Goal: Task Accomplishment & Management: Use online tool/utility

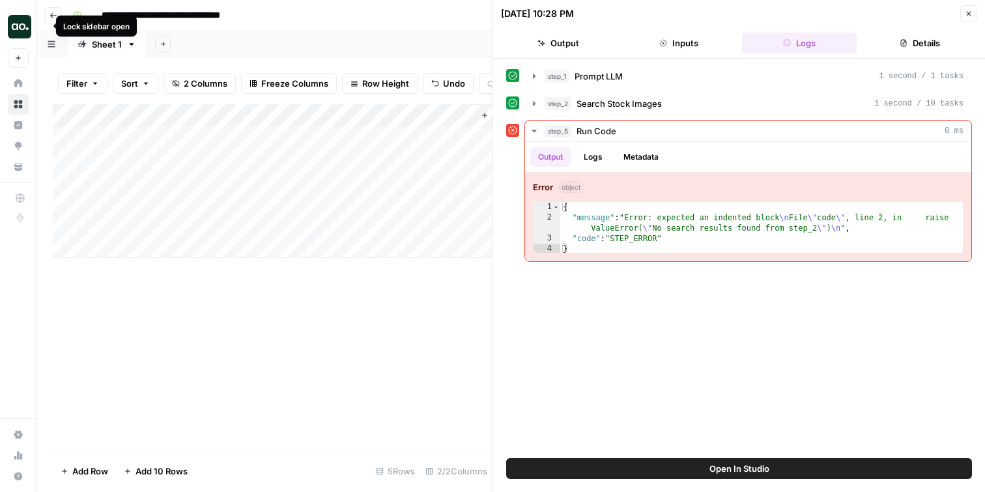
click at [56, 16] on div "Lock sidebar open" at bounding box center [96, 26] width 81 height 21
click at [53, 16] on icon "button" at bounding box center [54, 16] width 8 height 8
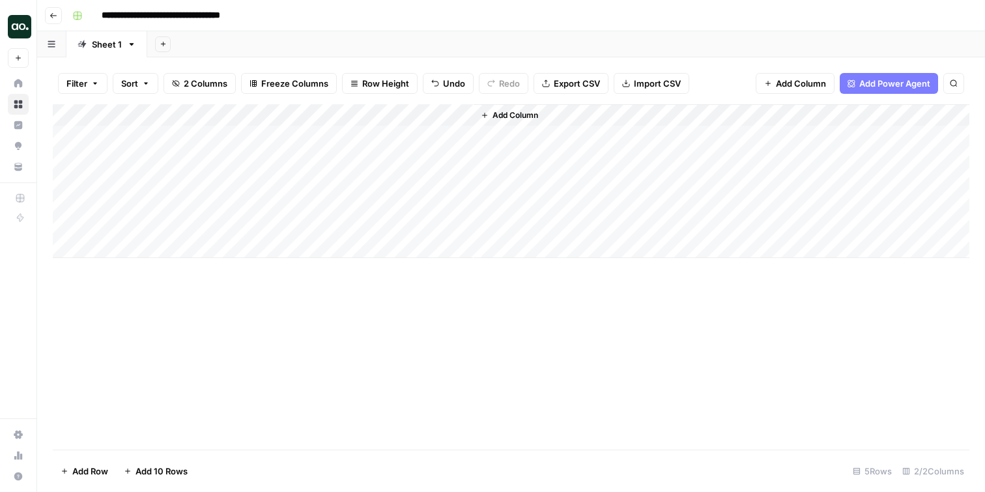
click at [50, 15] on icon "button" at bounding box center [54, 16] width 8 height 8
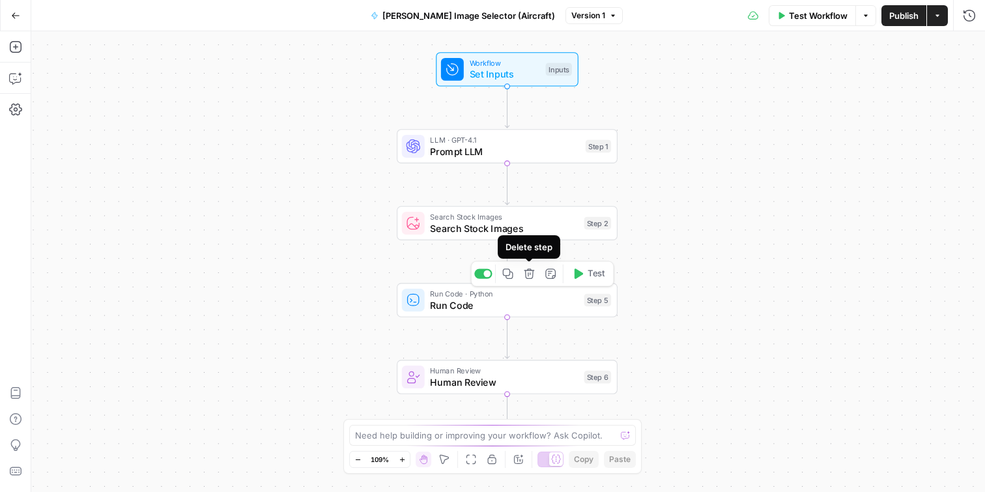
click at [528, 274] on icon "button" at bounding box center [529, 273] width 10 height 10
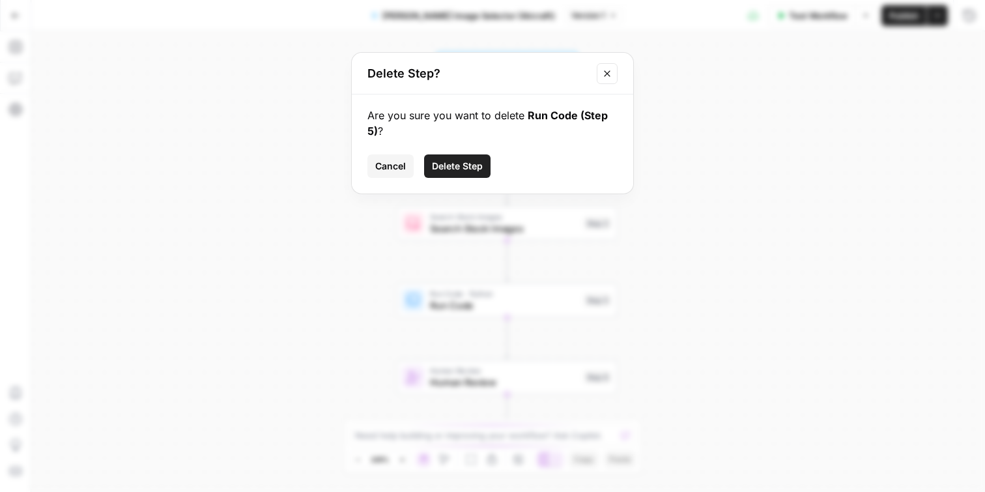
click at [450, 166] on span "Delete Step" at bounding box center [457, 166] width 51 height 13
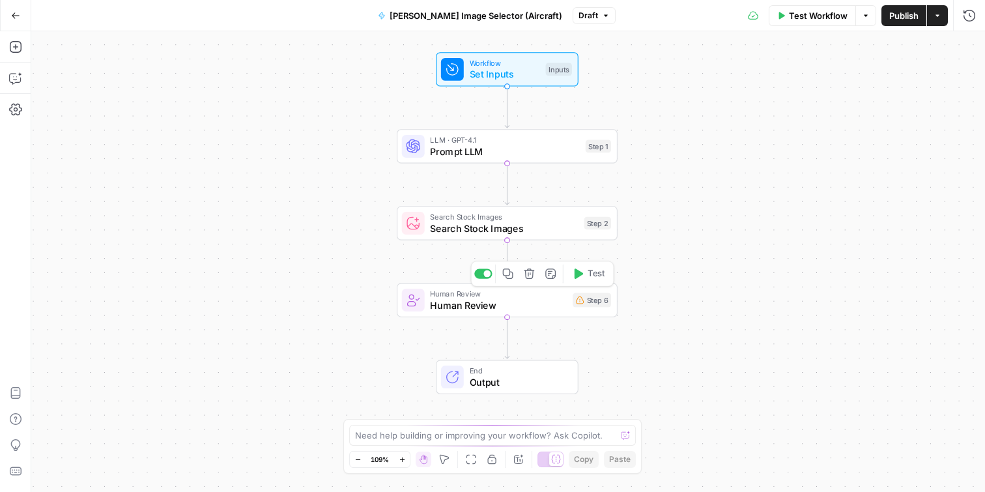
click at [509, 308] on span "Human Review" at bounding box center [498, 305] width 137 height 14
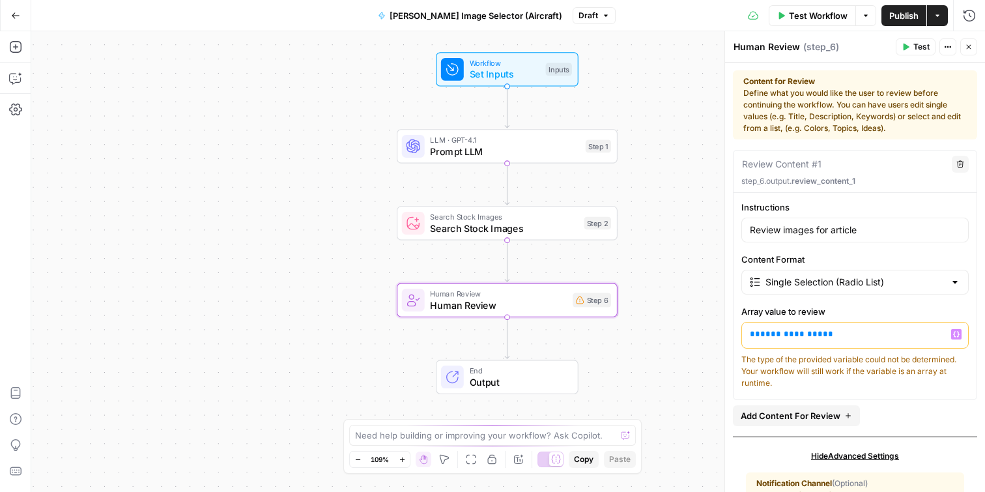
click at [849, 335] on p "**********" at bounding box center [855, 334] width 210 height 13
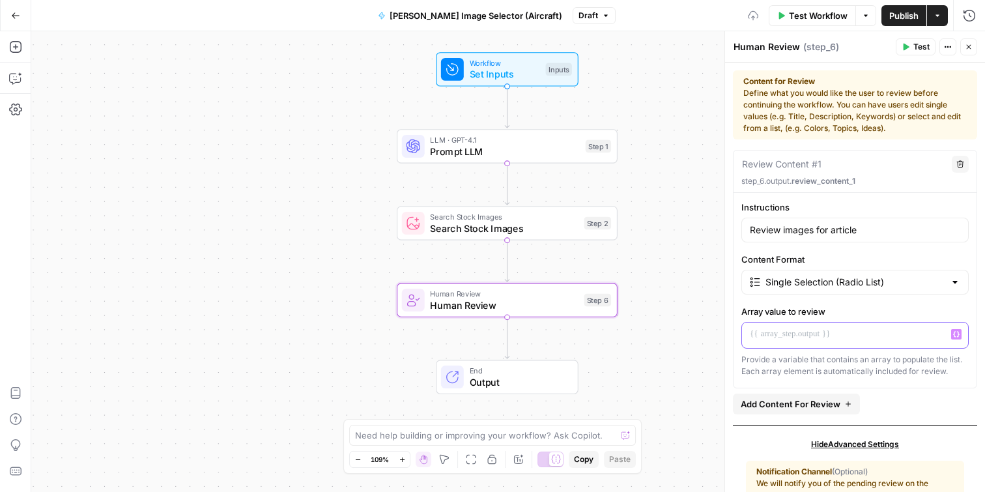
click at [956, 335] on icon "button" at bounding box center [956, 334] width 7 height 7
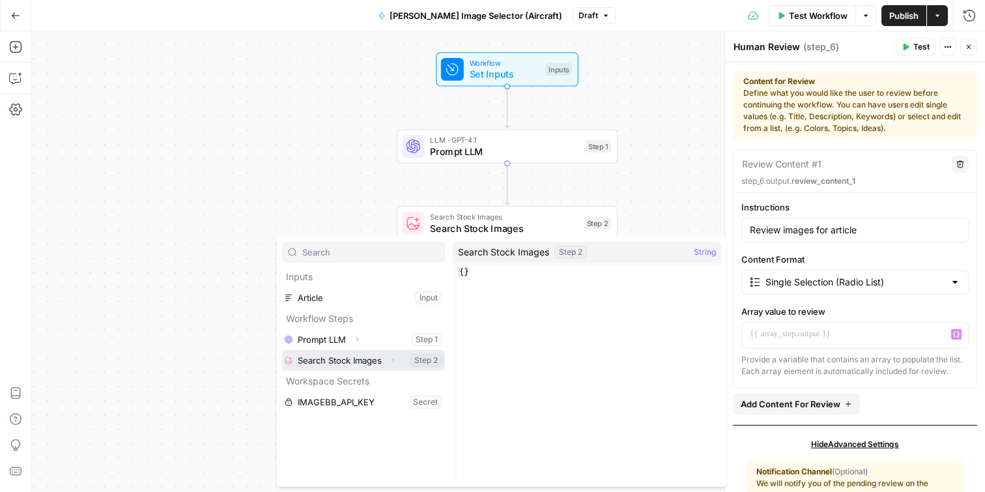
click at [397, 361] on icon "button" at bounding box center [393, 360] width 8 height 8
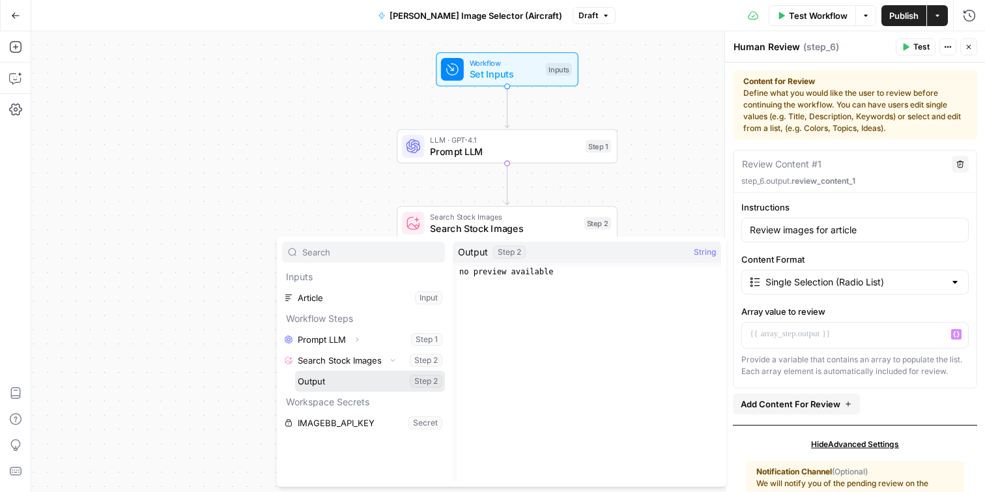
click at [347, 380] on button "Select variable Output" at bounding box center [370, 381] width 150 height 21
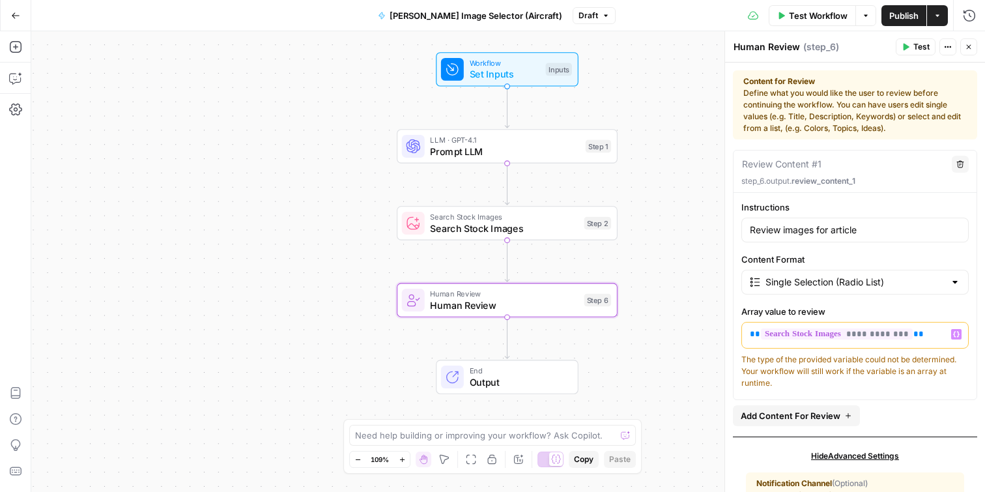
click at [895, 14] on span "Publish" at bounding box center [904, 15] width 29 height 13
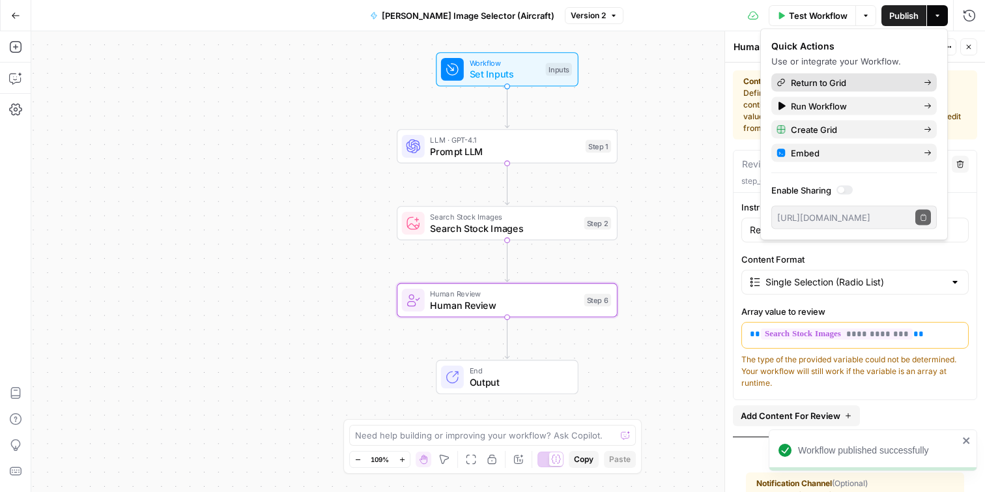
click at [845, 83] on span "Return to Grid" at bounding box center [852, 82] width 123 height 13
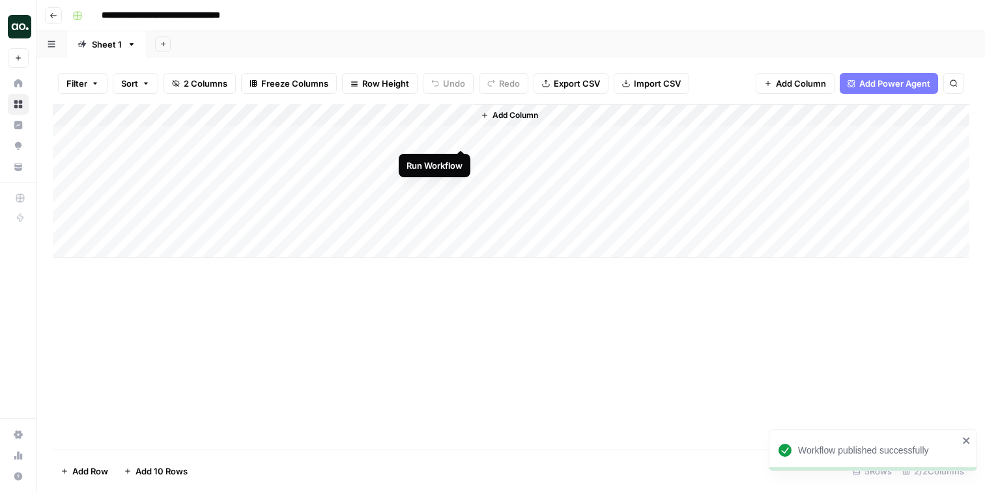
click at [461, 134] on div "Add Column" at bounding box center [511, 181] width 917 height 154
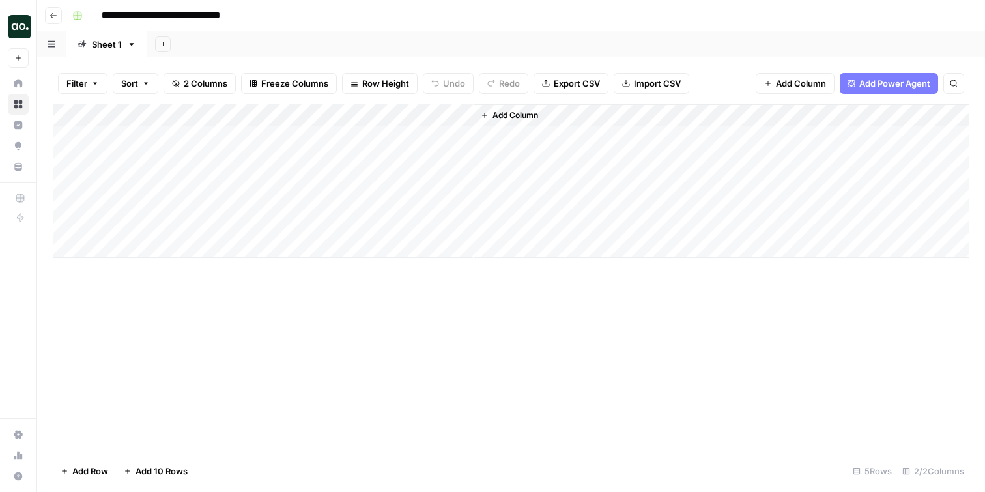
click at [359, 141] on div "Add Column" at bounding box center [511, 181] width 917 height 154
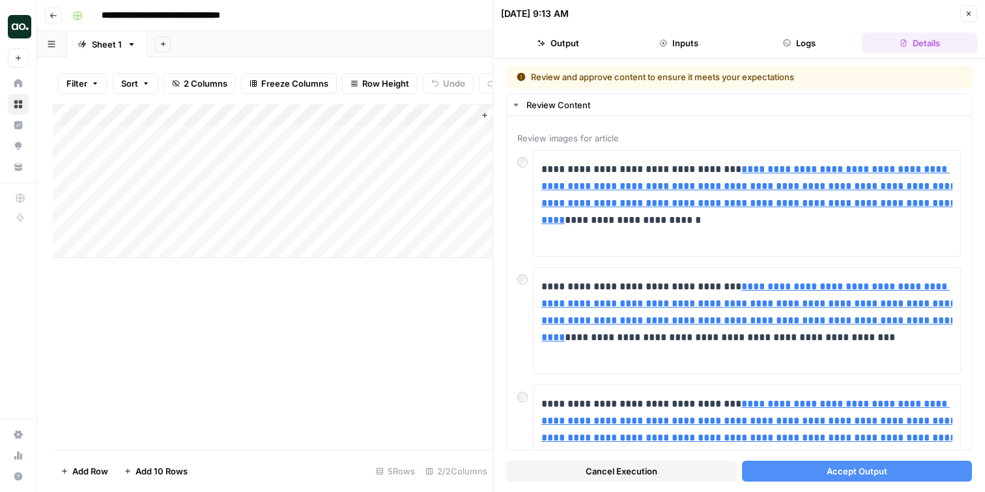
click at [51, 15] on icon "button" at bounding box center [53, 15] width 7 height 5
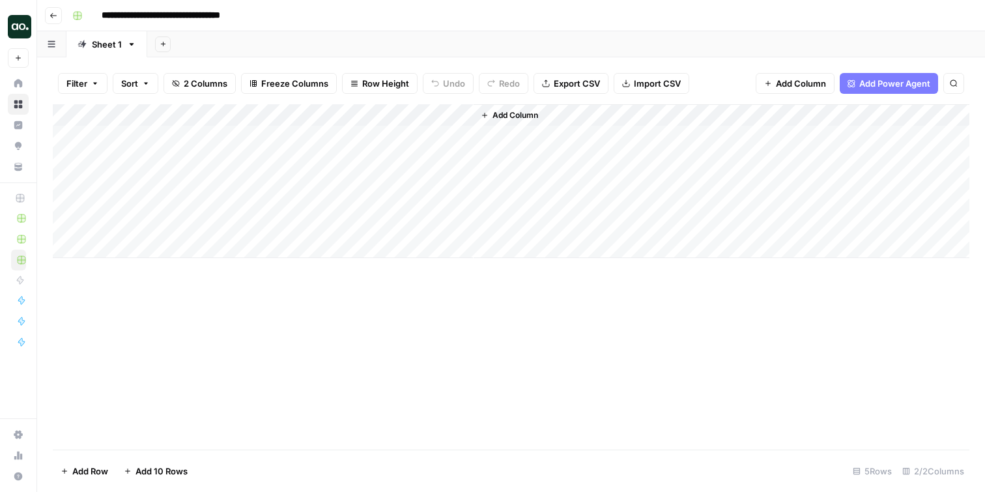
click at [56, 12] on icon "button" at bounding box center [54, 16] width 8 height 8
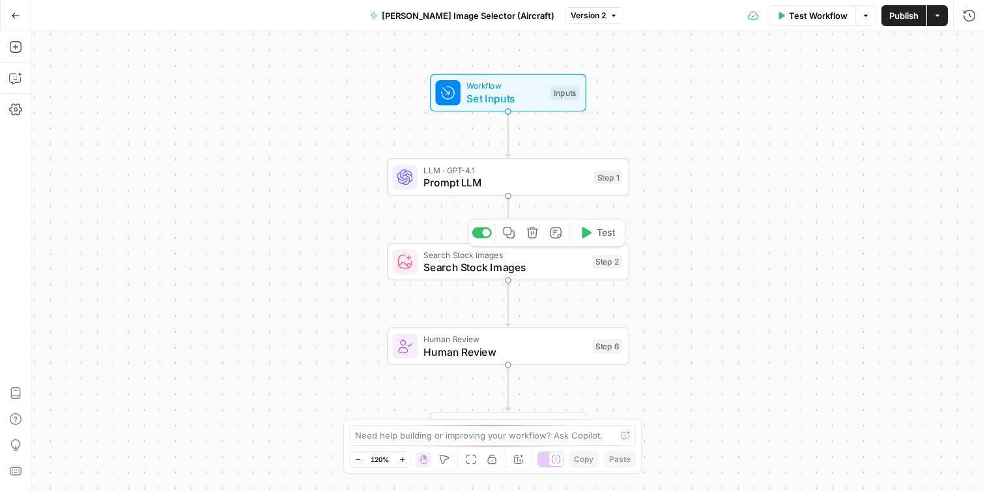
click at [526, 264] on span "Search Stock Images" at bounding box center [505, 267] width 163 height 16
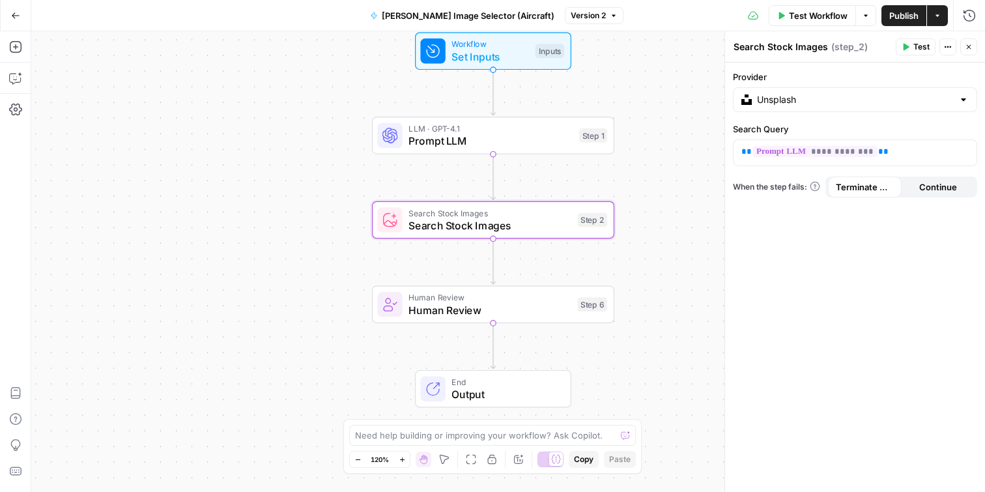
drag, startPoint x: 287, startPoint y: 191, endPoint x: 272, endPoint y: 149, distance: 44.3
click at [272, 149] on div "Workflow Set Inputs Inputs LLM · GPT-4.1 Prompt LLM Step 1 Search Stock Images …" at bounding box center [508, 261] width 954 height 461
click at [19, 46] on icon "button" at bounding box center [15, 46] width 13 height 13
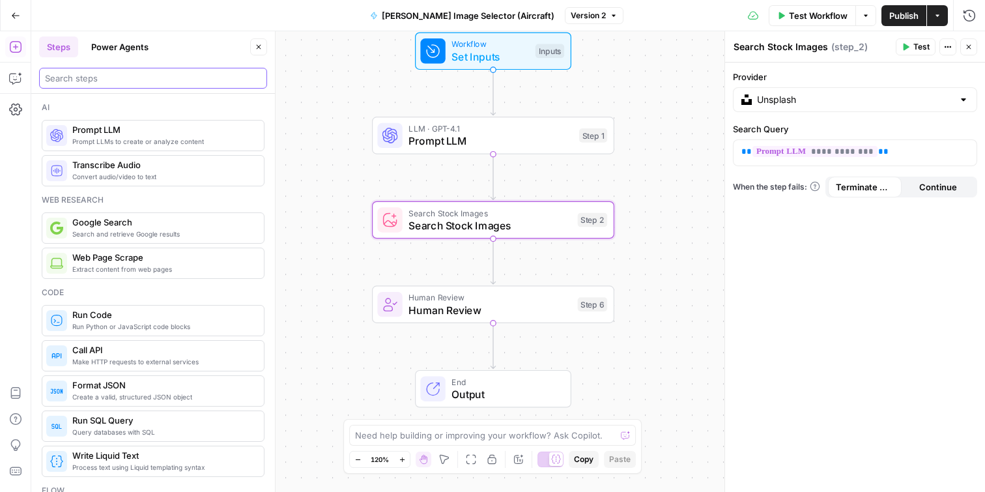
click at [146, 75] on input "search" at bounding box center [153, 78] width 216 height 13
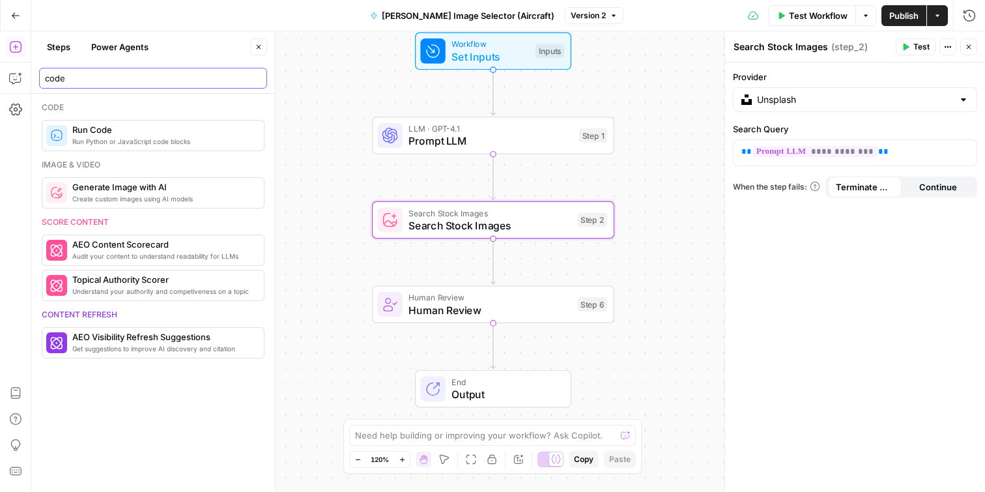
type input "code"
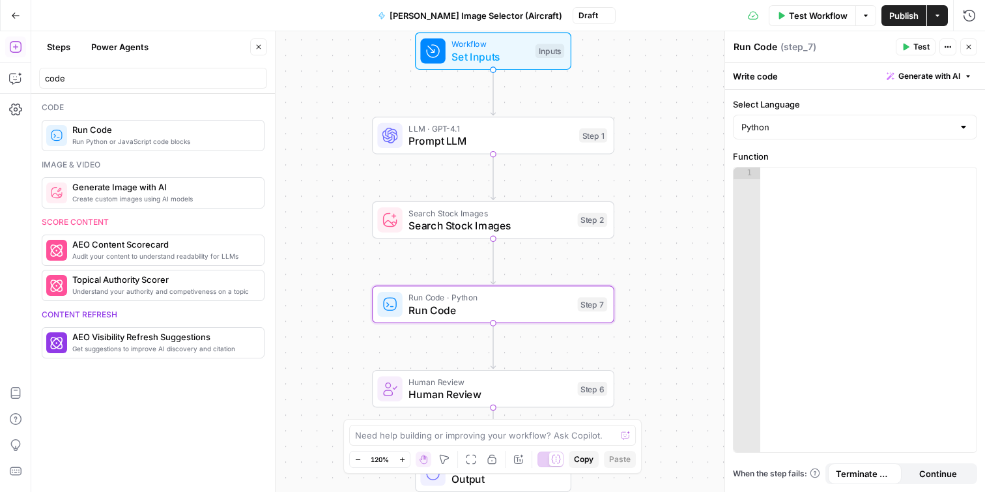
click at [908, 113] on div "Select Language Python" at bounding box center [855, 119] width 244 height 42
click at [904, 132] on input "Select Language" at bounding box center [848, 127] width 212 height 13
type input "Python"
click at [878, 96] on div "Select Language Python Function 1 XXXXXXXXXXXXXXXXXXXXXXXXXXXXXXXXXXXXXXXXXXXXX…" at bounding box center [855, 291] width 260 height 402
click at [927, 78] on span "Generate with AI" at bounding box center [930, 76] width 62 height 12
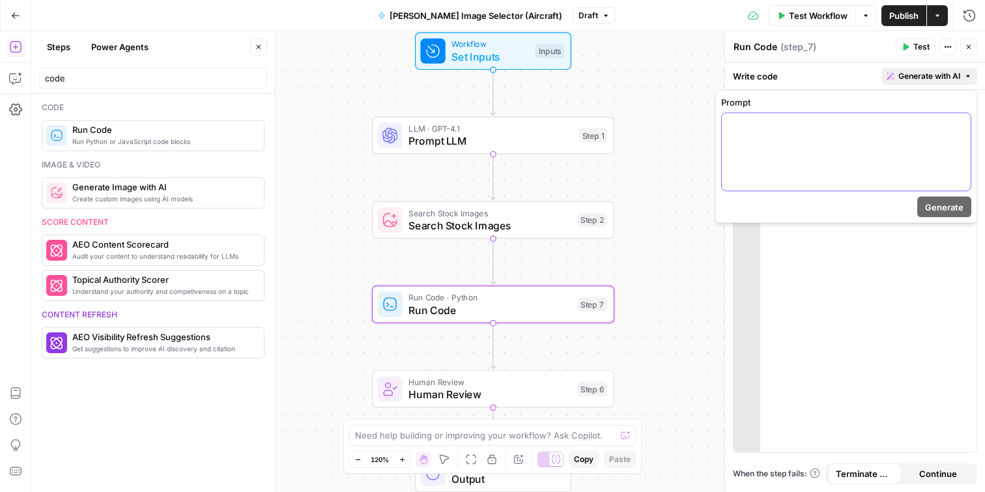
click at [895, 139] on div at bounding box center [846, 152] width 249 height 78
click at [960, 124] on icon "button" at bounding box center [959, 125] width 7 height 7
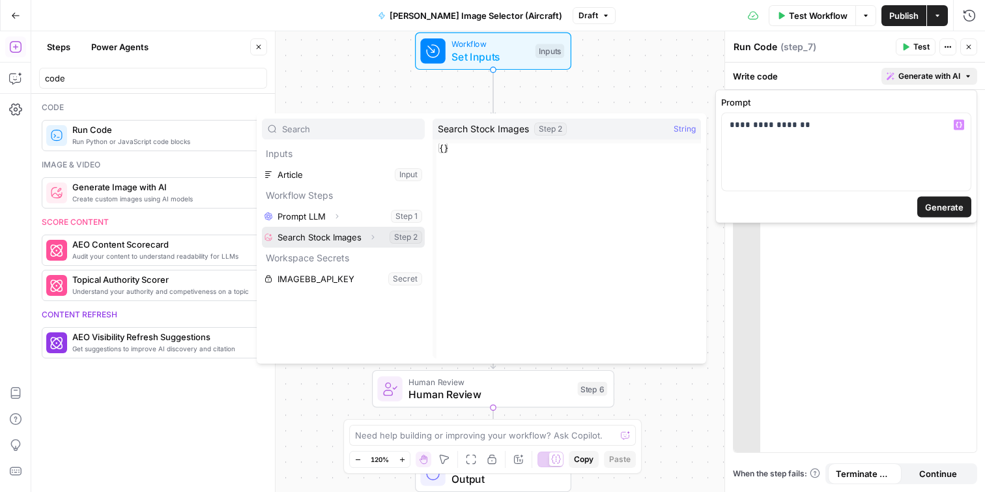
click at [373, 238] on icon "button" at bounding box center [373, 237] width 8 height 8
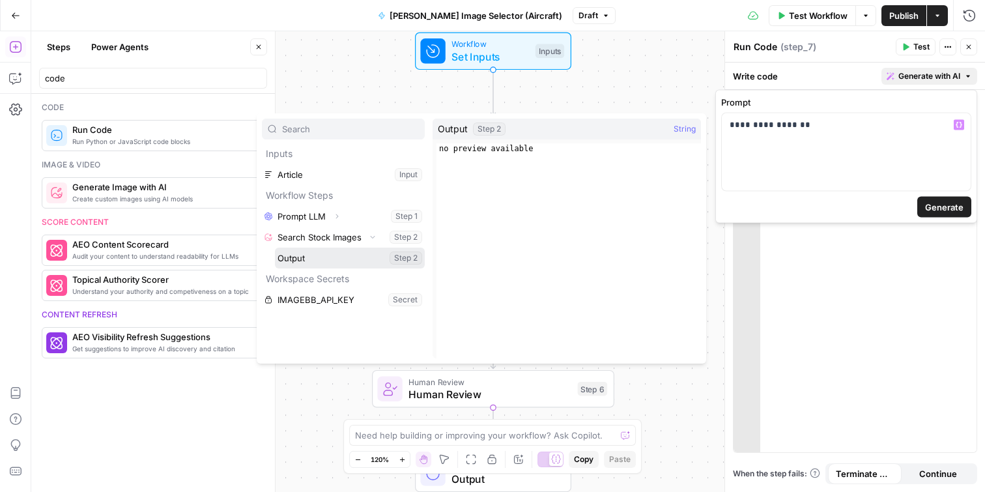
click at [323, 258] on button "Select variable Output" at bounding box center [350, 258] width 150 height 21
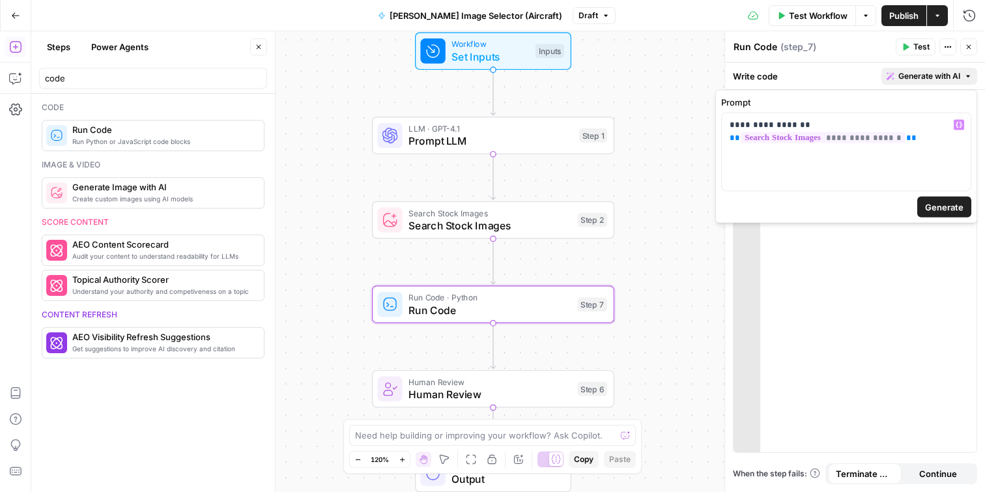
click at [939, 204] on span "Generate" at bounding box center [944, 207] width 38 height 13
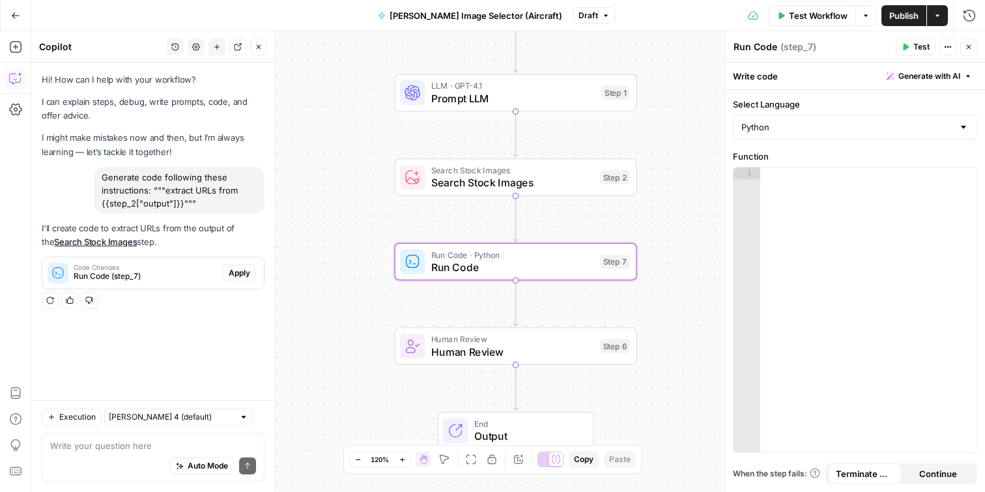
click at [194, 190] on div "Generate code following these instructions: """extract URLs from {{step_2["outp…" at bounding box center [179, 190] width 171 height 47
click at [161, 182] on div "Generate code following these instructions: """extract URLs from {{step_2["outp…" at bounding box center [179, 190] width 171 height 47
click at [246, 273] on span "Apply" at bounding box center [240, 273] width 22 height 12
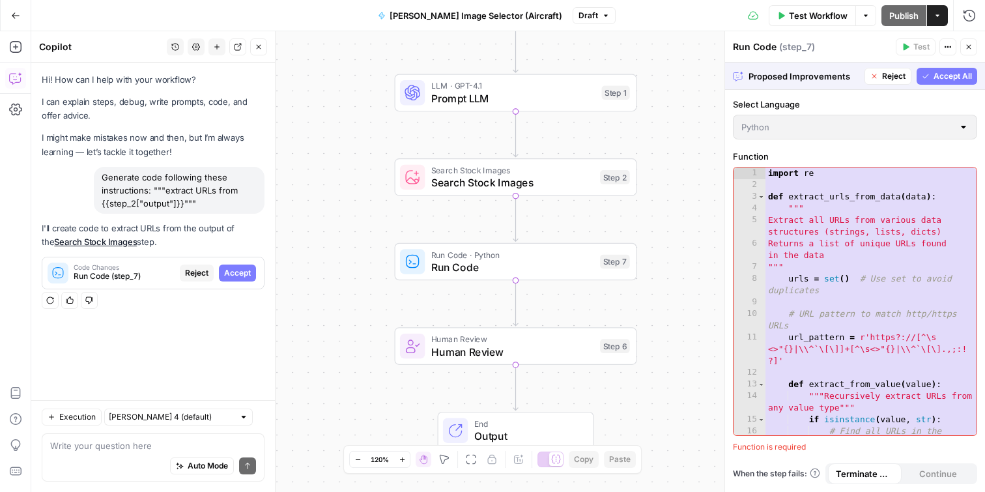
click at [950, 72] on span "Accept All" at bounding box center [953, 76] width 38 height 12
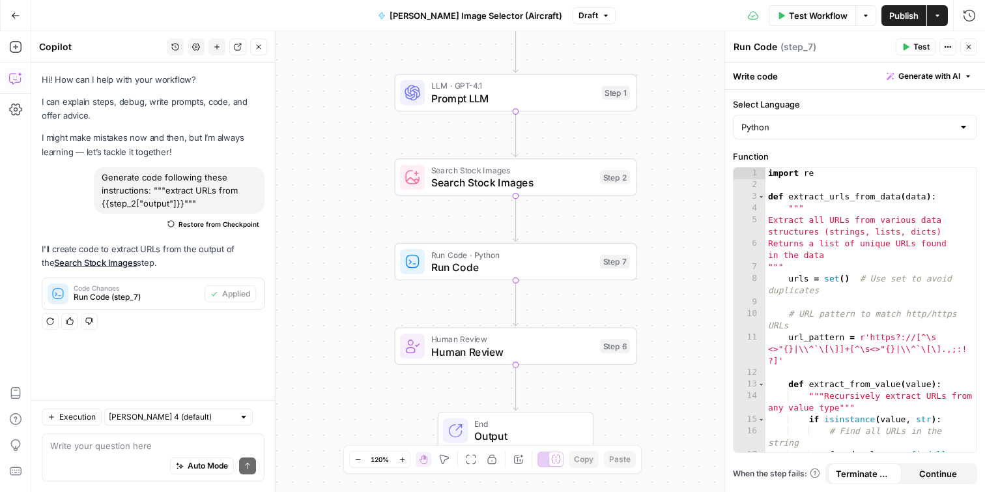
click at [896, 14] on span "Publish" at bounding box center [904, 15] width 29 height 13
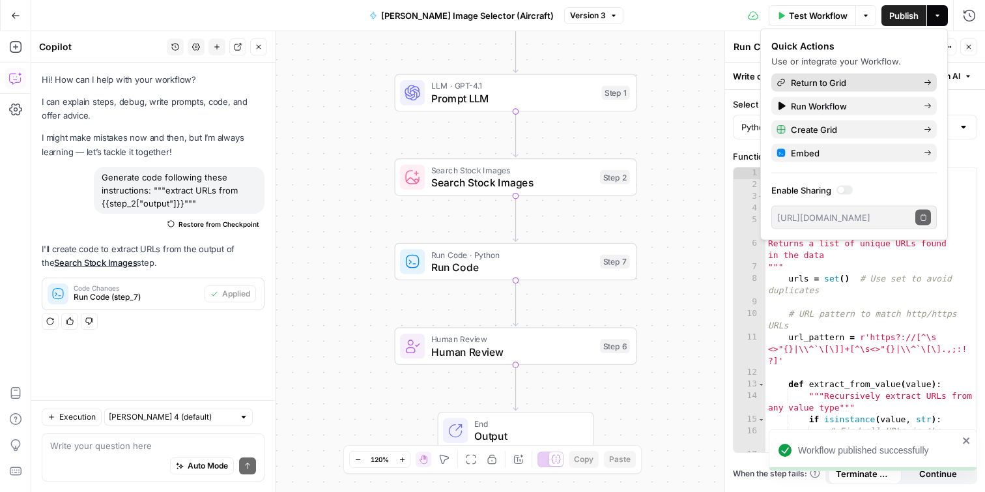
click at [862, 78] on span "Return to Grid" at bounding box center [852, 82] width 123 height 13
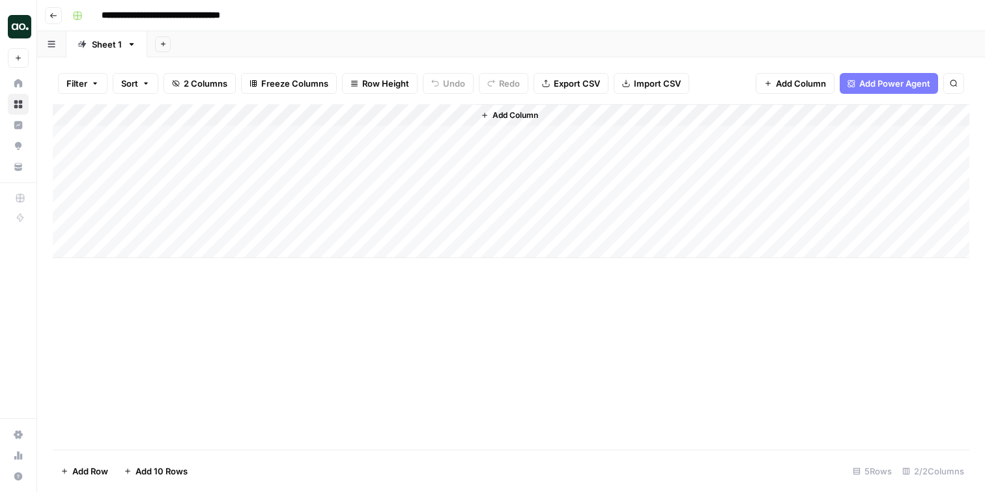
click at [203, 159] on div "Add Column" at bounding box center [511, 181] width 917 height 154
click at [203, 160] on div "Add Column" at bounding box center [511, 181] width 917 height 154
click at [345, 160] on div "Add Column" at bounding box center [511, 181] width 917 height 154
click at [464, 134] on div "Add Column" at bounding box center [511, 181] width 917 height 154
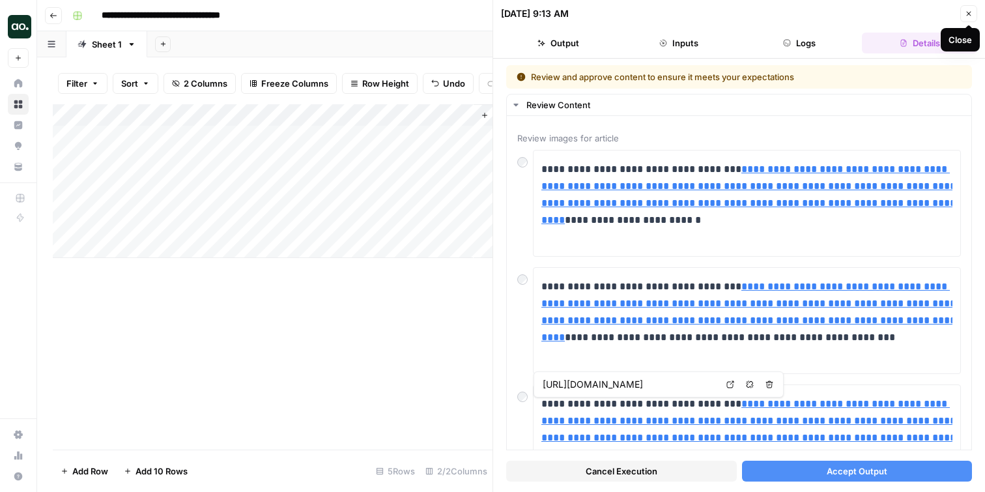
click at [966, 14] on icon "button" at bounding box center [969, 14] width 8 height 8
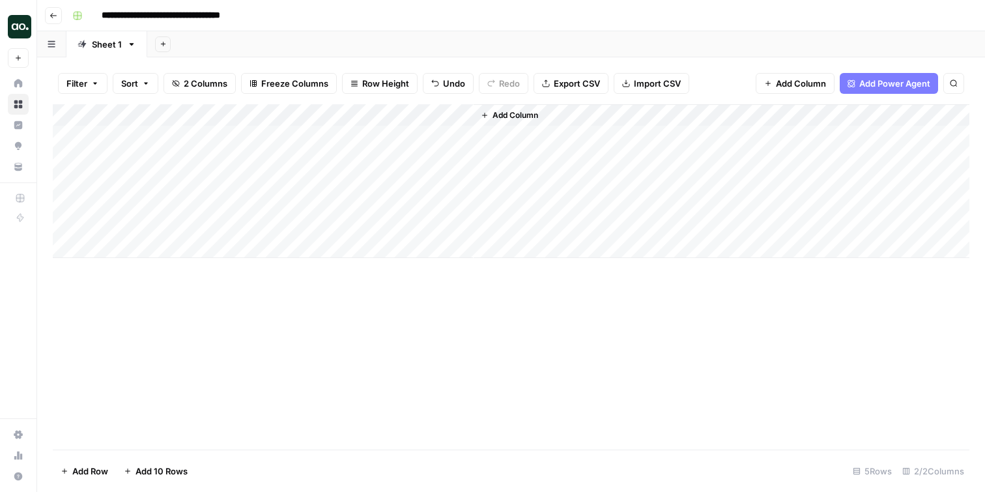
click at [49, 8] on button "Go back" at bounding box center [53, 15] width 17 height 17
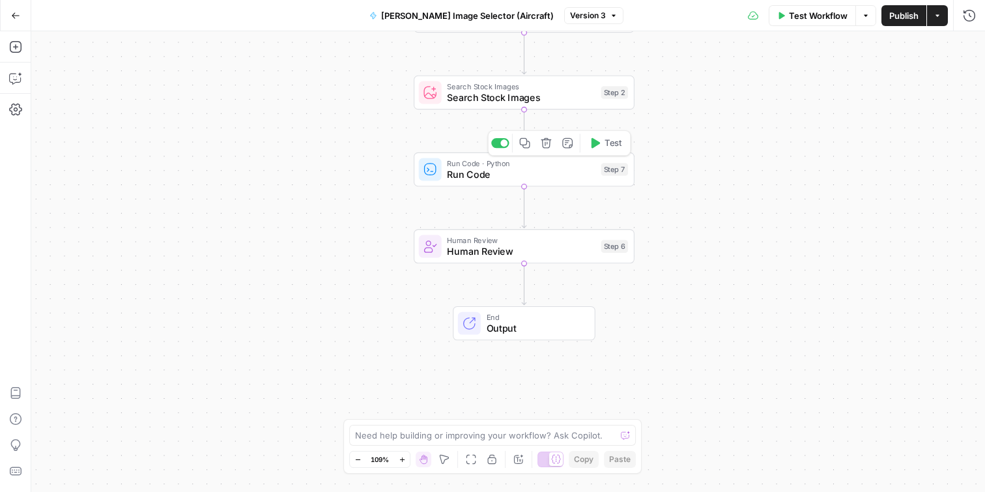
click at [542, 172] on span "Run Code" at bounding box center [521, 174] width 148 height 14
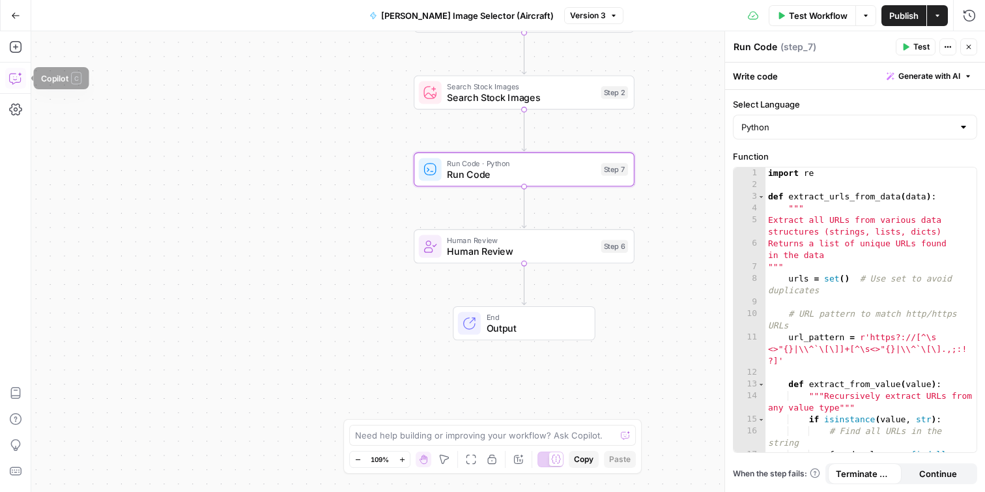
click at [22, 83] on icon "button" at bounding box center [15, 78] width 13 height 13
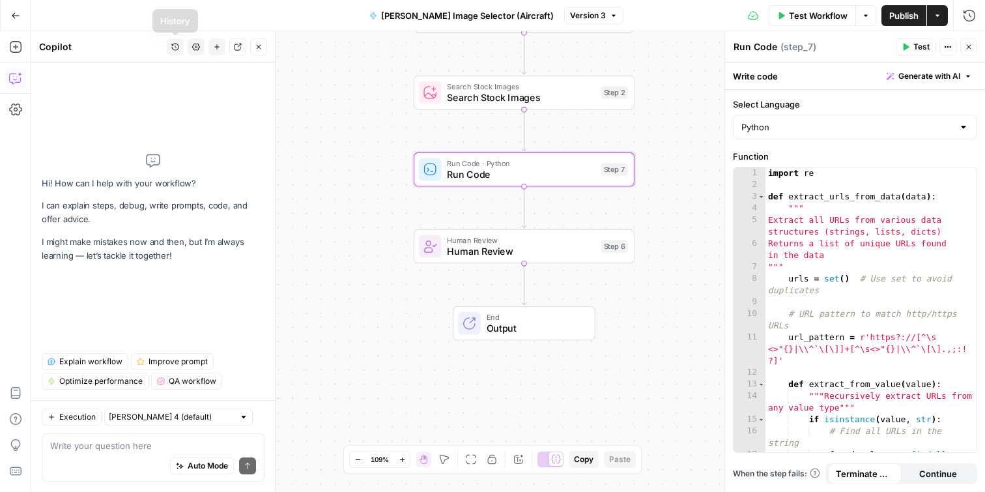
click at [174, 46] on icon "button" at bounding box center [175, 47] width 8 height 8
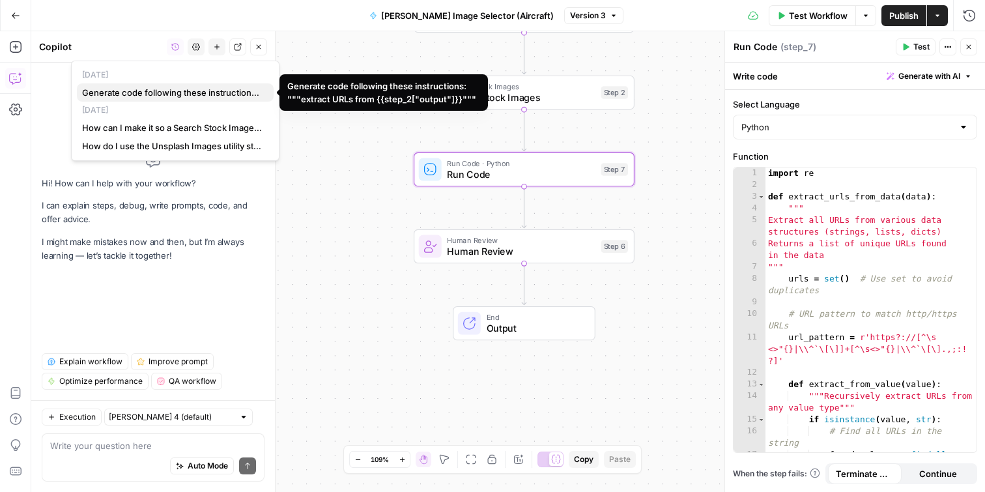
click at [169, 93] on span "Generate code following these instructions: """extract URLs from {{step_2["outp…" at bounding box center [172, 92] width 181 height 13
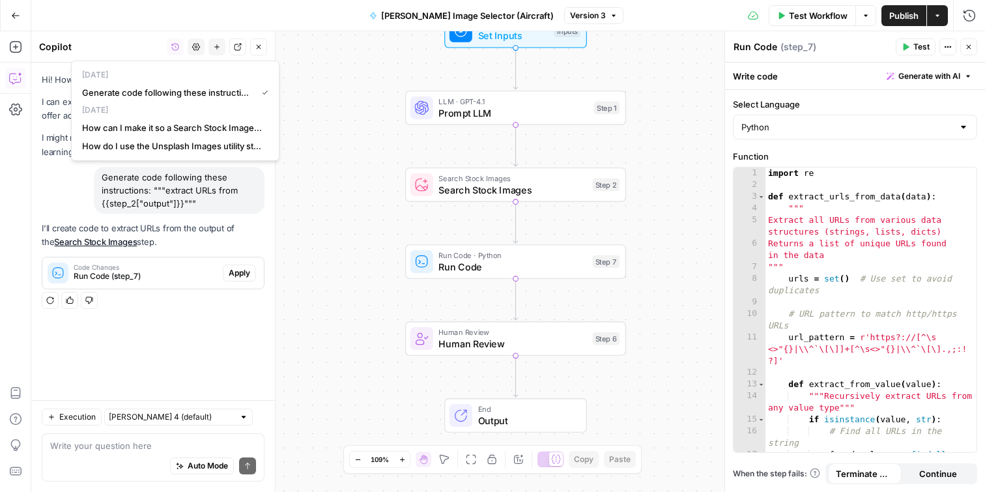
click at [75, 188] on div "Generate code following these instructions: """extract URLs from {{step_2["outp…" at bounding box center [153, 190] width 223 height 47
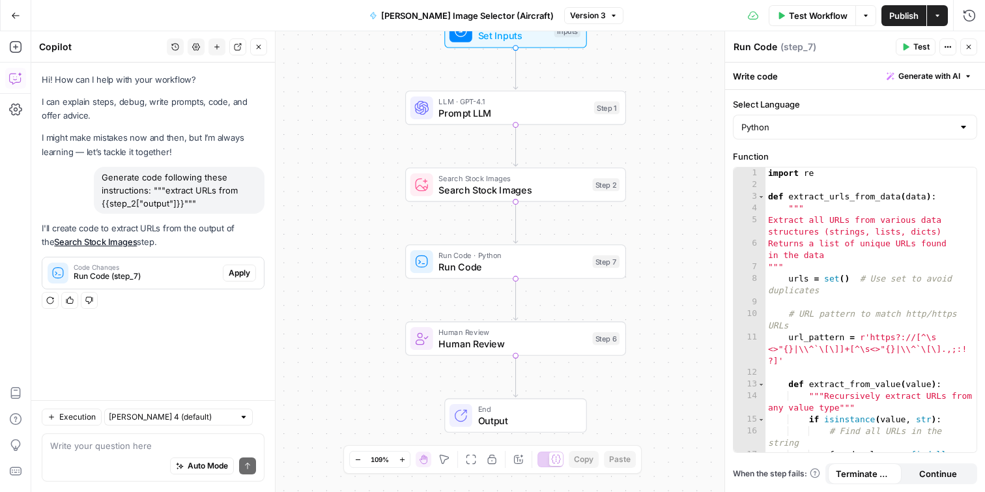
click at [257, 48] on icon "button" at bounding box center [259, 47] width 8 height 8
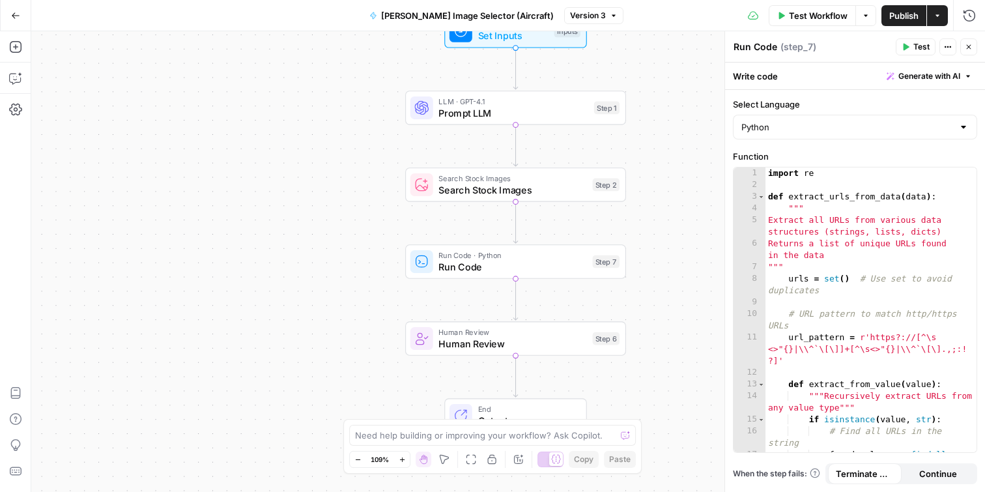
click at [966, 43] on icon "button" at bounding box center [969, 47] width 8 height 8
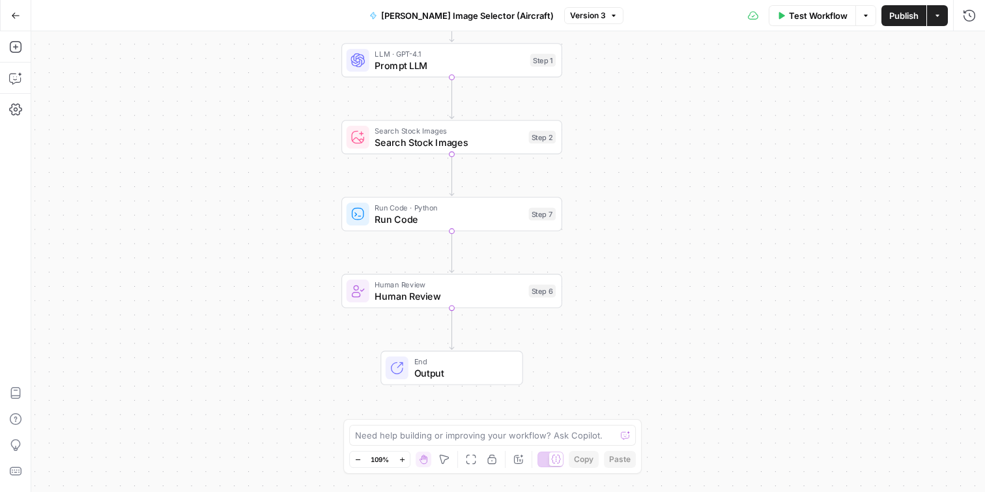
drag, startPoint x: 676, startPoint y: 265, endPoint x: 612, endPoint y: 218, distance: 79.6
click at [612, 218] on div "Workflow Set Inputs Inputs LLM · GPT-4.1 Prompt LLM Step 1 Search Stock Images …" at bounding box center [508, 261] width 954 height 461
click at [892, 16] on span "Publish" at bounding box center [904, 15] width 29 height 13
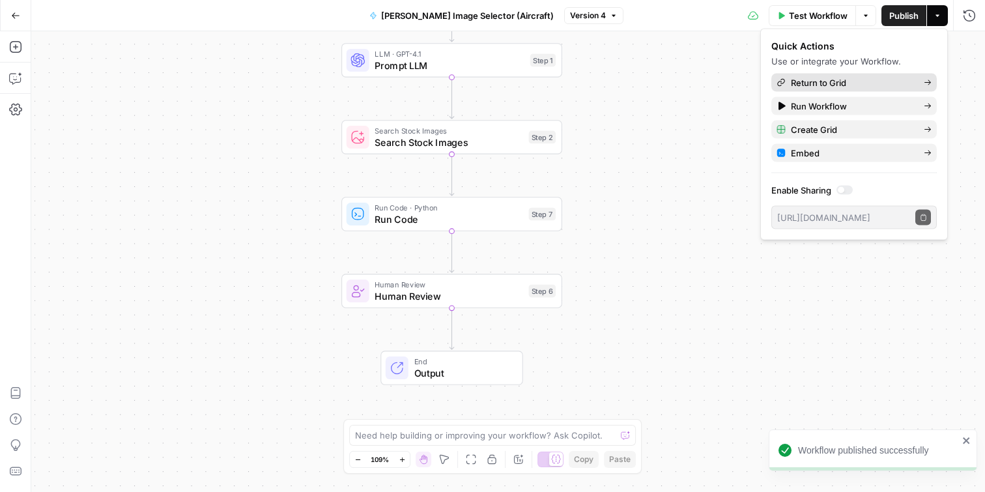
click at [837, 84] on span "Return to Grid" at bounding box center [852, 82] width 123 height 13
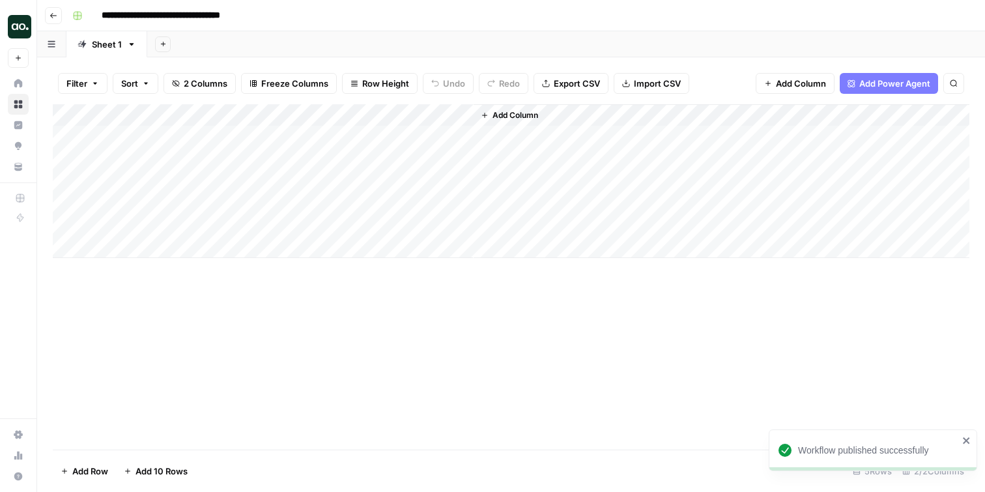
click at [399, 140] on div "Add Column" at bounding box center [511, 181] width 917 height 154
click at [448, 117] on div "Add Column" at bounding box center [511, 181] width 917 height 154
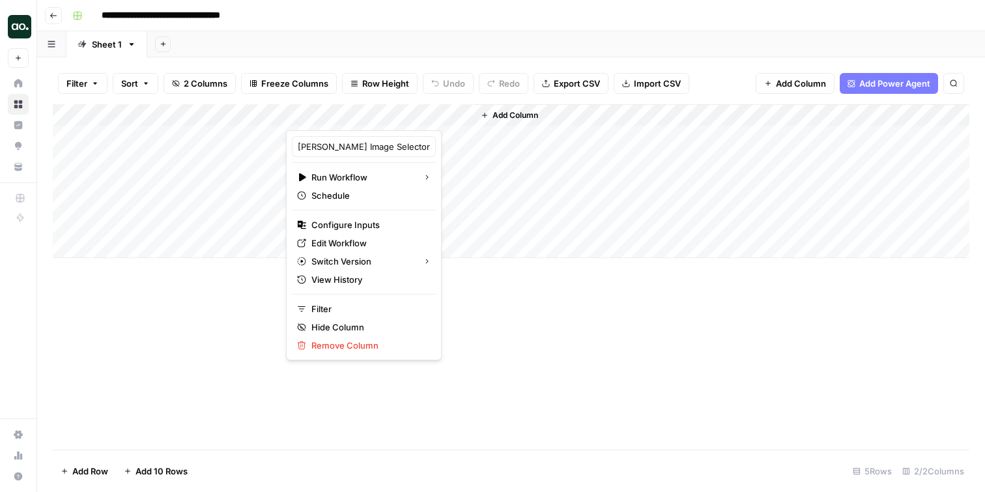
click at [538, 421] on div "Add Column" at bounding box center [511, 276] width 917 height 345
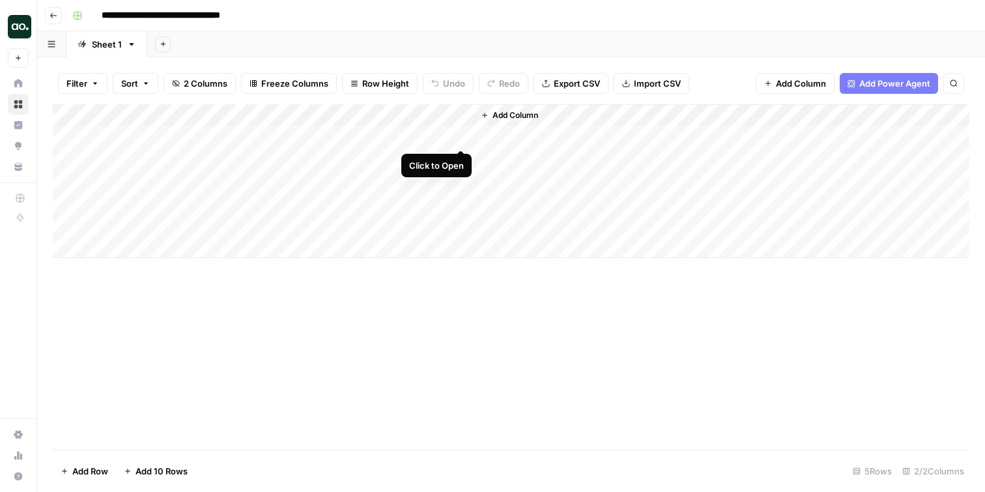
click at [463, 136] on div "Add Column" at bounding box center [511, 181] width 917 height 154
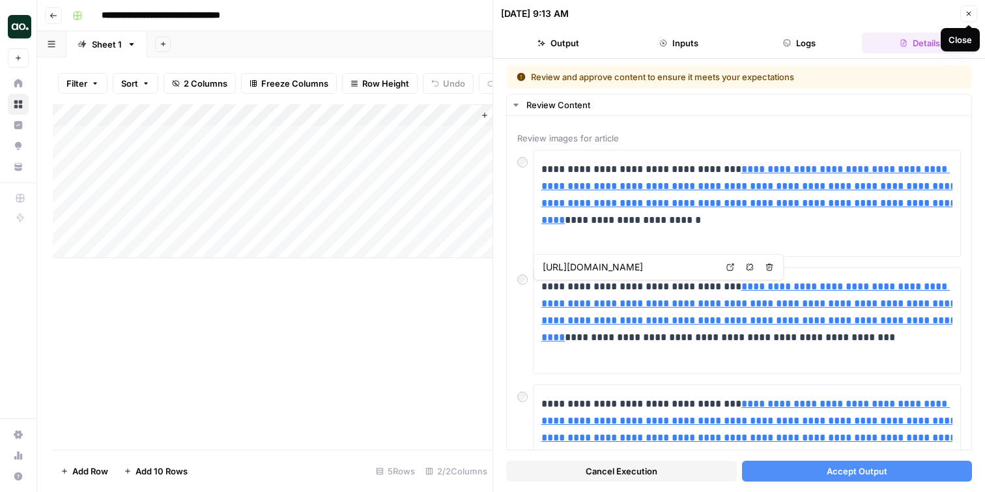
click at [570, 38] on button "Output" at bounding box center [558, 43] width 115 height 21
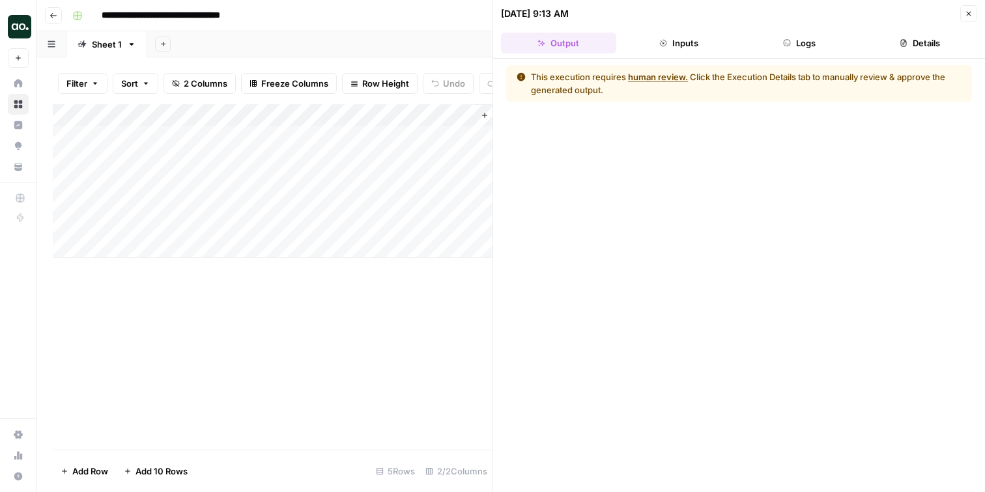
click at [964, 11] on button "Close" at bounding box center [969, 13] width 17 height 17
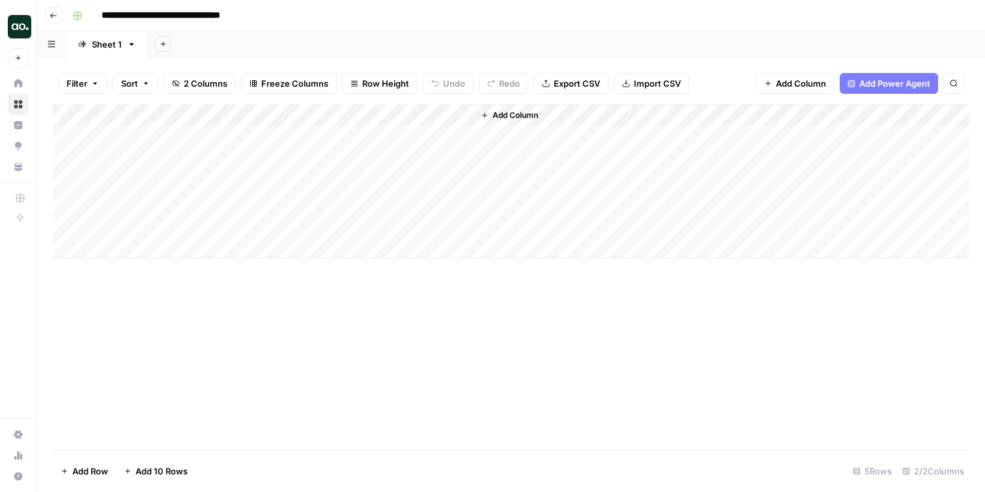
click at [397, 136] on div "Add Column" at bounding box center [511, 181] width 917 height 154
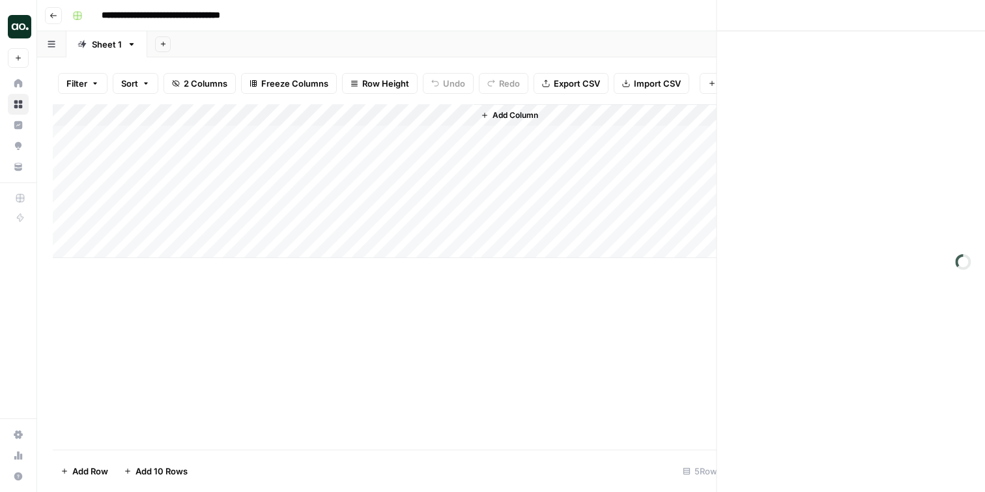
click at [397, 136] on div at bounding box center [379, 136] width 189 height 24
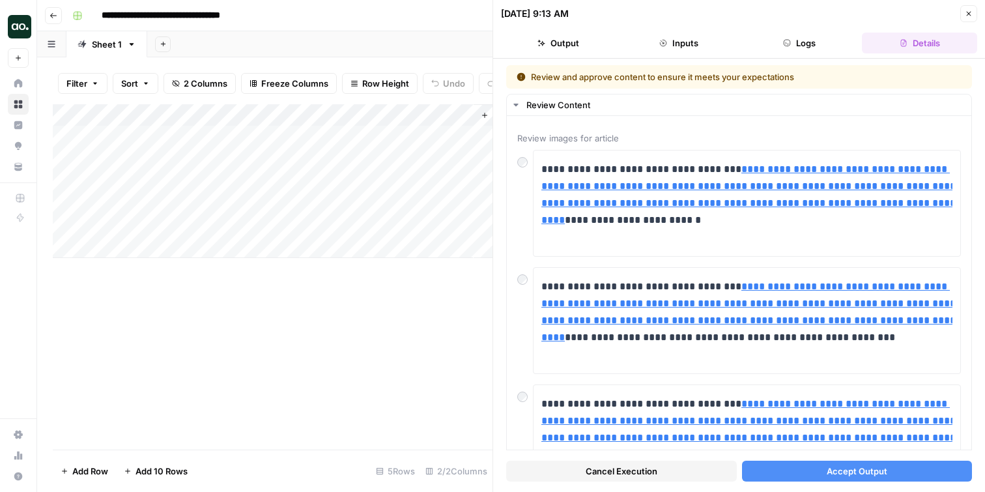
click at [970, 15] on icon "button" at bounding box center [969, 14] width 5 height 5
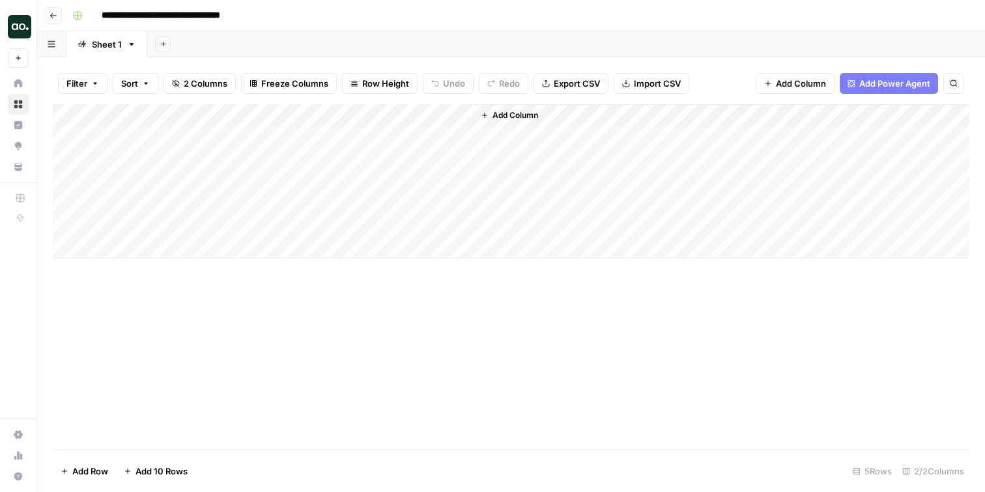
click at [462, 117] on div "Add Column" at bounding box center [511, 181] width 917 height 154
click at [483, 143] on span "All Rows" at bounding box center [508, 145] width 82 height 13
click at [68, 177] on div "Add Column" at bounding box center [511, 181] width 917 height 154
click at [68, 207] on div "Add Column" at bounding box center [511, 181] width 917 height 154
click at [69, 225] on div "Add Column" at bounding box center [511, 181] width 917 height 154
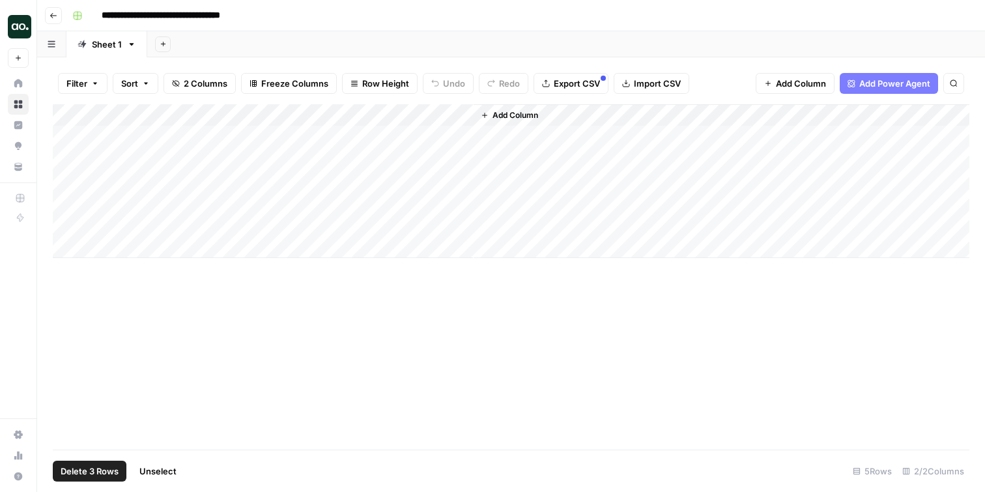
click at [98, 472] on span "Delete 3 Rows" at bounding box center [90, 471] width 58 height 13
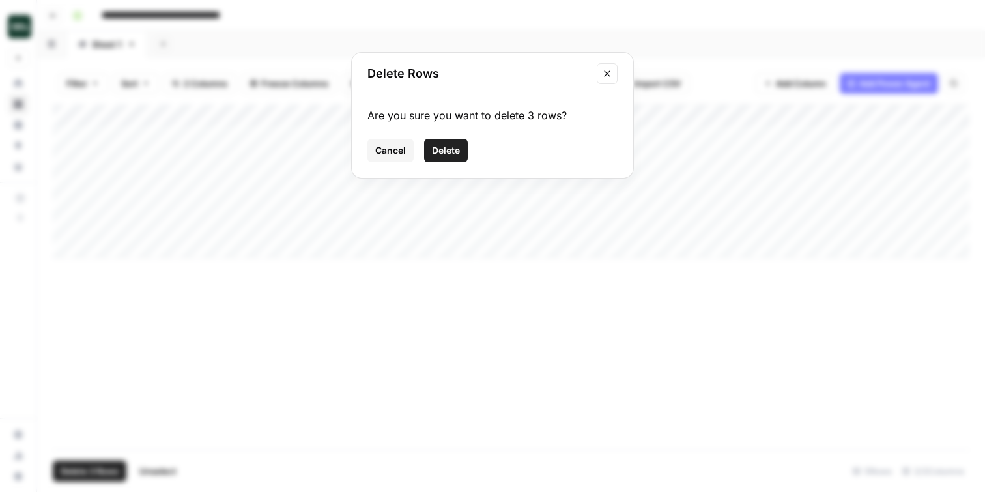
click at [445, 149] on span "Delete" at bounding box center [446, 150] width 28 height 13
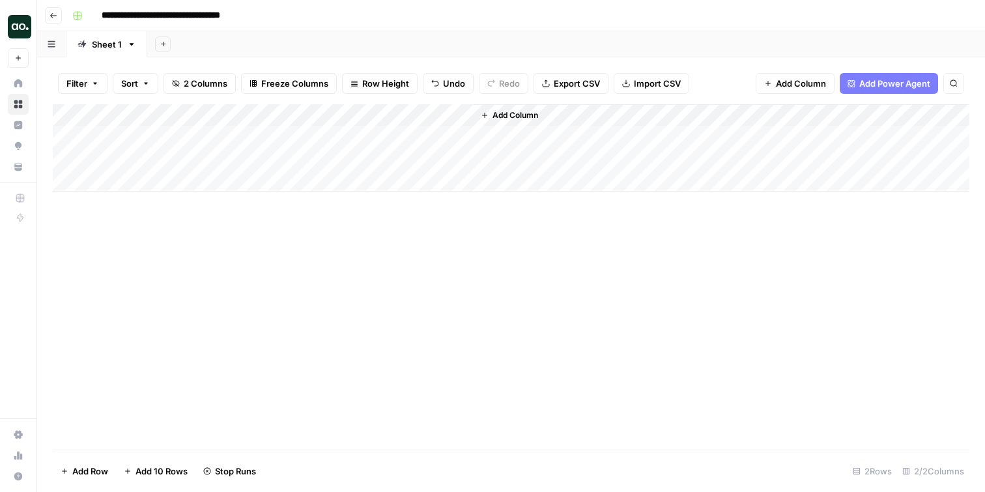
click at [381, 135] on div "Add Column" at bounding box center [511, 147] width 917 height 87
click at [458, 138] on div "Add Column" at bounding box center [511, 147] width 917 height 87
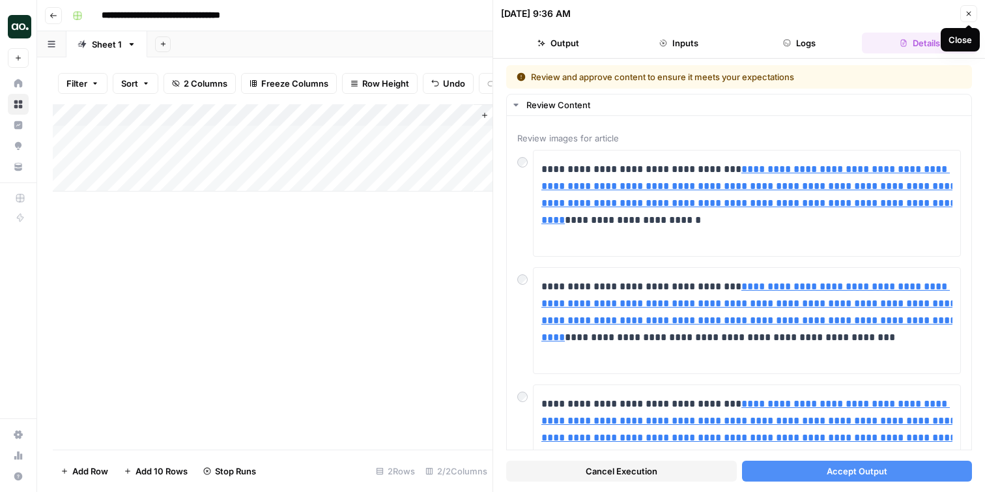
click at [970, 14] on icon "button" at bounding box center [969, 14] width 8 height 8
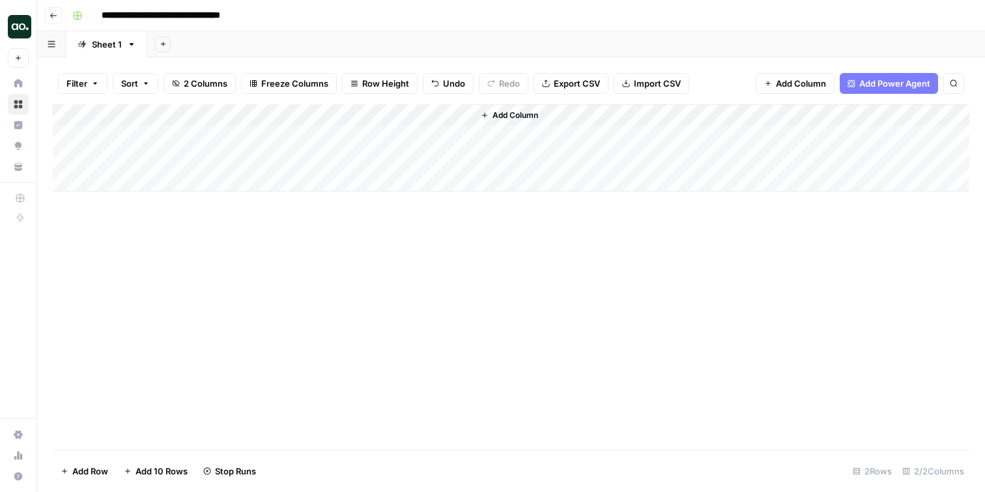
click at [57, 20] on button "Go back" at bounding box center [53, 15] width 17 height 17
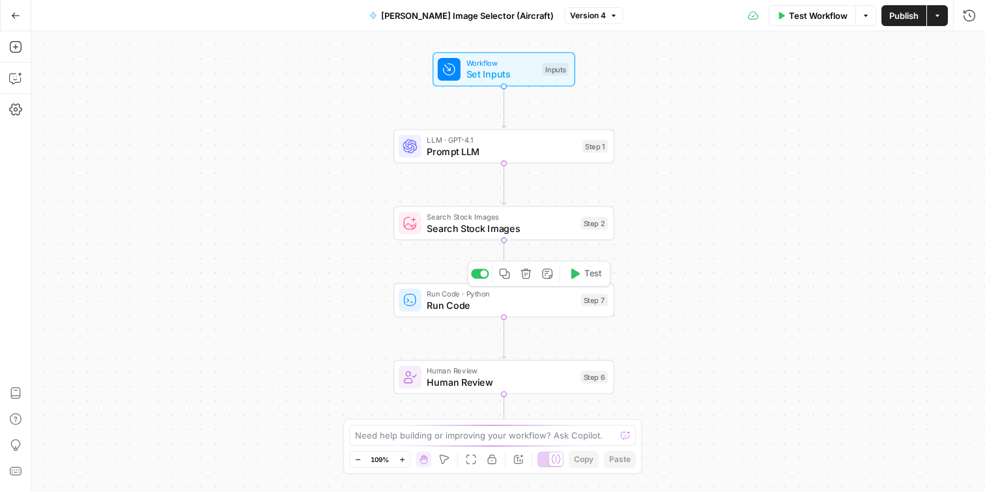
click at [512, 308] on span "Run Code" at bounding box center [501, 305] width 148 height 14
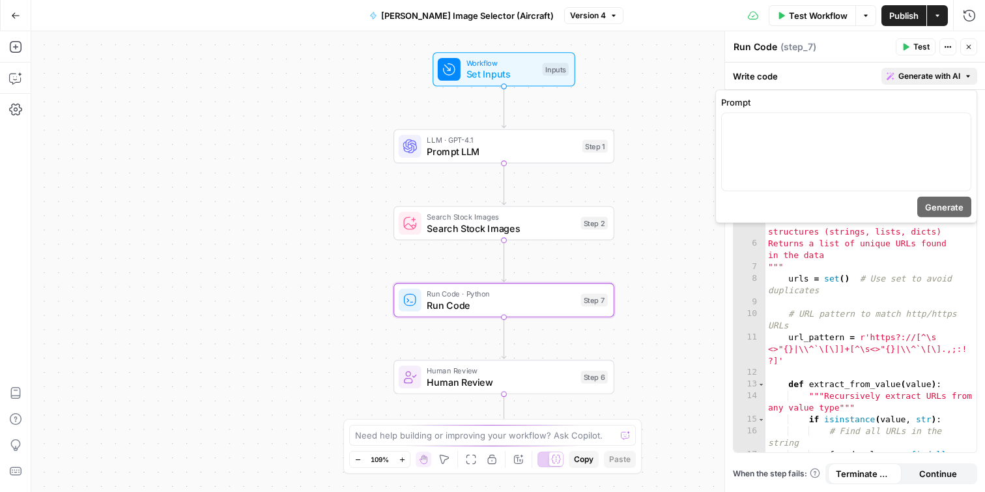
click at [937, 76] on span "Generate with AI" at bounding box center [930, 76] width 62 height 12
click at [867, 155] on div at bounding box center [846, 152] width 249 height 78
click at [761, 130] on p at bounding box center [846, 125] width 233 height 13
paste div
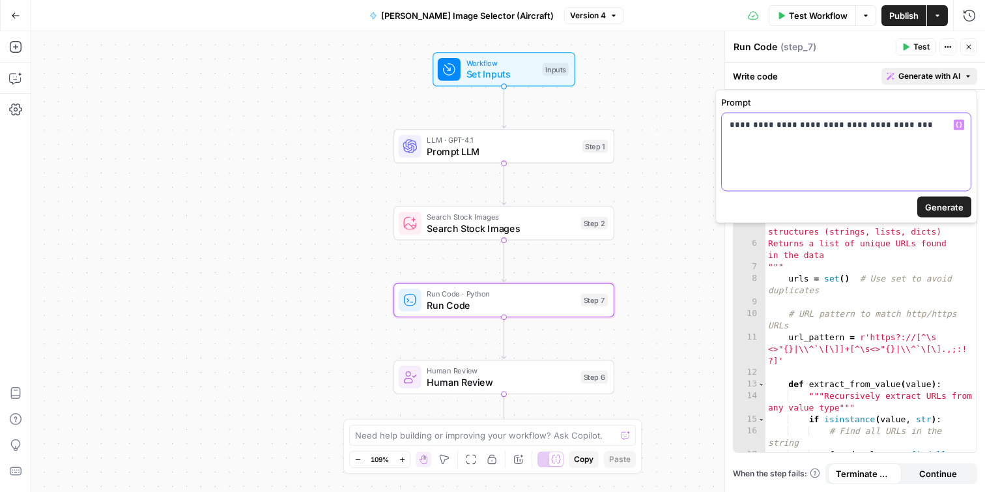
click at [962, 125] on icon "button" at bounding box center [959, 125] width 7 height 7
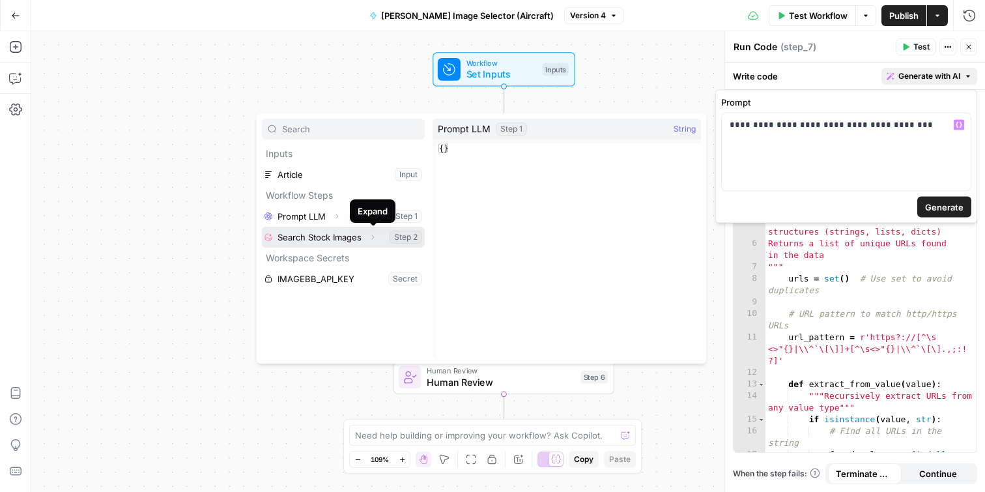
click at [373, 236] on icon "button" at bounding box center [373, 237] width 8 height 8
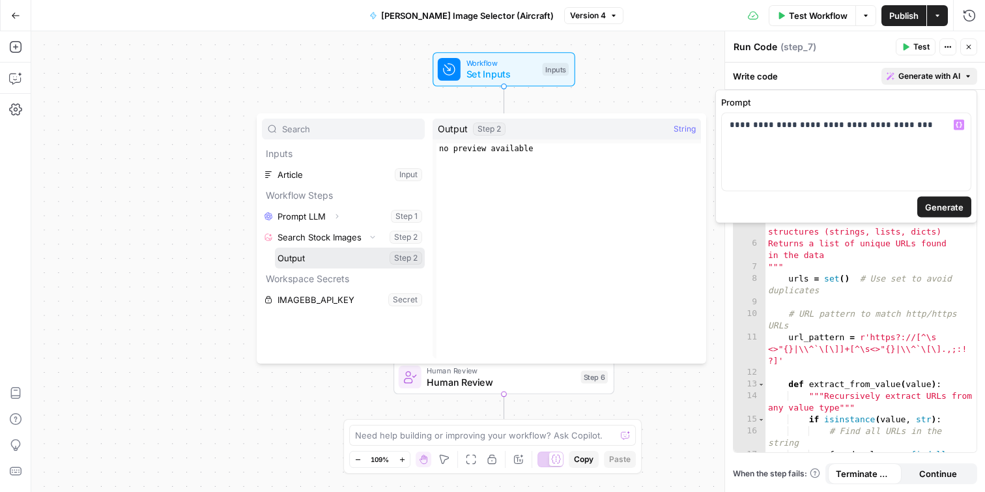
click at [340, 263] on button "Select variable Output" at bounding box center [350, 258] width 150 height 21
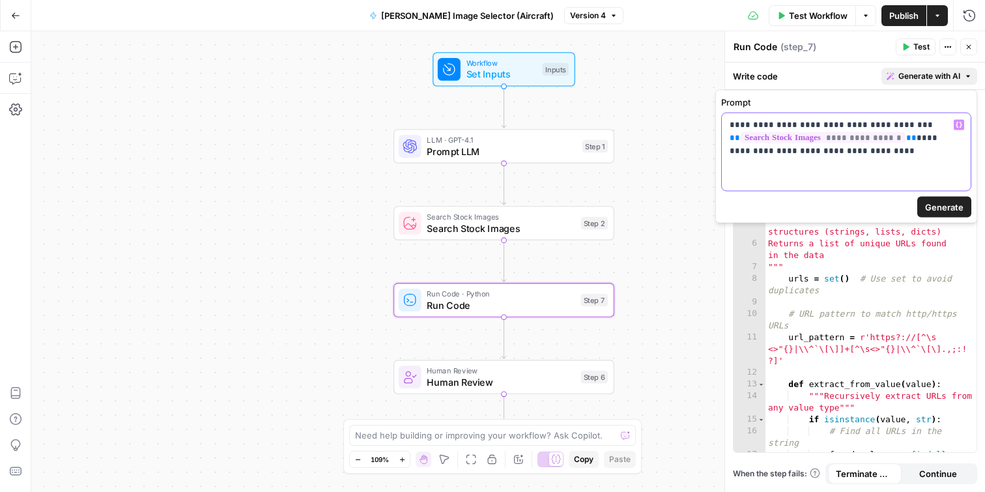
click at [824, 123] on p "**********" at bounding box center [846, 138] width 233 height 39
drag, startPoint x: 876, startPoint y: 152, endPoint x: 912, endPoint y: 138, distance: 39.2
click at [912, 138] on p "**********" at bounding box center [846, 138] width 233 height 39
click at [950, 209] on span "Generate" at bounding box center [944, 207] width 38 height 13
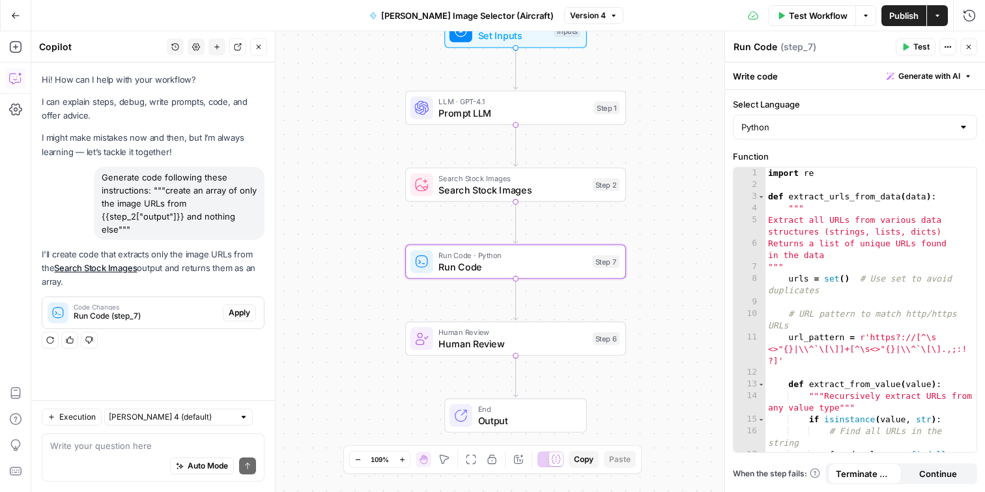
click at [237, 308] on span "Apply" at bounding box center [240, 313] width 22 height 12
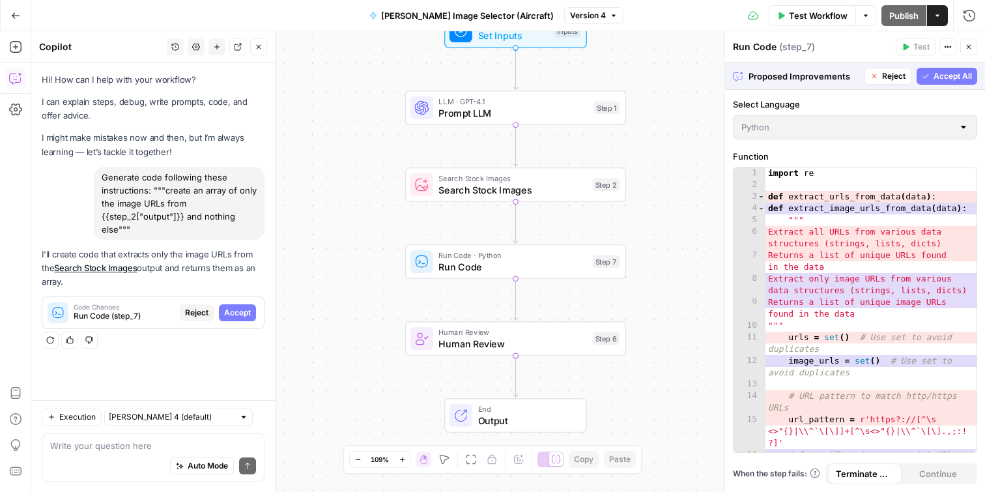
click at [961, 72] on span "Accept All" at bounding box center [953, 76] width 38 height 12
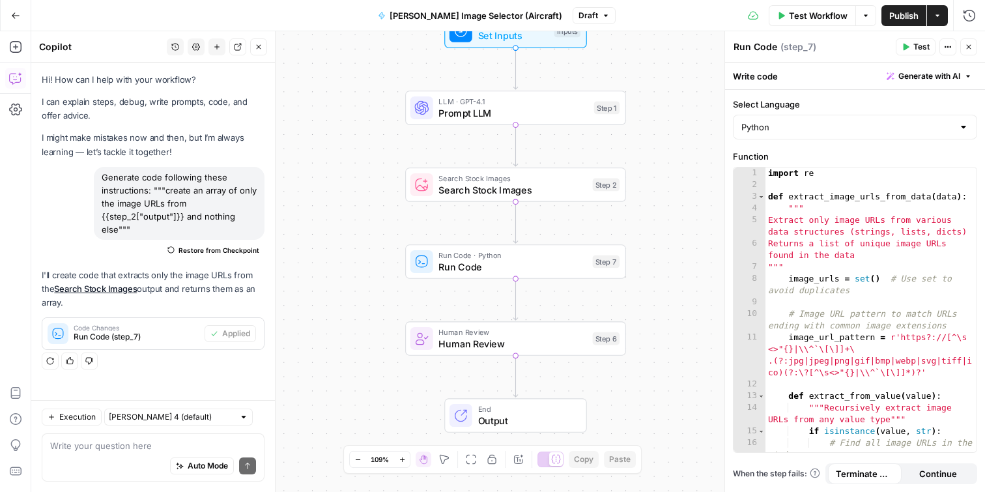
click at [901, 16] on span "Publish" at bounding box center [904, 15] width 29 height 13
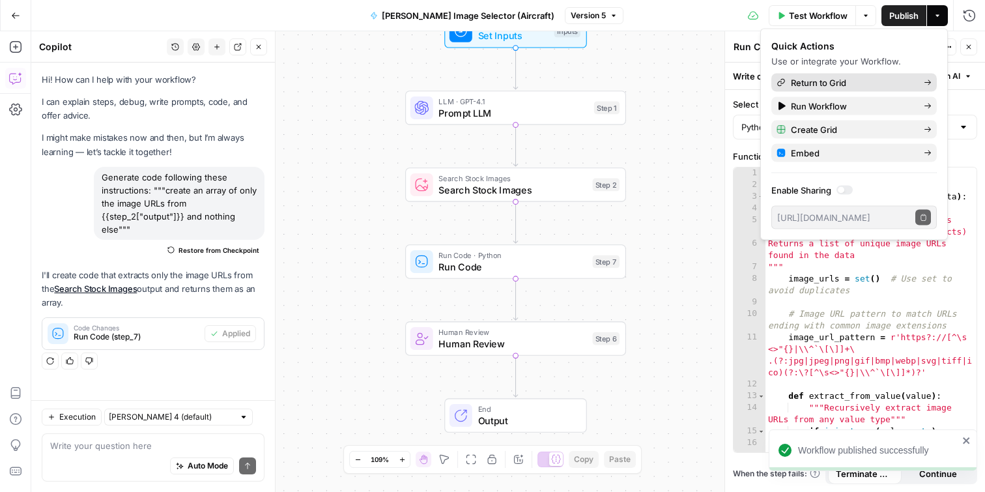
click at [864, 85] on span "Return to Grid" at bounding box center [852, 82] width 123 height 13
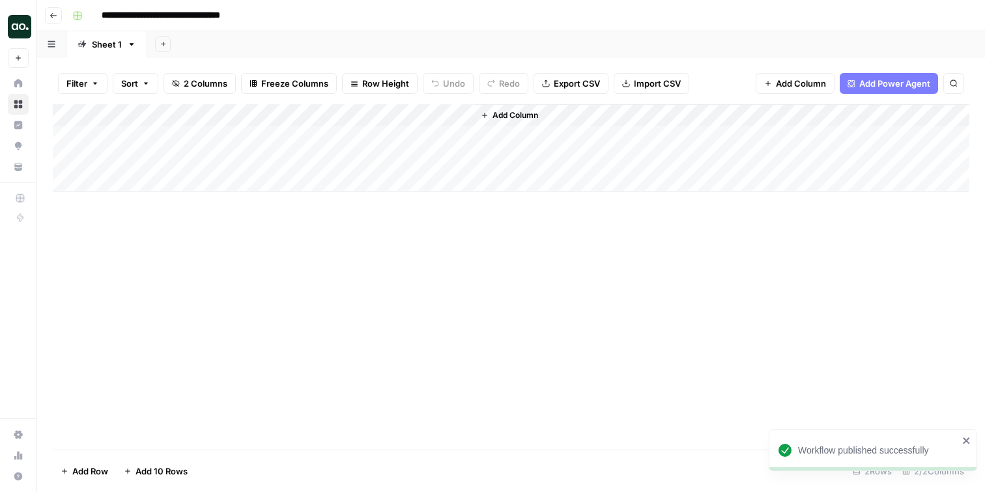
click at [463, 117] on div "Add Column" at bounding box center [511, 147] width 917 height 87
click at [478, 140] on span "All Rows" at bounding box center [508, 145] width 82 height 13
click at [384, 139] on div "Add Column" at bounding box center [511, 147] width 917 height 87
click at [461, 136] on div "Add Column" at bounding box center [511, 147] width 917 height 87
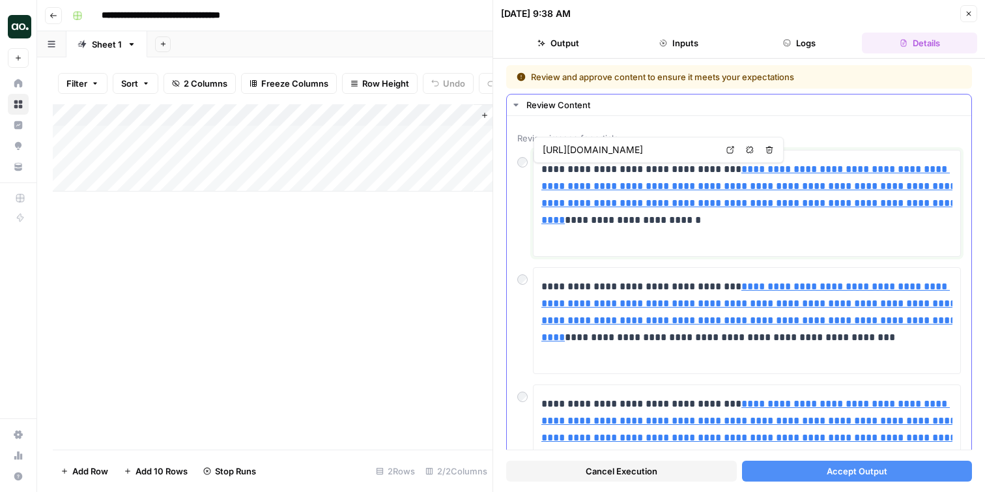
click at [633, 190] on link "**********" at bounding box center [750, 194] width 417 height 61
click at [636, 186] on link "**********" at bounding box center [750, 194] width 417 height 61
click at [633, 196] on p "**********" at bounding box center [756, 203] width 428 height 85
click at [424, 273] on div "Add Column" at bounding box center [273, 276] width 440 height 345
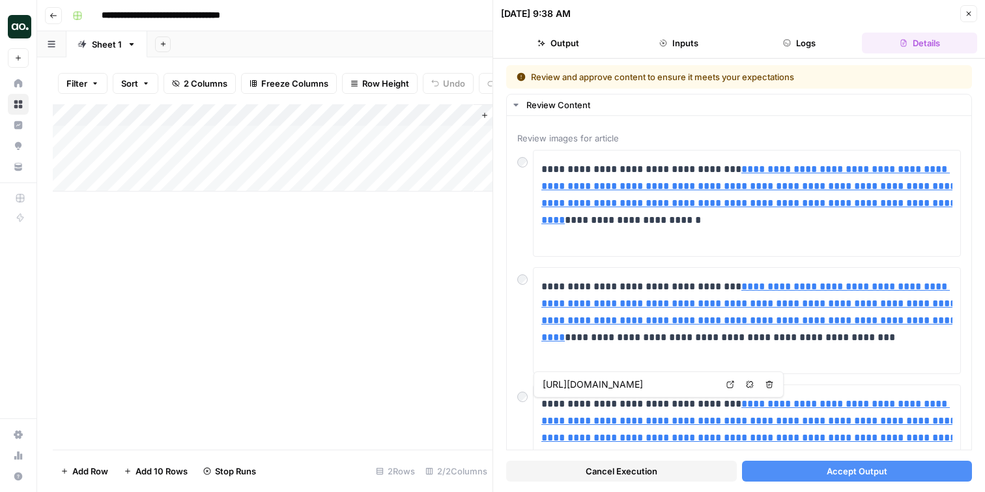
click at [869, 470] on span "Accept Output" at bounding box center [857, 471] width 61 height 13
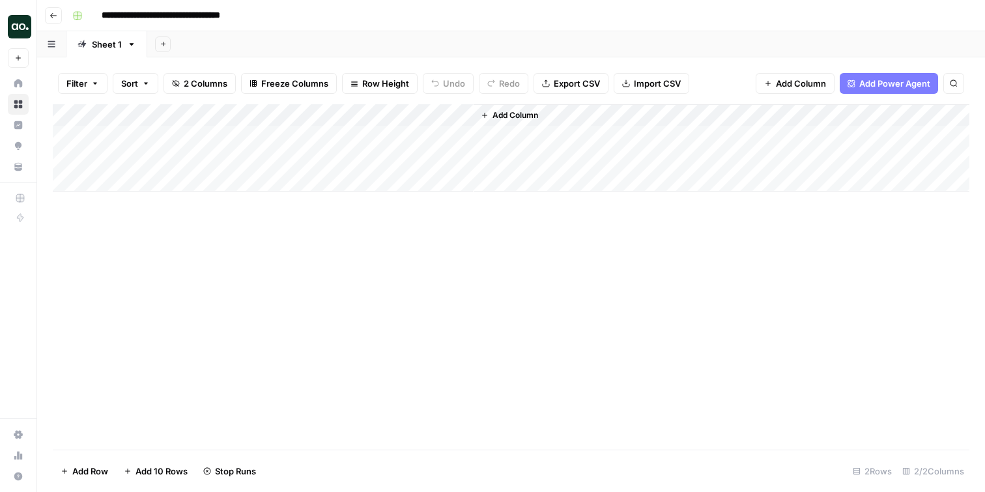
click at [381, 163] on div "Add Column" at bounding box center [511, 147] width 917 height 87
click at [462, 156] on div "Add Column" at bounding box center [511, 147] width 917 height 87
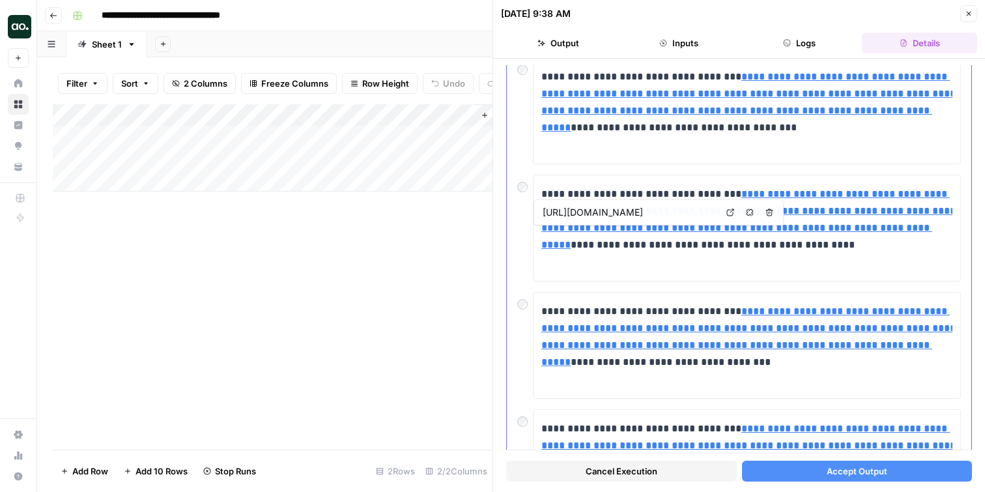
scroll to position [94, 0]
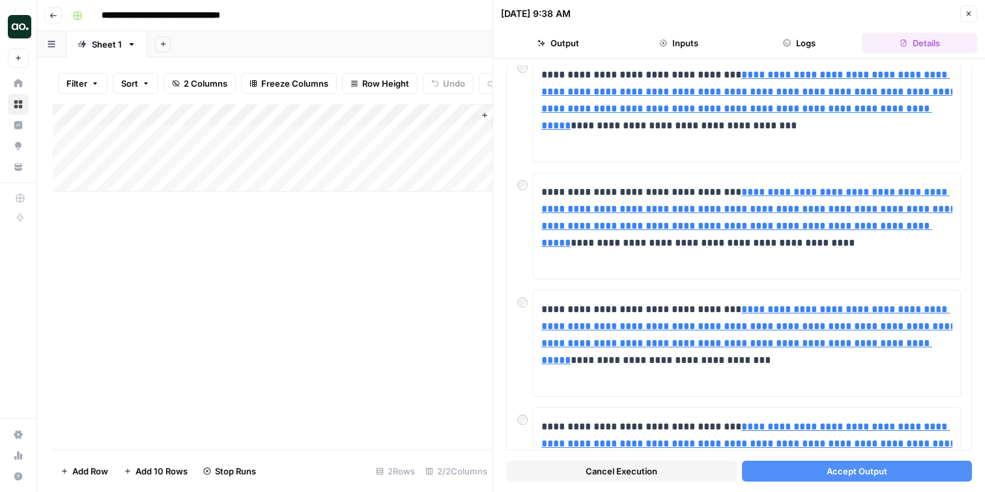
click at [834, 471] on span "Accept Output" at bounding box center [857, 471] width 61 height 13
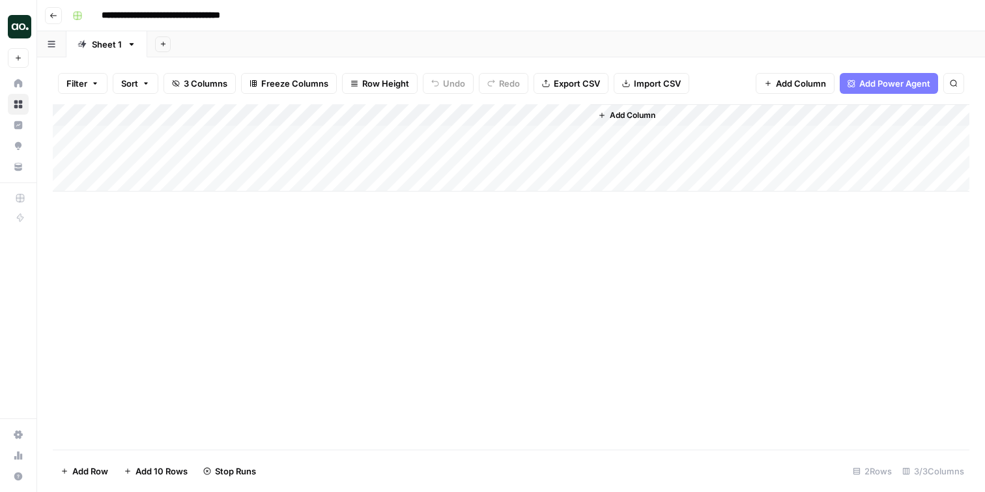
click at [538, 135] on div "Add Column" at bounding box center [511, 147] width 917 height 87
click at [538, 136] on div "Add Column" at bounding box center [511, 147] width 917 height 87
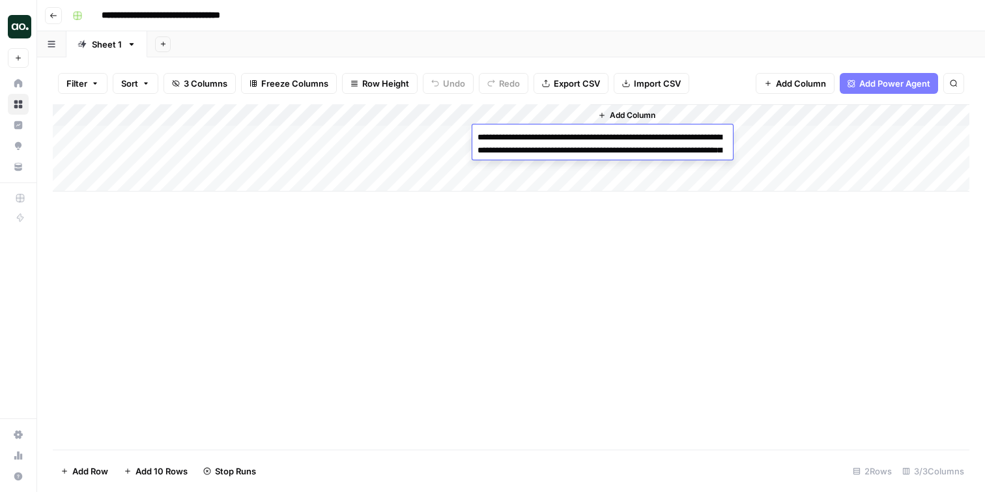
click at [538, 136] on textarea "**********" at bounding box center [602, 176] width 261 height 96
click at [549, 261] on div "Add Column" at bounding box center [511, 276] width 917 height 345
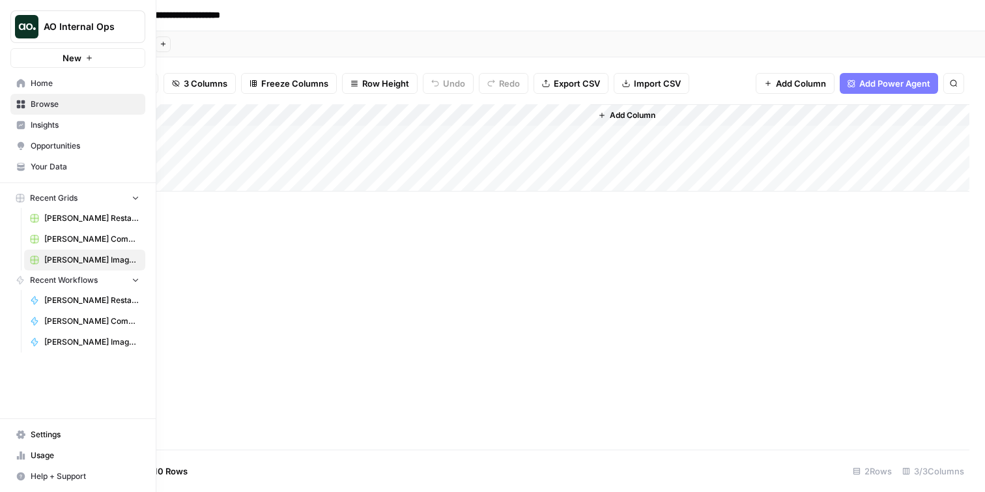
click at [49, 166] on span "Your Data" at bounding box center [85, 167] width 109 height 12
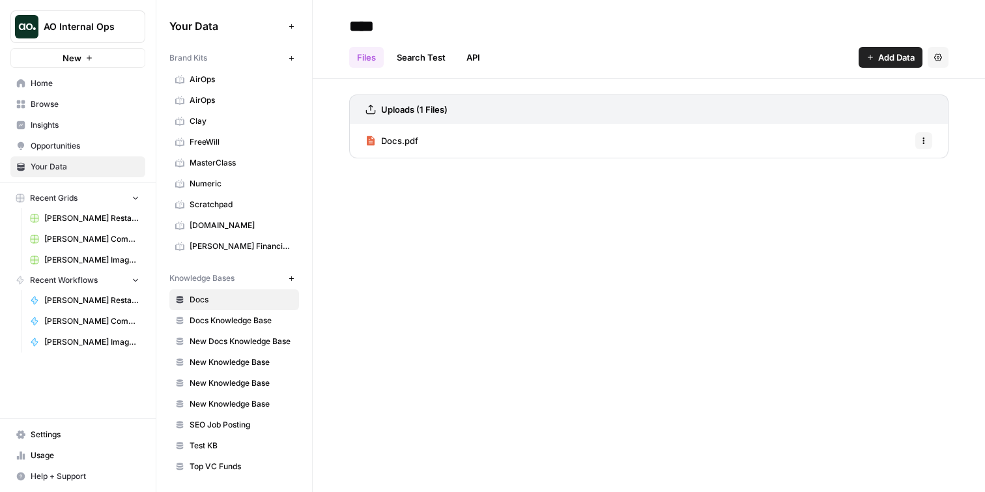
click at [74, 99] on span "Browse" at bounding box center [85, 104] width 109 height 12
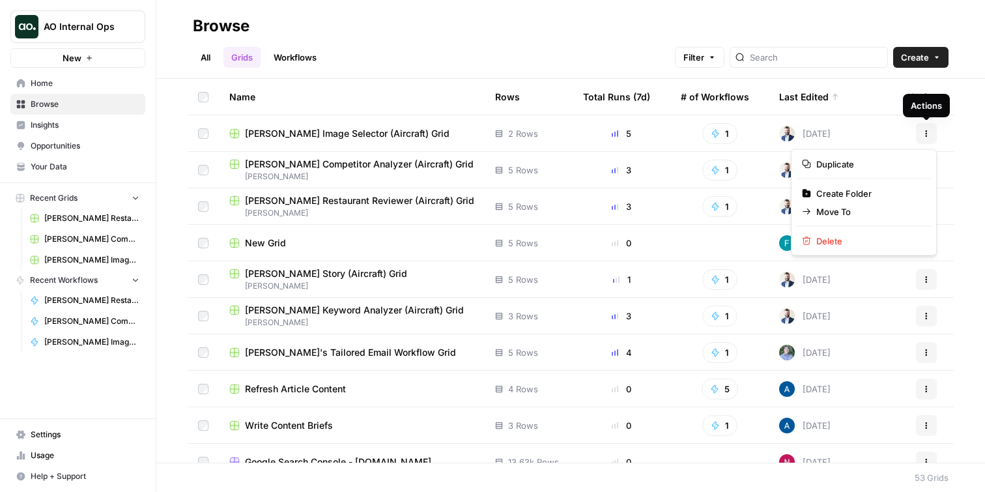
click at [923, 128] on button "Actions" at bounding box center [926, 133] width 21 height 21
click at [834, 210] on span "Move To" at bounding box center [869, 211] width 104 height 13
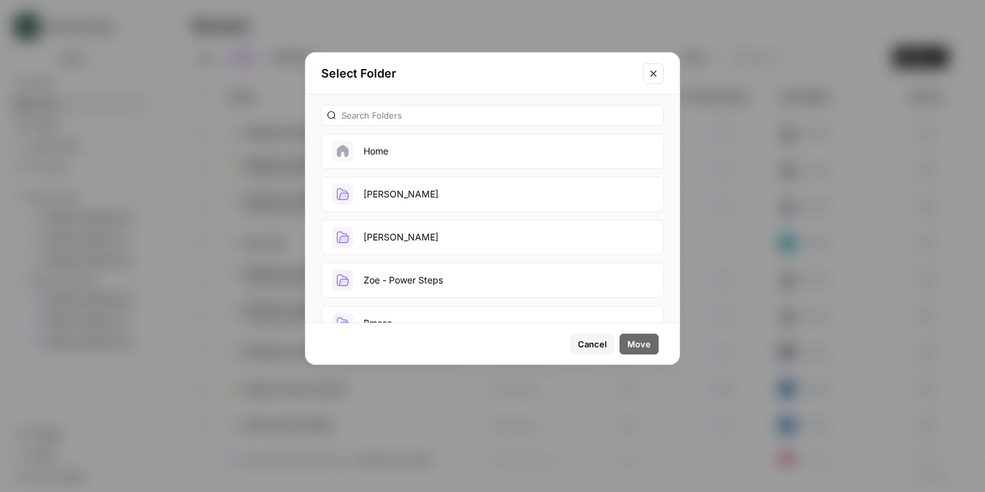
click at [391, 198] on button "[PERSON_NAME]" at bounding box center [492, 194] width 343 height 35
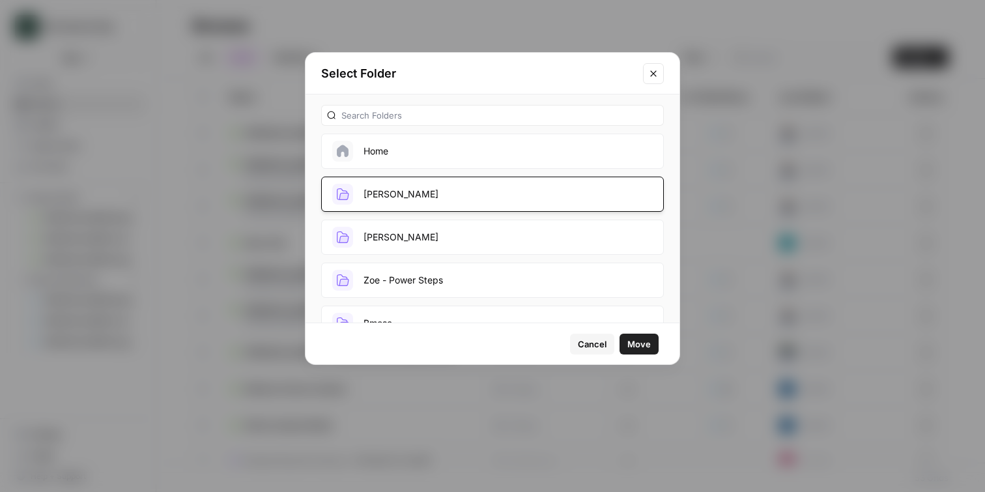
click at [645, 334] on button "Move" at bounding box center [639, 344] width 39 height 21
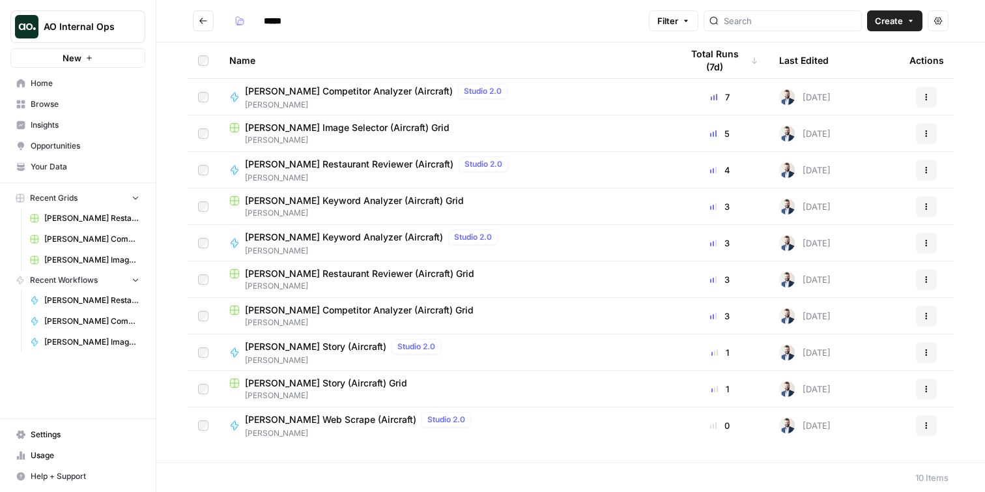
click at [209, 19] on button "Go back" at bounding box center [203, 20] width 21 height 21
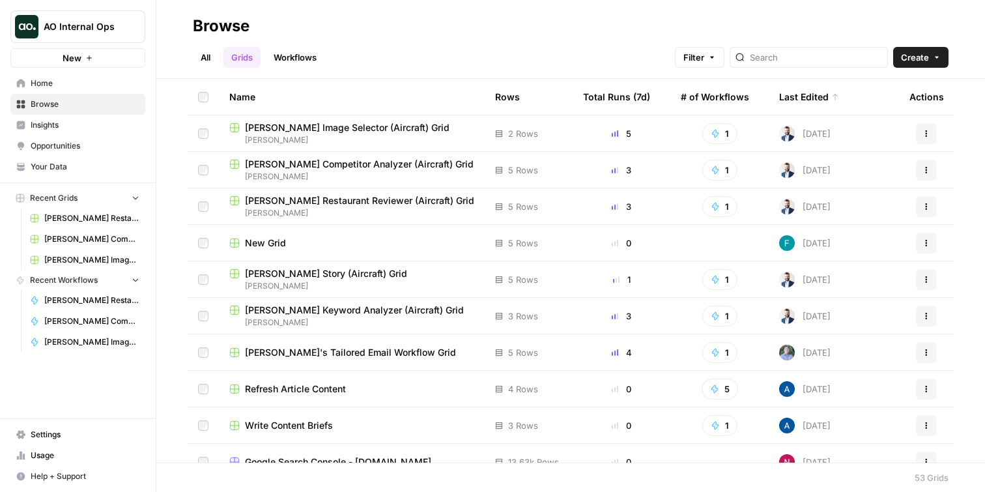
click at [304, 65] on link "Workflows" at bounding box center [295, 57] width 59 height 21
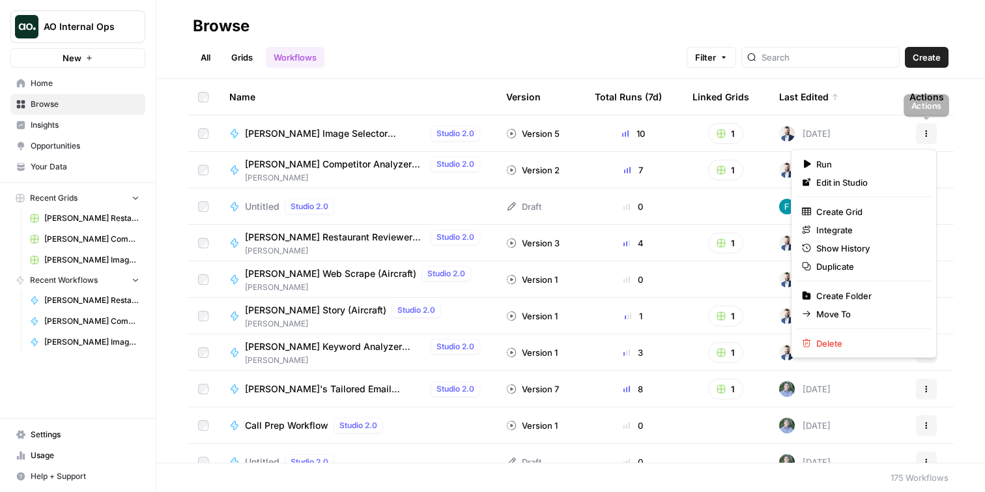
click at [923, 134] on icon "button" at bounding box center [927, 134] width 8 height 8
click at [846, 315] on span "Move To" at bounding box center [869, 314] width 104 height 13
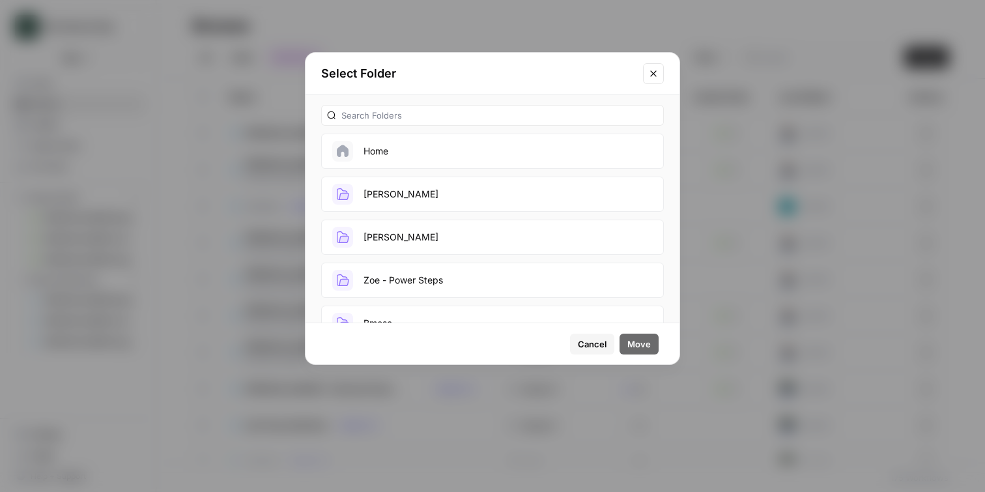
click at [475, 197] on button "[PERSON_NAME]" at bounding box center [492, 194] width 343 height 35
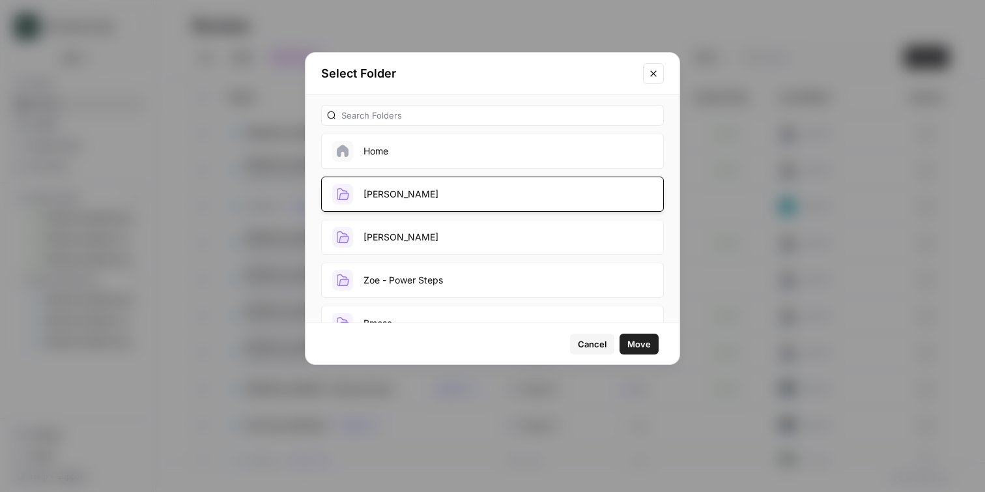
click at [639, 344] on span "Move" at bounding box center [639, 344] width 23 height 13
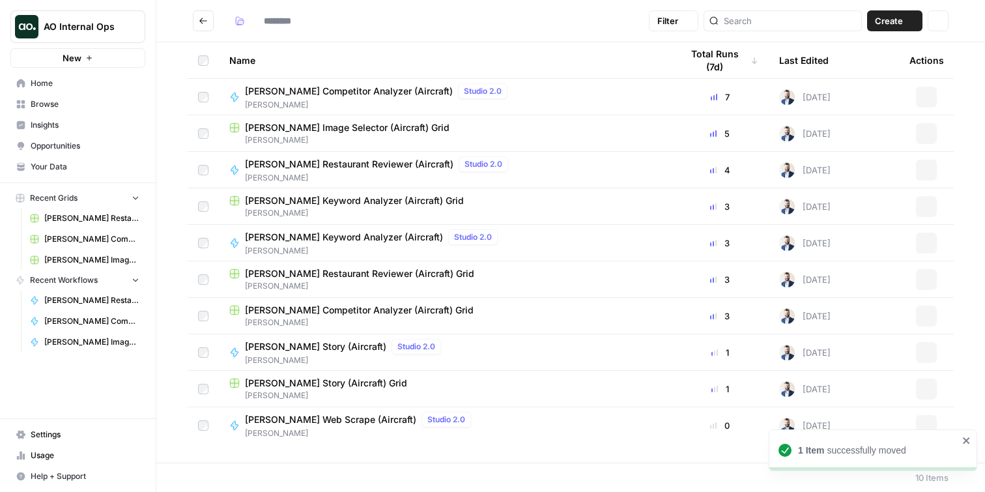
type input "*****"
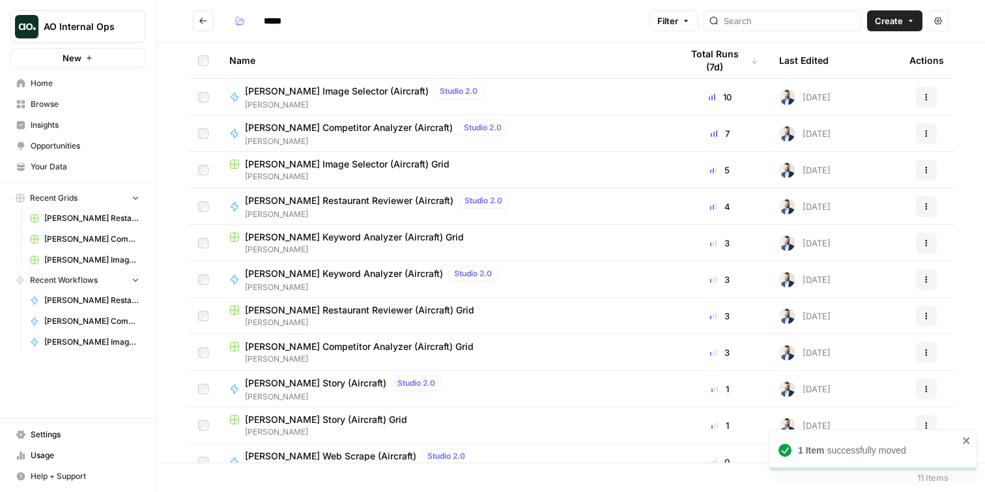
click at [60, 84] on span "Home" at bounding box center [85, 84] width 109 height 12
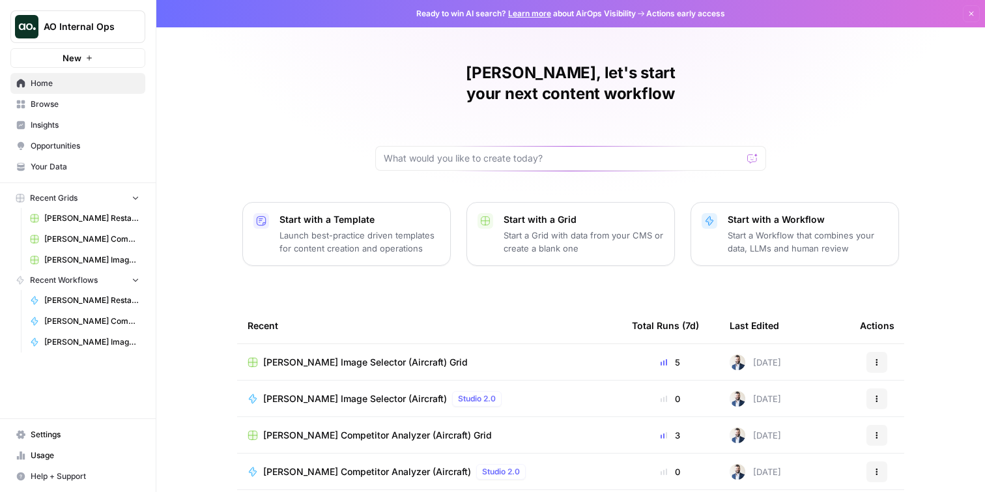
click at [783, 213] on p "Start with a Workflow" at bounding box center [808, 219] width 160 height 13
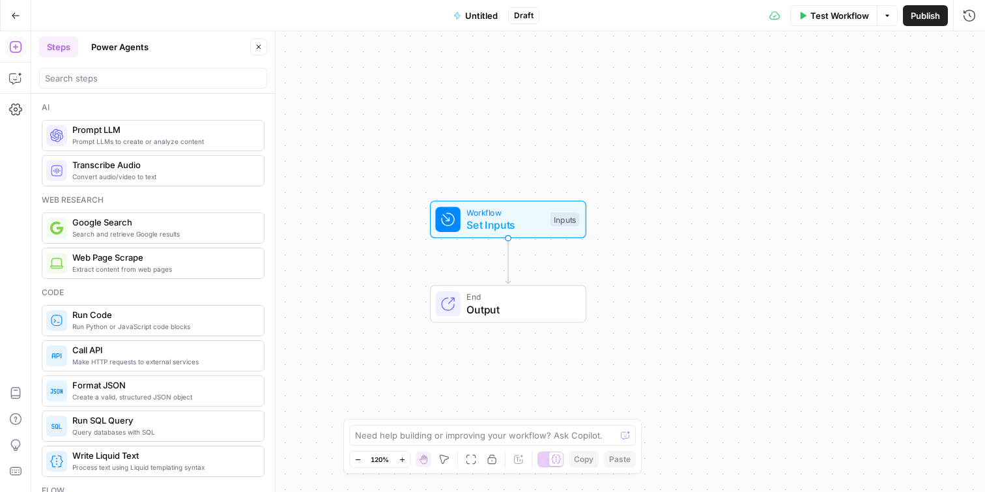
click at [16, 13] on icon "button" at bounding box center [15, 15] width 9 height 9
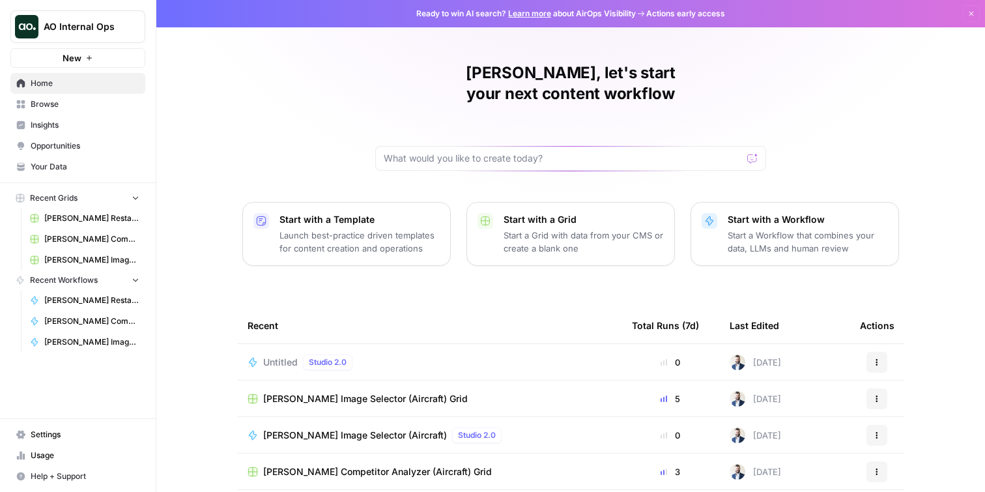
click at [61, 173] on link "Your Data" at bounding box center [77, 166] width 135 height 21
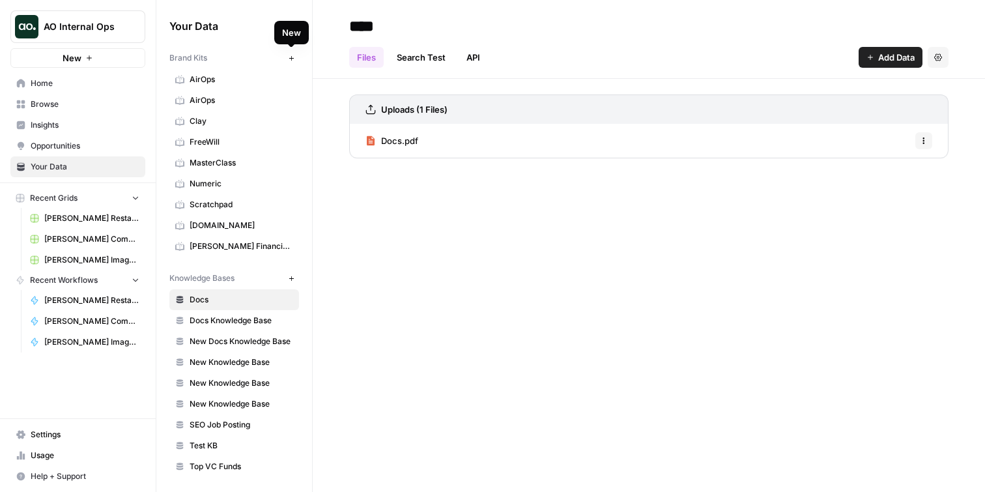
click at [292, 57] on icon "button" at bounding box center [291, 58] width 7 height 7
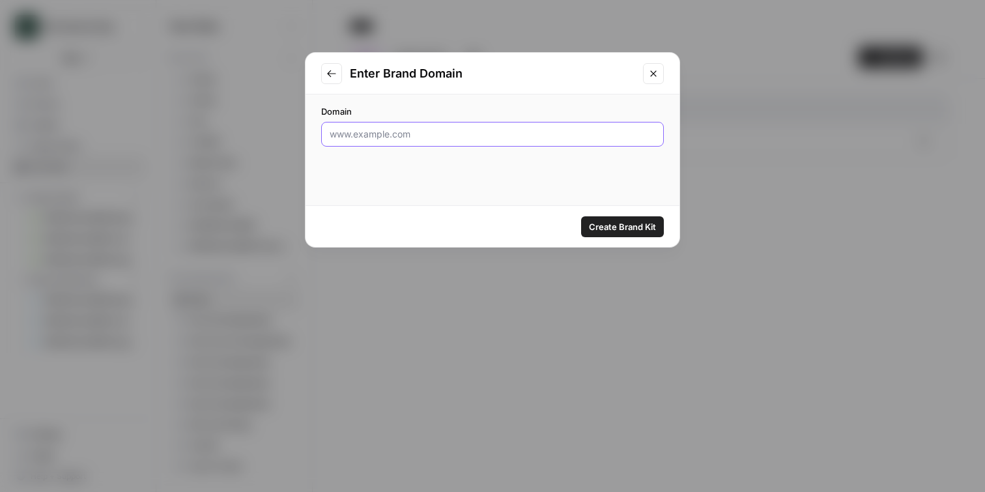
click at [424, 134] on input "Domain" at bounding box center [493, 134] width 326 height 13
type input "www.sisense.com"
click button "Create Brand Kit" at bounding box center [622, 226] width 83 height 21
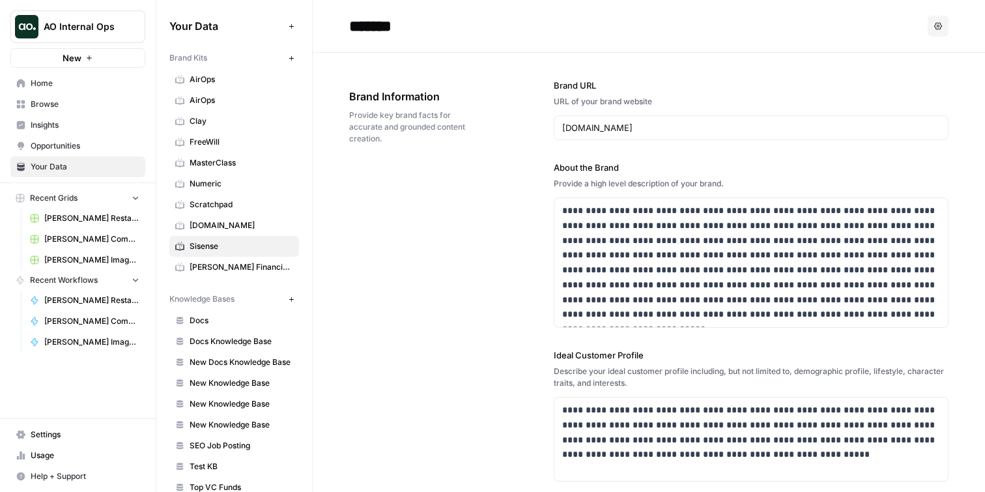
click at [393, 22] on input "*******" at bounding box center [448, 26] width 209 height 26
click at [434, 25] on input "*******" at bounding box center [448, 26] width 209 height 26
click at [433, 186] on div "**********" at bounding box center [649, 423] width 600 height 741
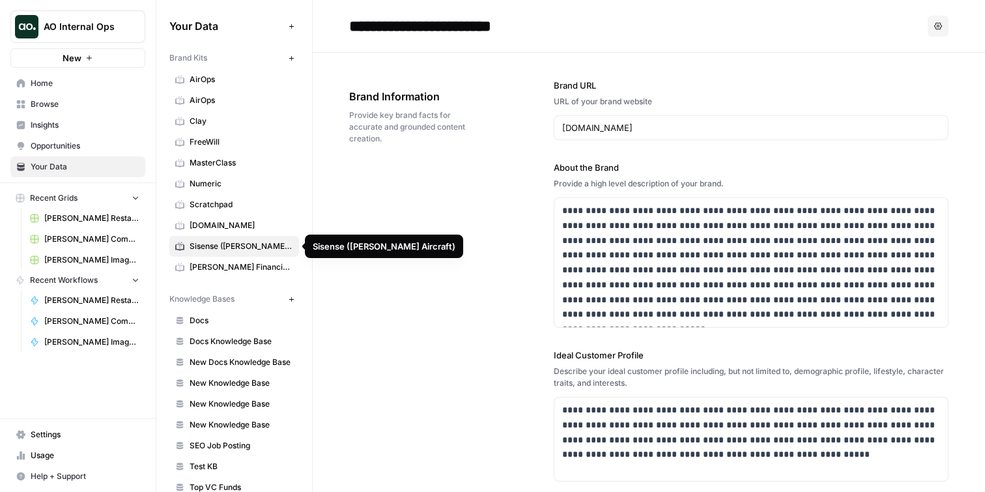
click at [268, 246] on span "Sisense (Lucas Aircraft)" at bounding box center [242, 246] width 104 height 12
click at [509, 14] on input "**********" at bounding box center [448, 26] width 209 height 26
click at [535, 26] on input "**********" at bounding box center [448, 26] width 209 height 26
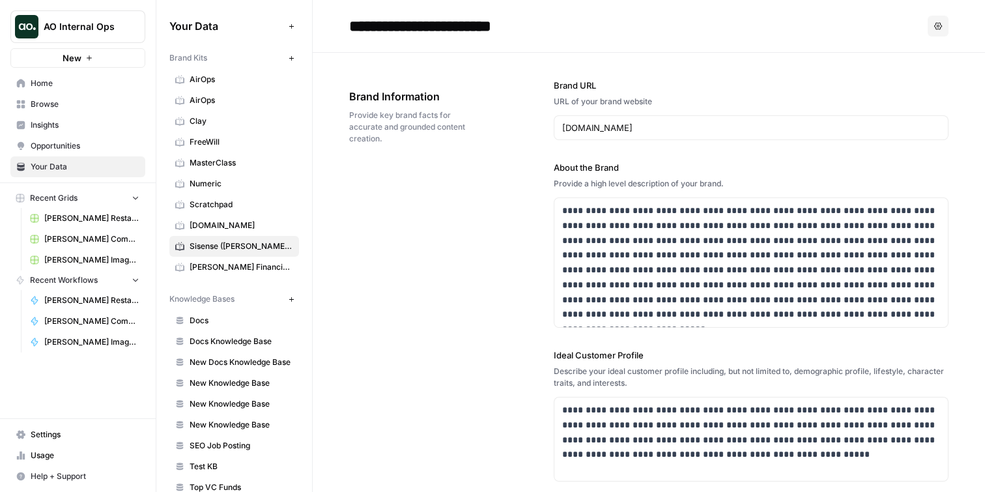
click at [535, 26] on input "**********" at bounding box center [448, 26] width 209 height 26
click at [529, 26] on input "**********" at bounding box center [448, 26] width 209 height 26
drag, startPoint x: 531, startPoint y: 26, endPoint x: 405, endPoint y: 26, distance: 125.8
click at [405, 26] on input "**********" at bounding box center [448, 26] width 209 height 26
type input "*******"
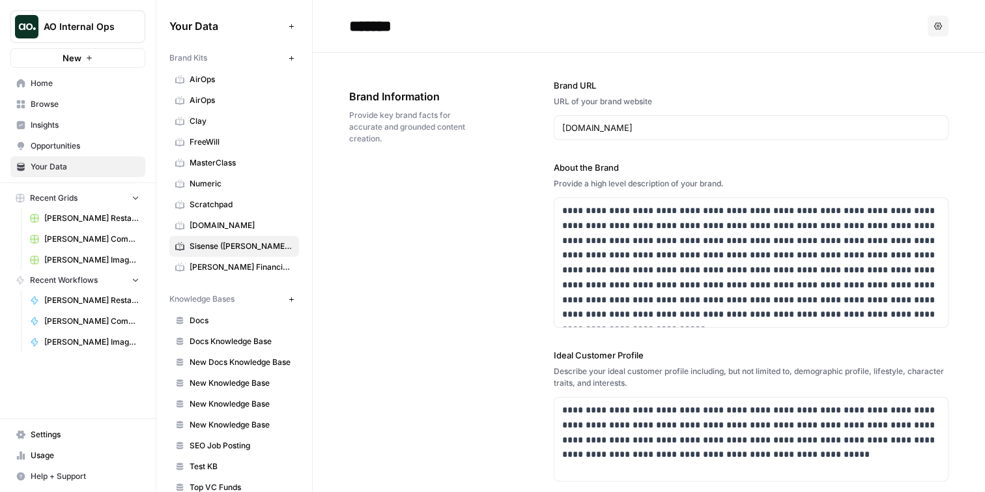
click at [450, 305] on div "**********" at bounding box center [649, 423] width 600 height 741
click at [90, 58] on icon "button" at bounding box center [89, 57] width 5 height 5
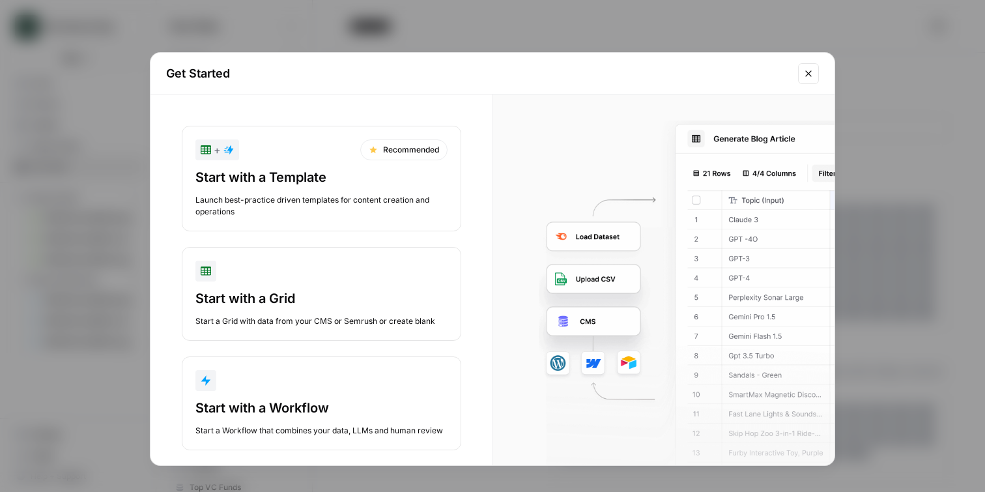
scroll to position [16, 0]
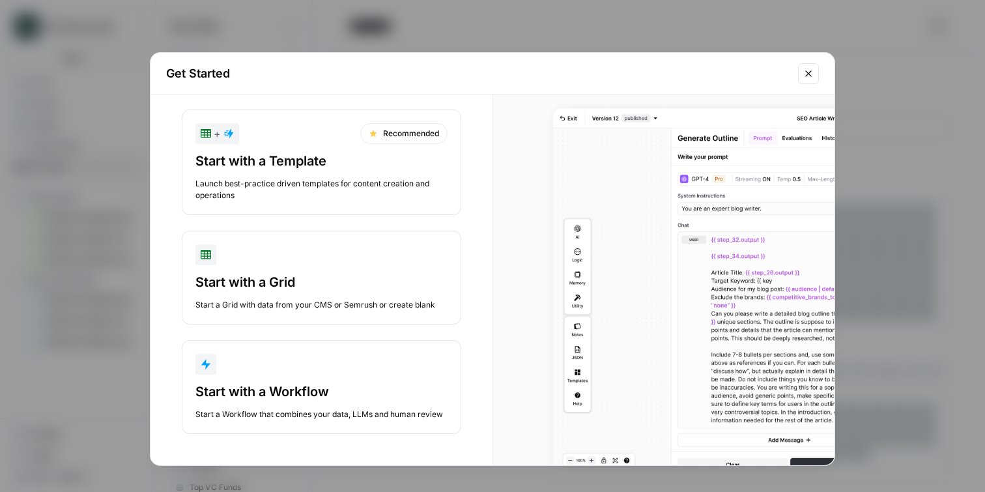
click at [265, 420] on div "Start a Workflow that combines your data, LLMs and human review" at bounding box center [322, 415] width 252 height 12
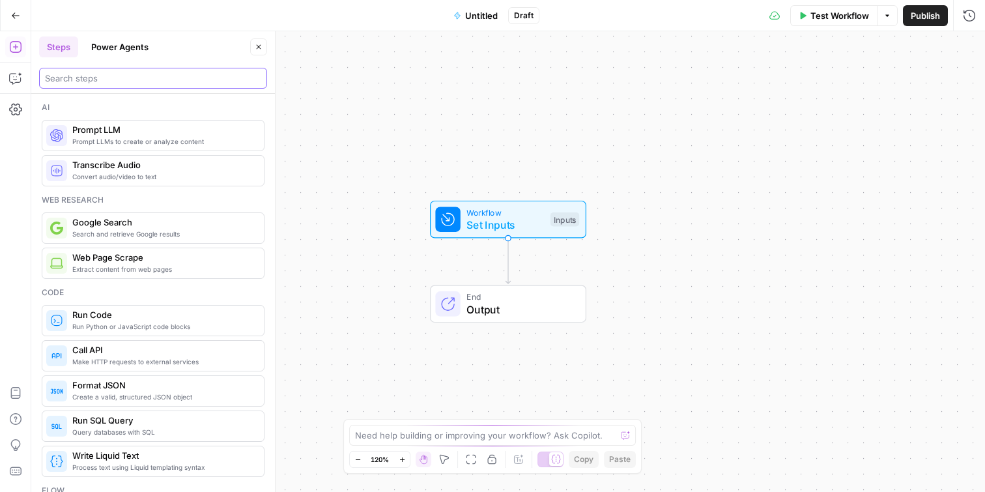
click at [194, 76] on input "search" at bounding box center [153, 78] width 216 height 13
type input "b"
click at [524, 210] on span "Workflow" at bounding box center [506, 212] width 78 height 12
click at [825, 91] on span "Add Field" at bounding box center [839, 88] width 38 height 13
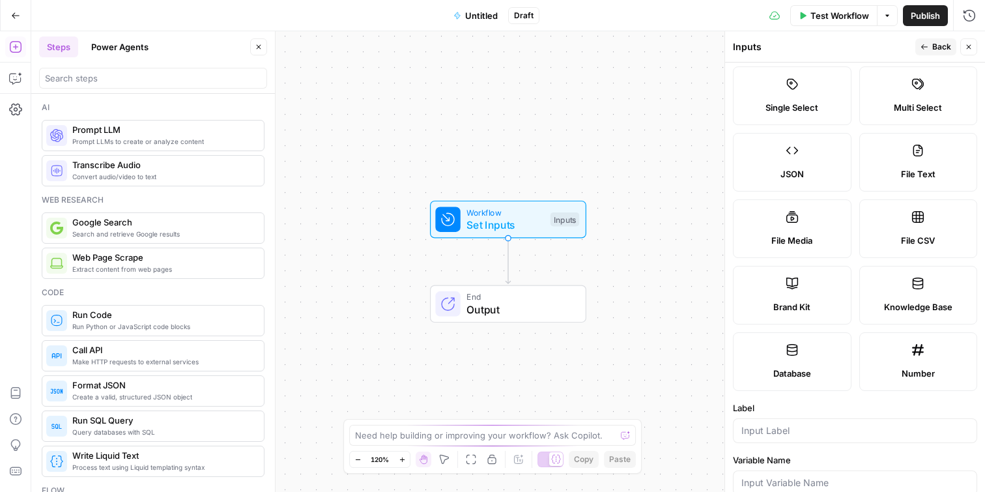
scroll to position [97, 0]
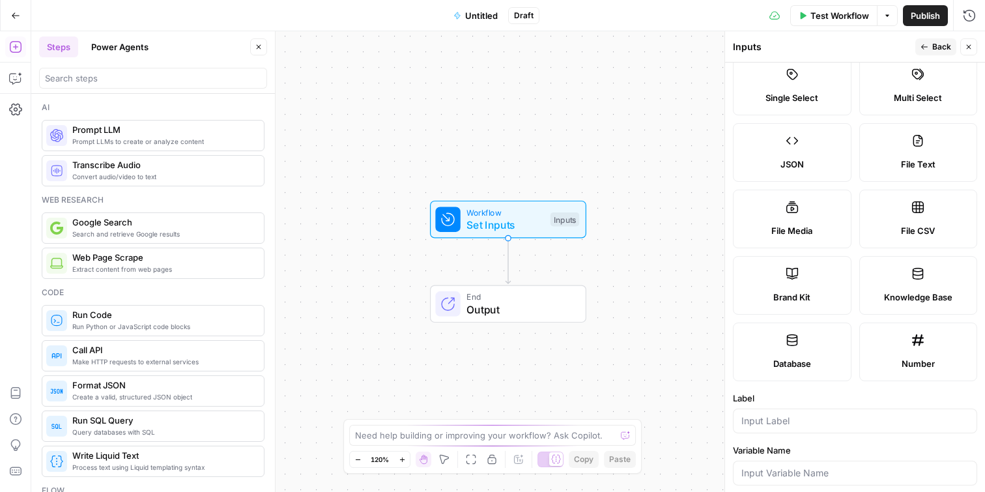
click at [798, 283] on label "Brand Kit" at bounding box center [792, 285] width 119 height 59
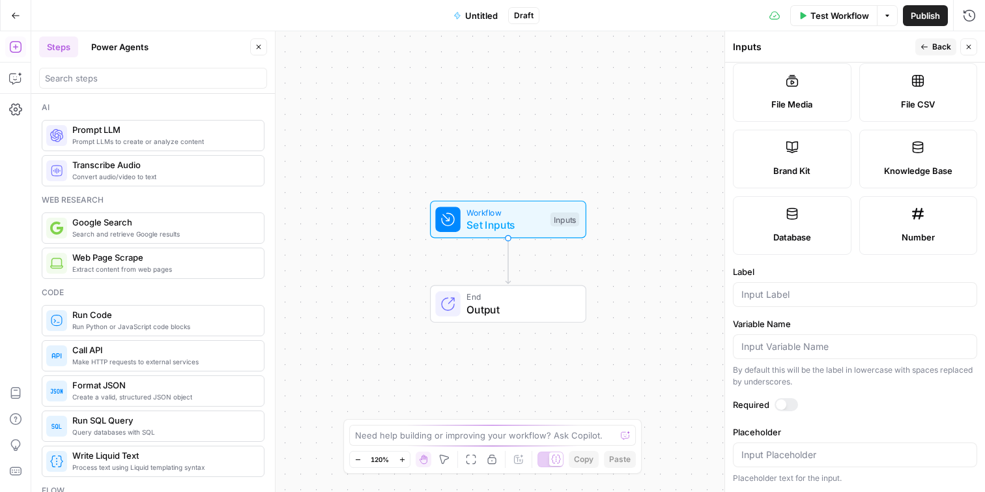
click at [789, 301] on div at bounding box center [855, 294] width 244 height 25
type input "Brand"
click at [886, 13] on icon "button" at bounding box center [888, 16] width 8 height 8
click at [718, 16] on div "Test Workflow Options Publish Run History" at bounding box center [763, 15] width 446 height 31
click at [836, 23] on button "Test Workflow" at bounding box center [833, 15] width 87 height 21
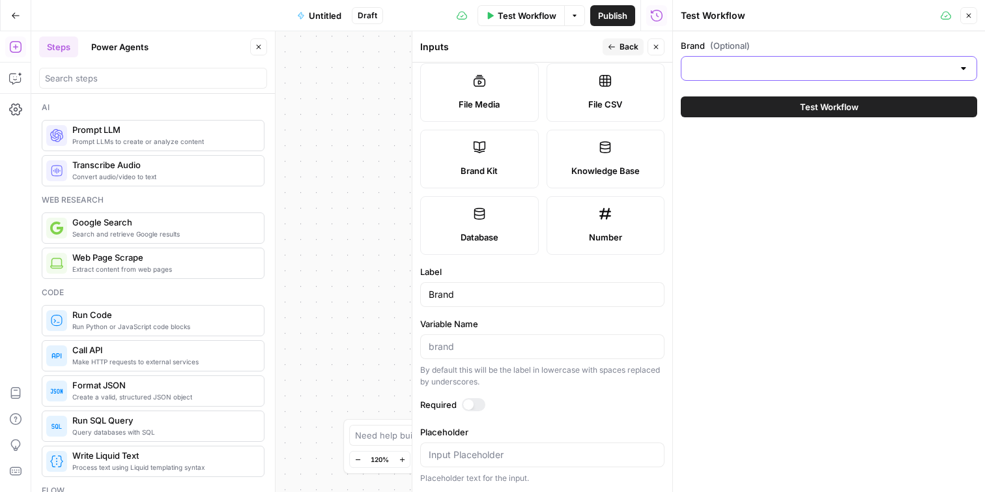
click at [814, 62] on input "Brand (Optional)" at bounding box center [821, 68] width 264 height 13
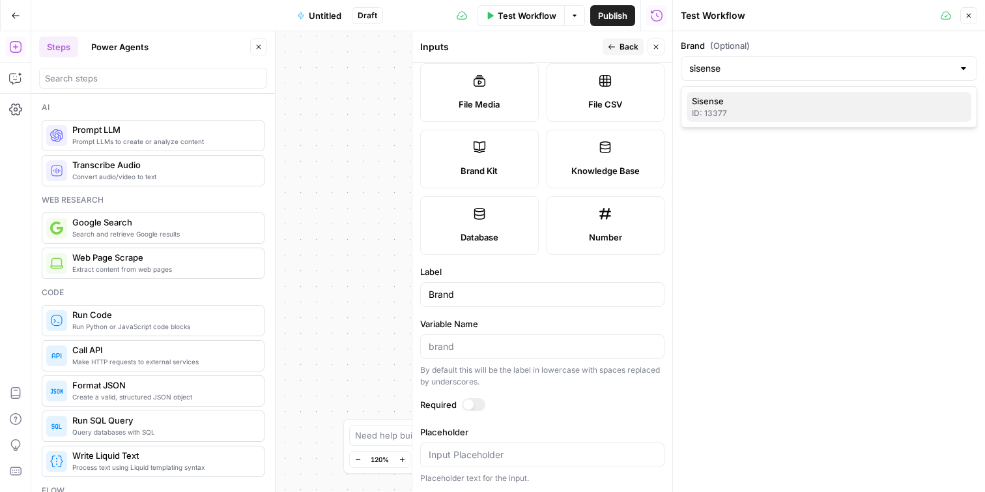
click at [804, 110] on div "ID: 13377" at bounding box center [829, 114] width 274 height 12
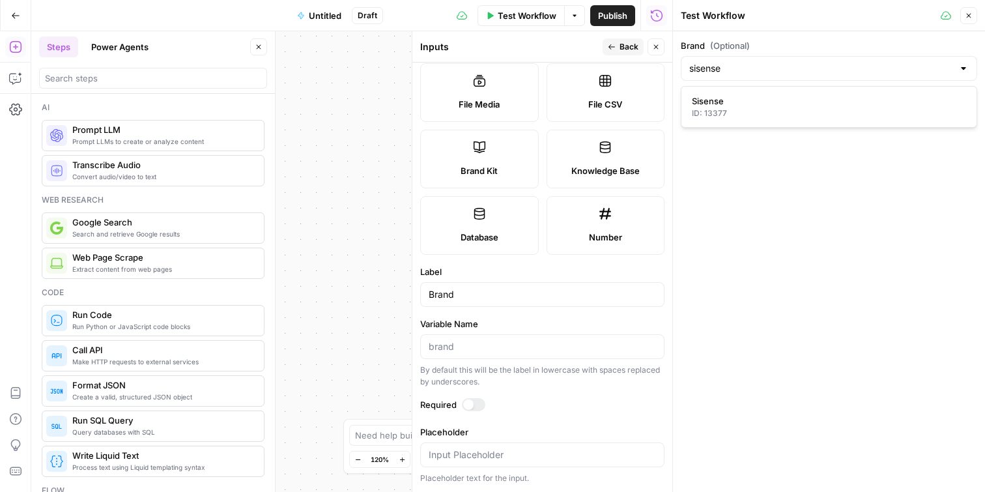
type input "Sisense"
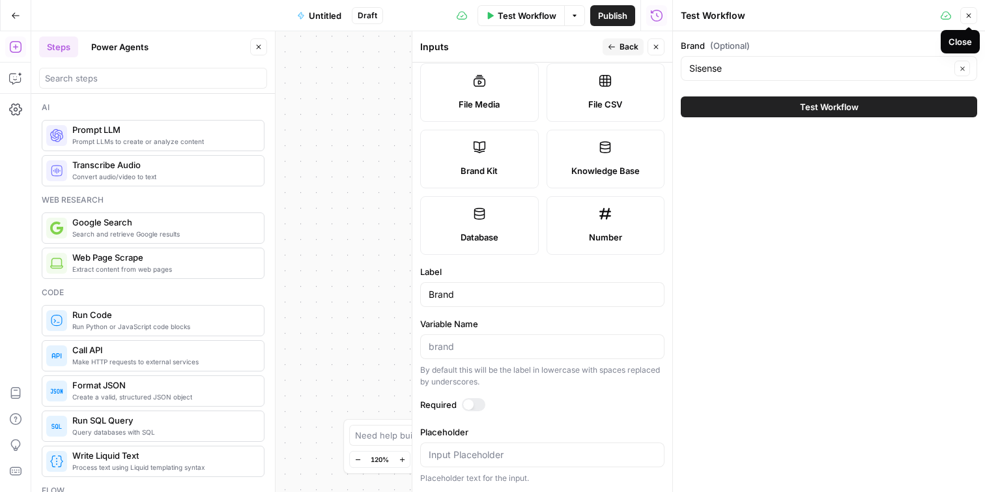
click at [976, 13] on button "Close" at bounding box center [969, 15] width 17 height 17
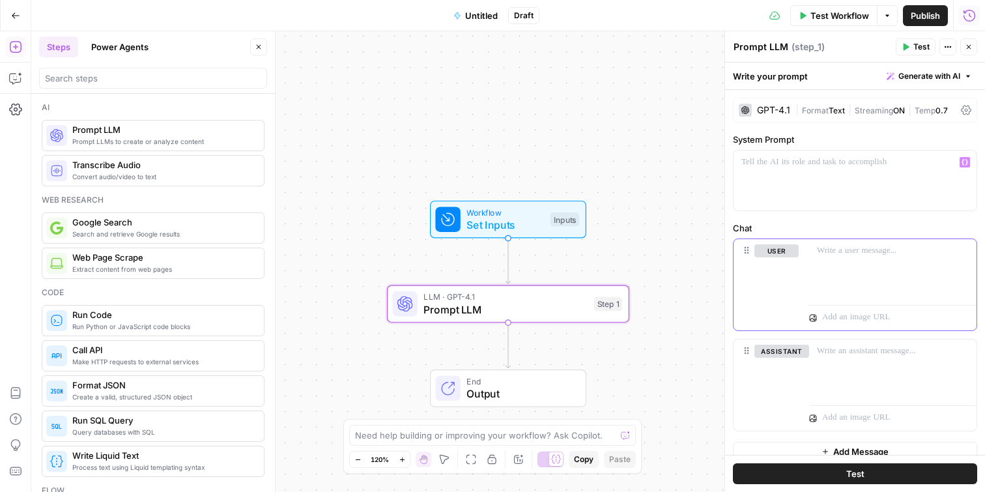
click at [852, 263] on div at bounding box center [892, 269] width 167 height 60
click at [764, 217] on div "**********" at bounding box center [855, 279] width 260 height 379
click at [770, 199] on div at bounding box center [855, 181] width 243 height 60
click at [967, 163] on icon "button" at bounding box center [965, 163] width 7 height 6
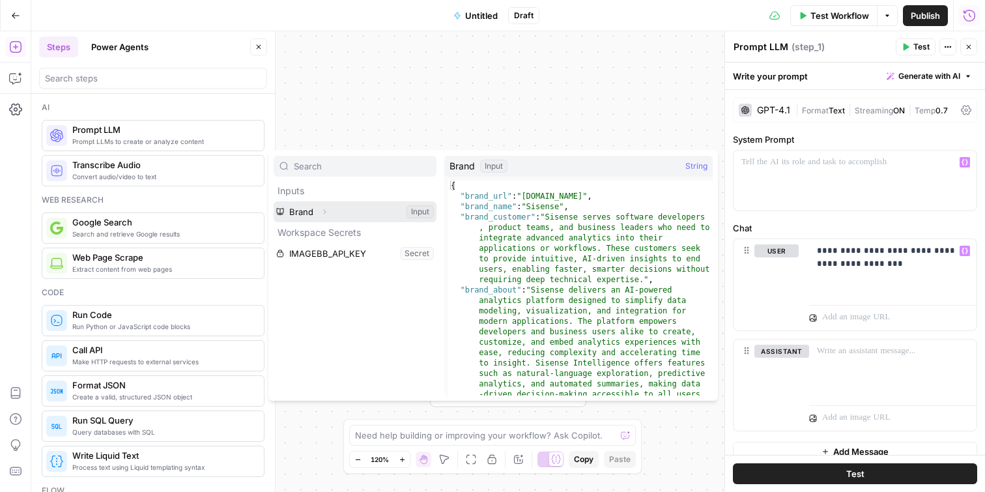
click at [314, 216] on button "Select variable Brand" at bounding box center [355, 211] width 163 height 21
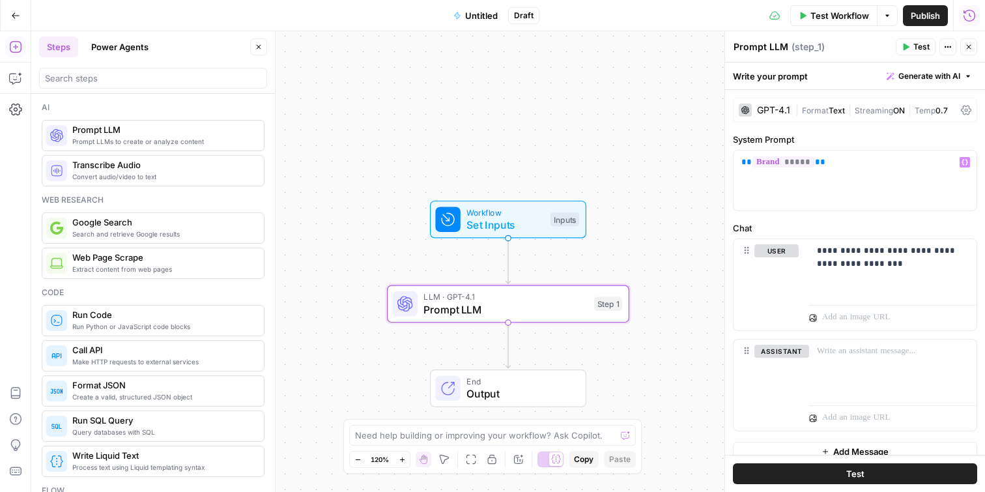
click at [877, 471] on button "Test" at bounding box center [855, 473] width 244 height 21
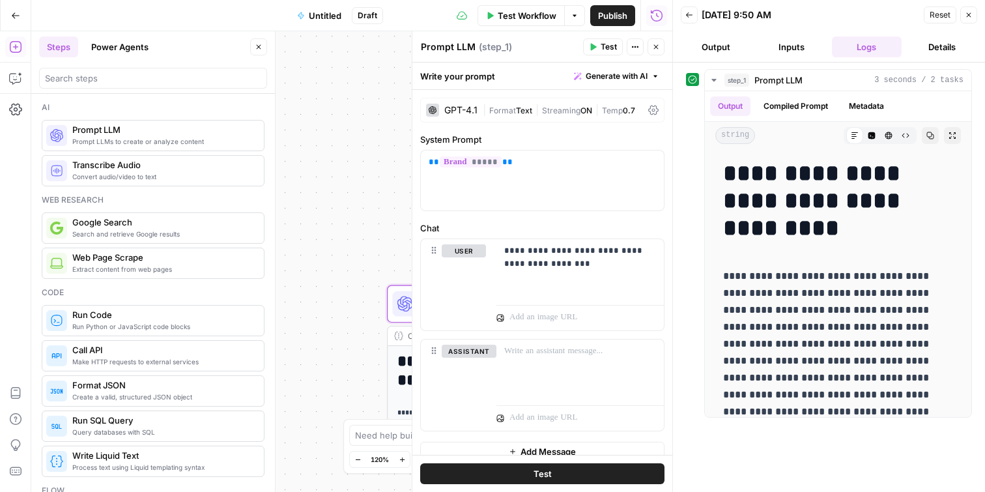
click at [972, 12] on icon "button" at bounding box center [969, 15] width 8 height 8
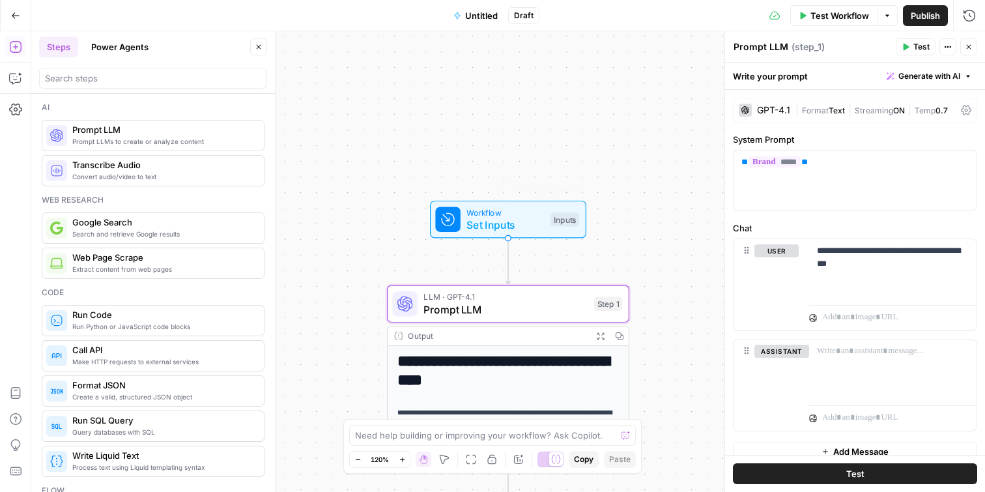
click at [495, 230] on span "Set Inputs" at bounding box center [506, 225] width 78 height 16
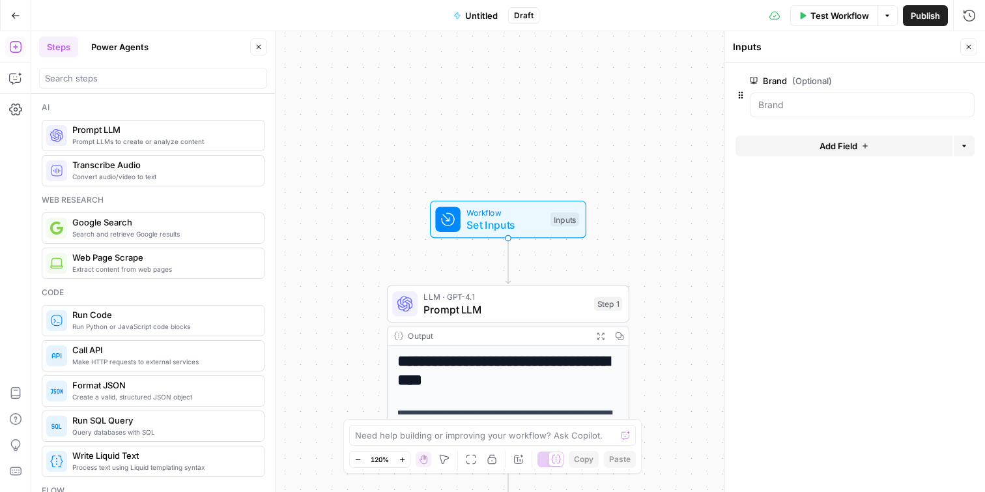
click at [936, 67] on form "Brand (Optional) edit field Delete group Add Field Options" at bounding box center [855, 277] width 260 height 429
click at [931, 78] on span "edit field" at bounding box center [926, 81] width 29 height 10
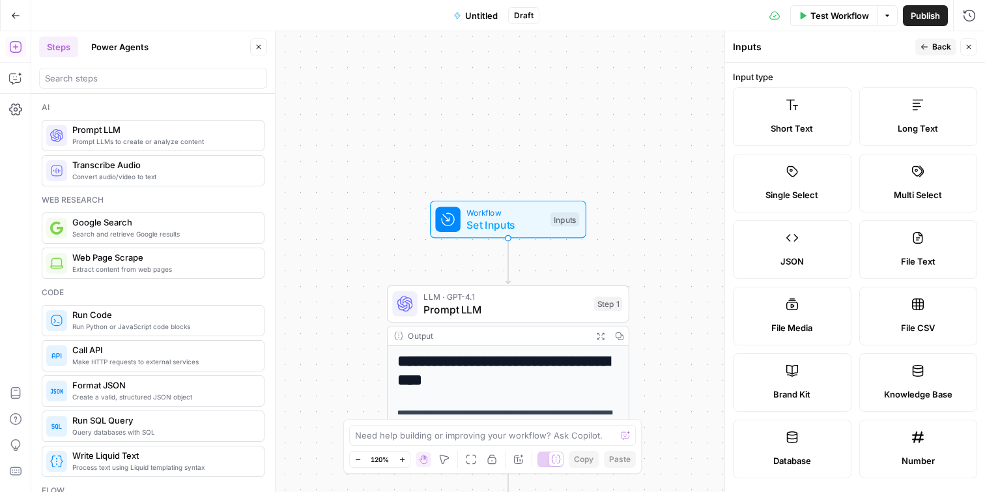
click at [826, 109] on label "Short Text" at bounding box center [792, 116] width 119 height 59
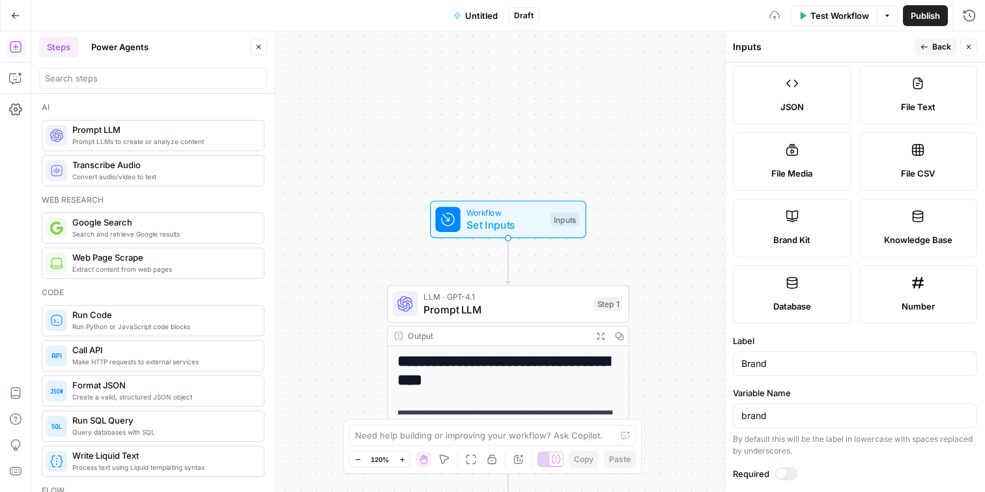
scroll to position [362, 0]
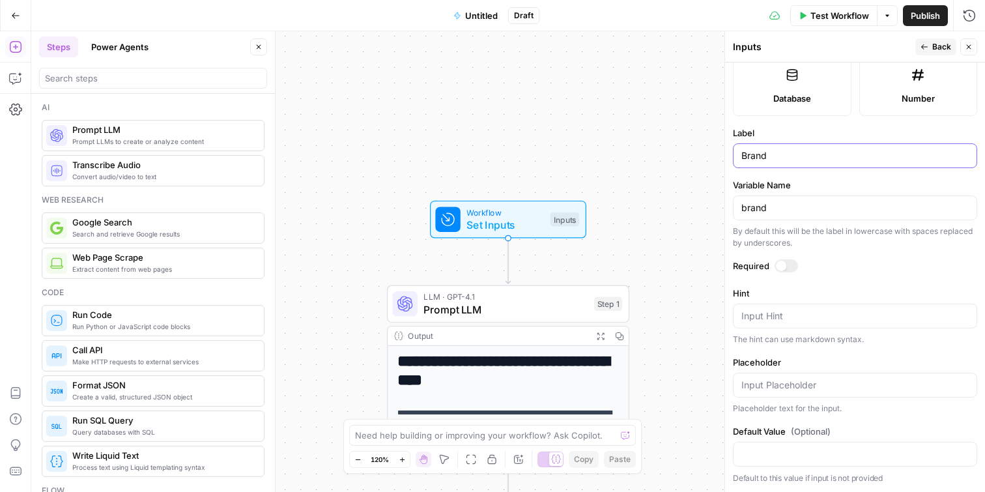
click at [805, 159] on input "Brand" at bounding box center [855, 155] width 227 height 13
type input "Blog Topic"
click at [966, 46] on icon "button" at bounding box center [969, 47] width 8 height 8
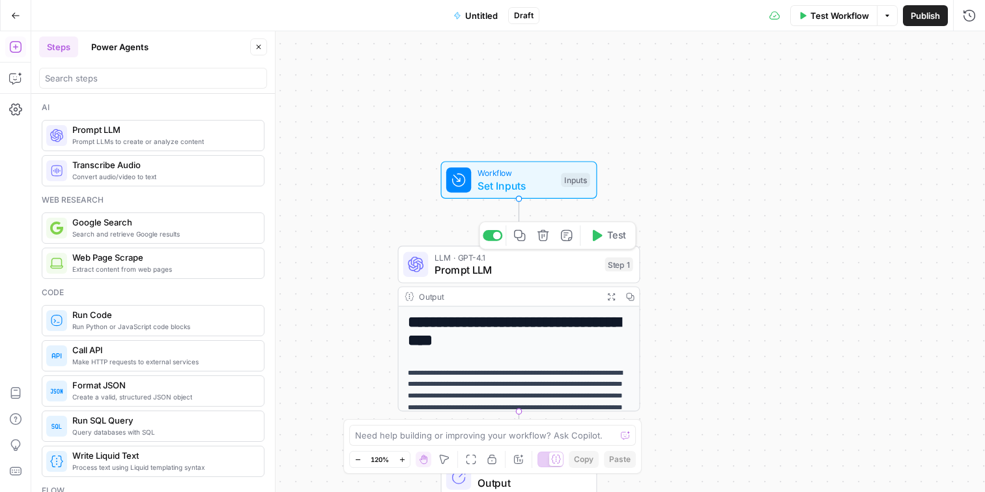
click at [517, 270] on span "Prompt LLM" at bounding box center [517, 270] width 164 height 16
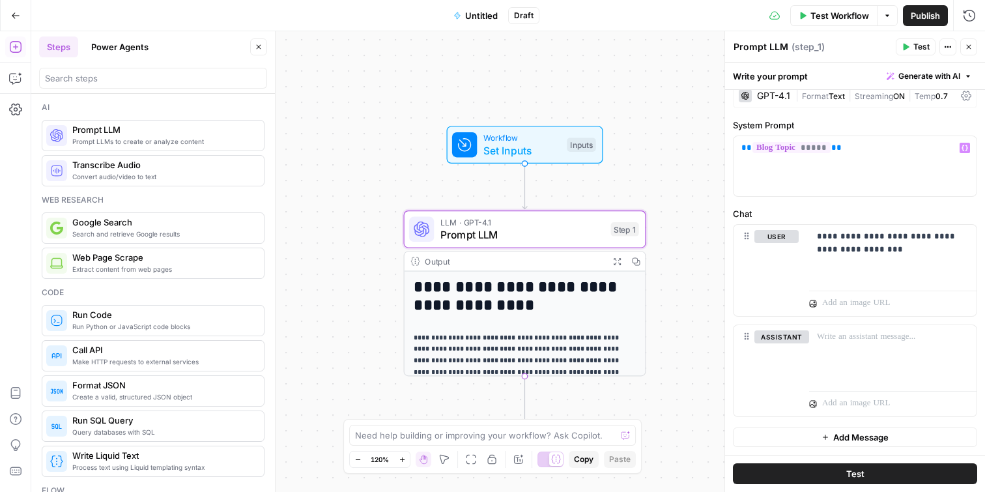
scroll to position [0, 0]
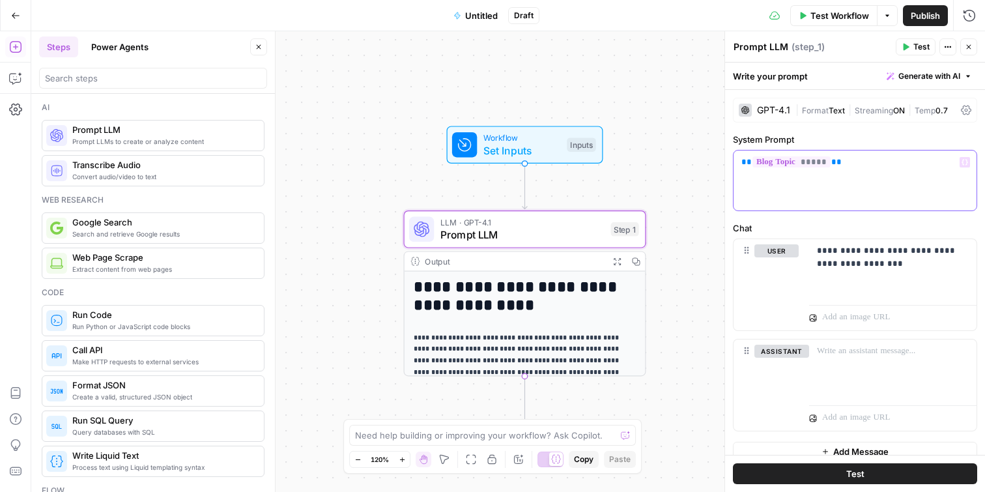
click at [899, 163] on p "** ***** **" at bounding box center [855, 162] width 227 height 13
click at [854, 189] on div at bounding box center [855, 181] width 243 height 60
click at [965, 165] on icon "button" at bounding box center [965, 162] width 7 height 7
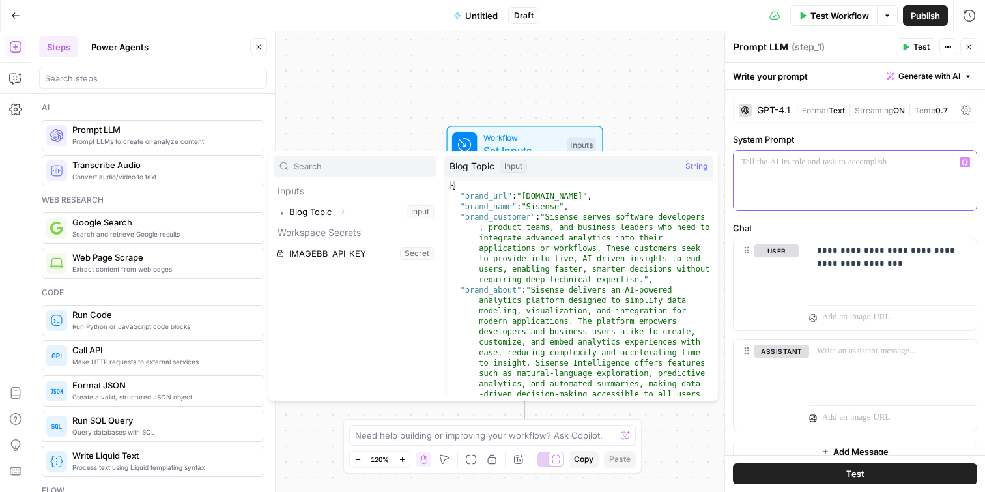
click at [861, 178] on div at bounding box center [855, 181] width 243 height 60
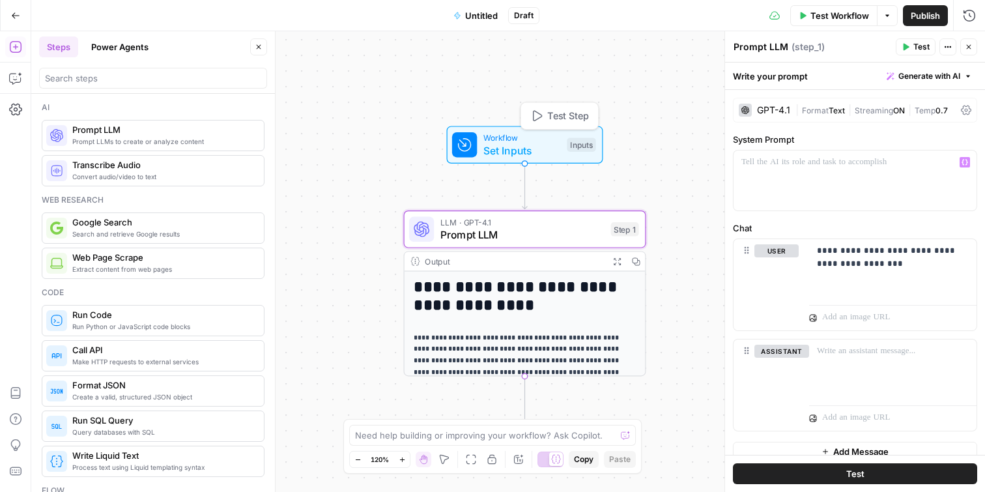
click at [523, 147] on span "Set Inputs" at bounding box center [523, 151] width 78 height 16
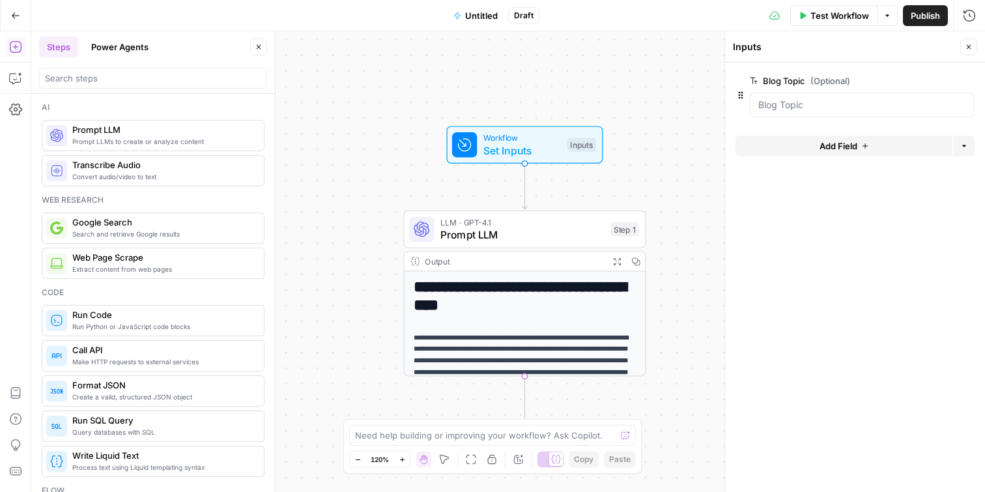
click at [854, 143] on span "Add Field" at bounding box center [839, 145] width 38 height 13
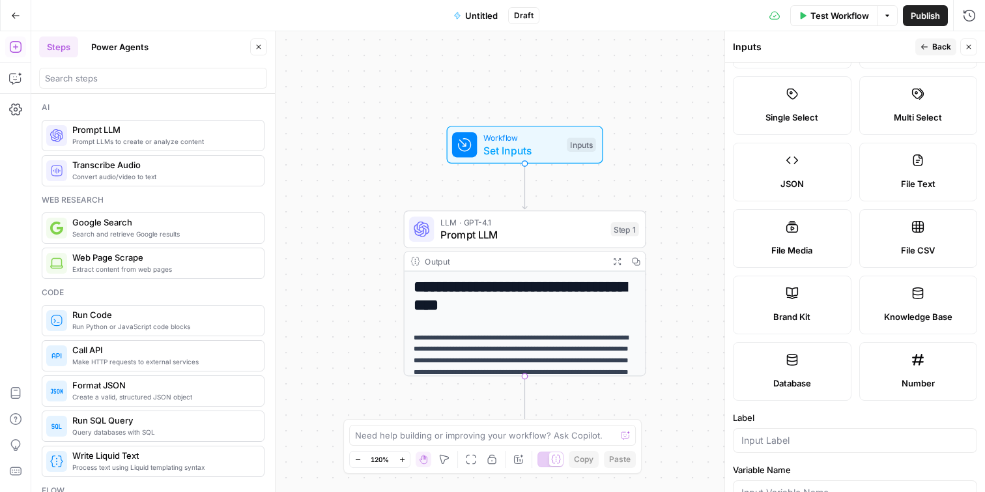
scroll to position [78, 0]
click at [953, 370] on label "Number" at bounding box center [919, 370] width 119 height 59
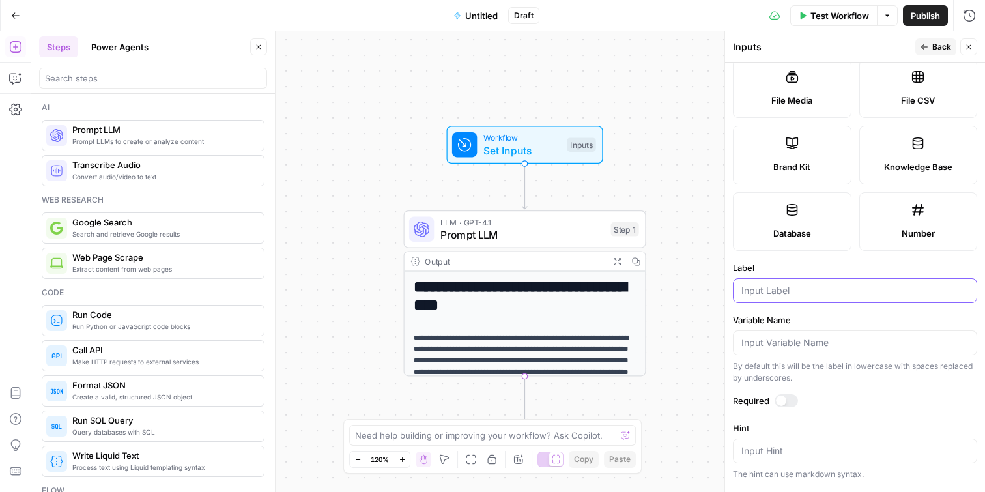
click at [802, 289] on input "Label" at bounding box center [855, 290] width 227 height 13
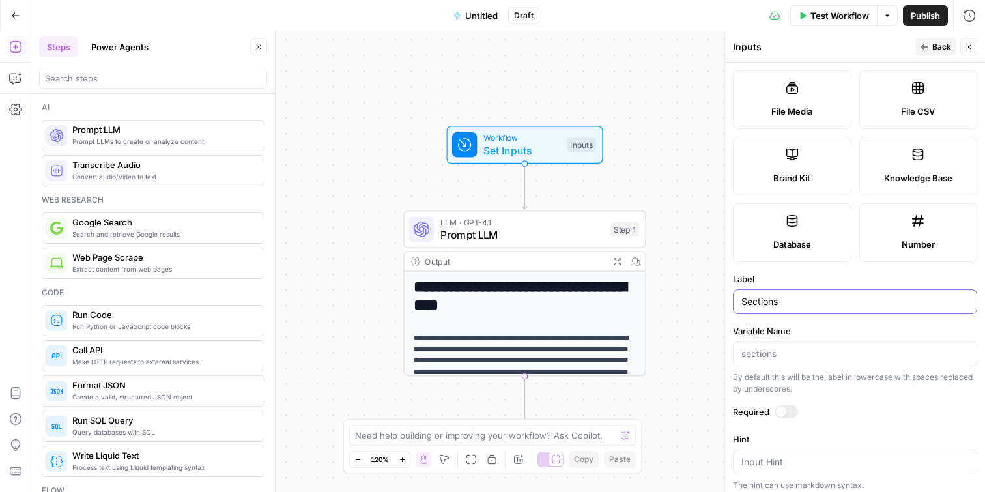
scroll to position [0, 0]
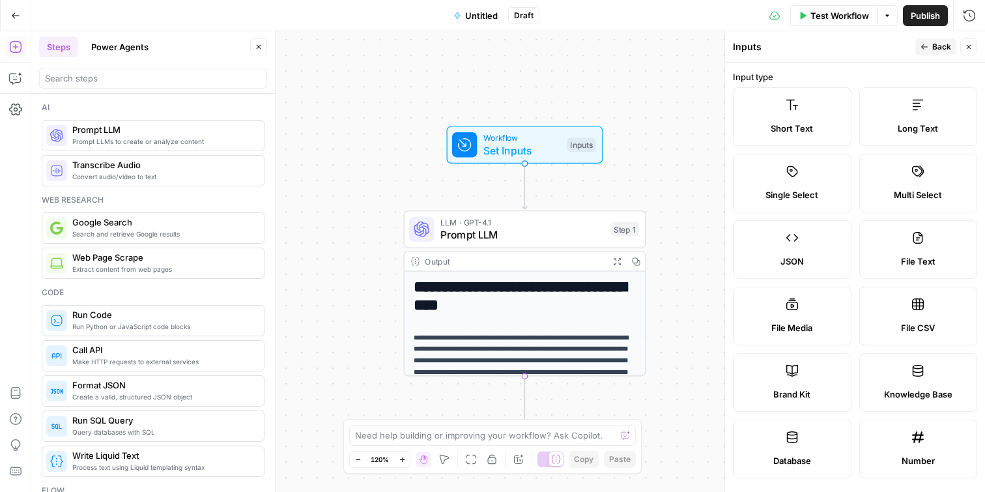
type input "Sections"
click at [938, 46] on span "Back" at bounding box center [942, 47] width 19 height 12
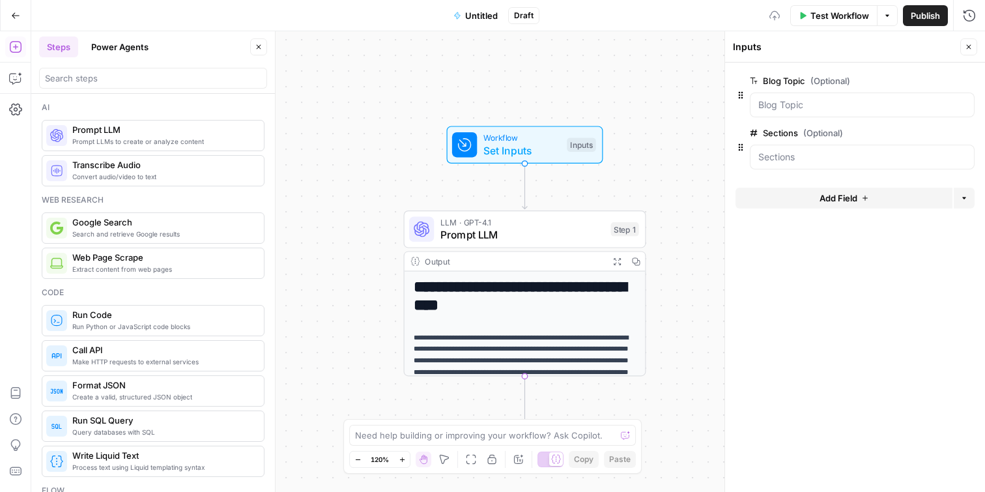
click at [834, 200] on span "Add Field" at bounding box center [839, 198] width 38 height 13
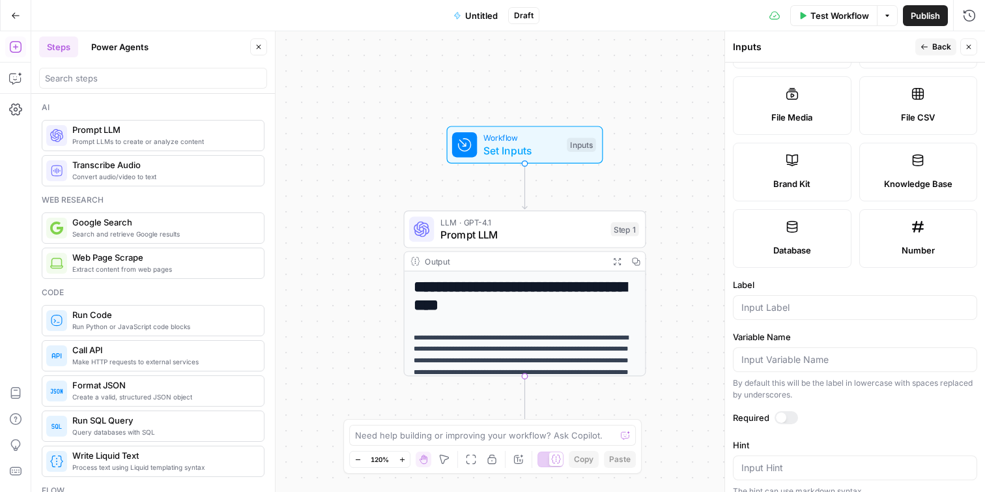
click at [809, 160] on label "Brand Kit" at bounding box center [792, 172] width 119 height 59
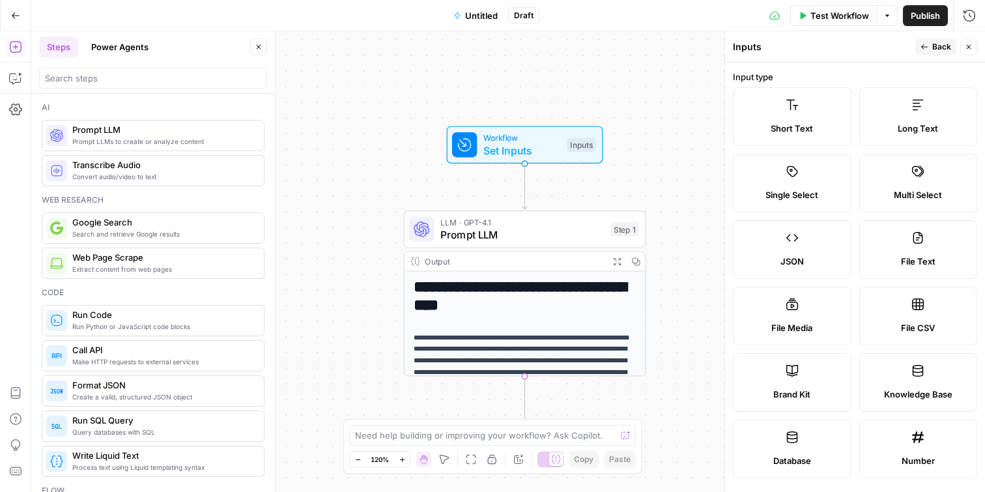
scroll to position [224, 0]
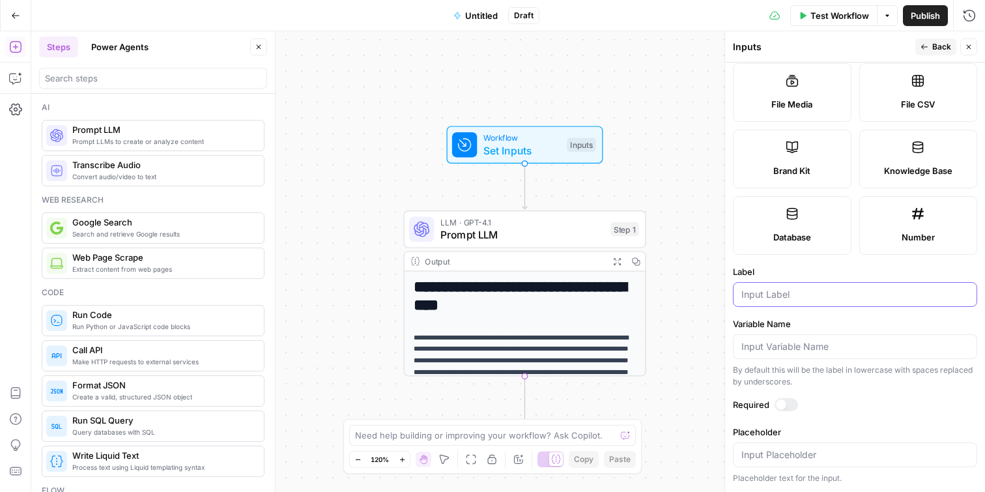
click at [790, 295] on input "Label" at bounding box center [855, 294] width 227 height 13
type input "Brand"
click at [940, 44] on span "Back" at bounding box center [942, 47] width 19 height 12
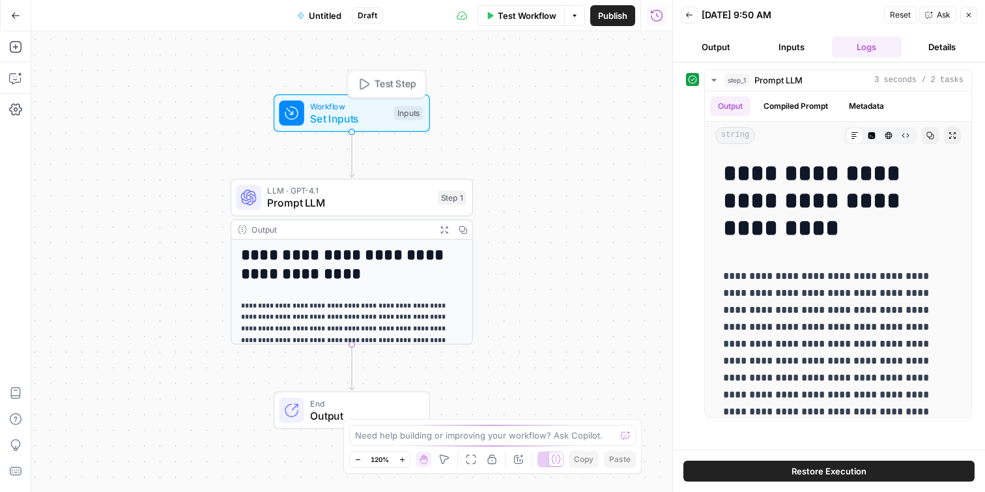
click at [383, 115] on span "Set Inputs" at bounding box center [349, 119] width 78 height 16
click at [343, 119] on span "Set Inputs" at bounding box center [349, 118] width 78 height 16
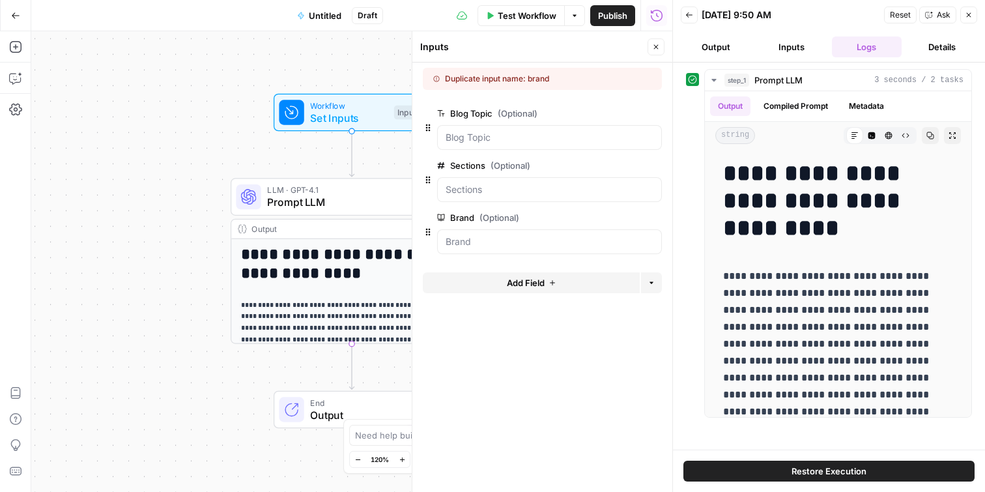
click at [588, 78] on div "Duplicate input name: brand" at bounding box center [516, 79] width 167 height 12
click at [970, 14] on icon "button" at bounding box center [969, 15] width 5 height 5
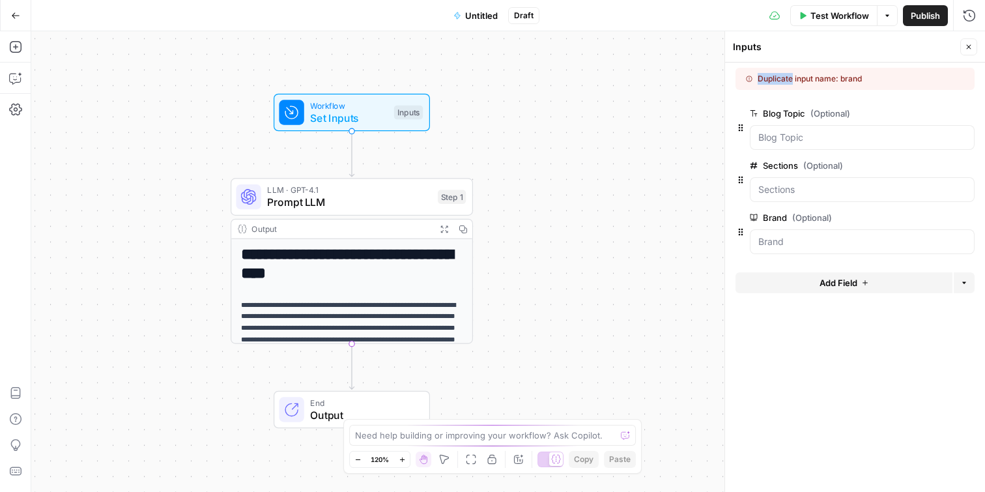
click at [809, 144] on div at bounding box center [862, 137] width 225 height 25
click at [933, 113] on span "edit field" at bounding box center [926, 113] width 29 height 10
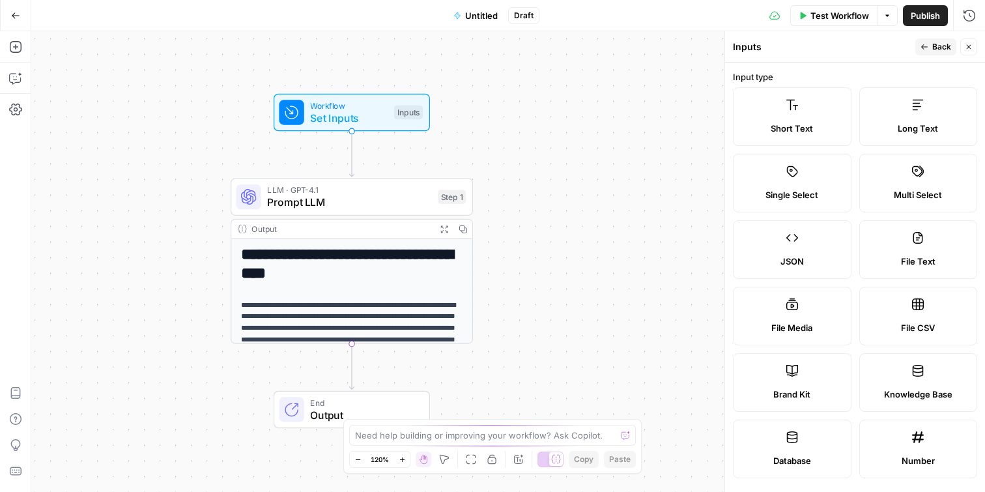
scroll to position [362, 0]
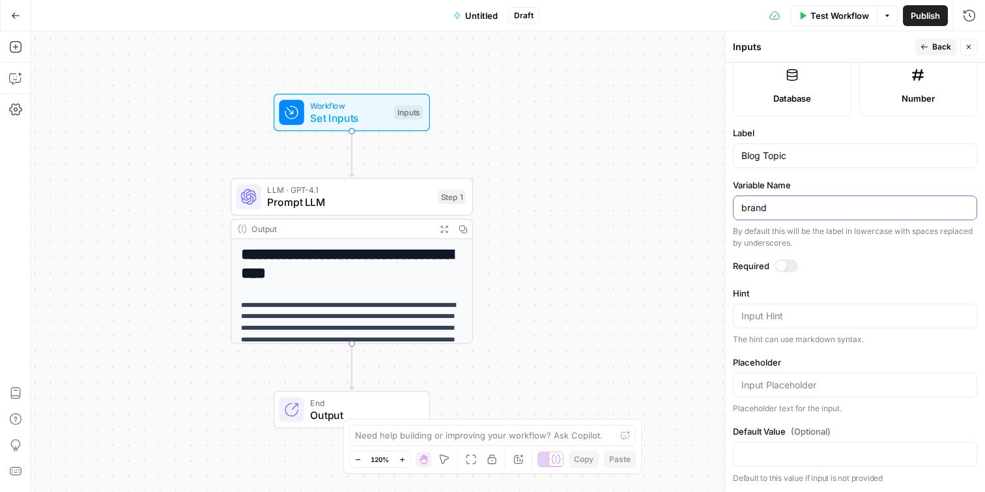
click at [800, 207] on input "brand" at bounding box center [855, 207] width 227 height 13
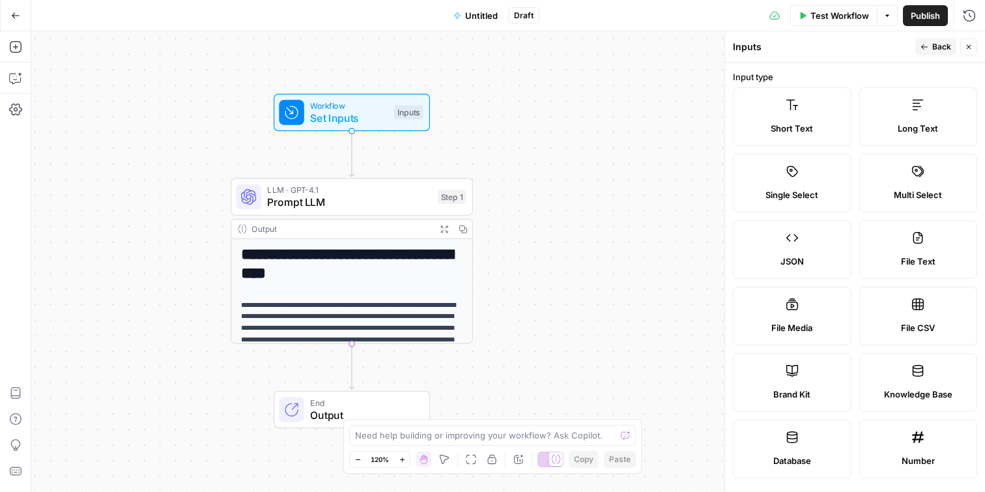
type input "Blog Topic"
click at [943, 36] on header "Inputs Back Close" at bounding box center [855, 46] width 260 height 31
click at [940, 46] on span "Back" at bounding box center [942, 47] width 19 height 12
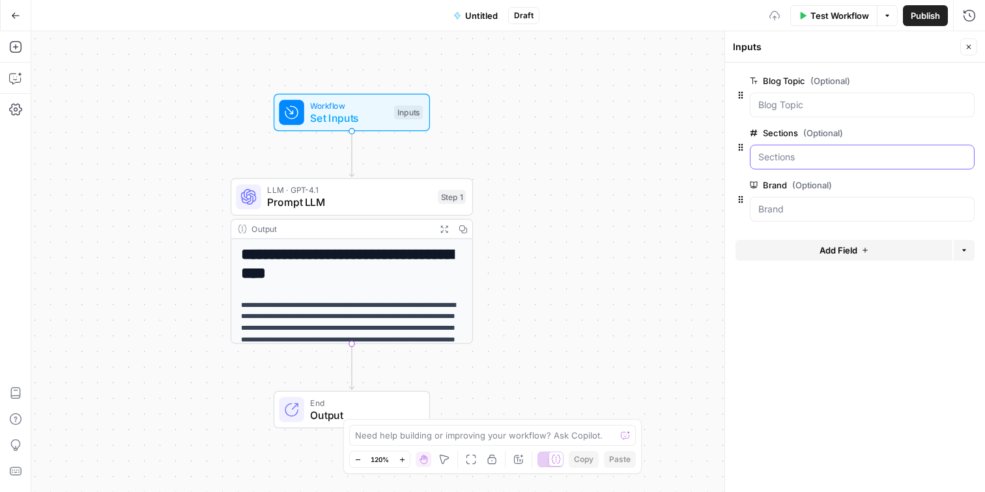
click at [827, 154] on input "Sections (Optional)" at bounding box center [863, 157] width 208 height 13
click at [918, 132] on span "edit field" at bounding box center [926, 133] width 29 height 10
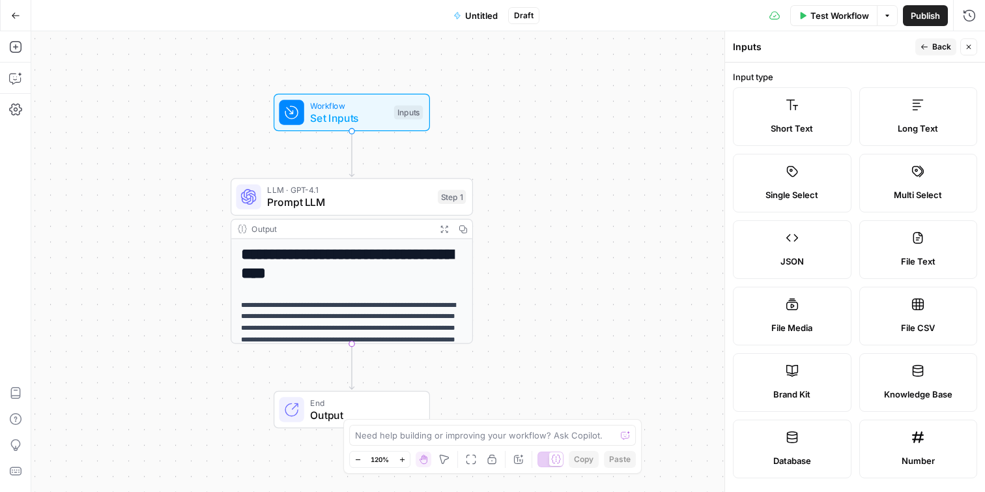
click at [934, 40] on button "Back" at bounding box center [936, 46] width 41 height 17
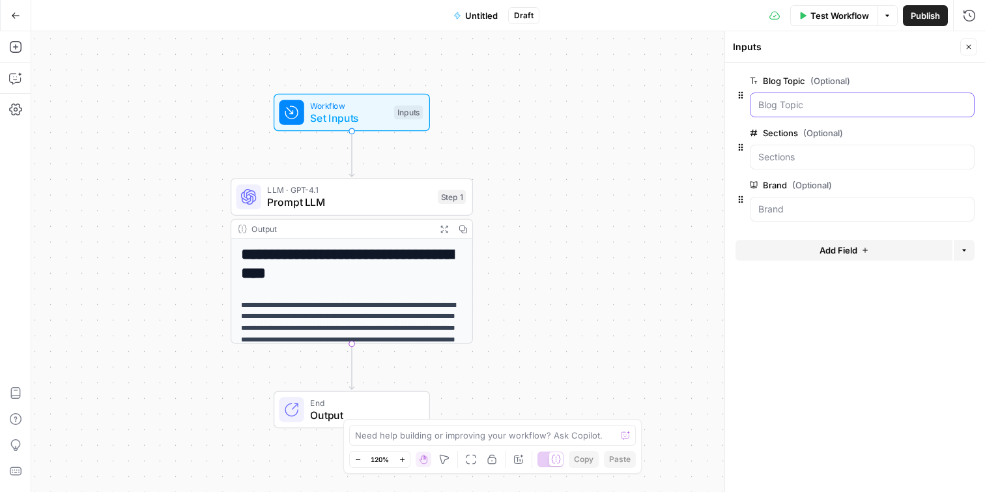
click at [815, 106] on Topic "Blog Topic (Optional)" at bounding box center [863, 104] width 208 height 13
click at [925, 83] on span "edit field" at bounding box center [926, 81] width 29 height 10
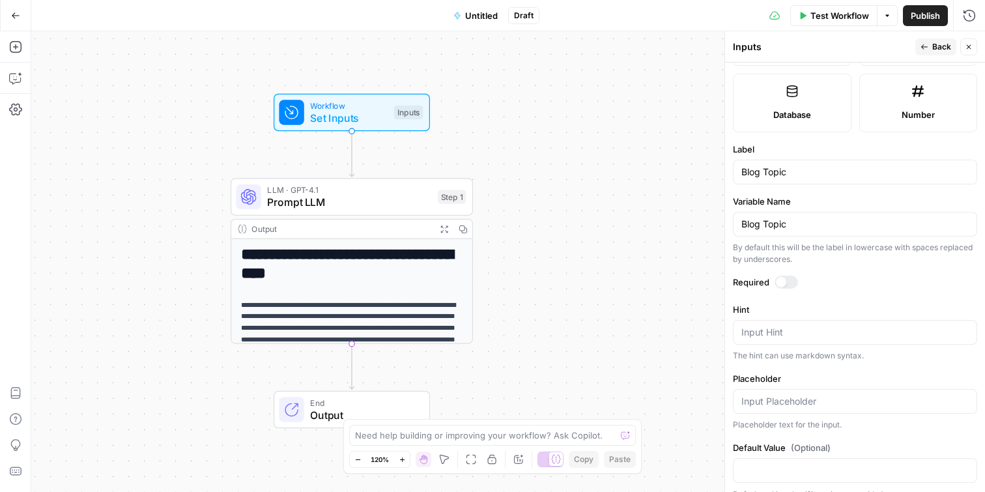
scroll to position [362, 0]
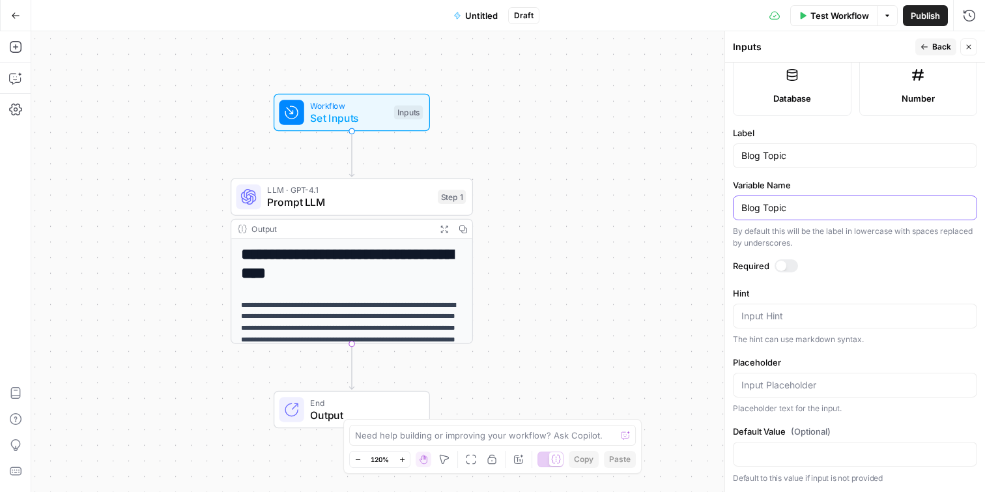
click at [796, 212] on input "Blog Topic" at bounding box center [855, 207] width 227 height 13
type input "blog topic"
click at [938, 43] on span "Back" at bounding box center [942, 47] width 19 height 12
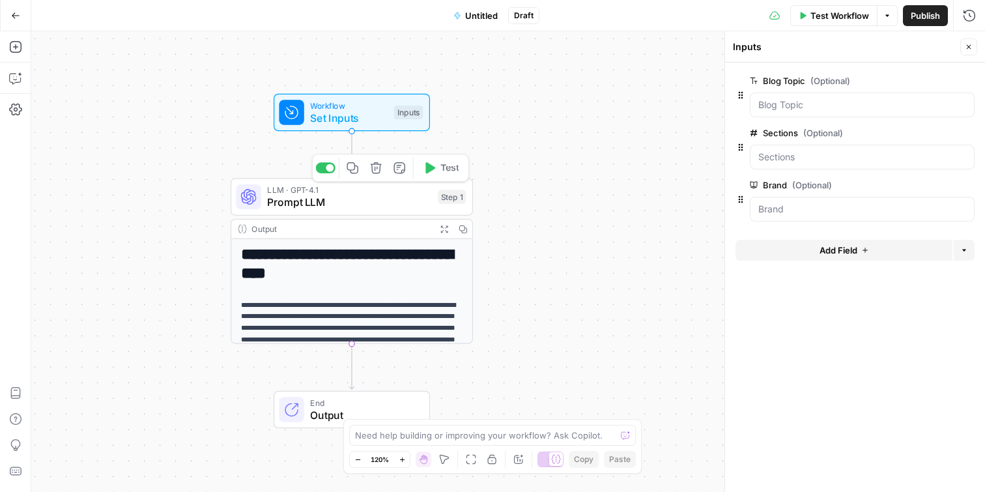
click at [361, 205] on span "Prompt LLM" at bounding box center [349, 203] width 164 height 16
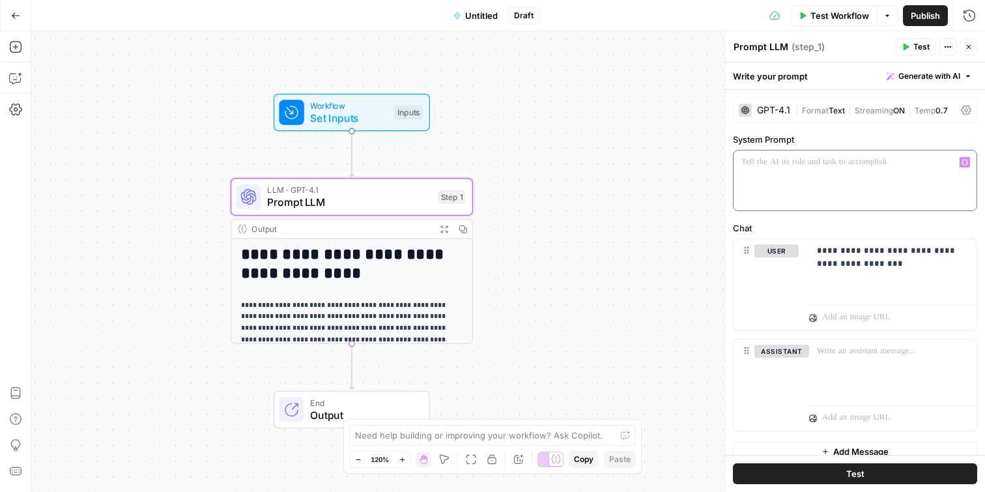
click at [881, 163] on p at bounding box center [855, 162] width 227 height 13
click at [966, 161] on icon "button" at bounding box center [965, 162] width 7 height 7
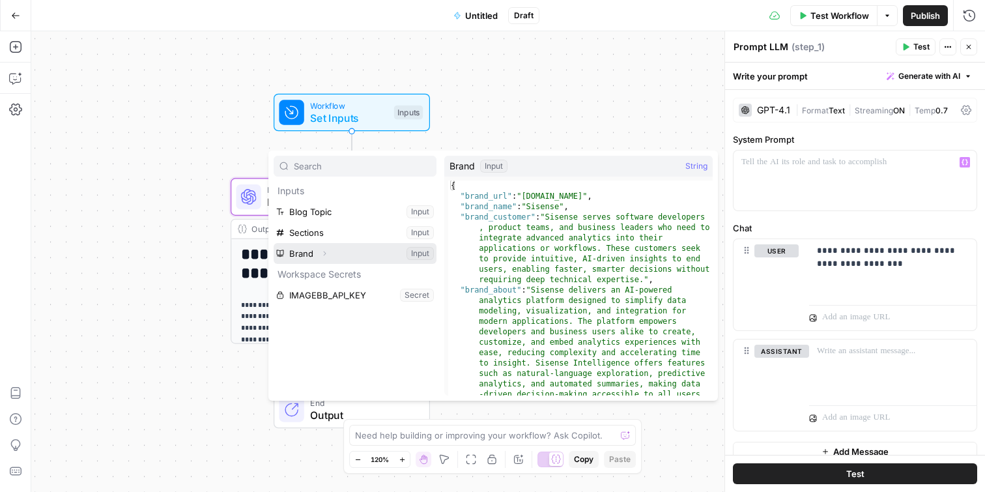
click at [323, 253] on icon "button" at bounding box center [325, 254] width 8 height 8
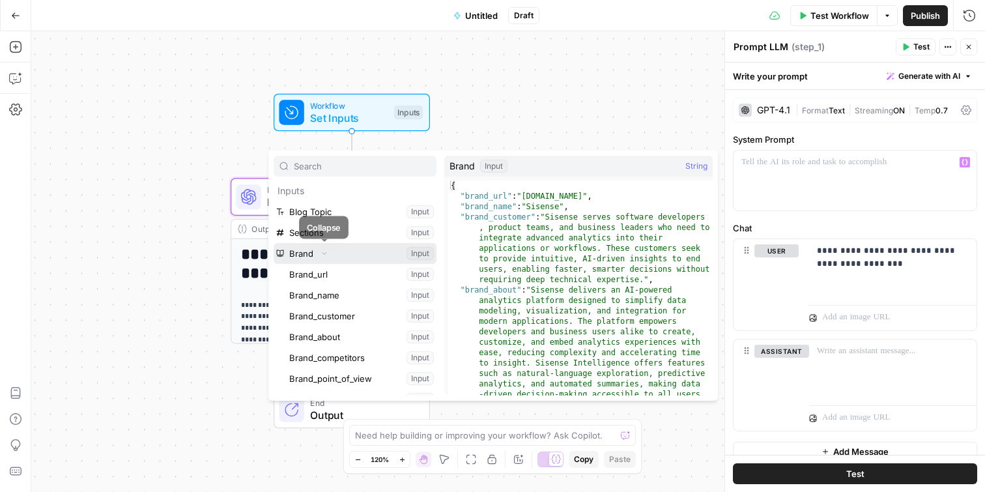
click at [325, 252] on icon "button" at bounding box center [325, 254] width 8 height 8
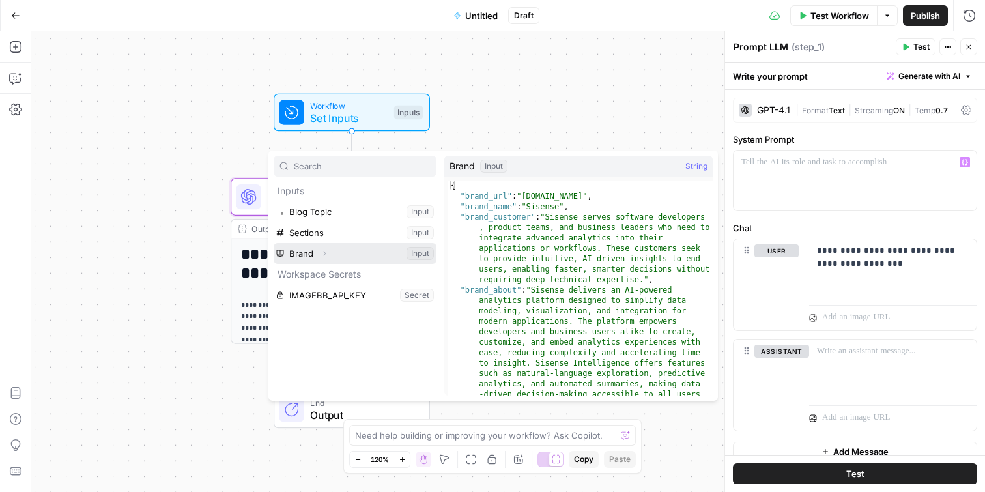
click at [302, 254] on button "Select variable Brand" at bounding box center [355, 253] width 163 height 21
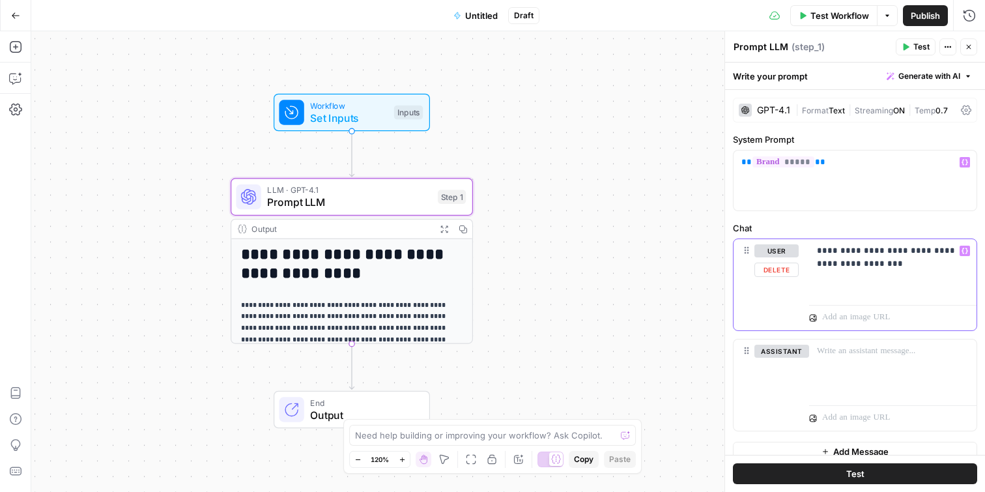
click at [905, 265] on p "**********" at bounding box center [893, 257] width 152 height 26
drag, startPoint x: 905, startPoint y: 265, endPoint x: 817, endPoint y: 264, distance: 87.3
click at [817, 264] on p "**********" at bounding box center [893, 257] width 152 height 26
click at [966, 252] on icon "button" at bounding box center [965, 251] width 7 height 7
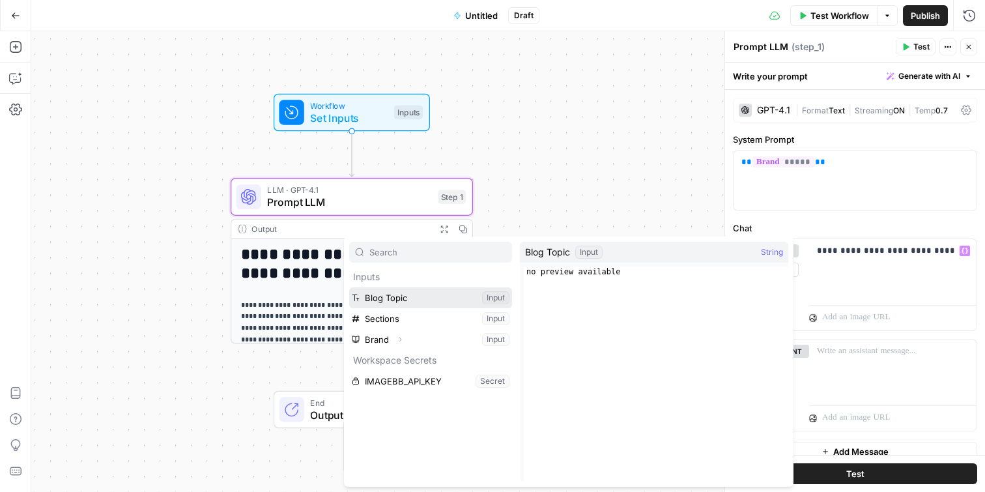
click at [415, 295] on button "Select variable Blog Topic" at bounding box center [430, 297] width 163 height 21
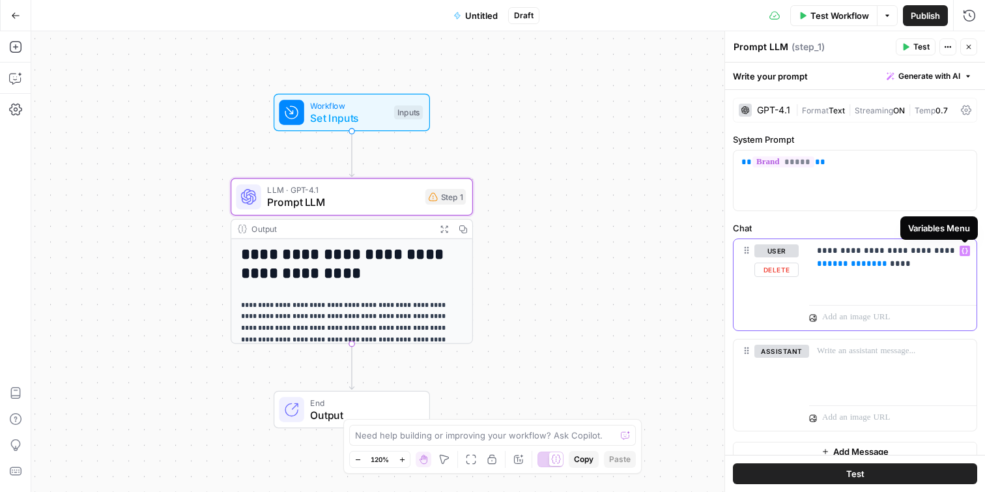
click at [966, 252] on icon "button" at bounding box center [965, 251] width 7 height 7
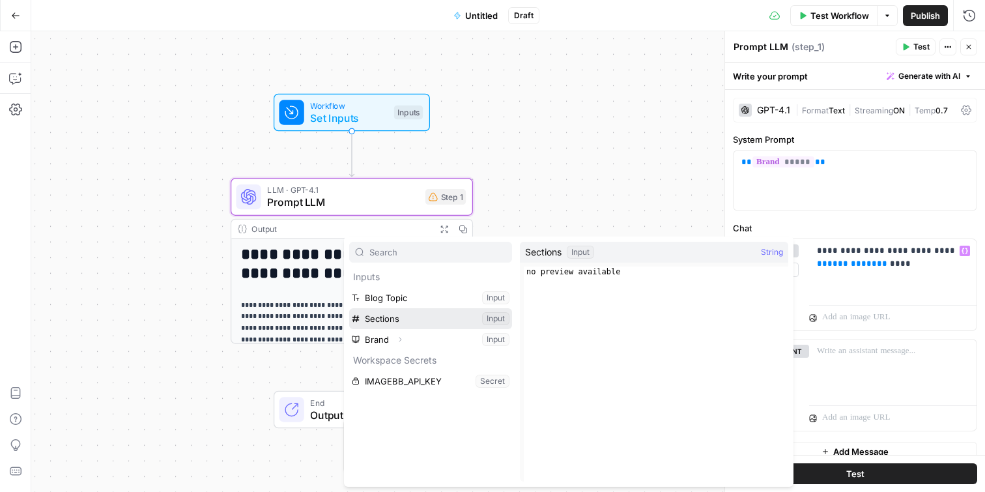
click at [416, 314] on button "Select variable Sections" at bounding box center [430, 318] width 163 height 21
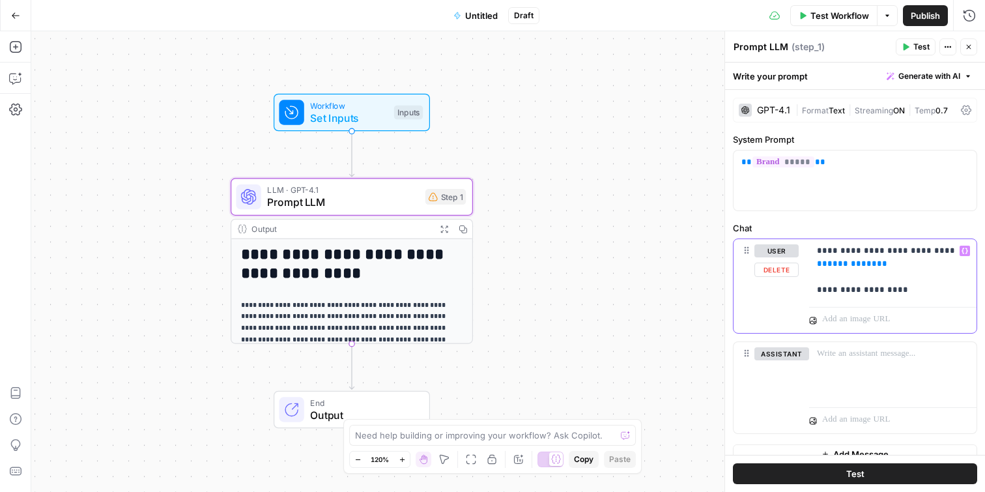
click at [966, 249] on icon "button" at bounding box center [965, 251] width 7 height 7
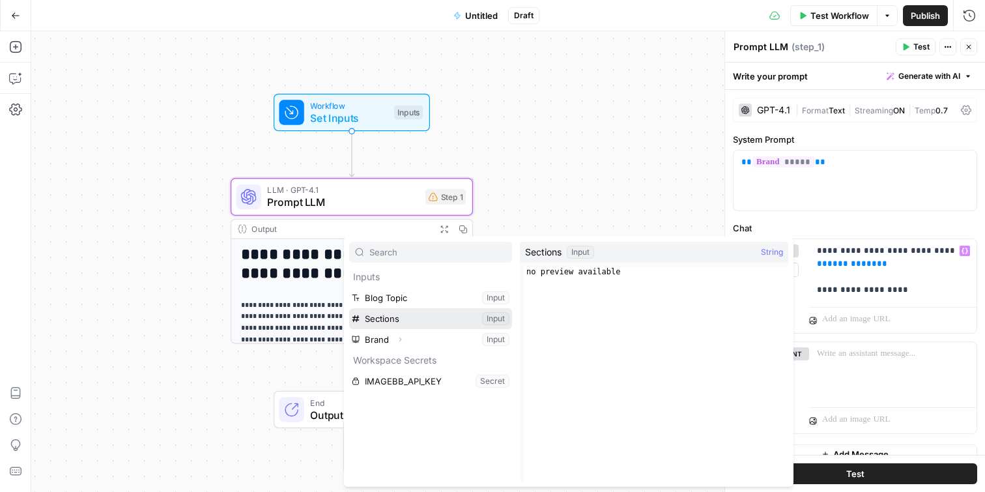
click at [433, 316] on button "Select variable Sections" at bounding box center [430, 318] width 163 height 21
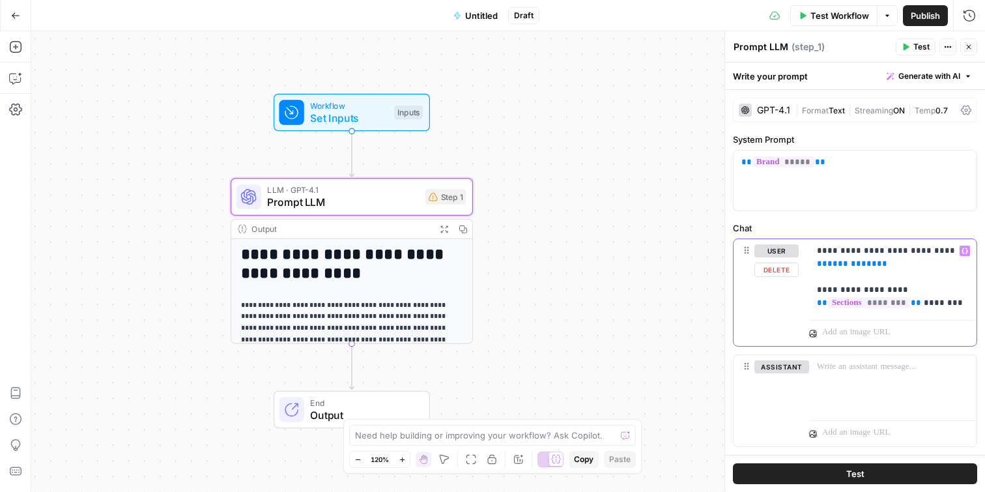
click at [892, 286] on p "**********" at bounding box center [893, 276] width 152 height 65
click at [958, 304] on p "**********" at bounding box center [893, 276] width 152 height 65
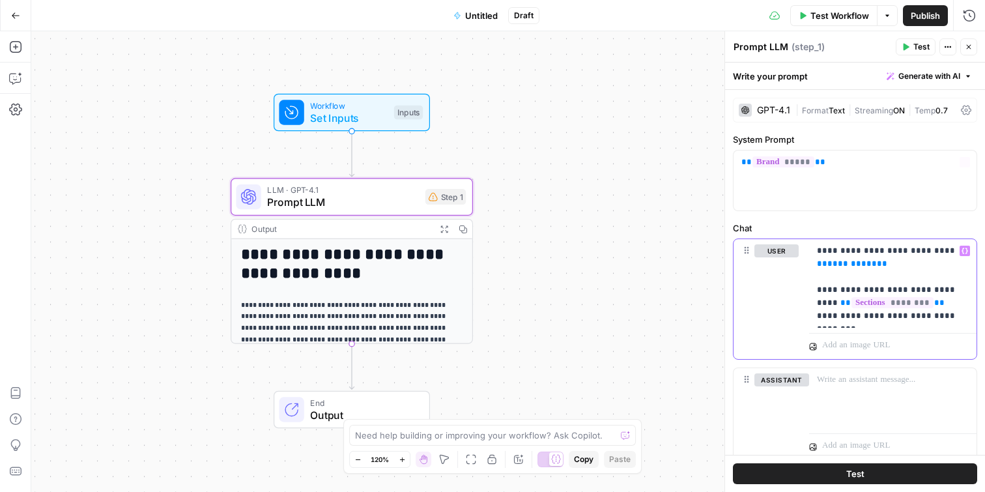
scroll to position [43, 0]
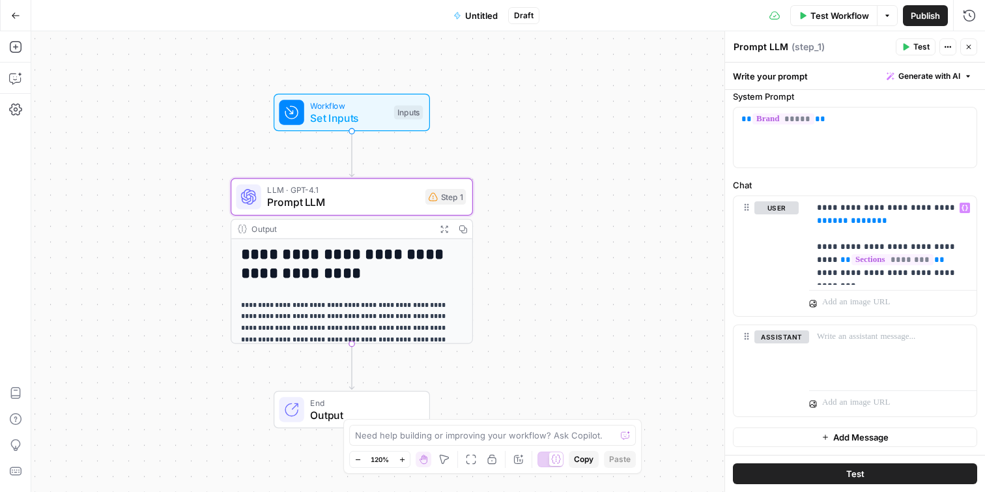
click at [375, 322] on p "**********" at bounding box center [352, 369] width 223 height 138
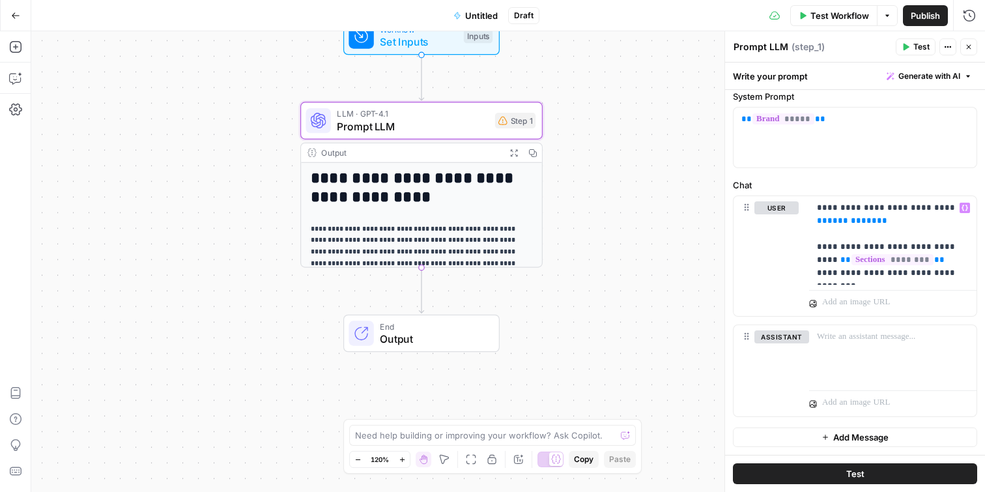
drag, startPoint x: 522, startPoint y: 265, endPoint x: 596, endPoint y: 182, distance: 111.7
click at [596, 182] on div "**********" at bounding box center [508, 261] width 954 height 461
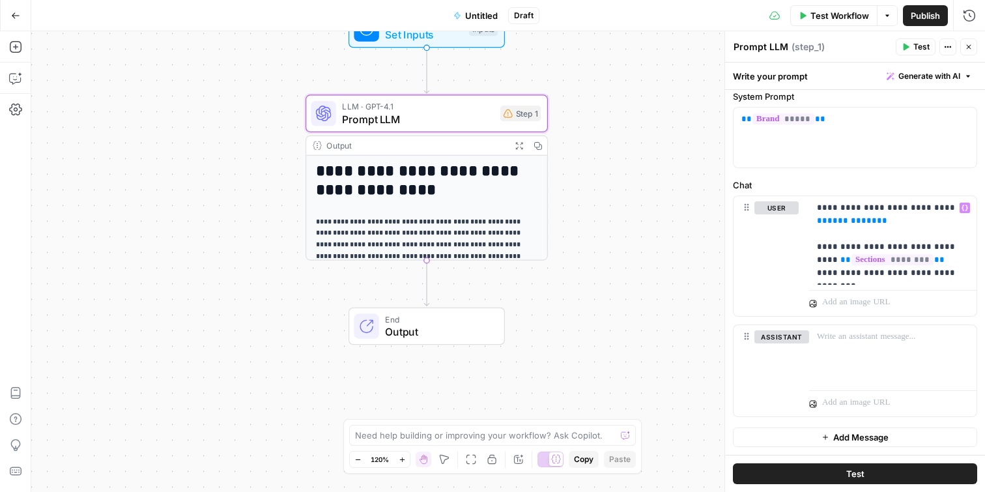
click at [480, 165] on h1 "**********" at bounding box center [427, 180] width 223 height 37
click at [640, 146] on div "**********" at bounding box center [508, 261] width 954 height 461
click at [522, 145] on icon "button" at bounding box center [519, 145] width 8 height 8
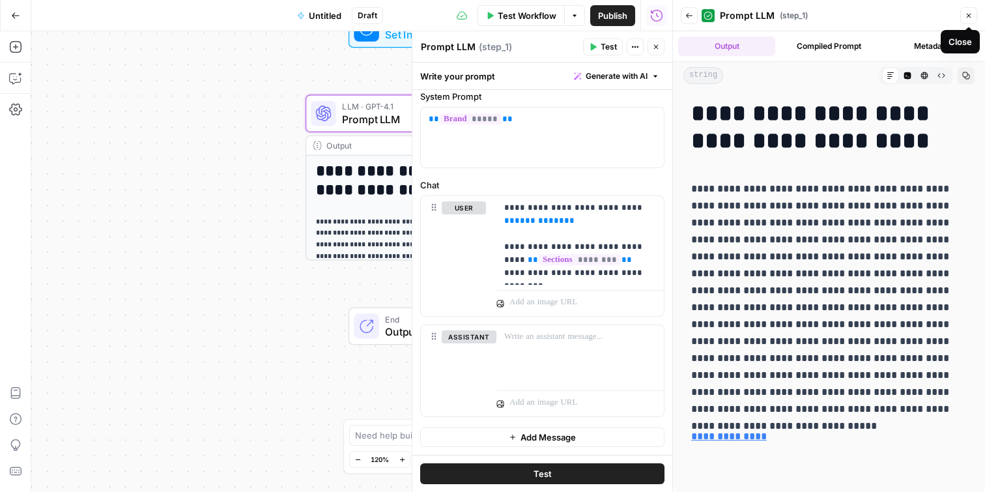
click at [976, 12] on button "Close" at bounding box center [969, 15] width 17 height 17
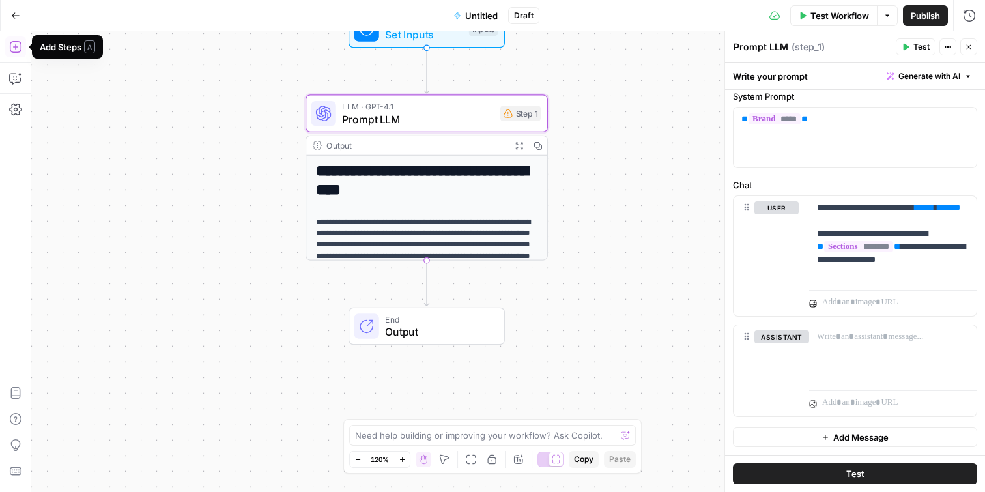
click at [16, 42] on icon "button" at bounding box center [15, 46] width 13 height 13
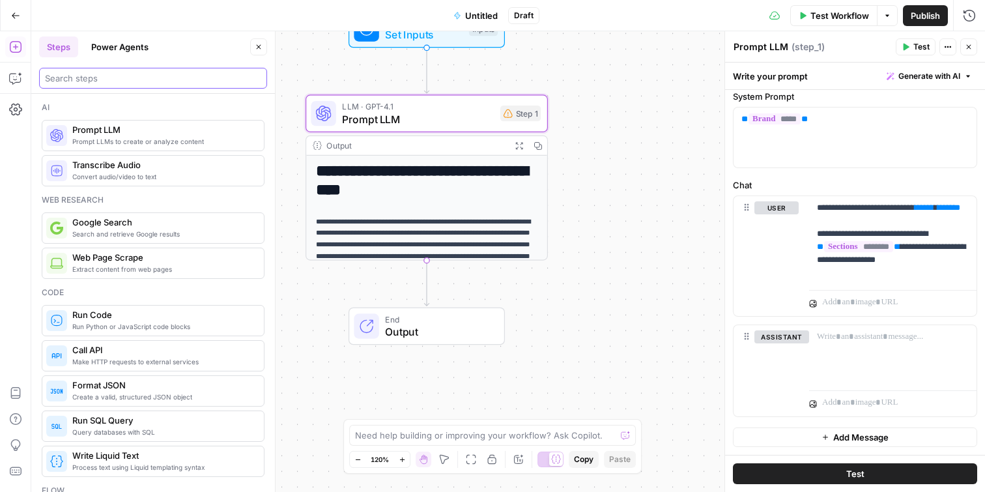
click at [157, 74] on input "search" at bounding box center [153, 78] width 216 height 13
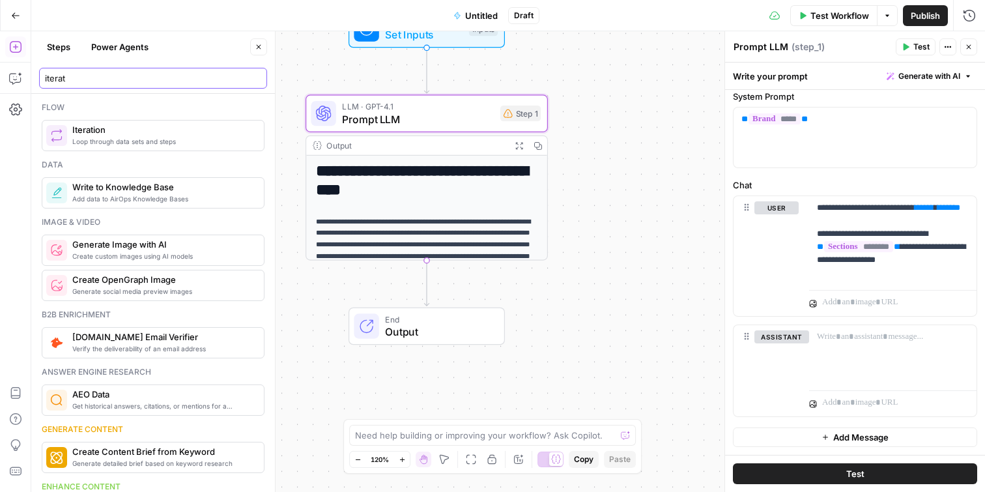
type input "iterat"
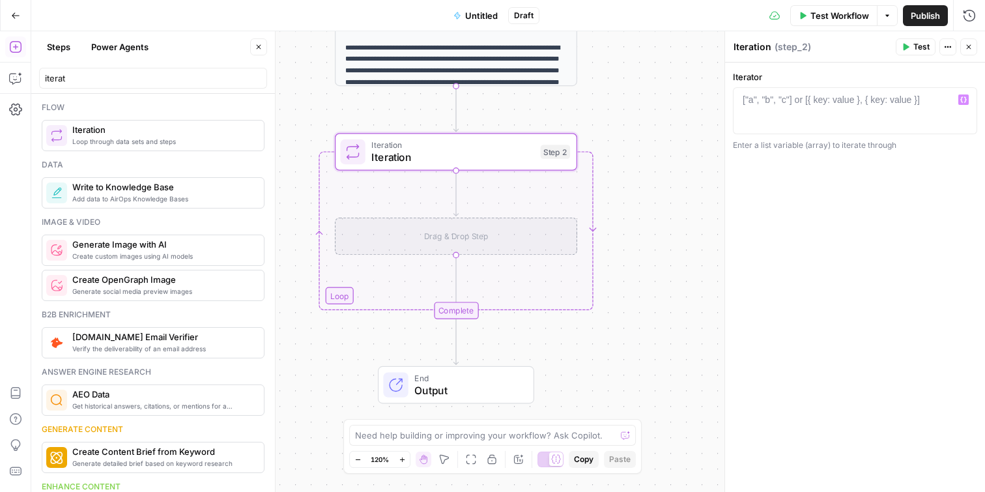
click at [821, 104] on div "["a", "b", "c"] or [{ key: value }, { key: value }]" at bounding box center [831, 99] width 177 height 13
click at [964, 102] on icon "button" at bounding box center [964, 100] width 7 height 6
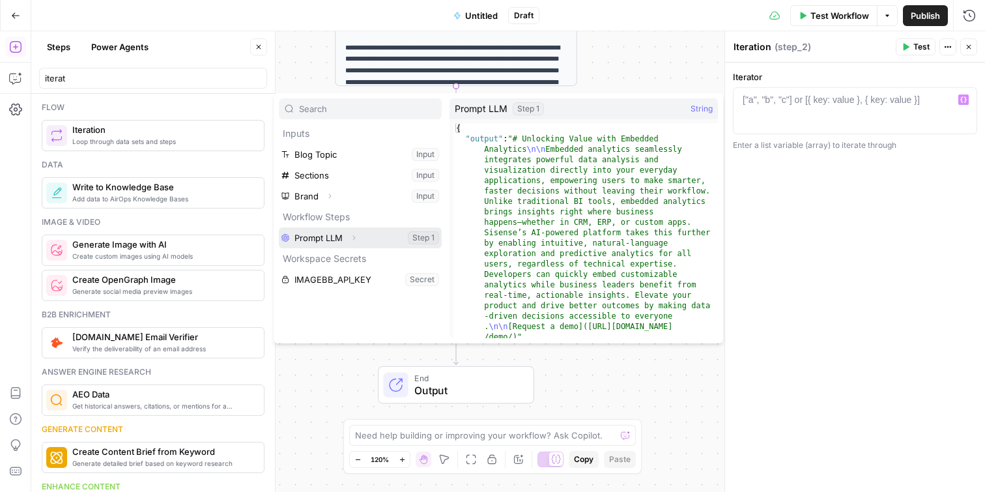
click at [351, 237] on icon "button" at bounding box center [354, 238] width 8 height 8
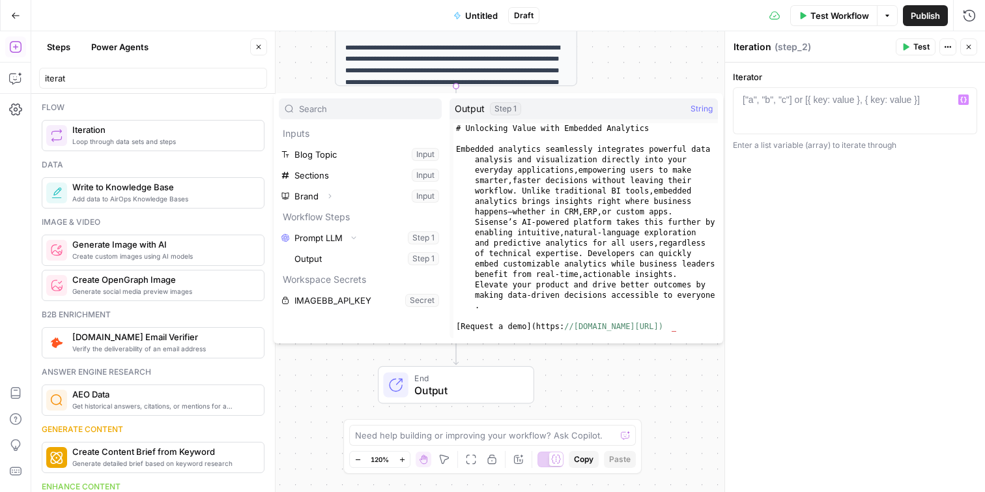
click at [967, 44] on icon "button" at bounding box center [969, 47] width 8 height 8
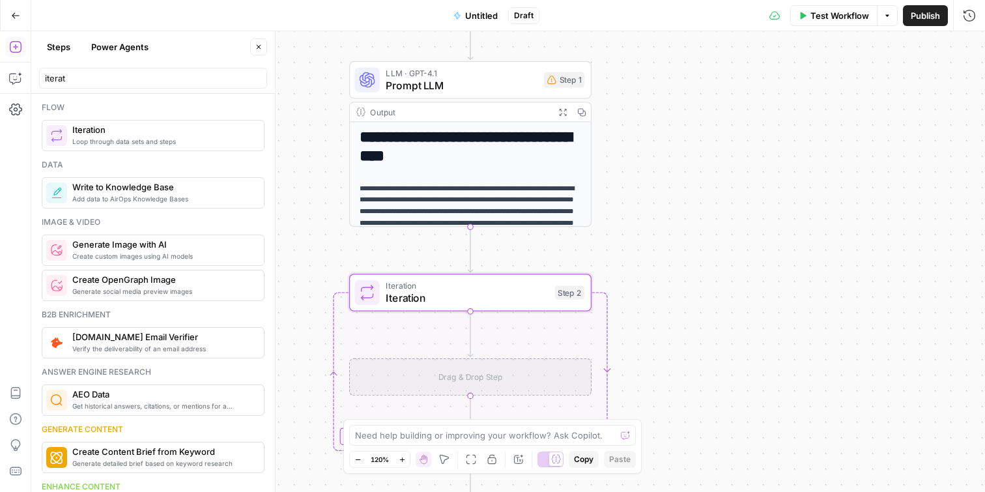
drag, startPoint x: 626, startPoint y: 101, endPoint x: 631, endPoint y: 247, distance: 146.0
click at [631, 247] on div "**********" at bounding box center [508, 261] width 954 height 461
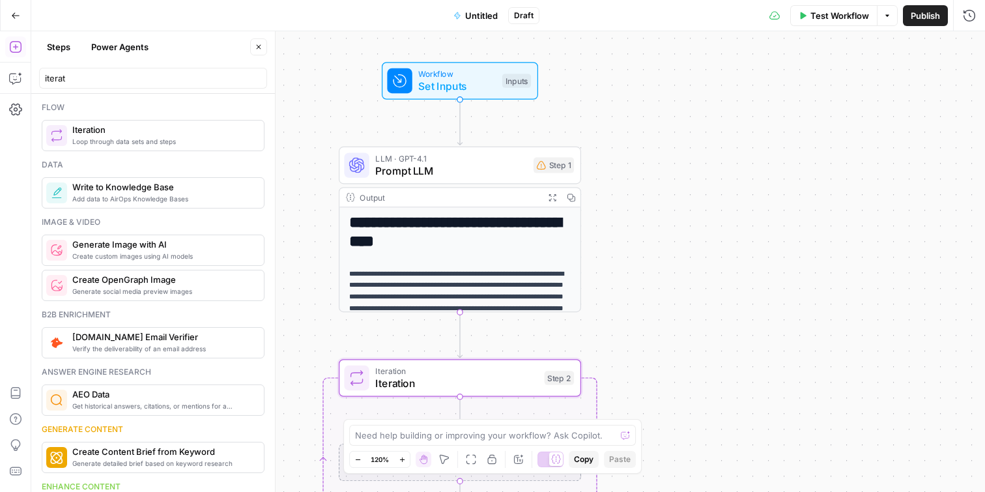
click at [463, 162] on span "LLM · GPT-4.1" at bounding box center [451, 158] width 152 height 12
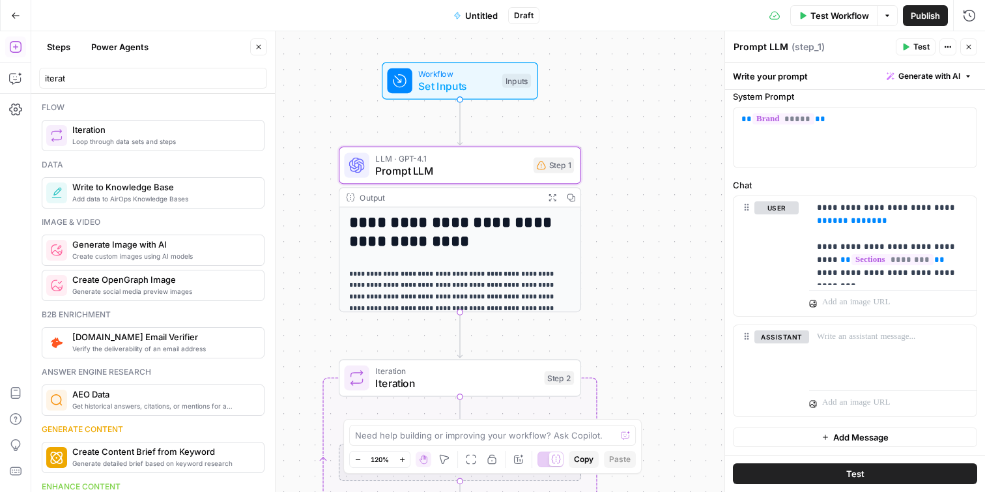
click at [884, 474] on button "Test" at bounding box center [855, 473] width 244 height 21
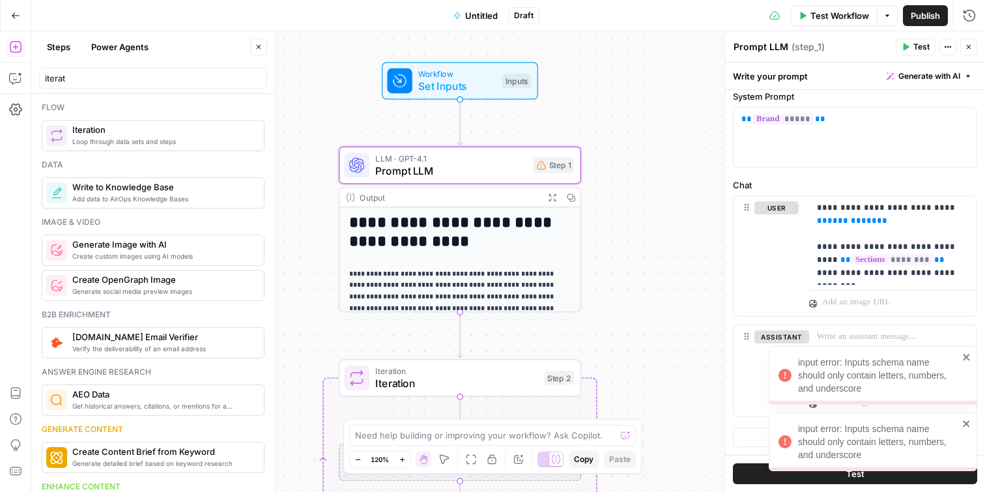
click at [967, 423] on icon "close" at bounding box center [966, 423] width 7 height 7
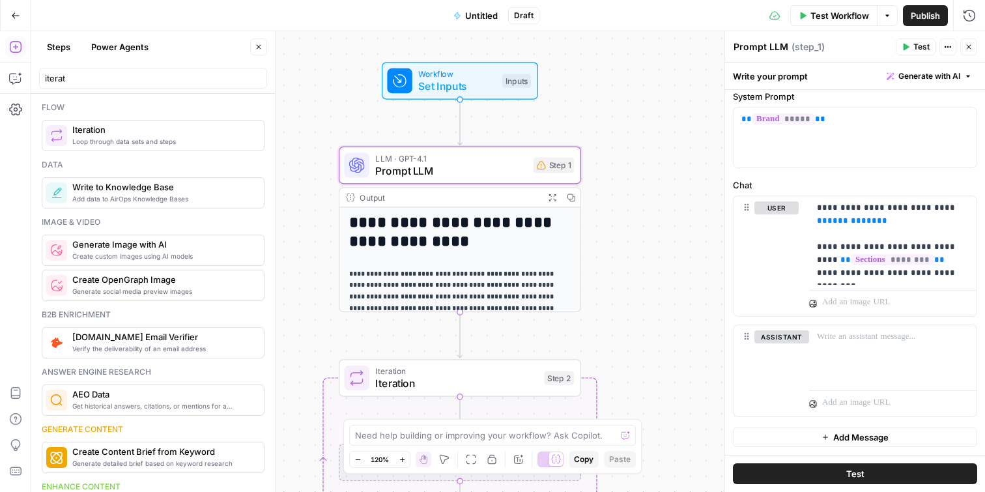
click at [911, 46] on button "Test" at bounding box center [916, 46] width 40 height 17
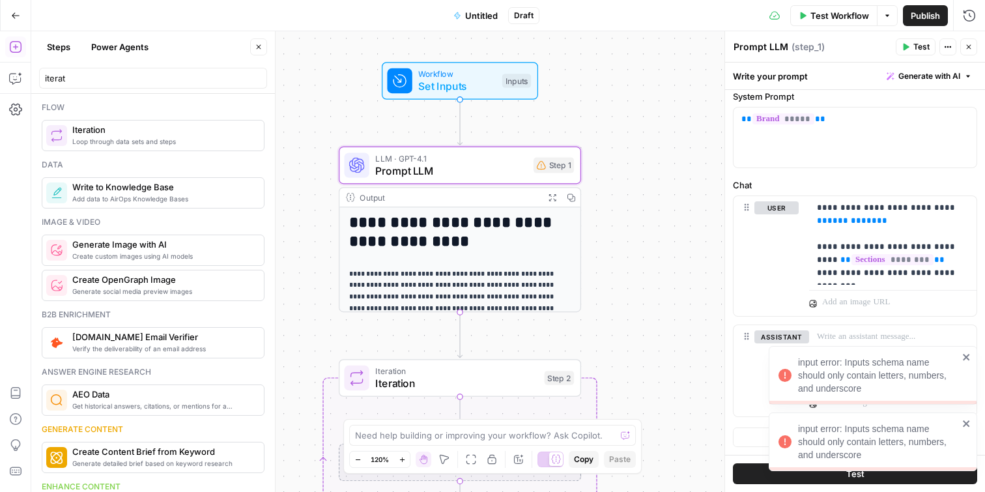
click at [968, 426] on icon "close" at bounding box center [966, 423] width 7 height 7
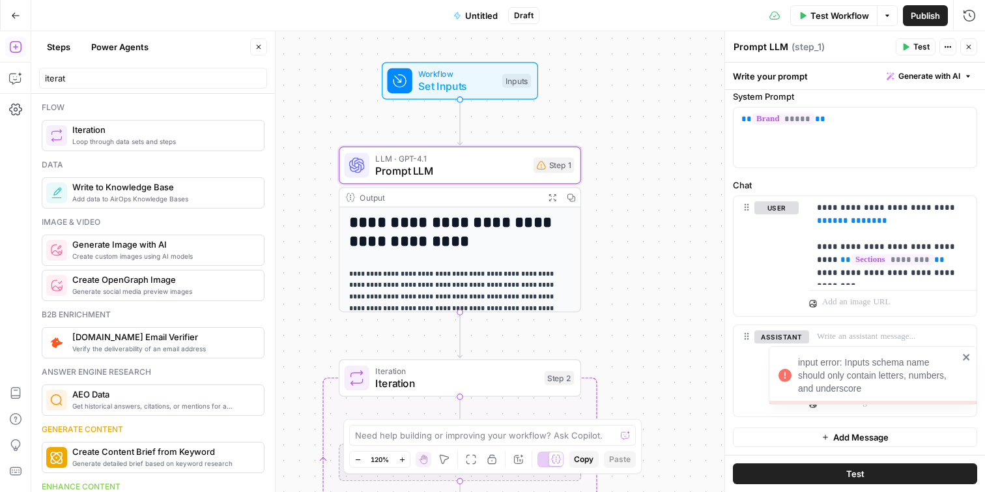
click at [966, 360] on icon "close" at bounding box center [967, 357] width 9 height 10
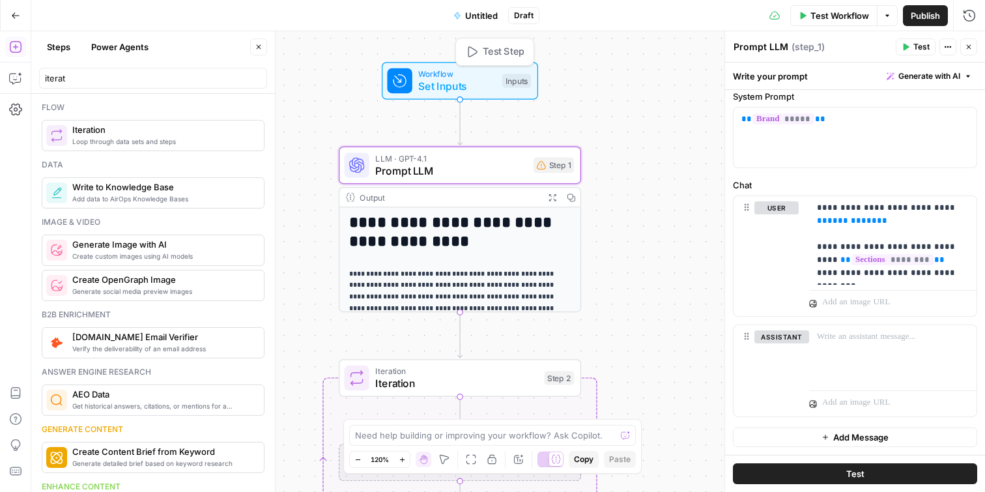
click at [456, 81] on span "Set Inputs" at bounding box center [457, 86] width 78 height 16
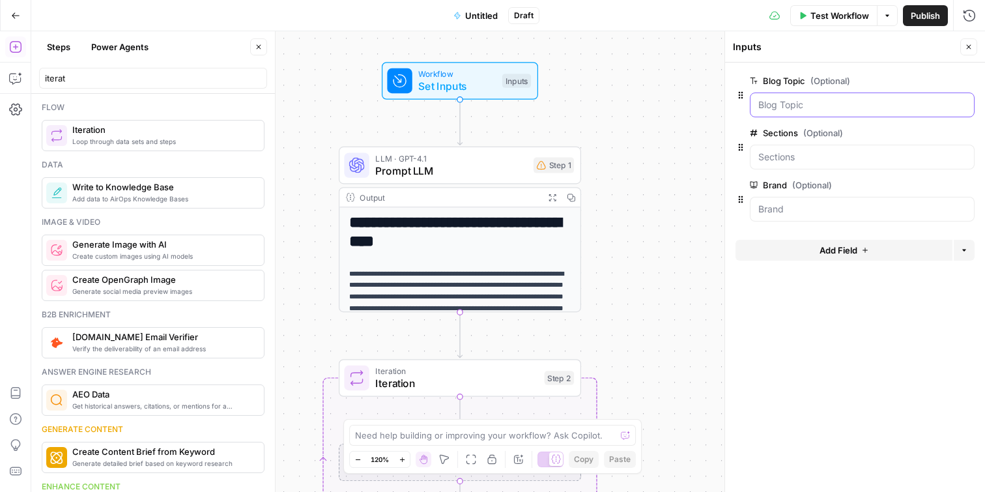
click at [827, 101] on Topic "Blog Topic (Optional)" at bounding box center [863, 104] width 208 height 13
click at [927, 78] on span "edit field" at bounding box center [926, 81] width 29 height 10
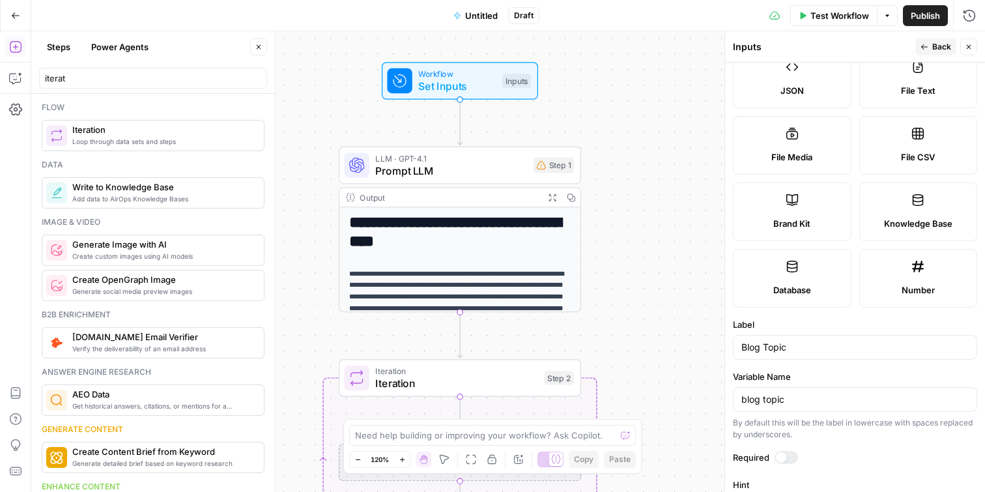
scroll to position [362, 0]
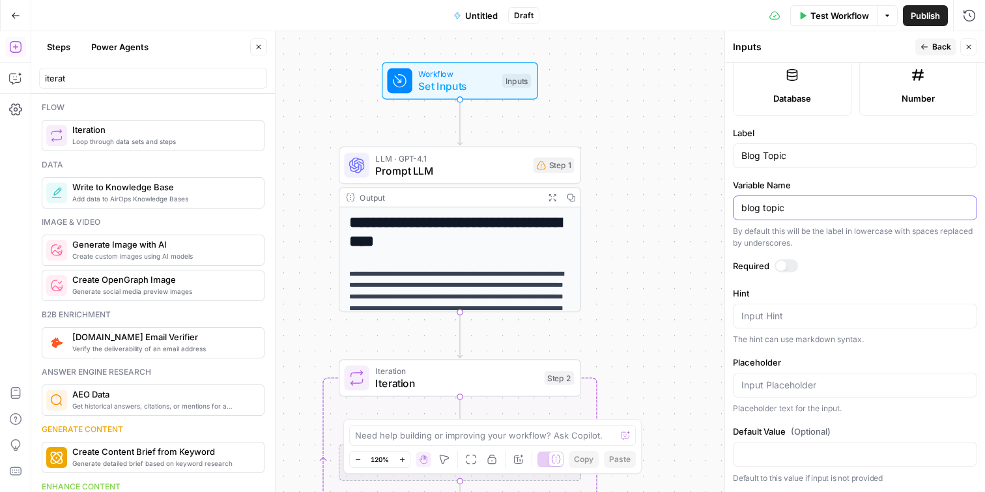
click at [764, 206] on input "blog topic" at bounding box center [855, 207] width 227 height 13
click at [852, 209] on input "blogtopic" at bounding box center [855, 207] width 227 height 13
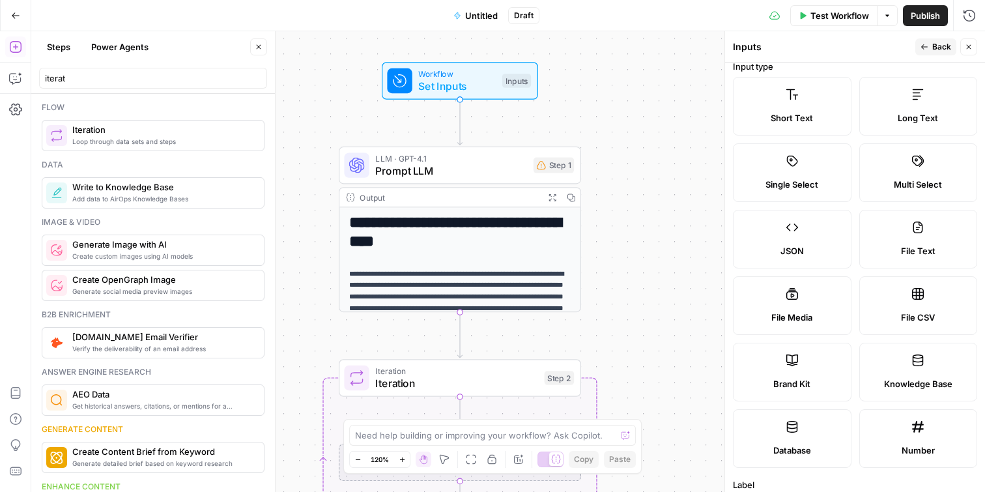
scroll to position [0, 0]
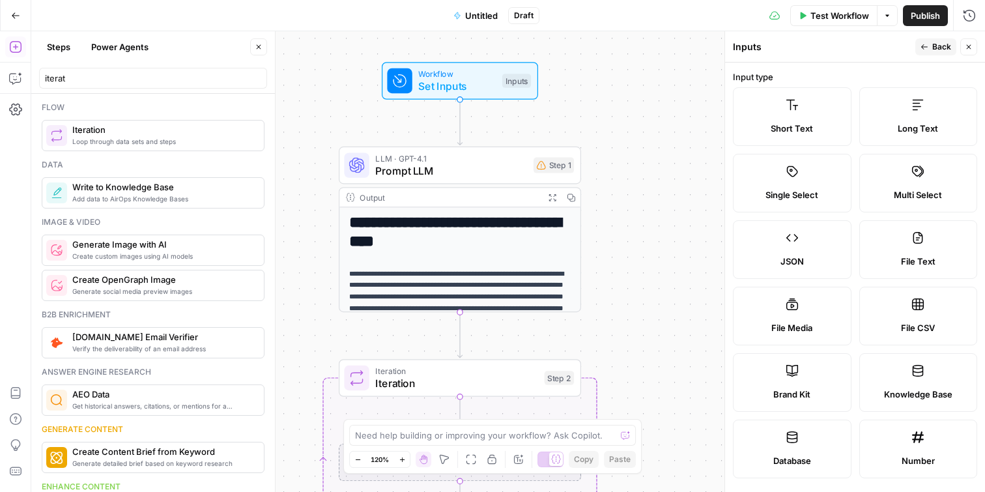
type input "blog"
click at [939, 46] on span "Back" at bounding box center [942, 47] width 19 height 12
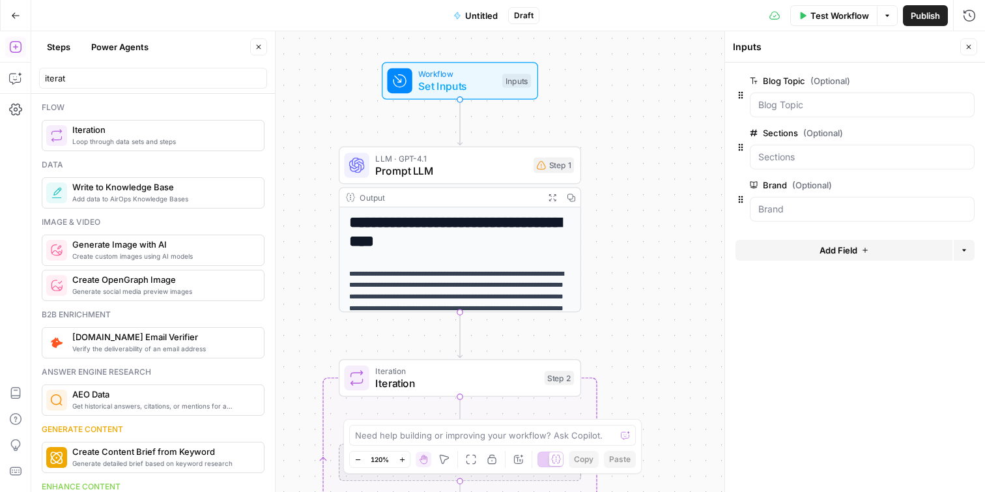
click at [970, 42] on button "Close" at bounding box center [969, 46] width 17 height 17
click at [472, 161] on span "LLM · GPT-4.1" at bounding box center [451, 158] width 152 height 12
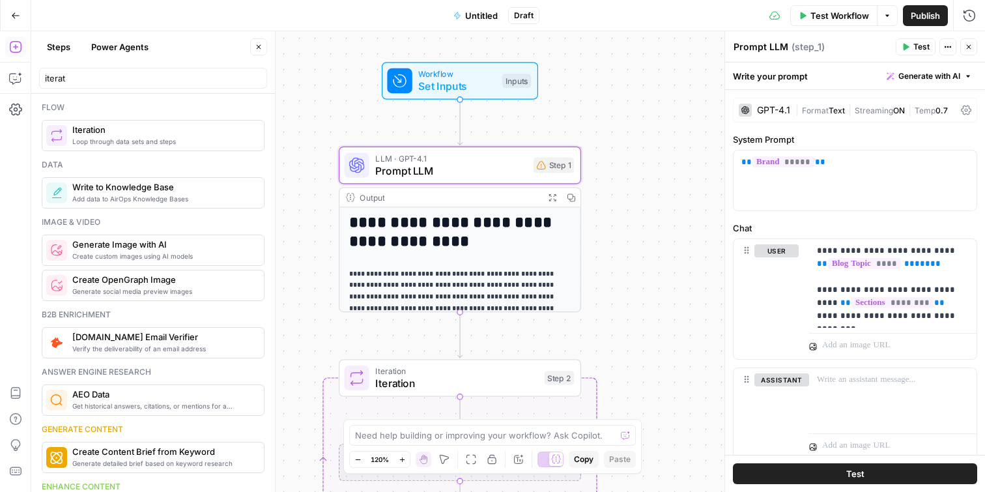
click at [917, 44] on span "Test" at bounding box center [922, 47] width 16 height 12
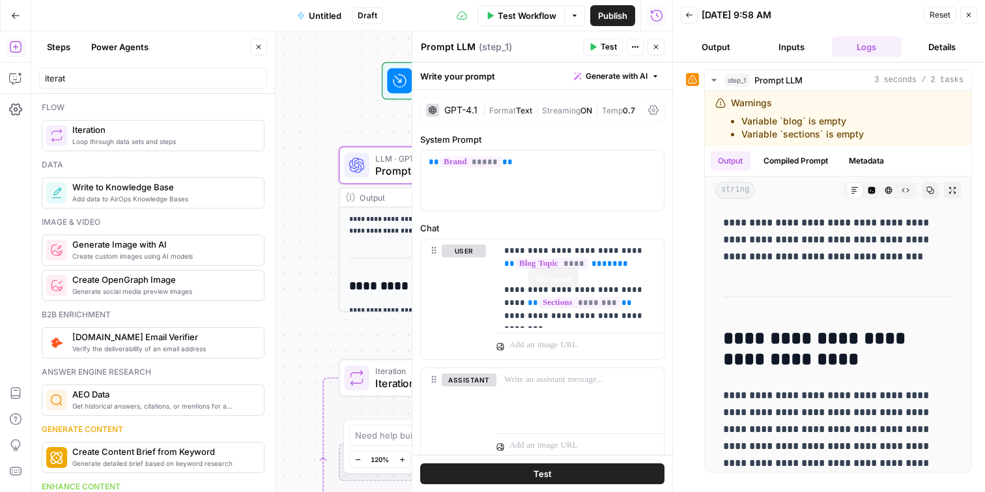
scroll to position [43, 0]
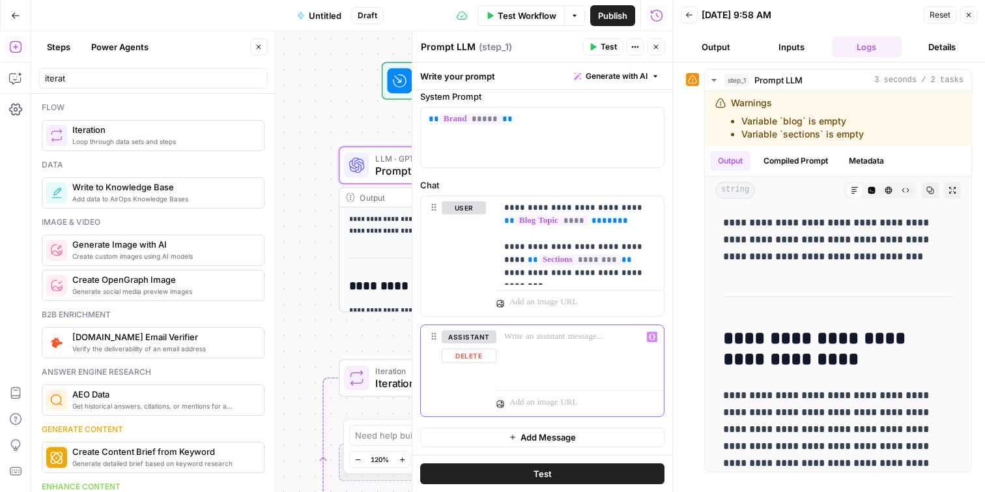
click at [598, 353] on div at bounding box center [580, 355] width 167 height 60
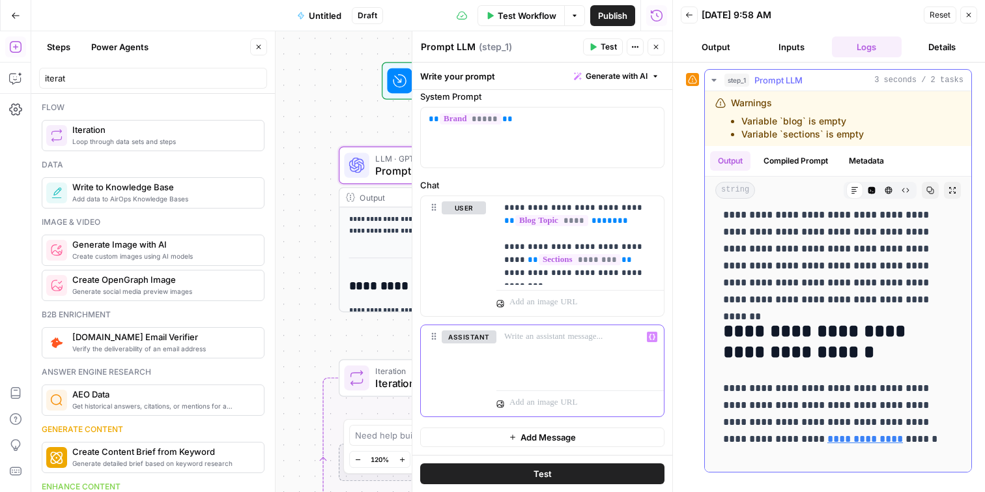
scroll to position [356, 0]
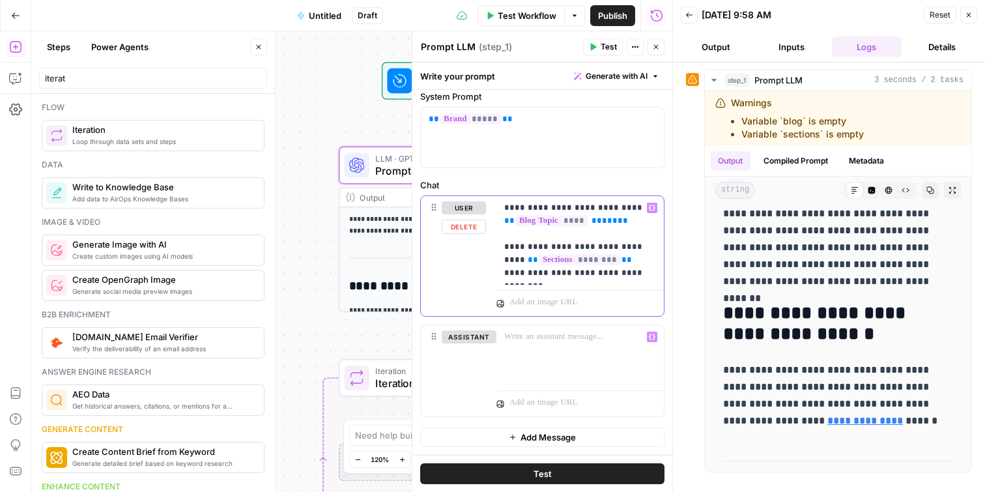
click at [549, 207] on p "**********" at bounding box center [580, 240] width 152 height 78
click at [575, 474] on button "Test" at bounding box center [542, 473] width 244 height 21
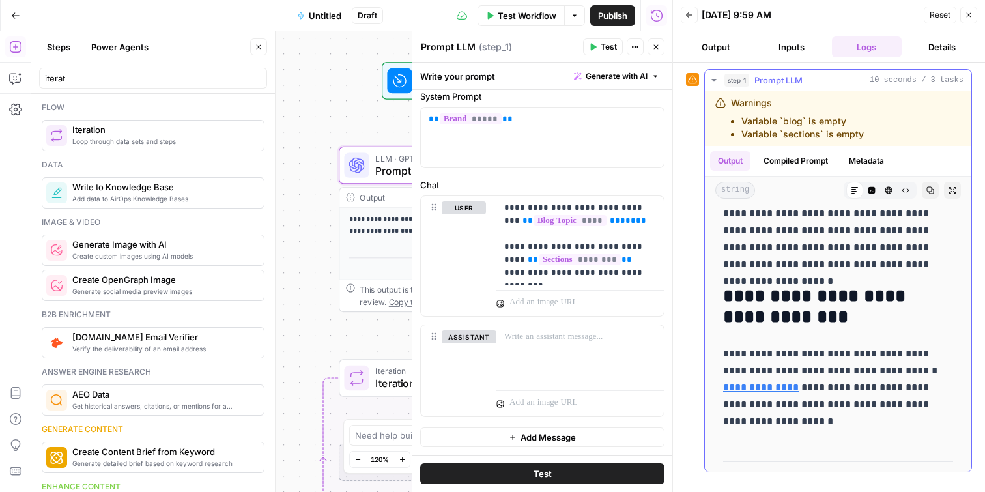
scroll to position [0, 0]
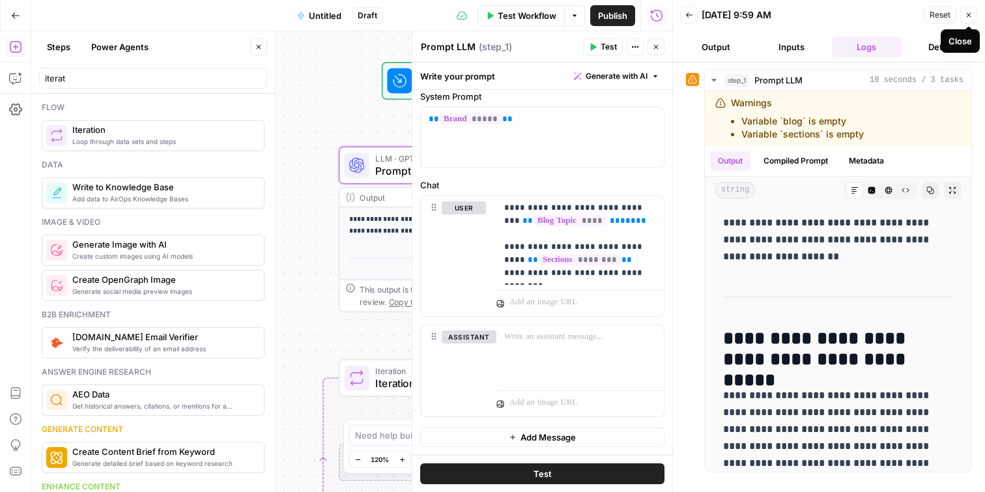
click at [970, 15] on icon "button" at bounding box center [969, 15] width 8 height 8
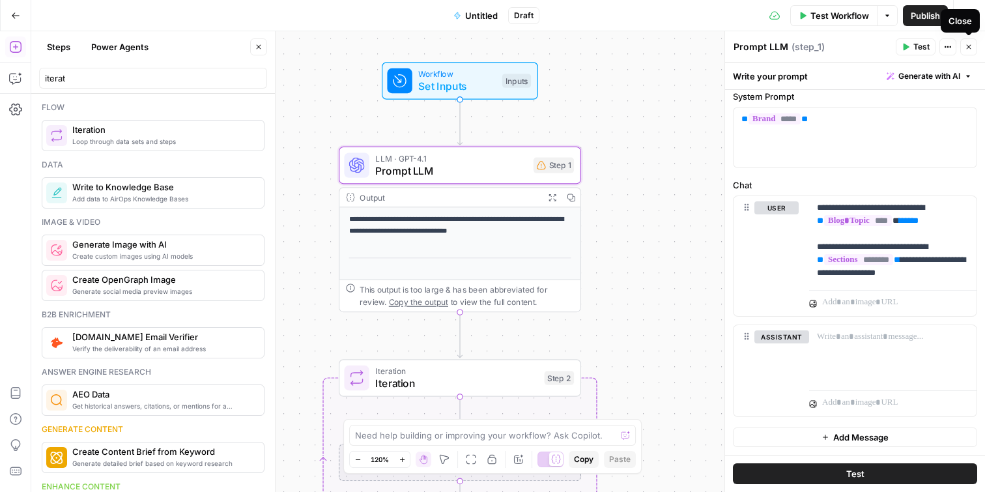
click at [970, 47] on icon "button" at bounding box center [969, 47] width 8 height 8
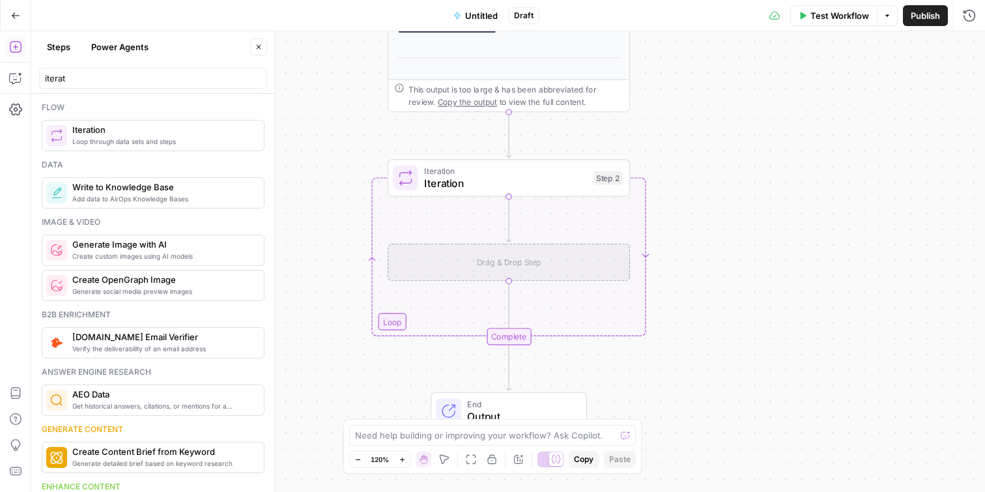
drag, startPoint x: 663, startPoint y: 270, endPoint x: 707, endPoint y: 81, distance: 194.0
click at [707, 81] on div "**********" at bounding box center [508, 261] width 954 height 461
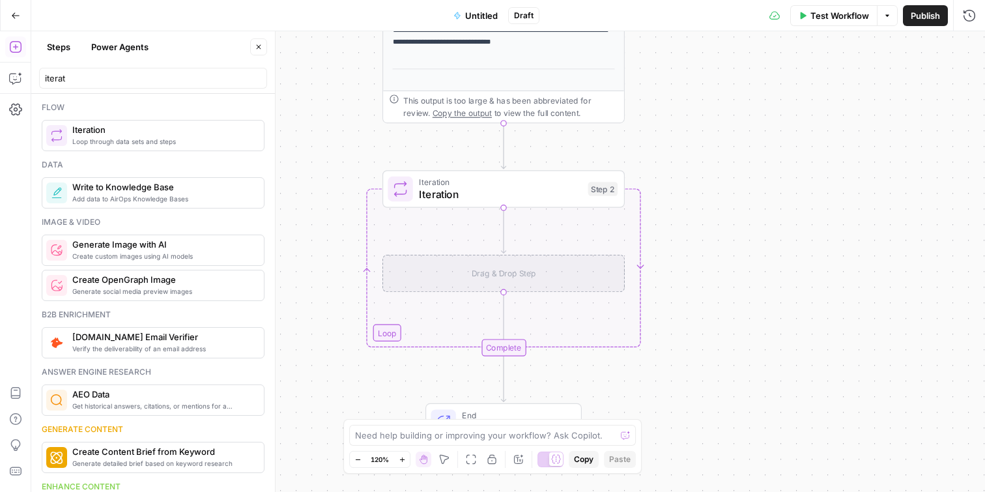
click at [494, 274] on div "Drag & Drop Step" at bounding box center [504, 274] width 242 height 38
click at [508, 193] on span "Iteration" at bounding box center [500, 194] width 163 height 16
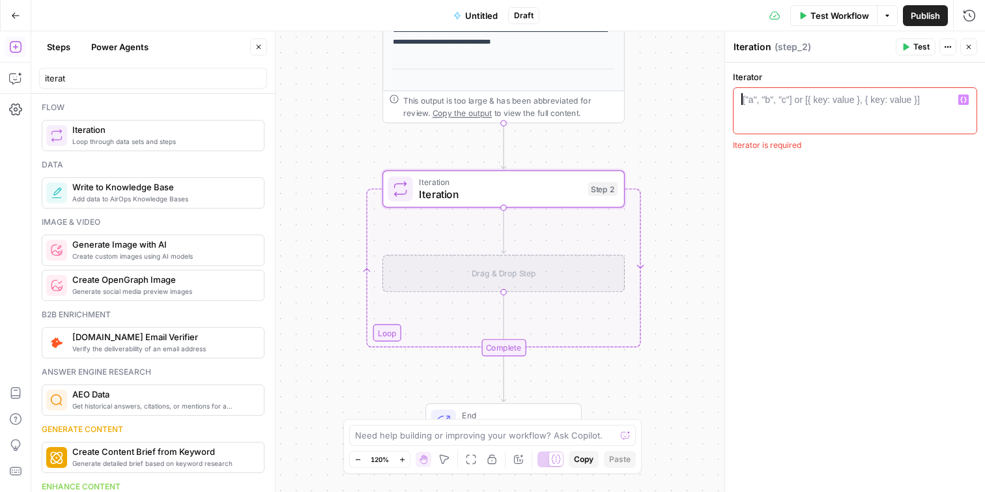
click at [792, 115] on div at bounding box center [855, 122] width 233 height 59
click at [13, 76] on icon "button" at bounding box center [15, 78] width 13 height 13
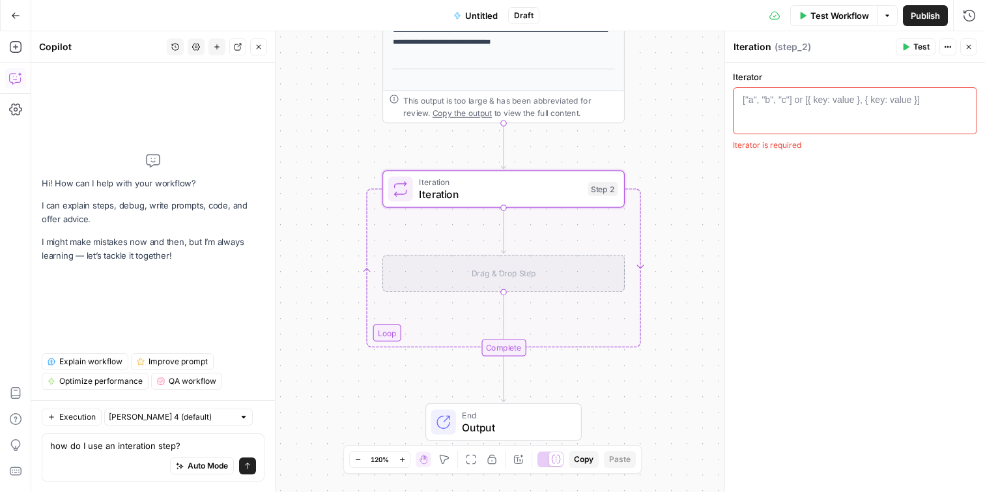
click at [124, 447] on textarea "how do I use an interation step?" at bounding box center [153, 445] width 206 height 13
type textarea "how do I use an iteration step?"
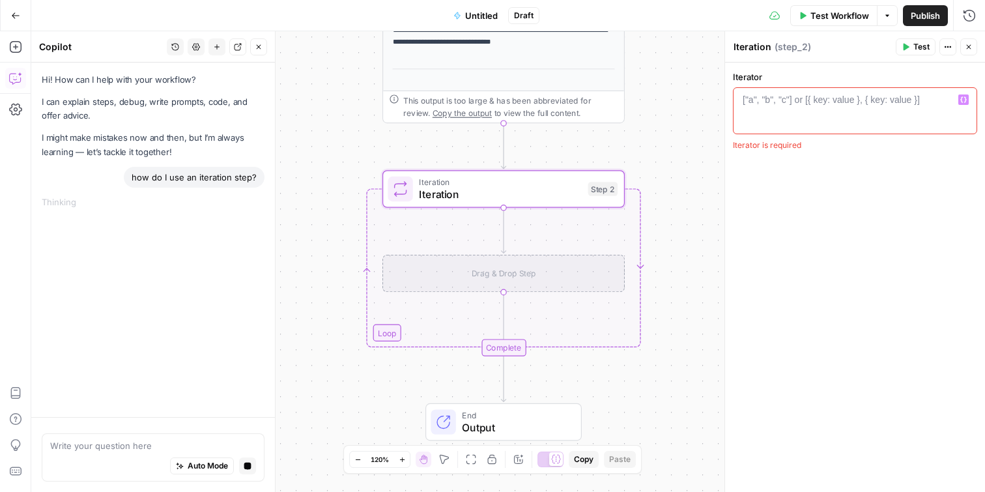
click at [962, 100] on icon "button" at bounding box center [964, 99] width 7 height 7
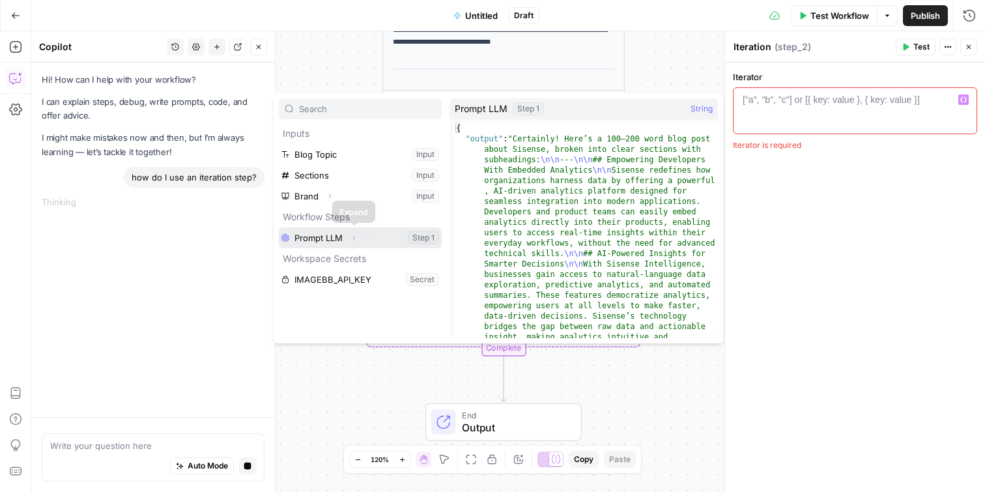
click at [355, 240] on icon "button" at bounding box center [354, 238] width 8 height 8
click at [353, 237] on icon "button" at bounding box center [354, 238] width 8 height 8
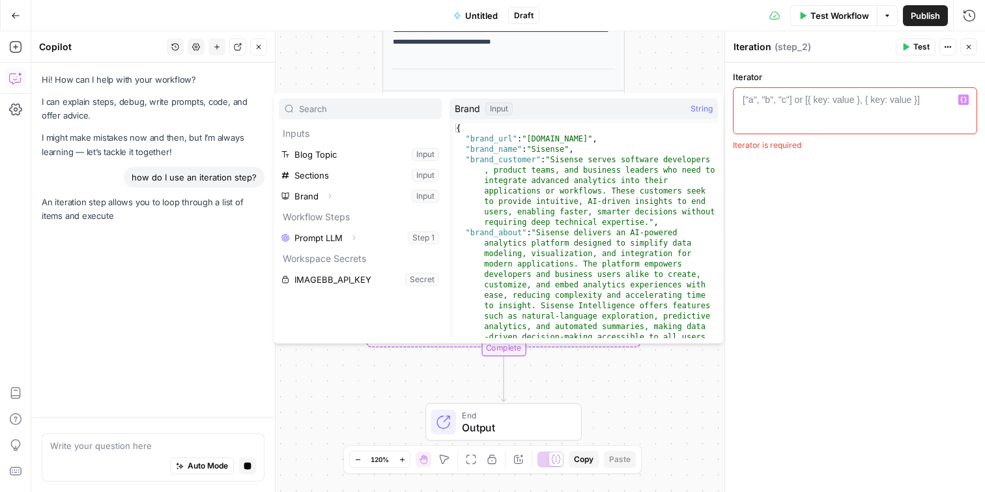
click at [830, 212] on div "Iterator 1 ["a", "b", "c"] or [{ key: value }, { key: value }] XXXXXXXXXXXXXXXX…" at bounding box center [855, 277] width 260 height 429
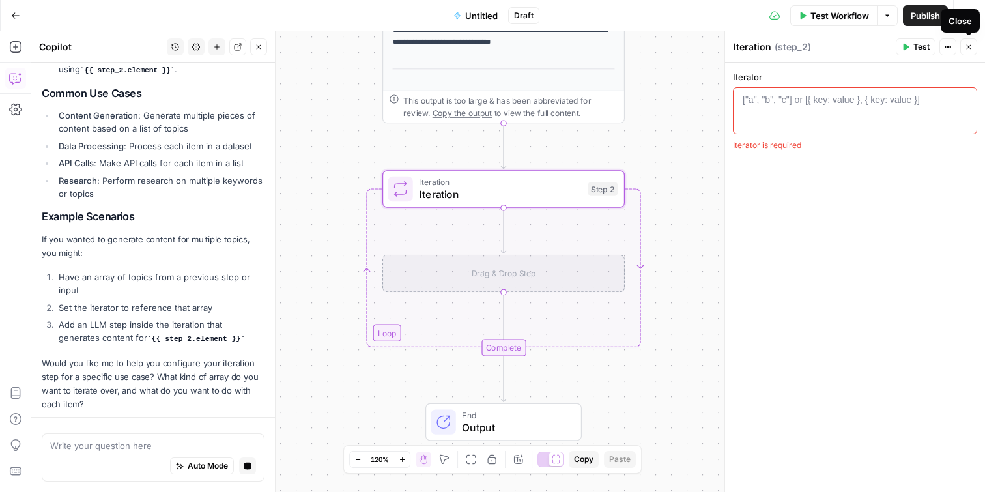
scroll to position [636, 0]
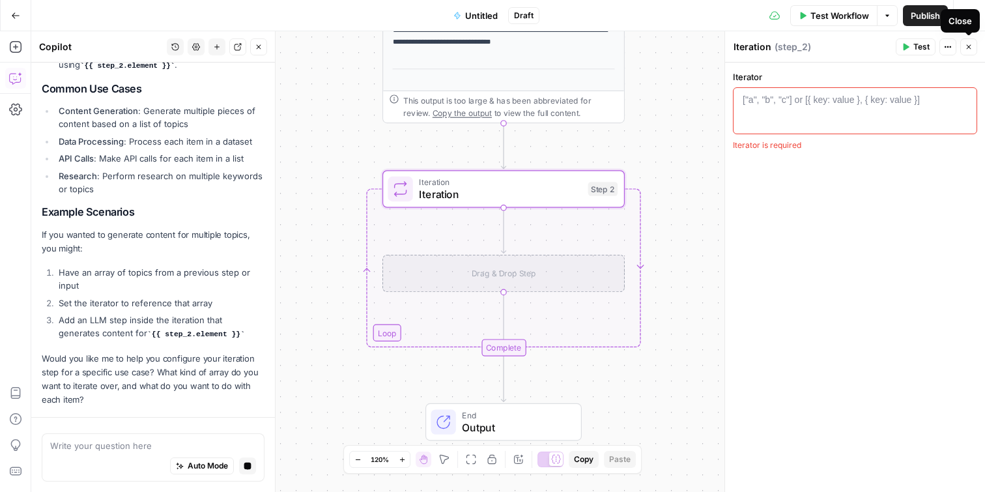
click at [967, 44] on icon "button" at bounding box center [969, 47] width 8 height 8
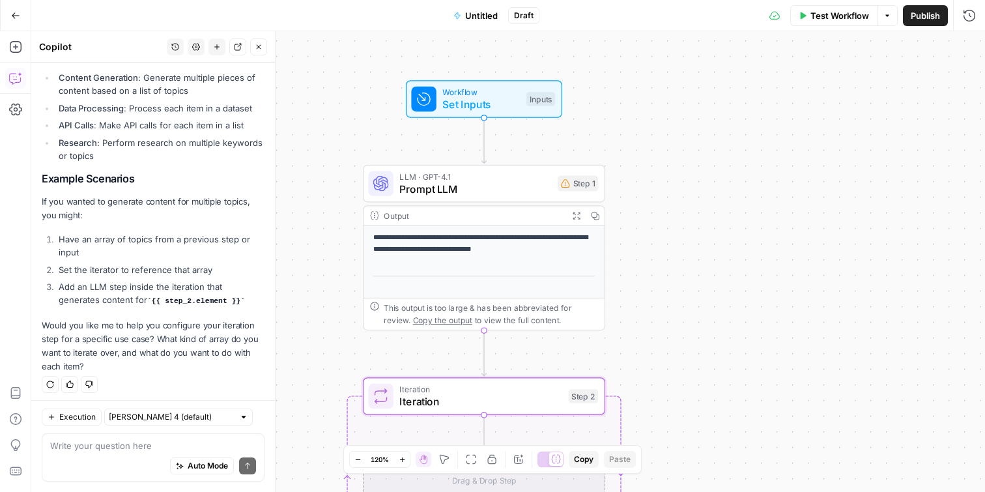
drag, startPoint x: 706, startPoint y: 182, endPoint x: 686, endPoint y: 392, distance: 210.8
click at [687, 392] on div "**********" at bounding box center [508, 261] width 954 height 461
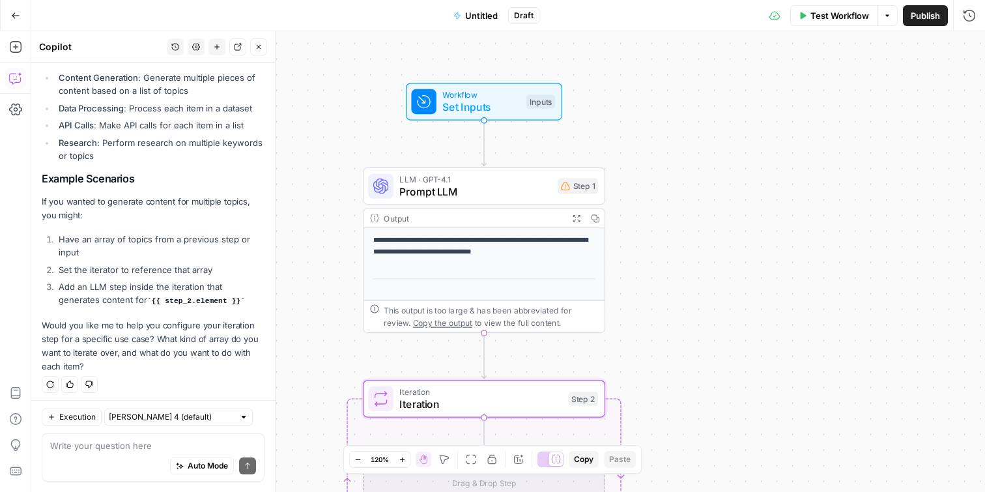
click at [488, 186] on span "Prompt LLM" at bounding box center [475, 192] width 152 height 16
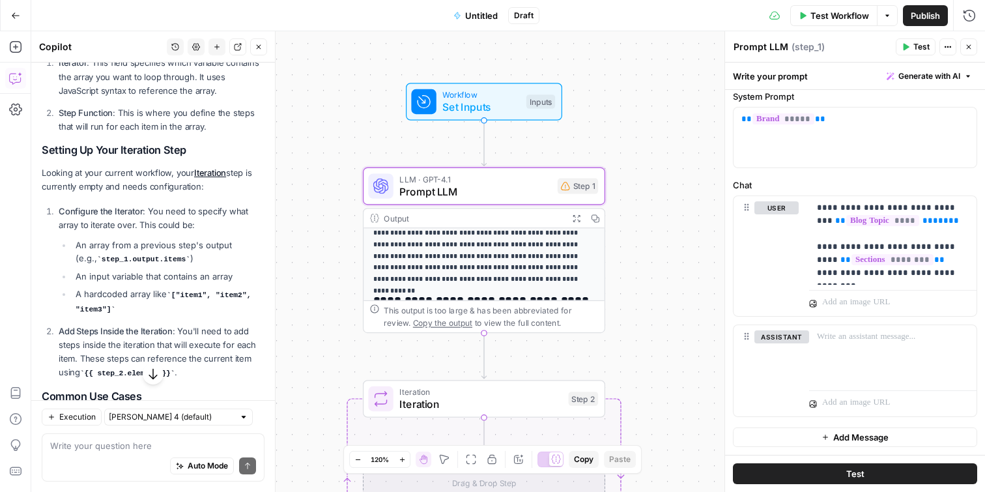
scroll to position [0, 0]
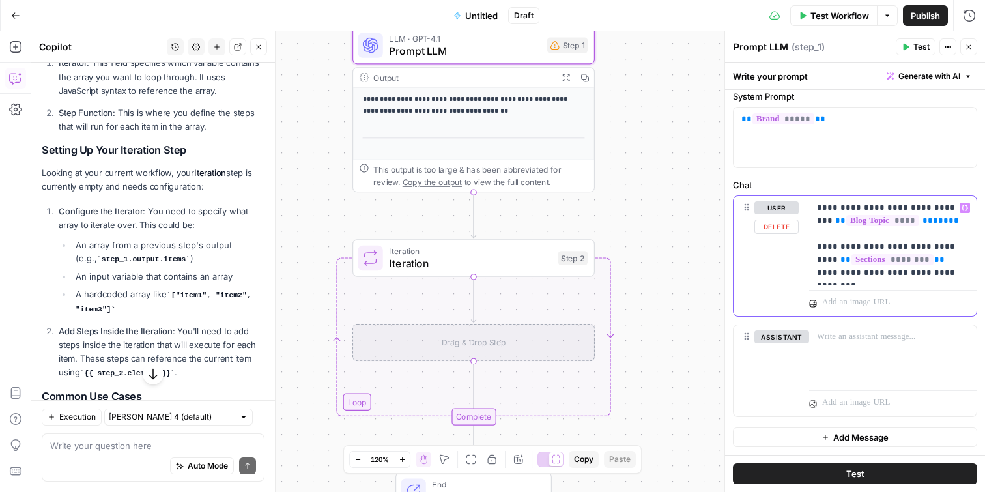
click at [948, 276] on p "**********" at bounding box center [893, 240] width 152 height 78
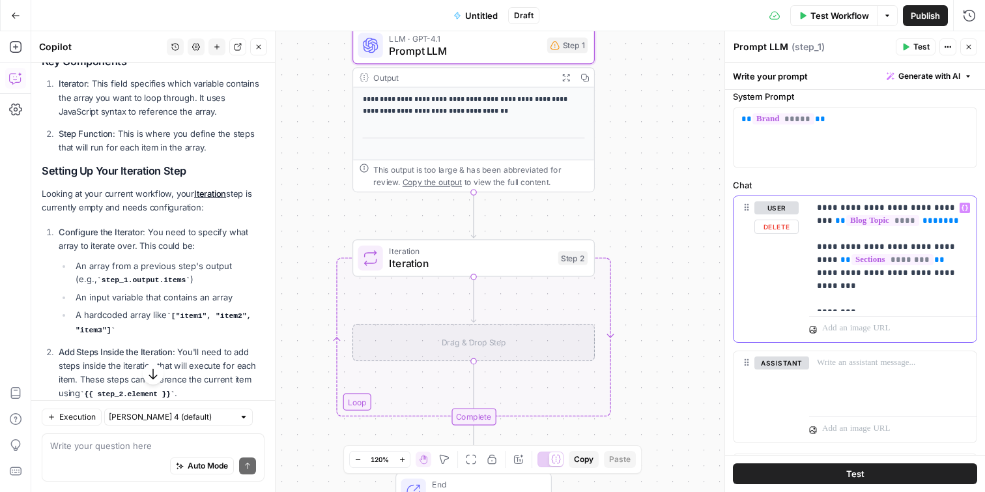
scroll to position [316, 0]
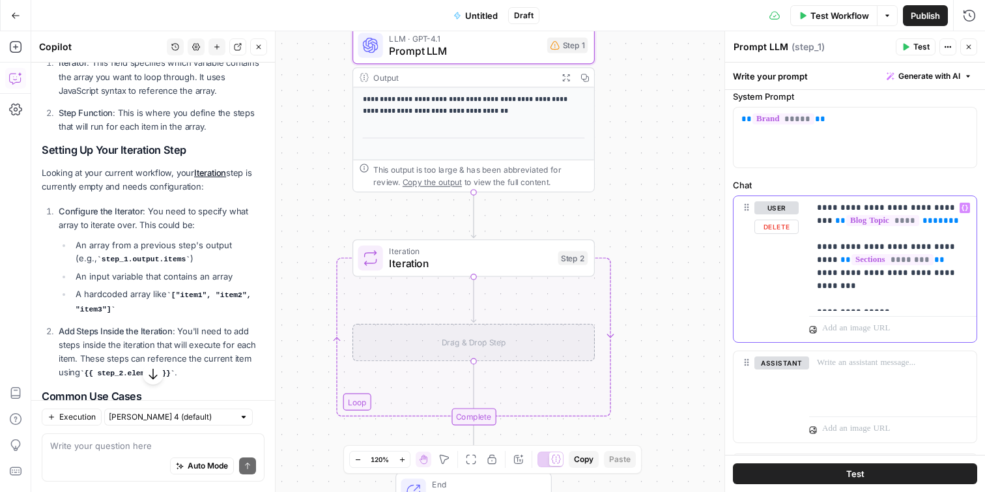
drag, startPoint x: 897, startPoint y: 295, endPoint x: 796, endPoint y: 300, distance: 100.5
click at [796, 300] on div "**********" at bounding box center [855, 269] width 243 height 146
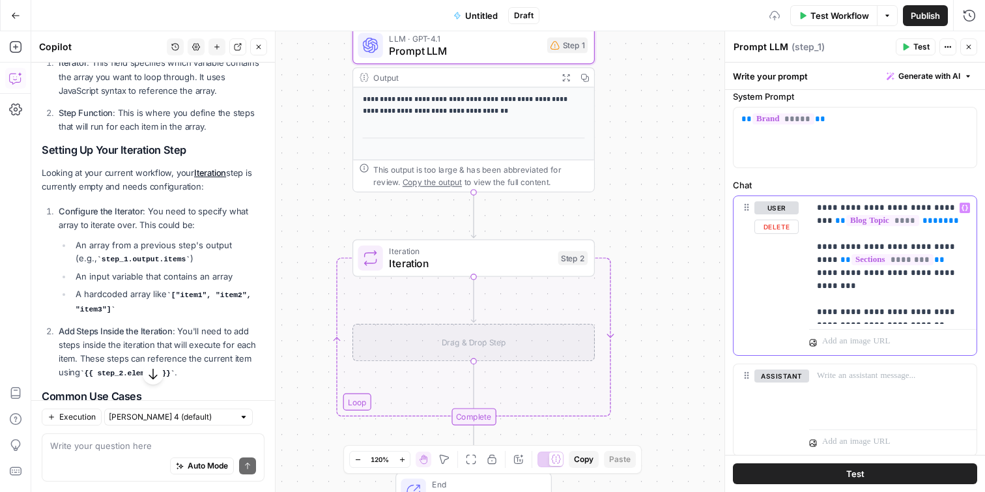
scroll to position [0, 0]
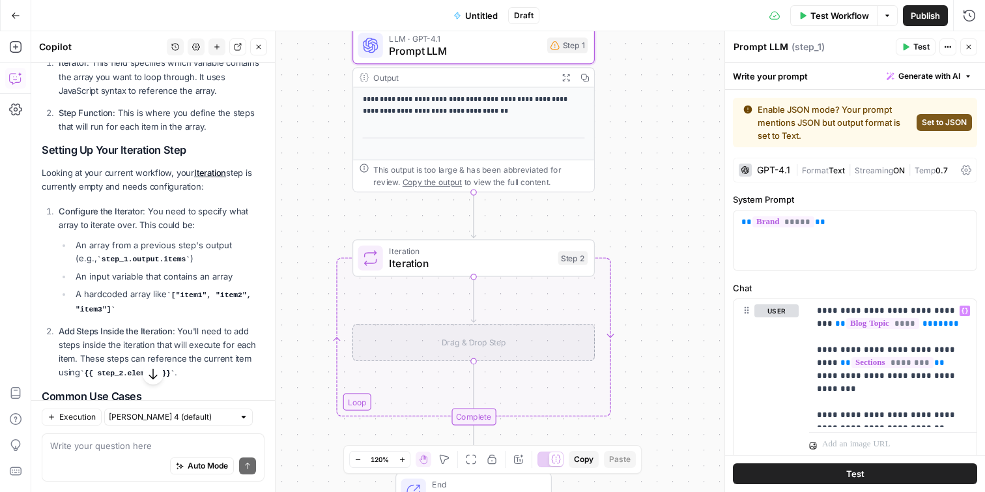
click at [925, 117] on span "Set to JSON" at bounding box center [944, 123] width 45 height 12
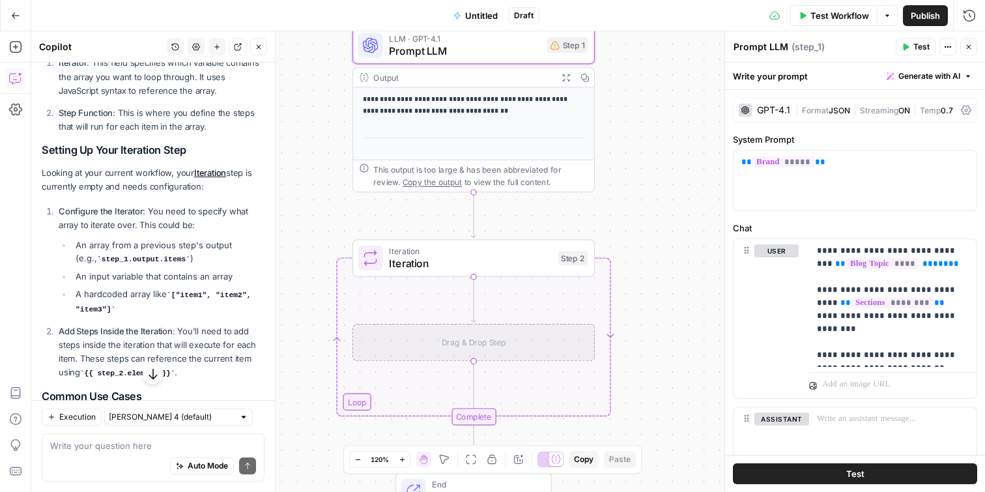
scroll to position [82, 0]
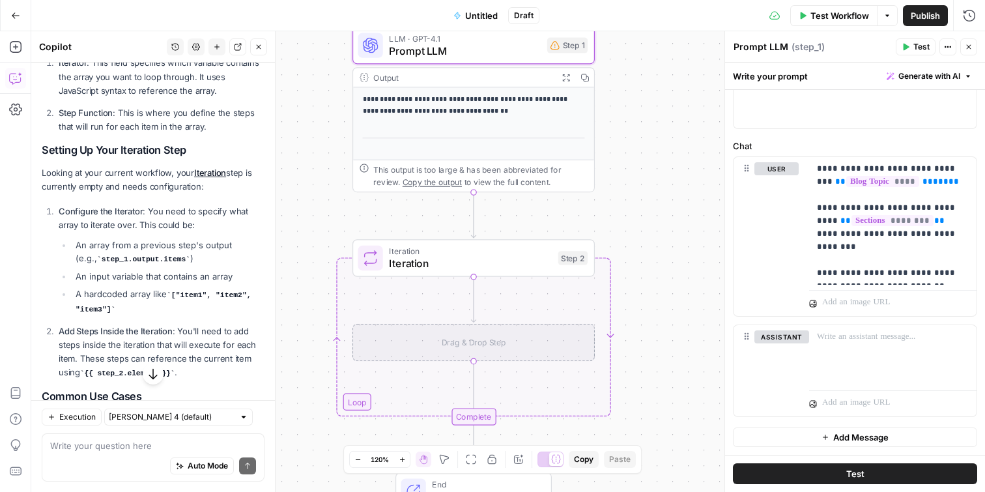
click at [860, 478] on span "Test" at bounding box center [856, 473] width 18 height 13
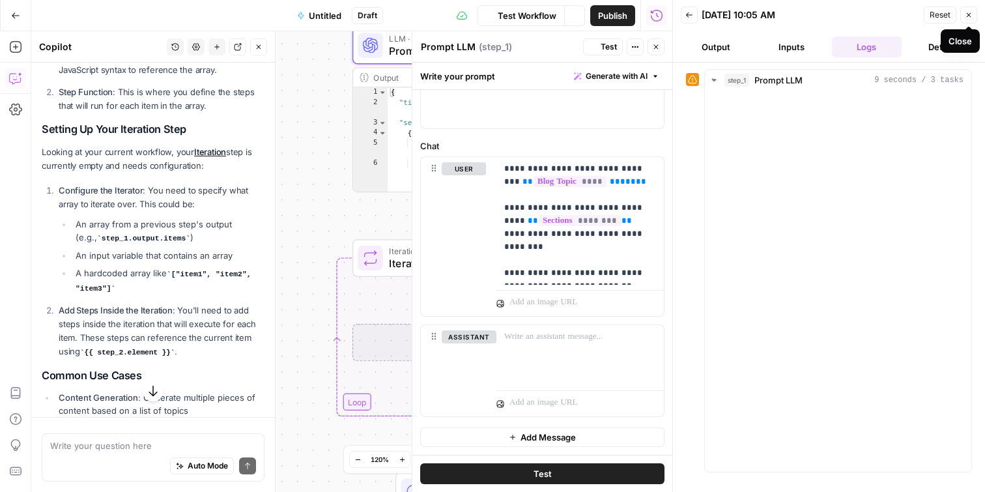
scroll to position [316, 0]
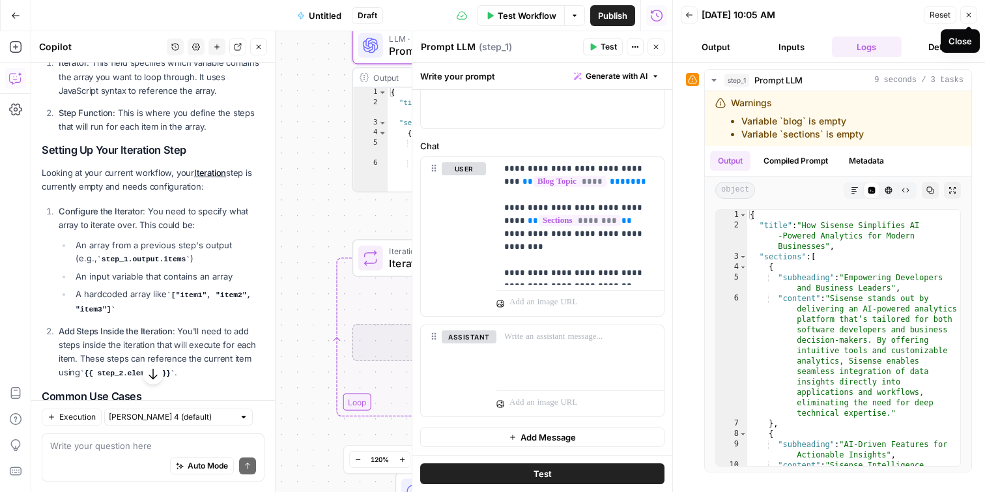
click at [970, 16] on icon "button" at bounding box center [969, 15] width 8 height 8
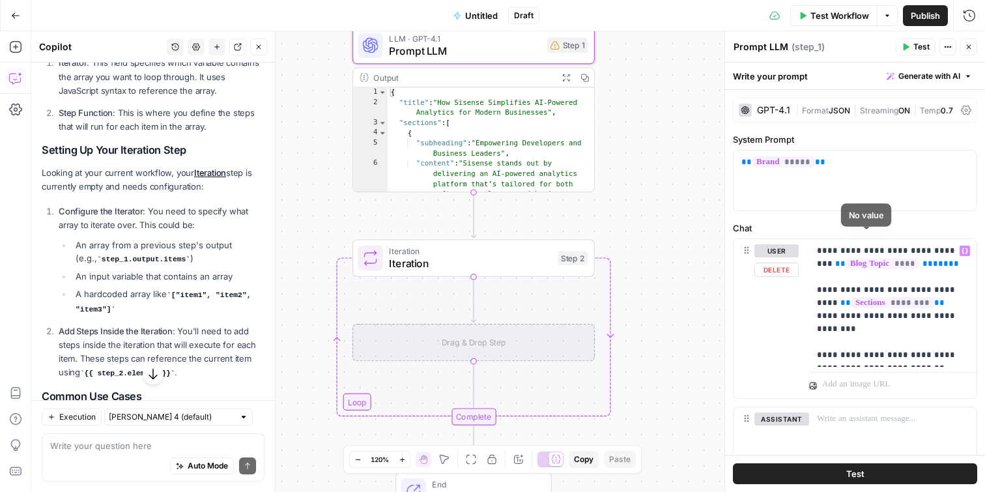
scroll to position [82, 0]
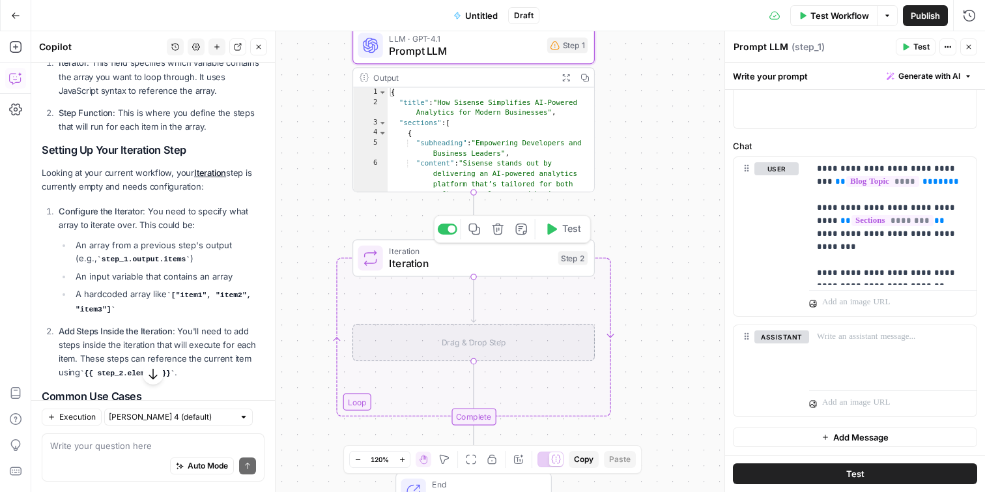
click at [486, 265] on span "Iteration" at bounding box center [470, 263] width 163 height 16
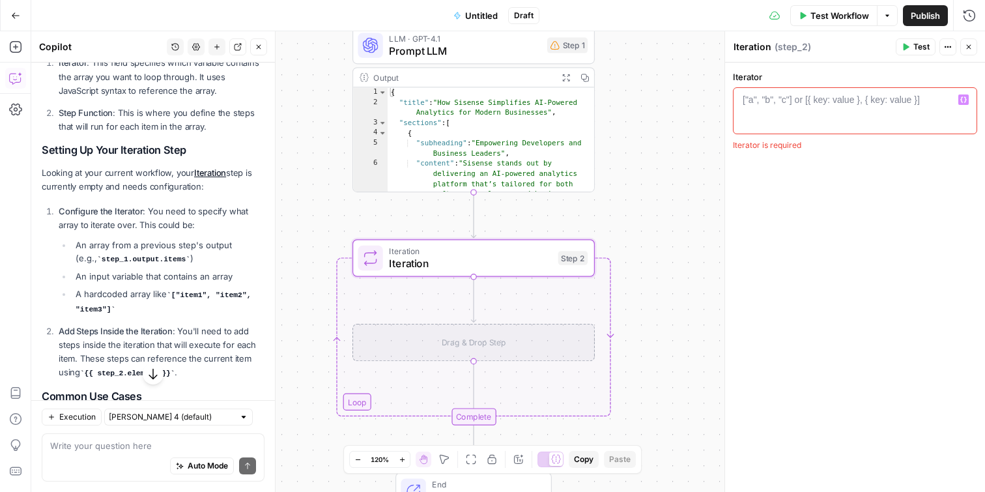
click at [963, 100] on icon "button" at bounding box center [964, 99] width 7 height 7
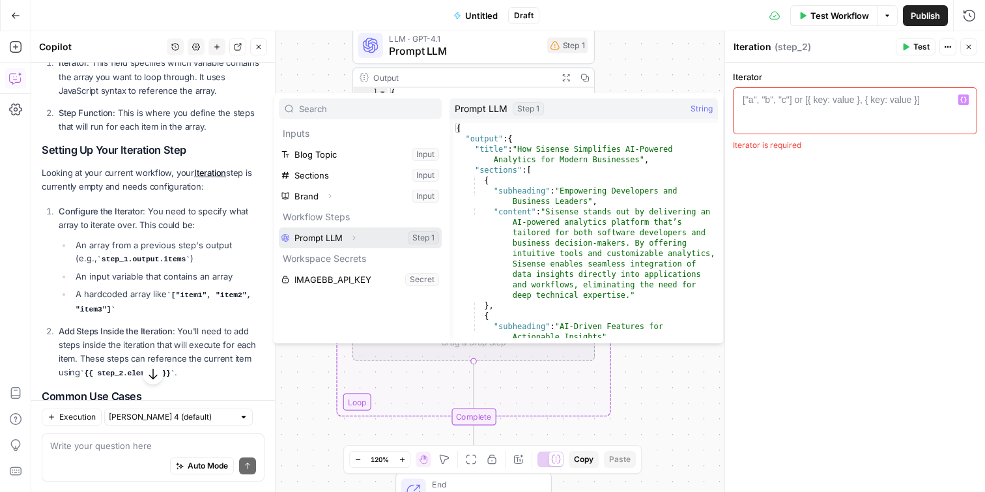
click at [354, 239] on icon "button" at bounding box center [354, 238] width 3 height 5
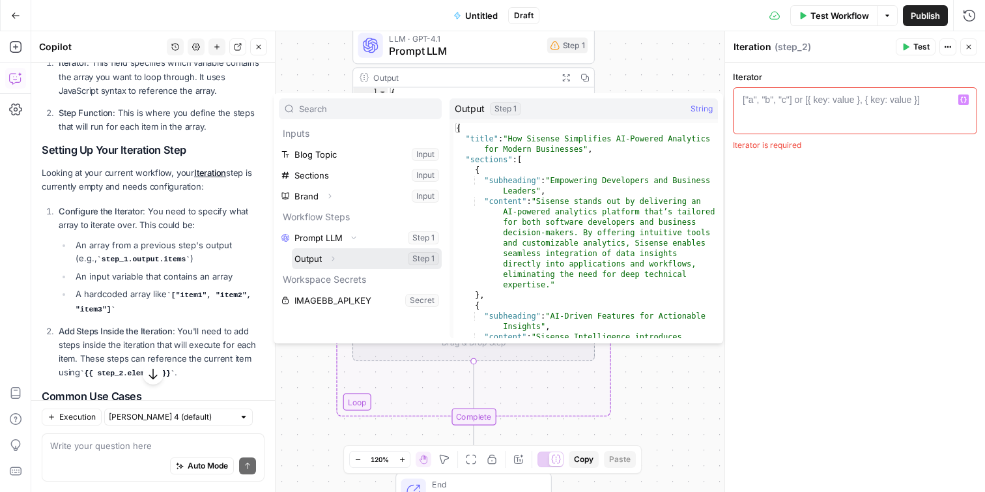
click at [334, 255] on icon "button" at bounding box center [333, 259] width 8 height 8
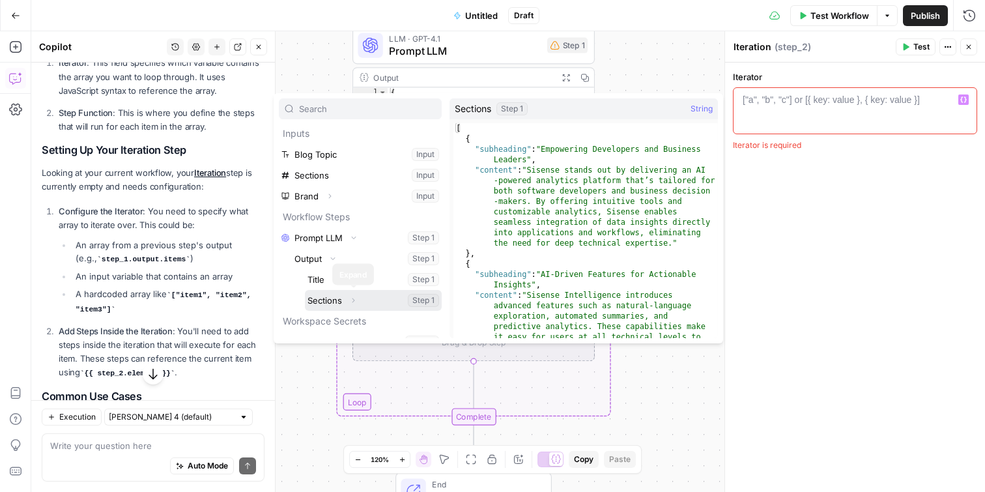
click at [350, 300] on icon "button" at bounding box center [353, 301] width 8 height 8
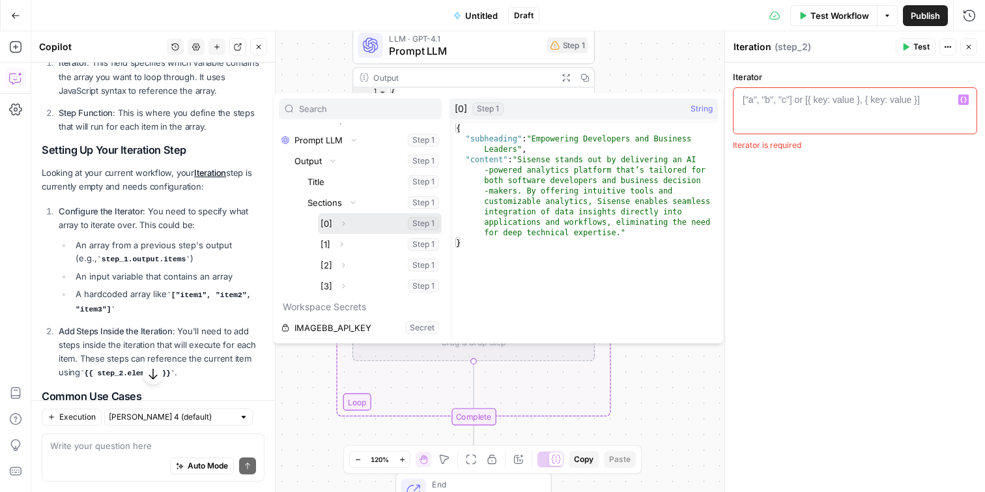
click at [343, 227] on icon "button" at bounding box center [344, 224] width 8 height 8
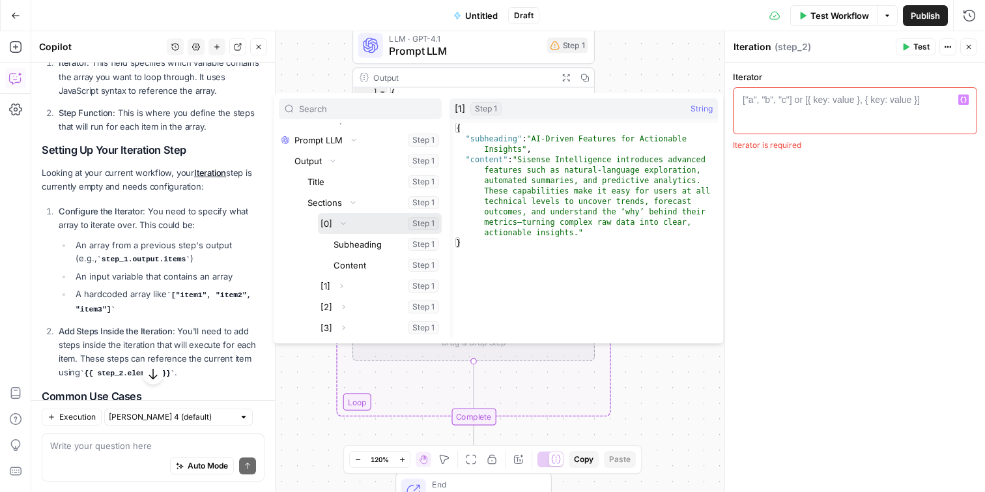
scroll to position [139, 0]
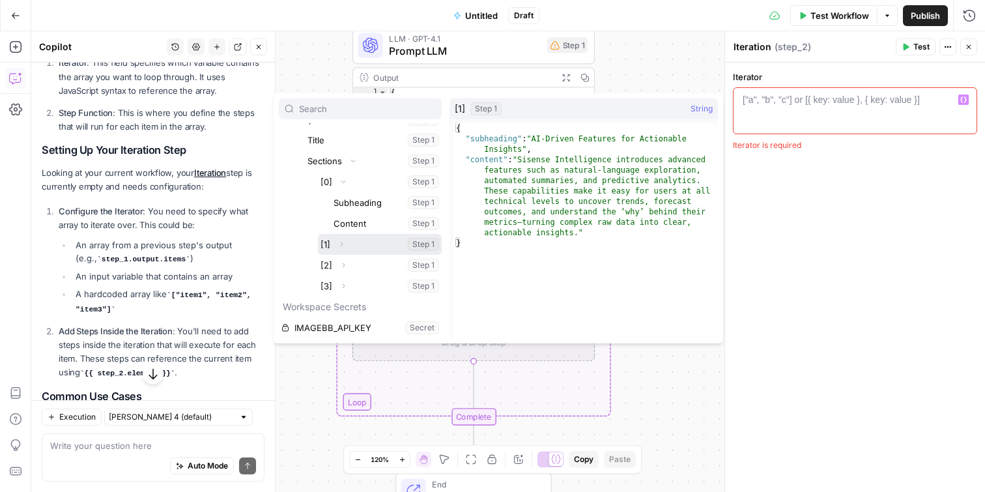
click at [346, 244] on button "Expand" at bounding box center [341, 244] width 17 height 17
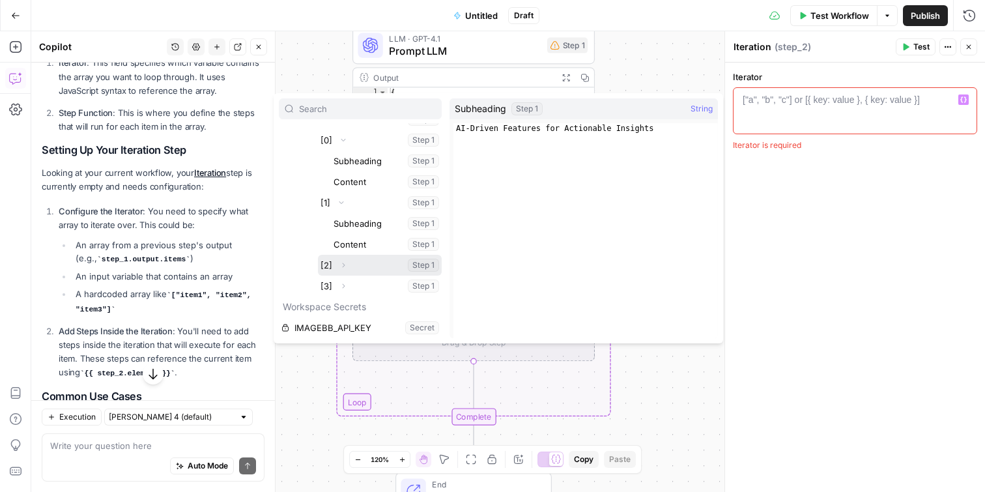
click at [344, 266] on icon "button" at bounding box center [344, 265] width 8 height 8
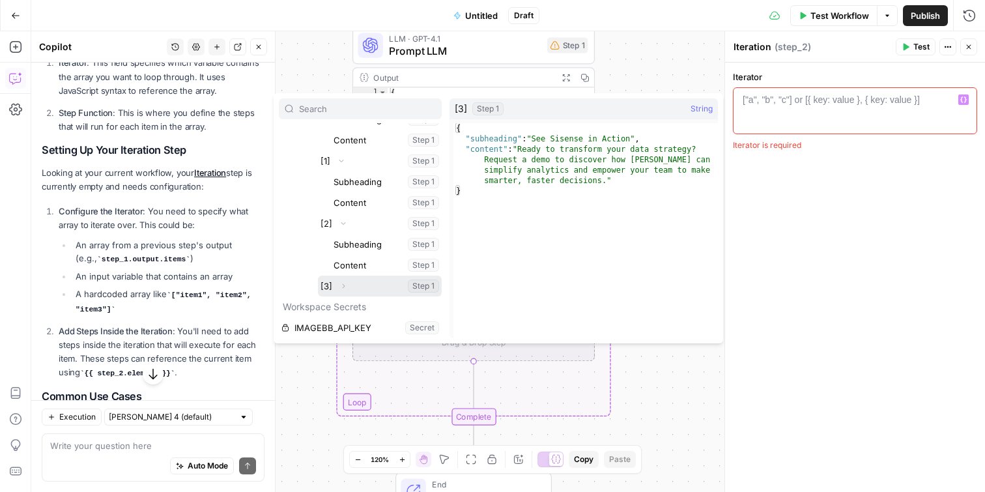
click at [345, 283] on icon "button" at bounding box center [344, 286] width 8 height 8
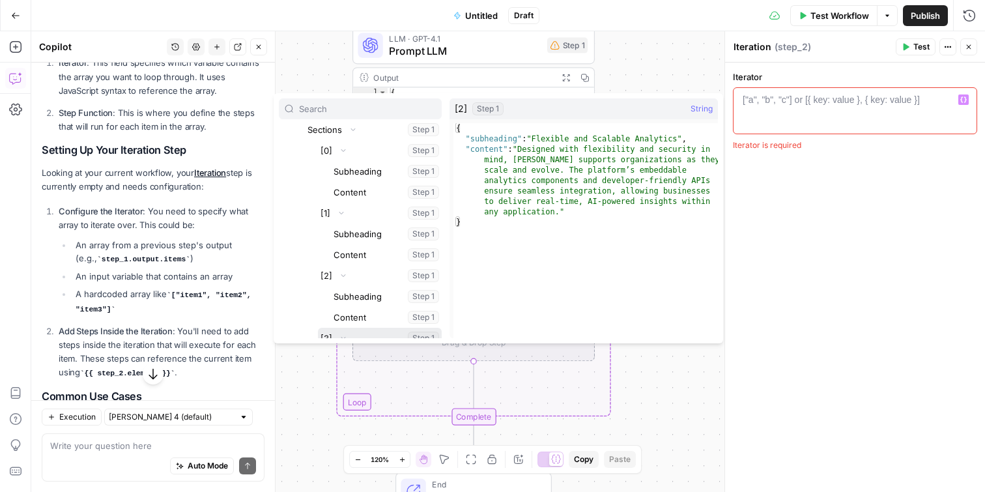
scroll to position [153, 0]
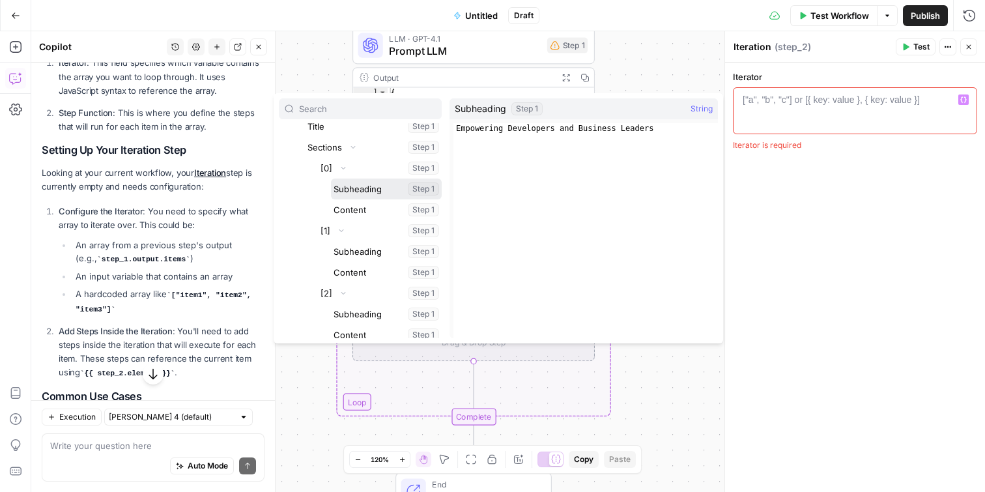
click at [388, 186] on button "Select variable Subheading" at bounding box center [386, 189] width 111 height 21
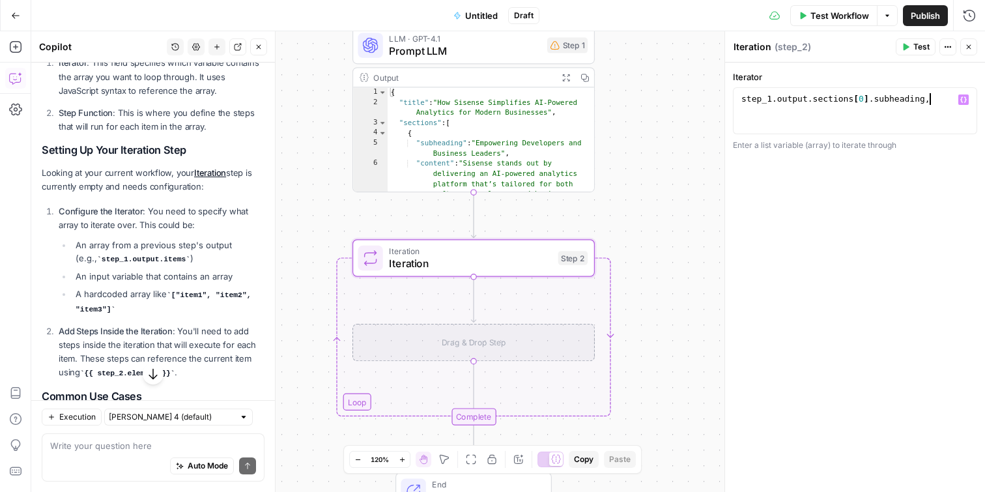
scroll to position [0, 14]
click at [964, 100] on icon "button" at bounding box center [964, 99] width 7 height 7
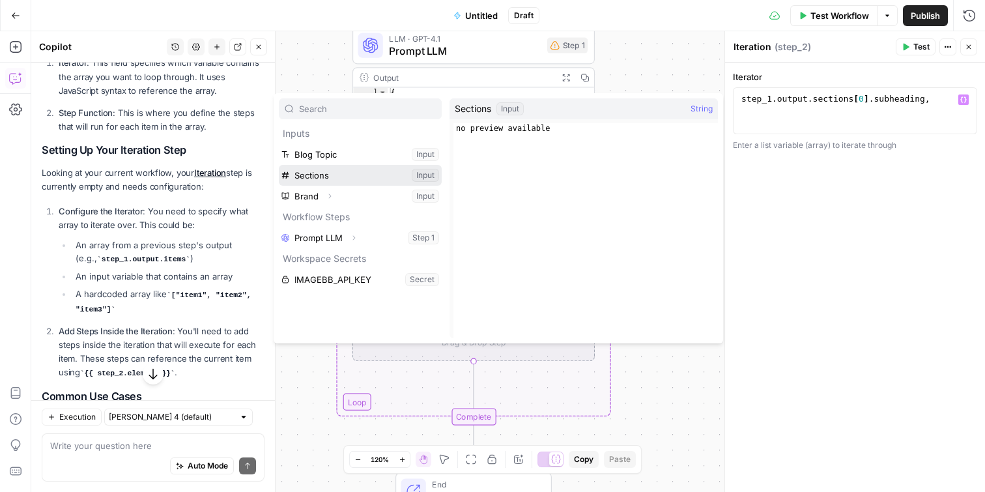
click at [333, 177] on button "Select variable Sections" at bounding box center [360, 175] width 163 height 21
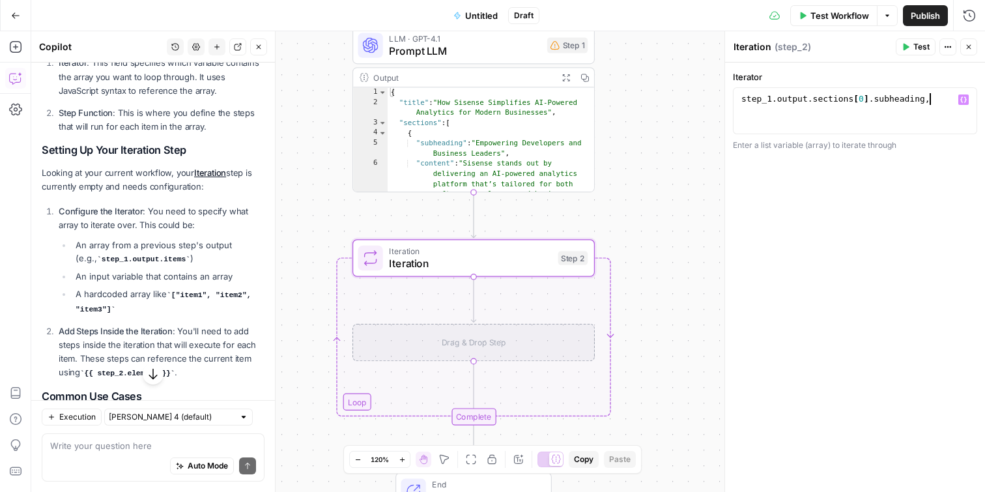
click at [964, 101] on icon "button" at bounding box center [964, 99] width 7 height 7
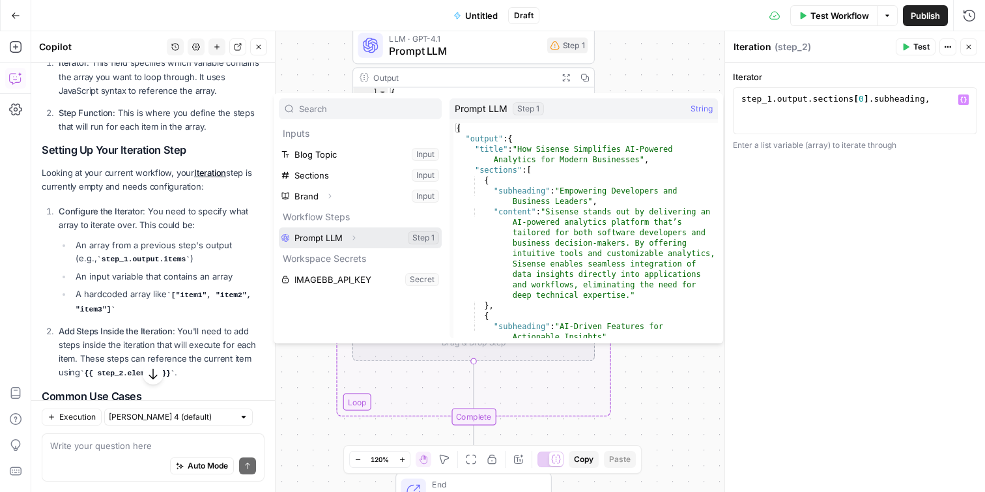
click at [352, 239] on icon "button" at bounding box center [354, 238] width 8 height 8
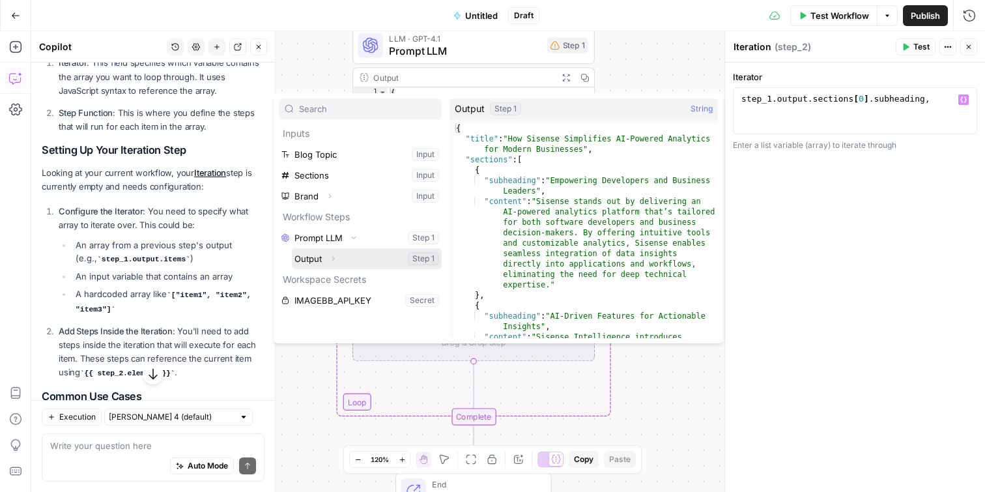
click at [338, 252] on button "Expand" at bounding box center [333, 258] width 17 height 17
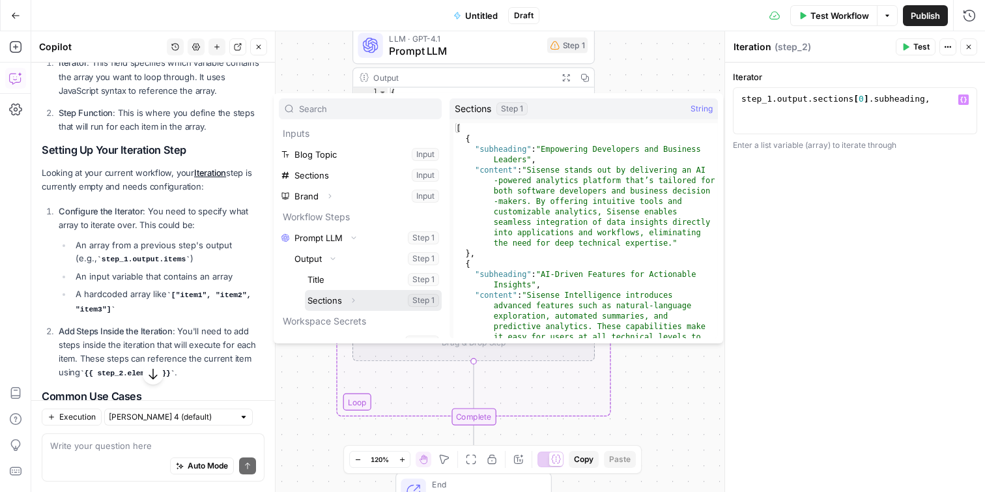
click at [355, 300] on icon "button" at bounding box center [353, 301] width 8 height 8
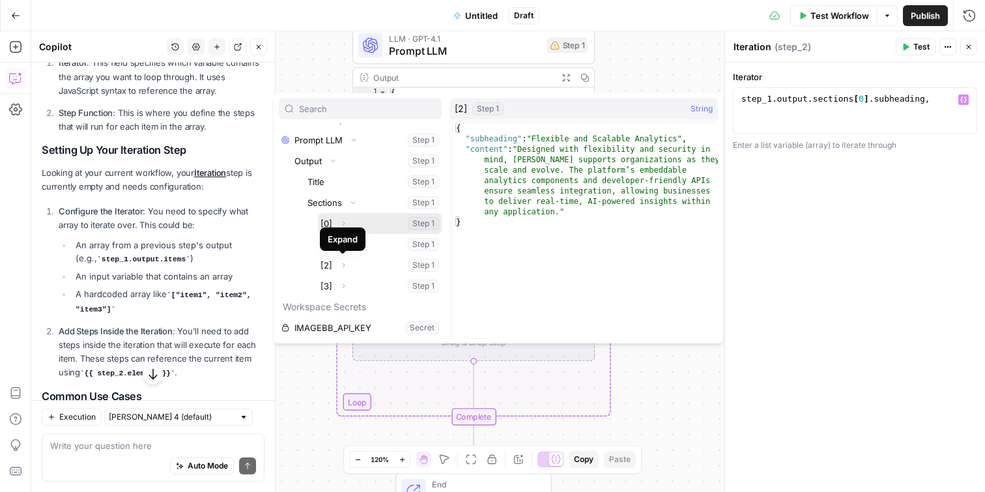
click at [343, 224] on icon "button" at bounding box center [344, 224] width 8 height 8
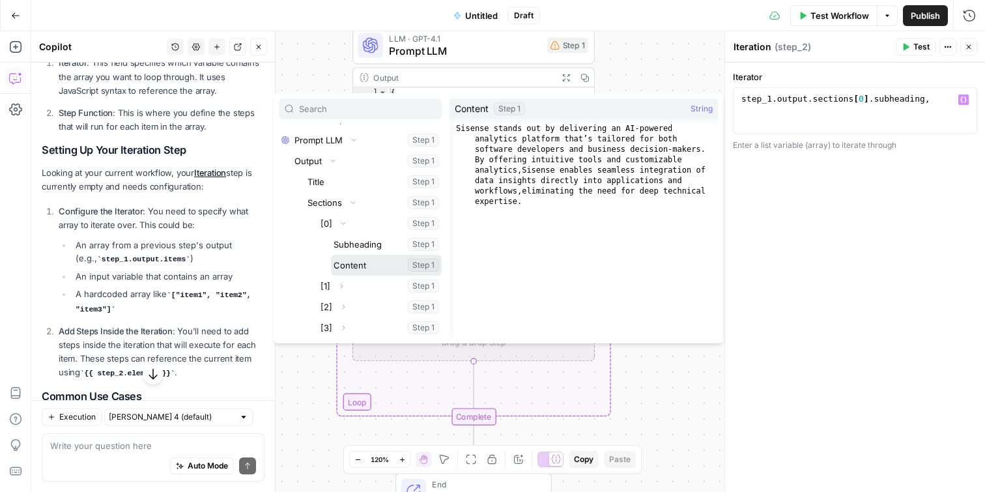
click at [357, 268] on button "Select variable Content" at bounding box center [386, 265] width 111 height 21
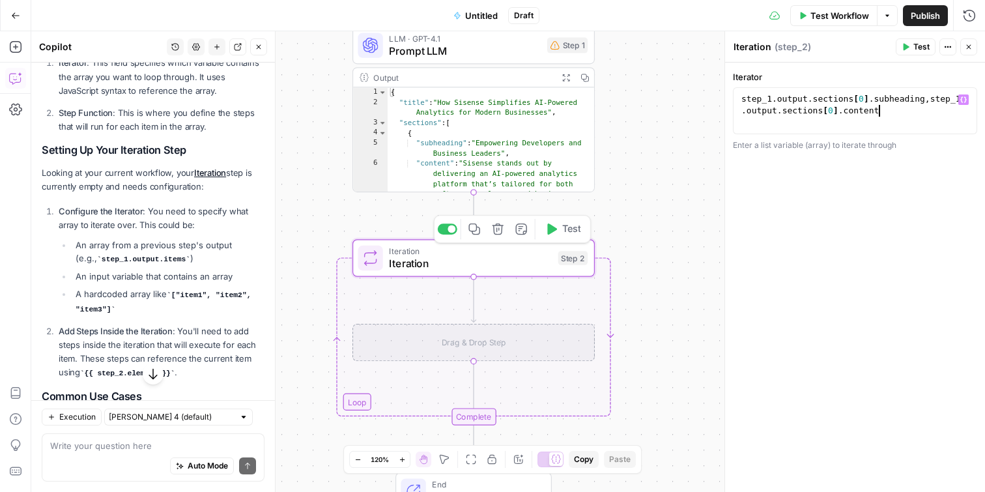
scroll to position [0, 27]
click at [966, 96] on icon "button" at bounding box center [964, 99] width 7 height 7
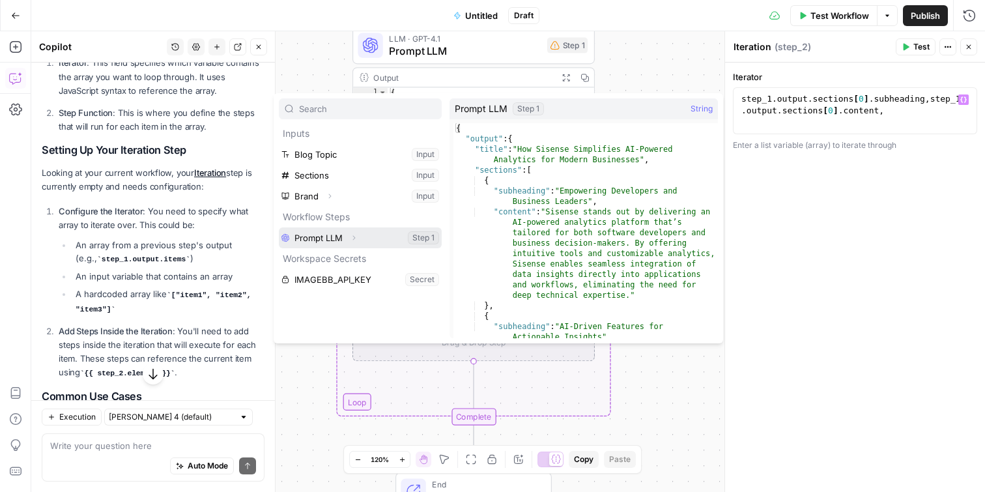
click at [354, 237] on icon "button" at bounding box center [354, 238] width 8 height 8
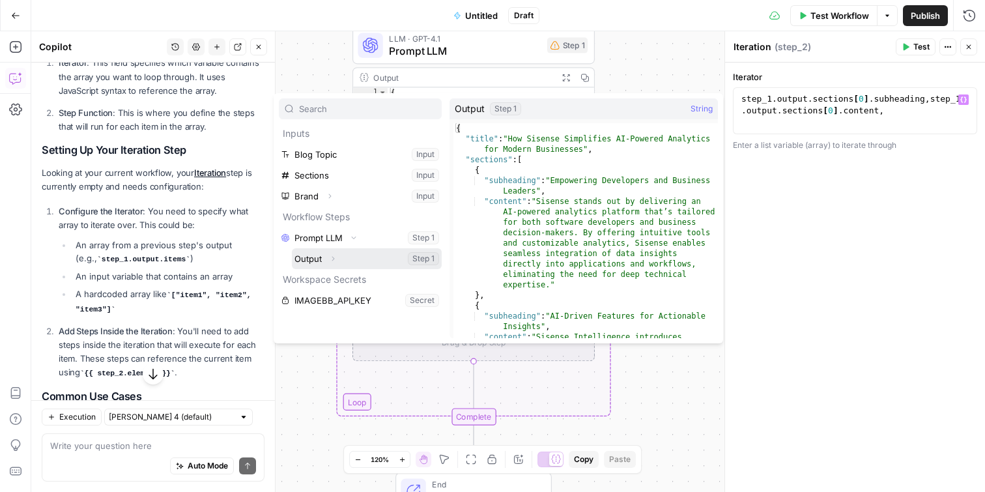
click at [329, 260] on icon "button" at bounding box center [333, 259] width 8 height 8
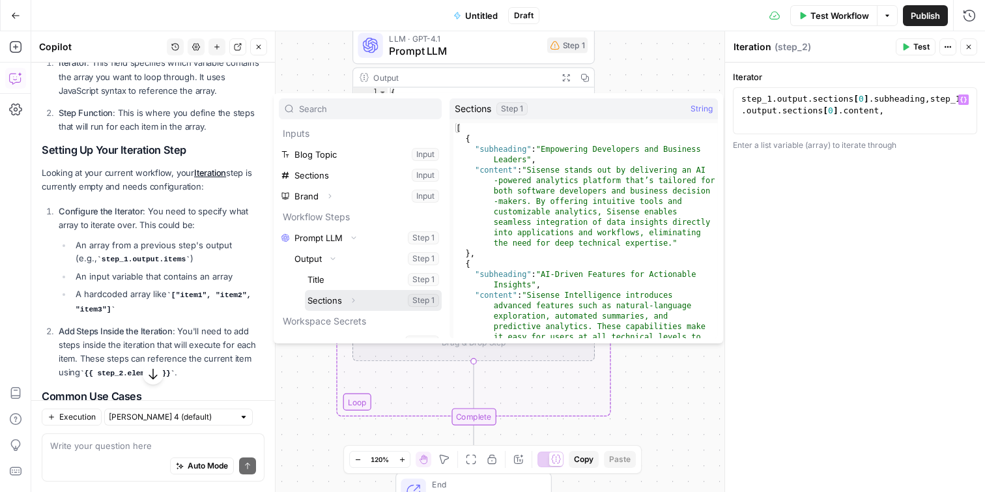
click at [358, 300] on button "Expand" at bounding box center [353, 300] width 17 height 17
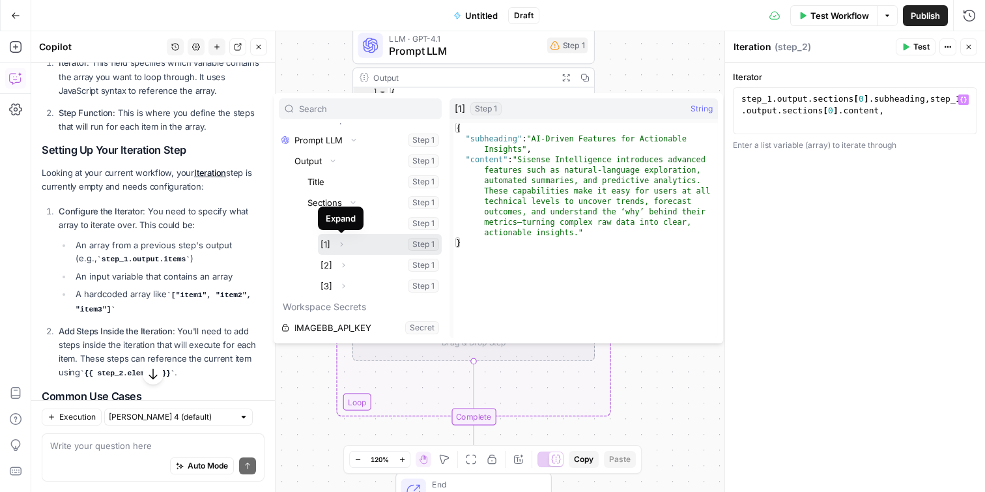
click at [341, 242] on icon "button" at bounding box center [342, 244] width 8 height 8
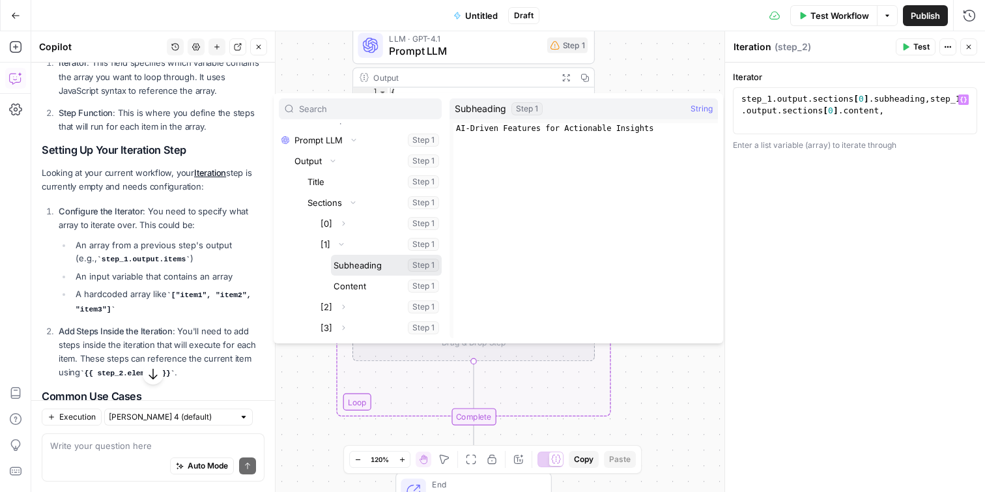
click at [395, 268] on button "Select variable Subheading" at bounding box center [386, 265] width 111 height 21
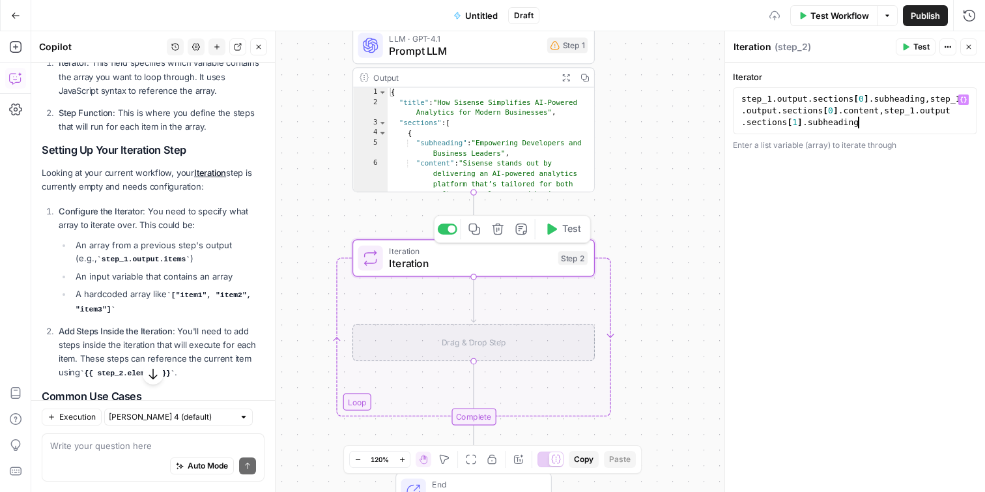
scroll to position [0, 41]
click at [963, 97] on icon "button" at bounding box center [964, 100] width 7 height 6
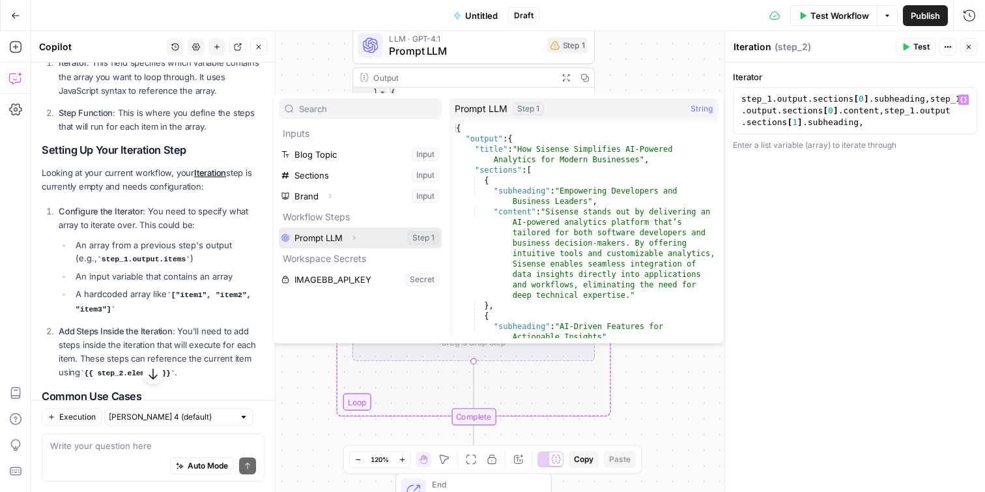
click at [356, 235] on icon "button" at bounding box center [354, 238] width 8 height 8
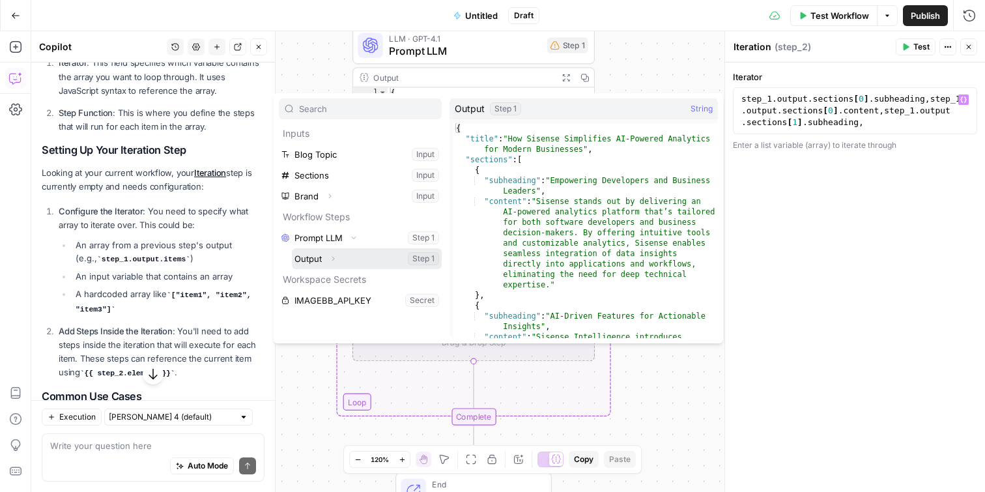
click at [334, 255] on icon "button" at bounding box center [333, 259] width 8 height 8
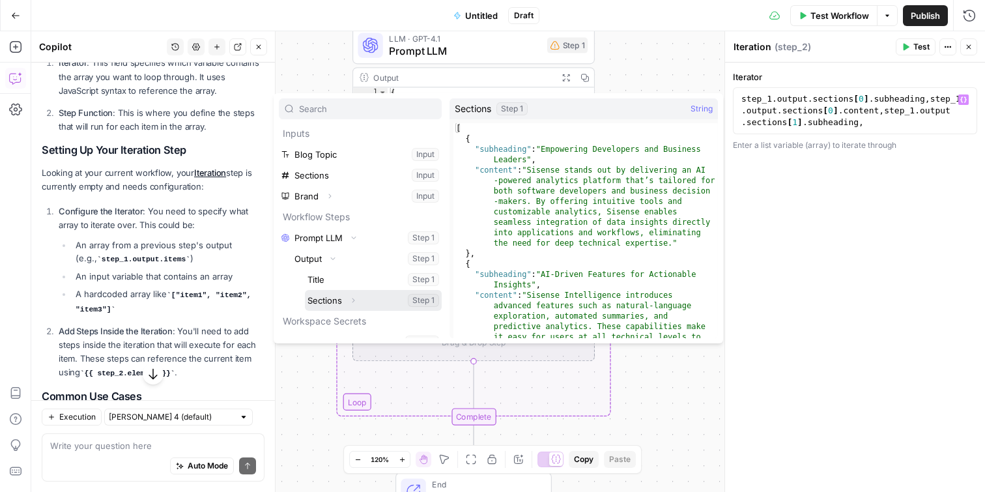
click at [355, 300] on icon "button" at bounding box center [353, 301] width 8 height 8
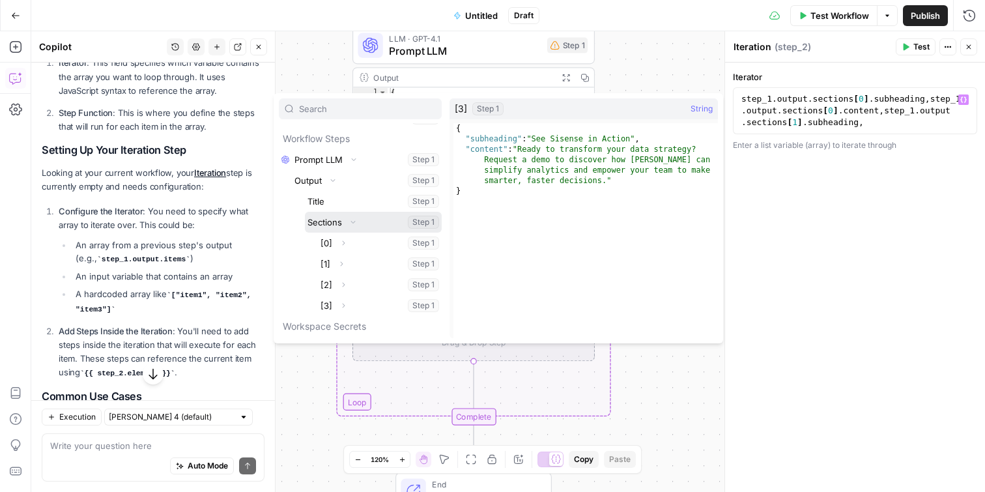
scroll to position [98, 0]
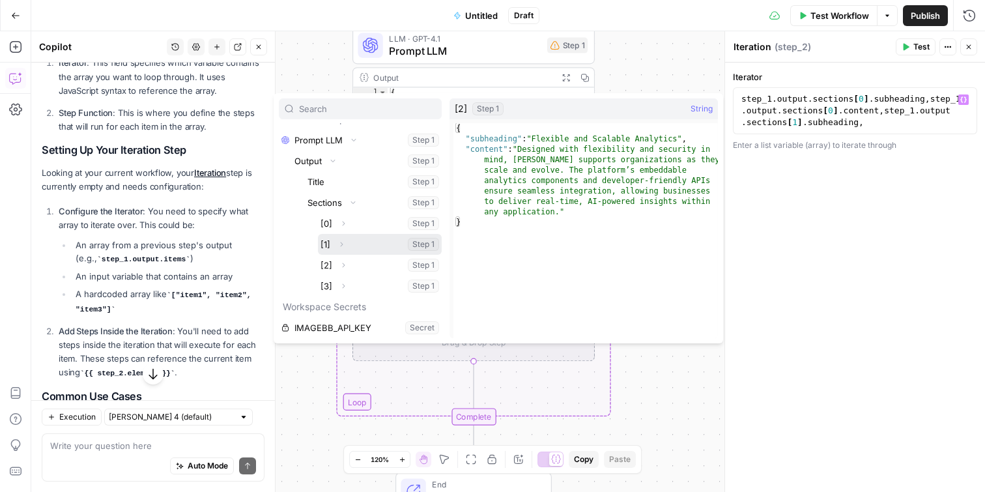
click at [343, 245] on icon "button" at bounding box center [342, 244] width 8 height 8
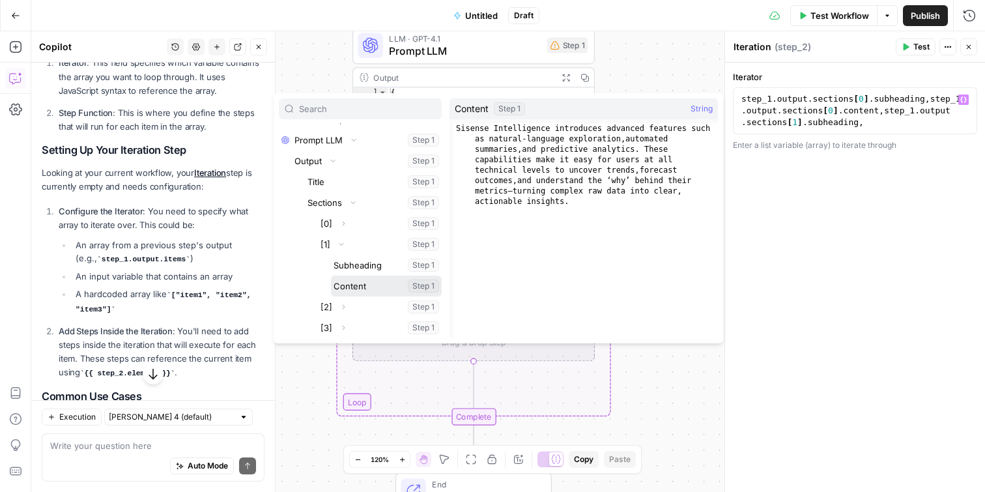
click at [383, 285] on button "Select variable Content" at bounding box center [386, 286] width 111 height 21
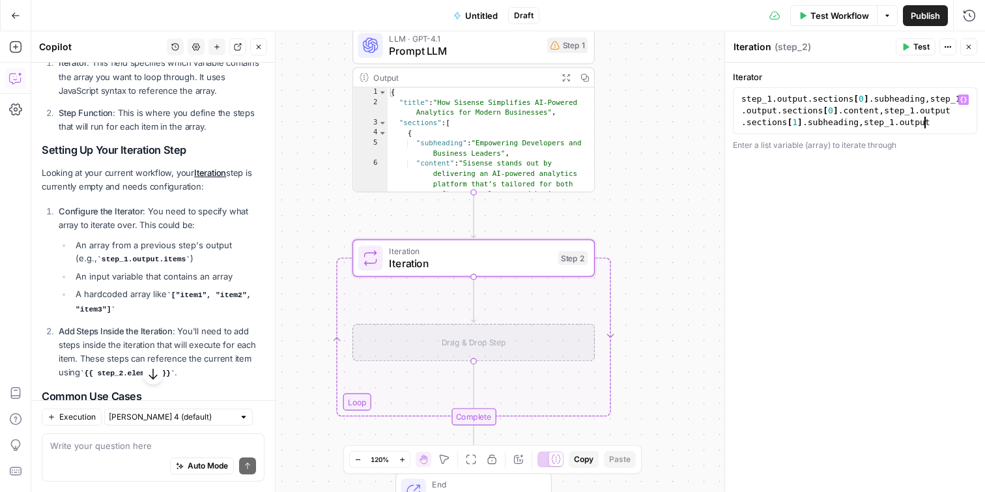
click at [942, 123] on div "step_1 . output . sections [ 0 ] . subheading , step_1 . output . sections [ 0 …" at bounding box center [855, 157] width 233 height 129
click at [964, 100] on icon "button" at bounding box center [964, 99] width 7 height 7
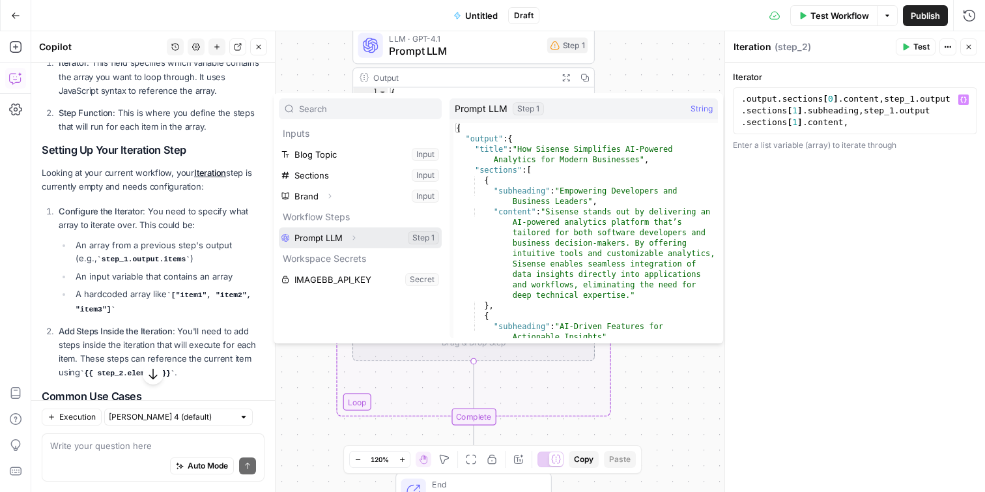
click at [354, 239] on icon "button" at bounding box center [354, 238] width 8 height 8
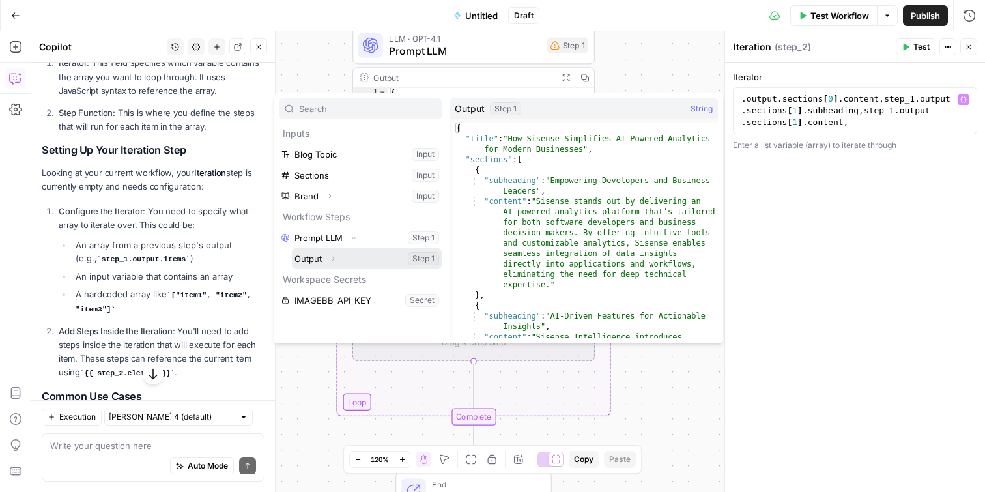
click at [332, 259] on icon "button" at bounding box center [333, 259] width 8 height 8
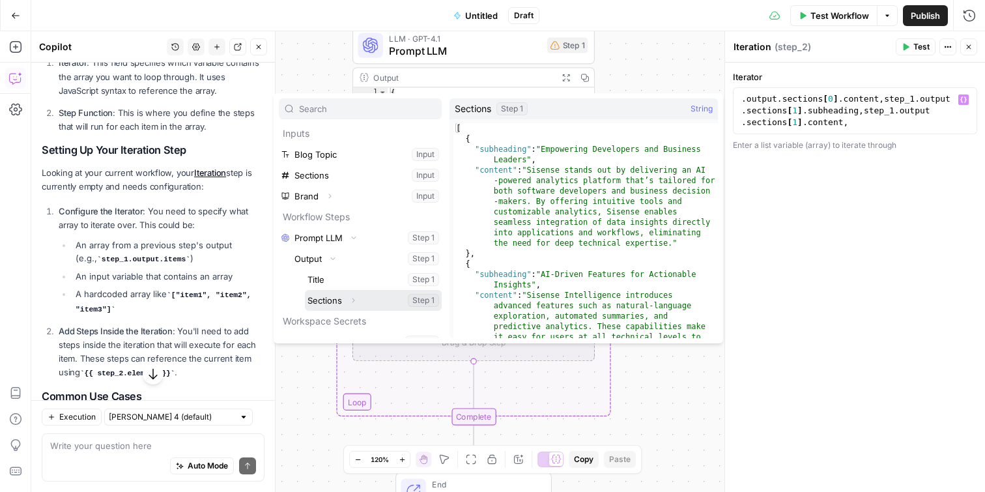
click at [355, 301] on icon "button" at bounding box center [353, 301] width 8 height 8
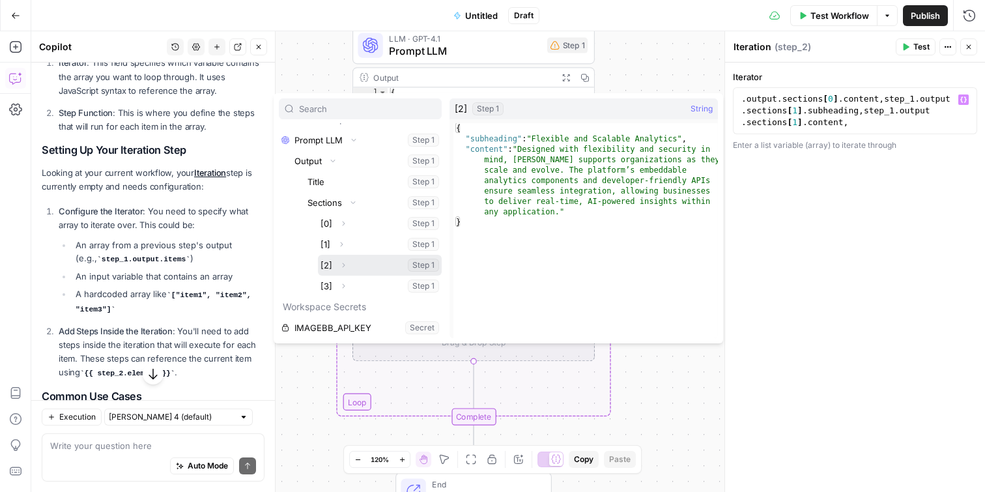
click at [346, 269] on button "Expand" at bounding box center [343, 265] width 17 height 17
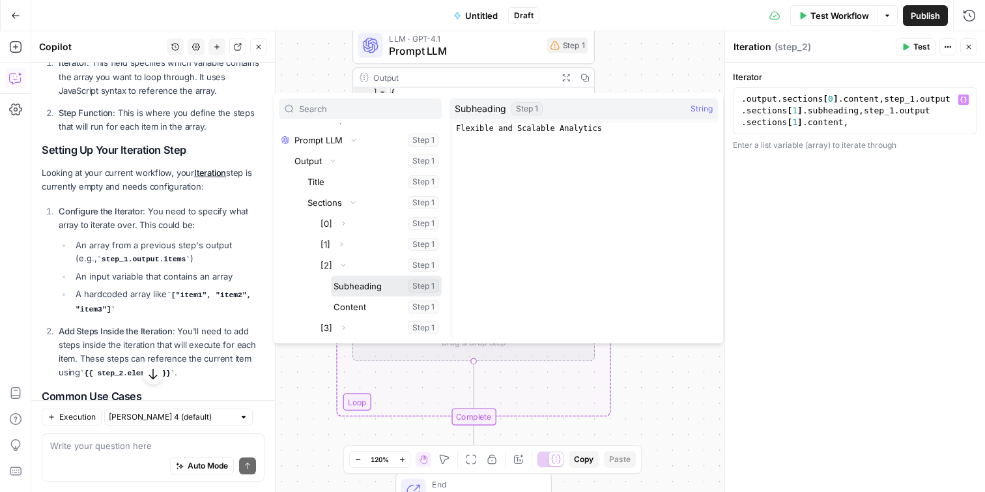
click at [364, 286] on button "Select variable Subheading" at bounding box center [386, 286] width 111 height 21
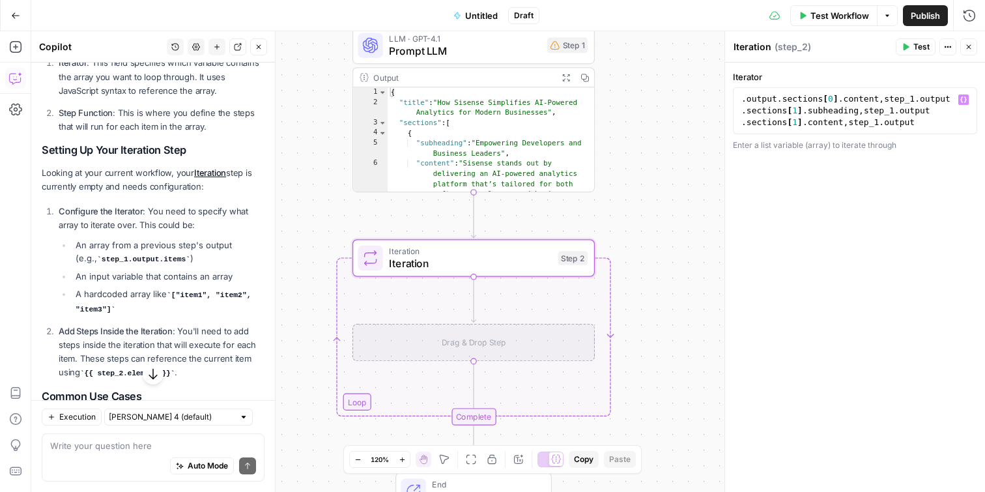
click at [921, 126] on div "step_1 . output . sections [ 0 ] . subheading , step_1 . output . sections [ 0 …" at bounding box center [855, 157] width 233 height 152
click at [960, 97] on button "Variables Menu" at bounding box center [964, 99] width 10 height 10
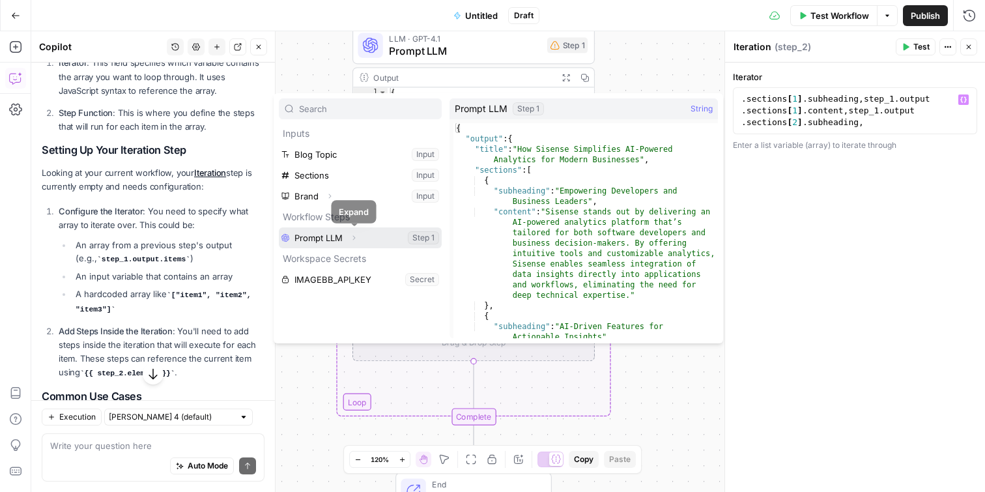
click at [353, 236] on icon "button" at bounding box center [354, 238] width 3 height 5
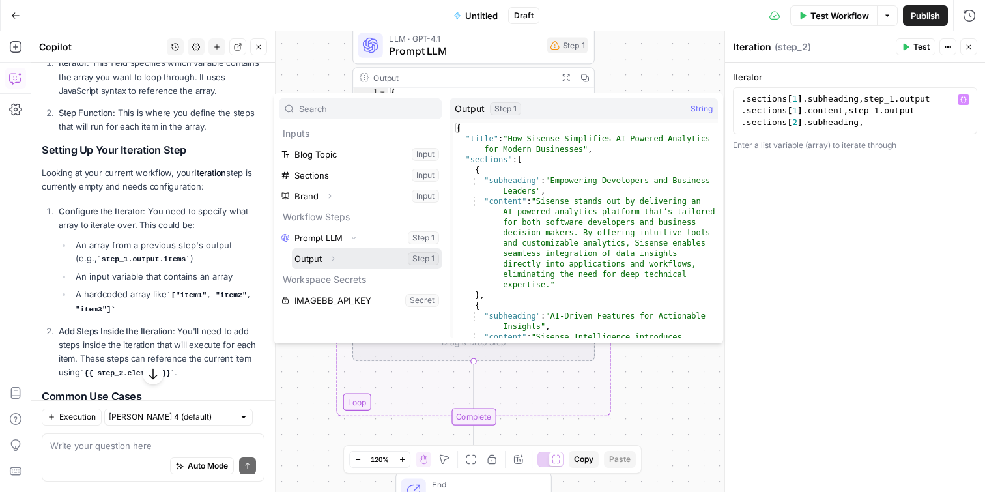
click at [334, 255] on icon "button" at bounding box center [333, 259] width 8 height 8
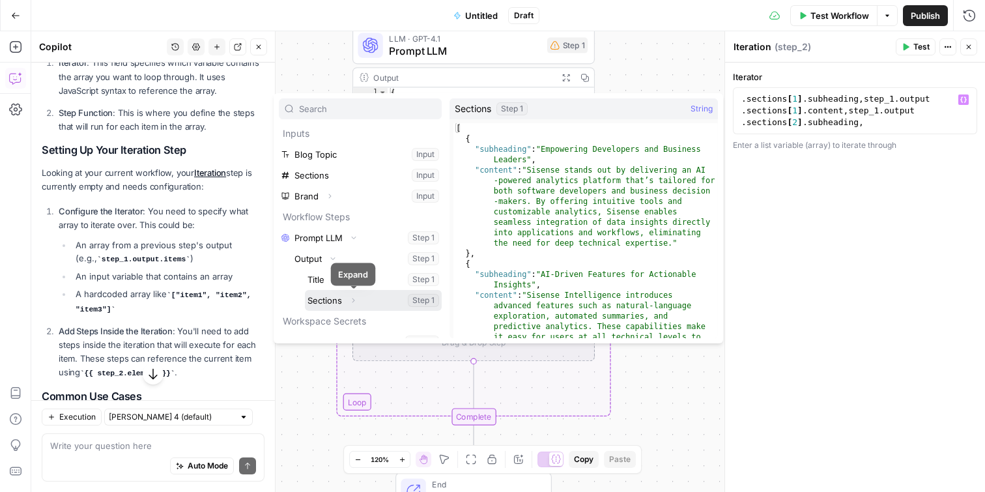
click at [353, 299] on icon "button" at bounding box center [354, 300] width 3 height 5
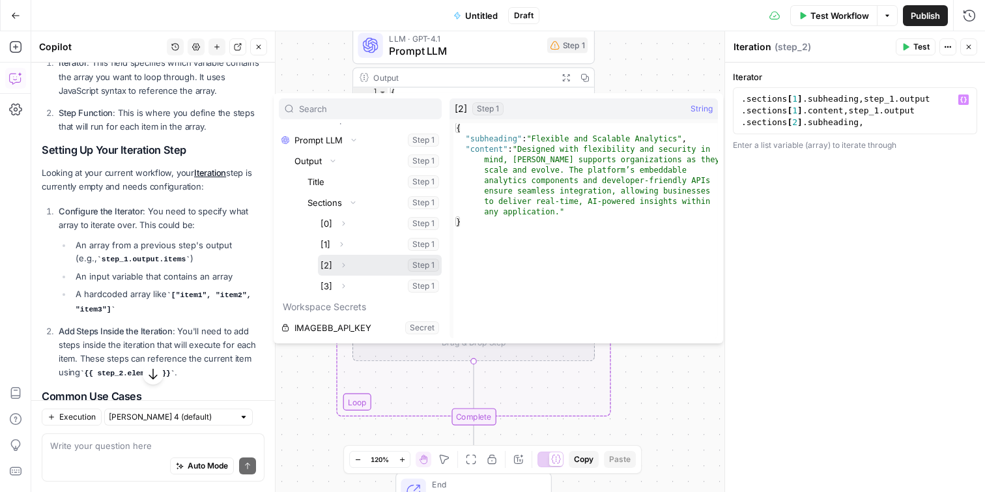
click at [346, 264] on icon "button" at bounding box center [344, 265] width 8 height 8
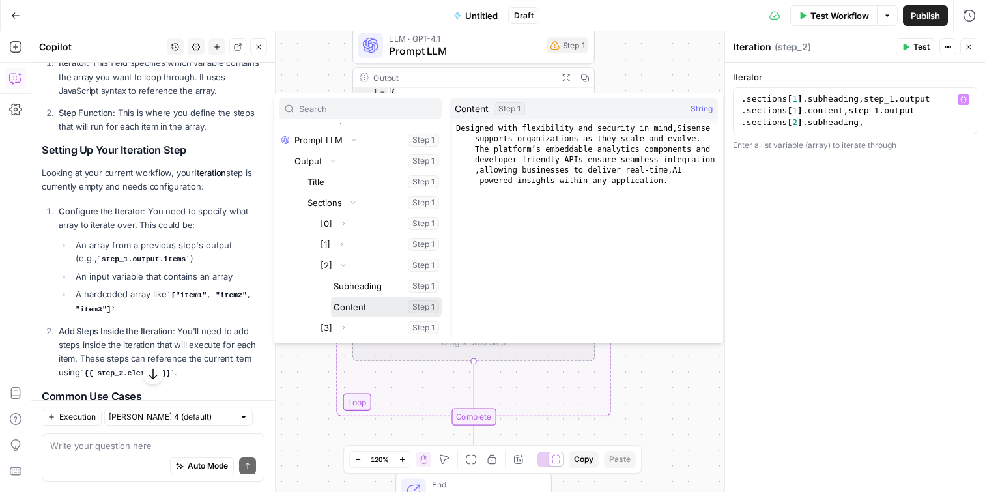
click at [360, 307] on button "Select variable Content" at bounding box center [386, 307] width 111 height 21
type textarea "**********"
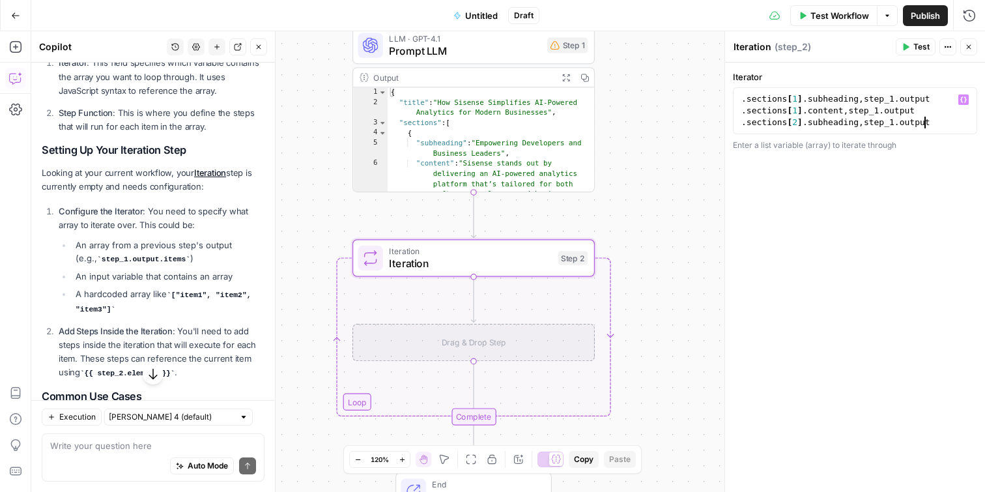
click at [933, 122] on div "step_1 . output . sections [ 0 ] . subheading , step_1 . output . sections [ 0 …" at bounding box center [855, 158] width 233 height 176
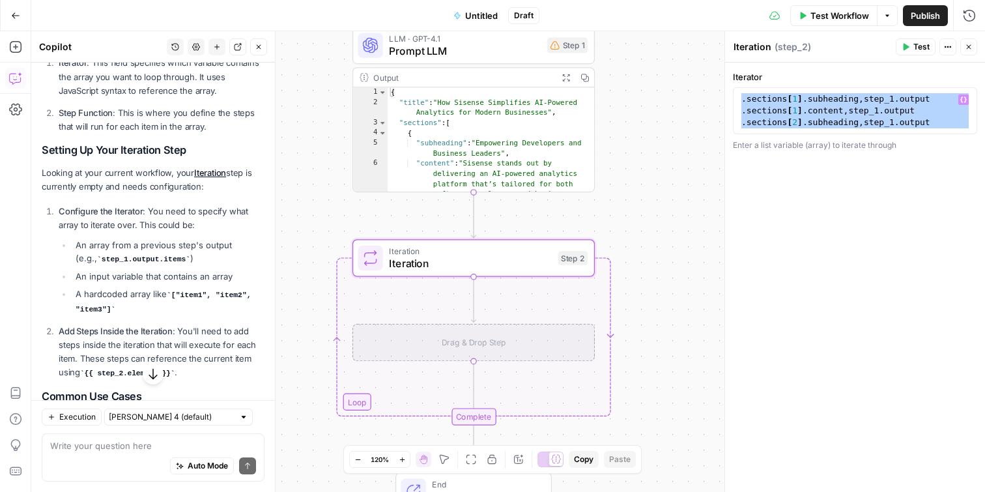
scroll to position [0, 0]
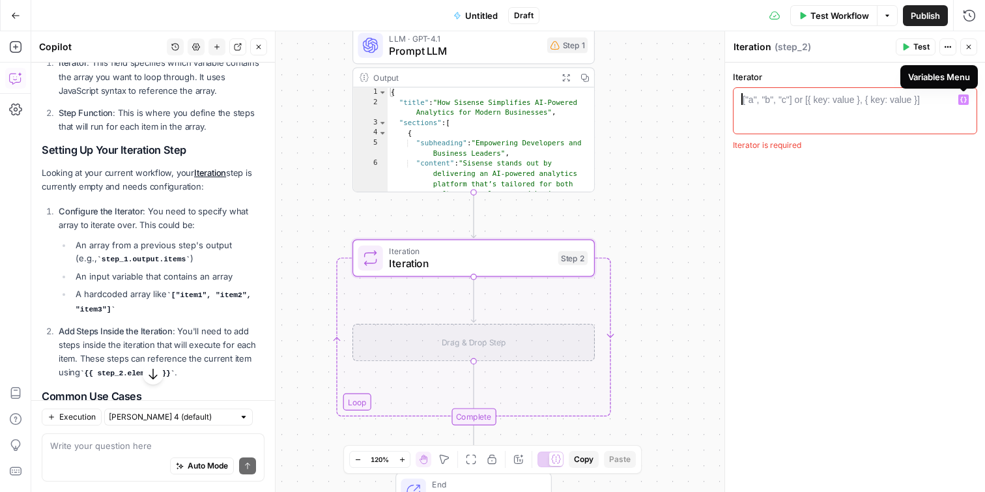
click at [965, 100] on icon "button" at bounding box center [964, 99] width 7 height 7
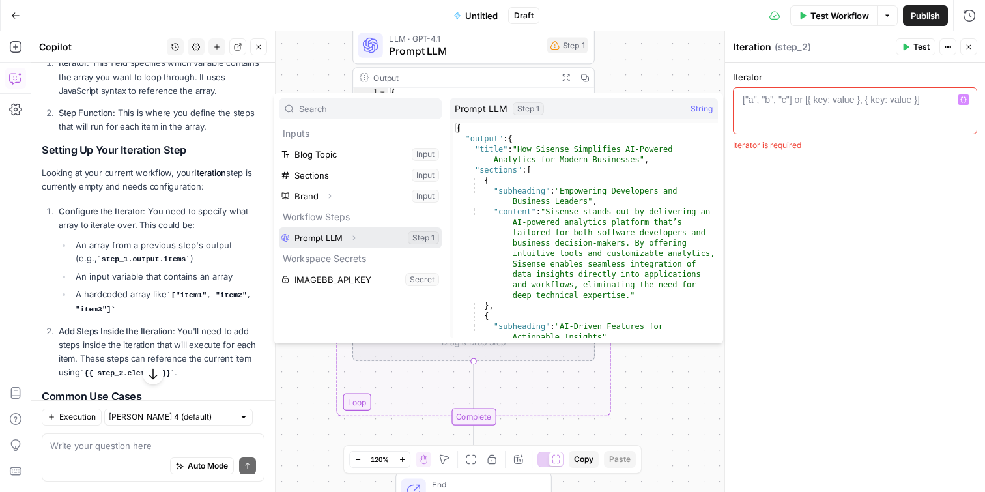
click at [355, 239] on icon "button" at bounding box center [354, 238] width 8 height 8
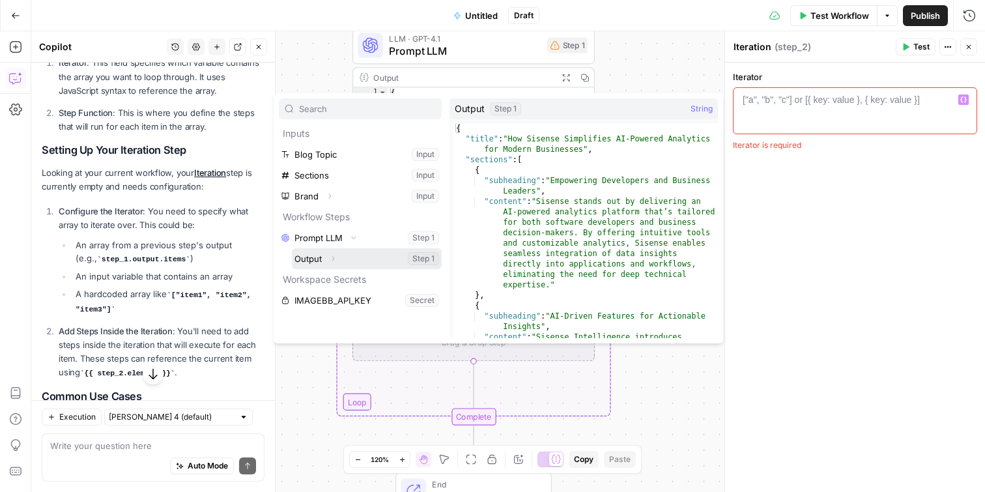
click at [334, 254] on button "Expand" at bounding box center [333, 258] width 17 height 17
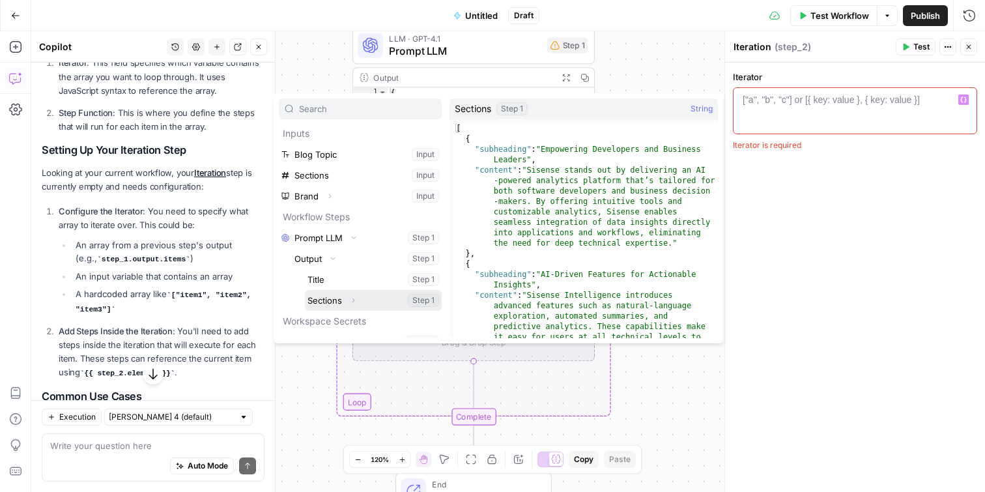
click at [338, 298] on button "Select variable Sections" at bounding box center [373, 300] width 137 height 21
type textarea "**********"
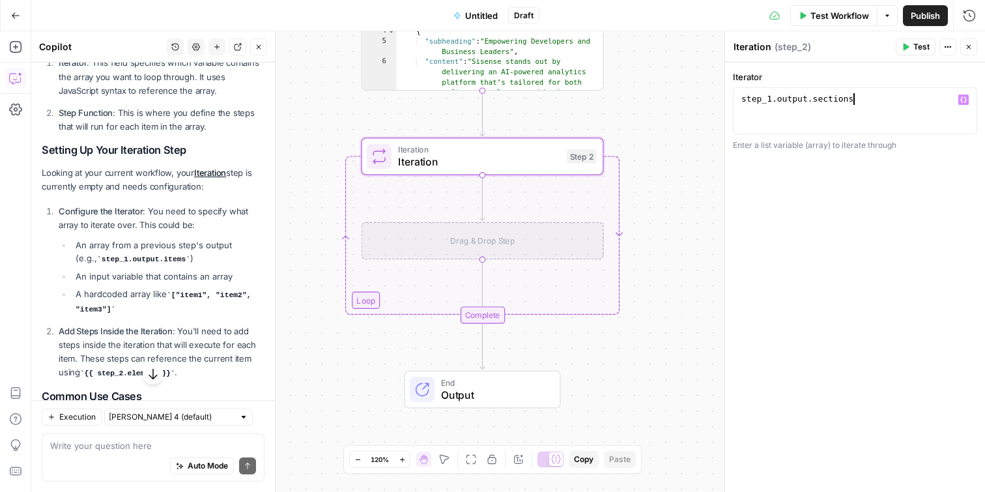
click at [261, 48] on icon "button" at bounding box center [259, 47] width 8 height 8
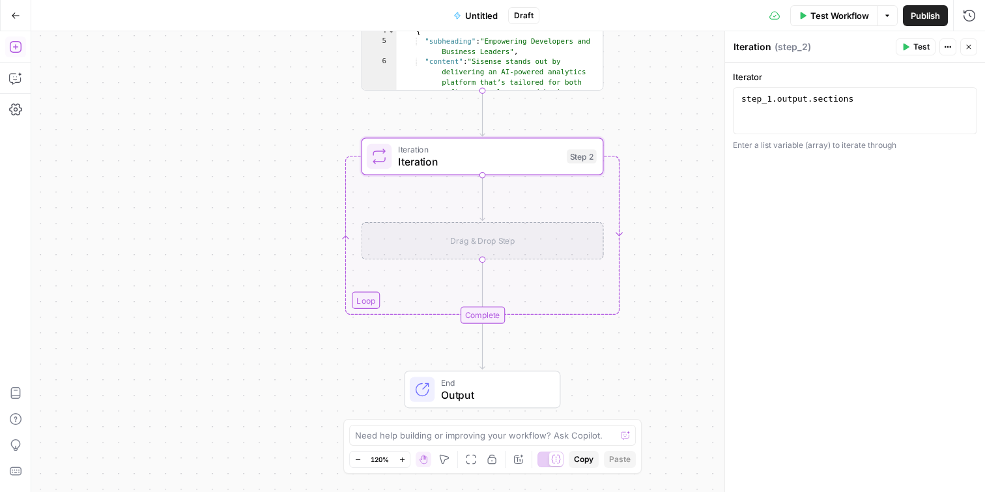
click at [16, 44] on icon "button" at bounding box center [15, 46] width 13 height 13
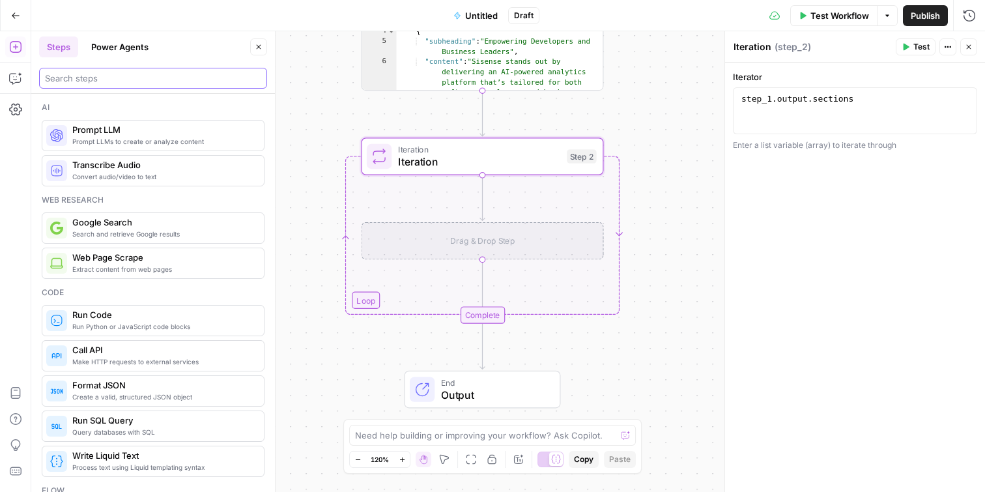
click at [128, 84] on input "search" at bounding box center [153, 78] width 216 height 13
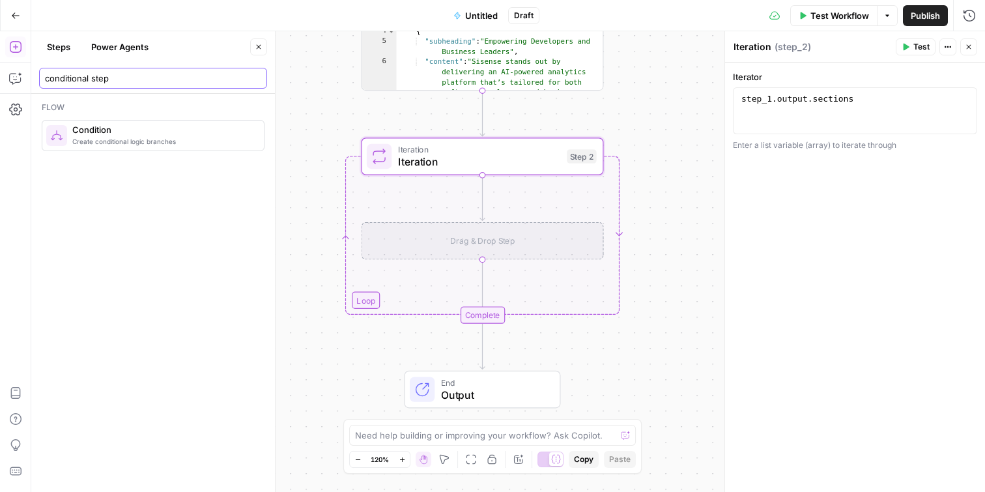
type input "conditional step"
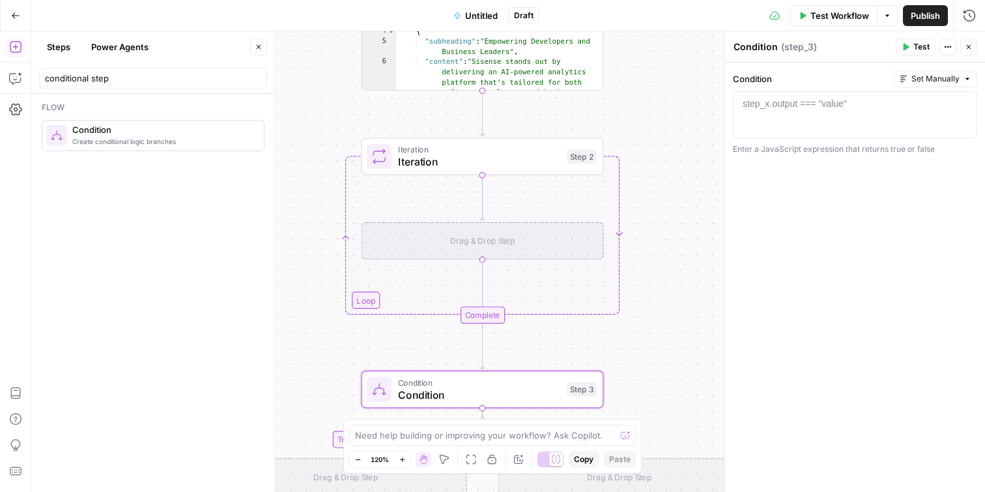
click at [261, 46] on icon "button" at bounding box center [259, 47] width 8 height 8
click at [23, 79] on button "Copilot" at bounding box center [15, 78] width 21 height 21
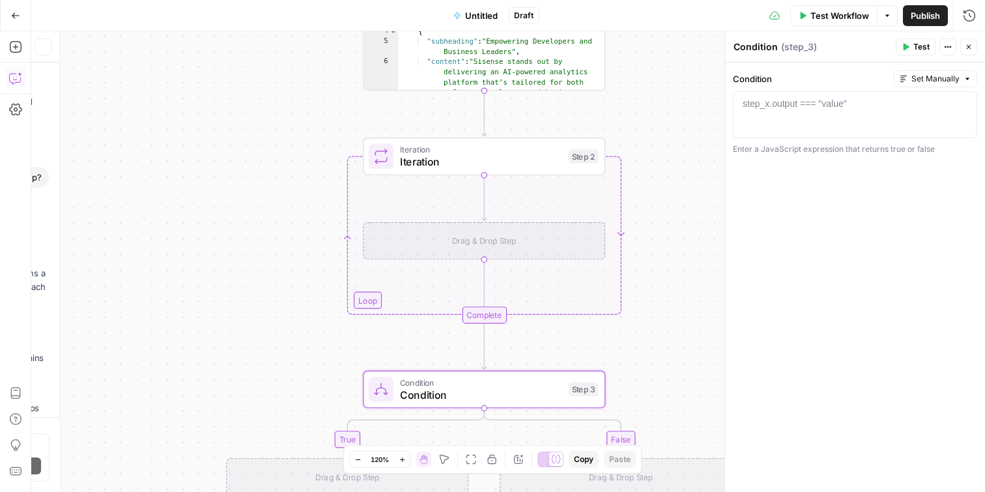
scroll to position [657, 0]
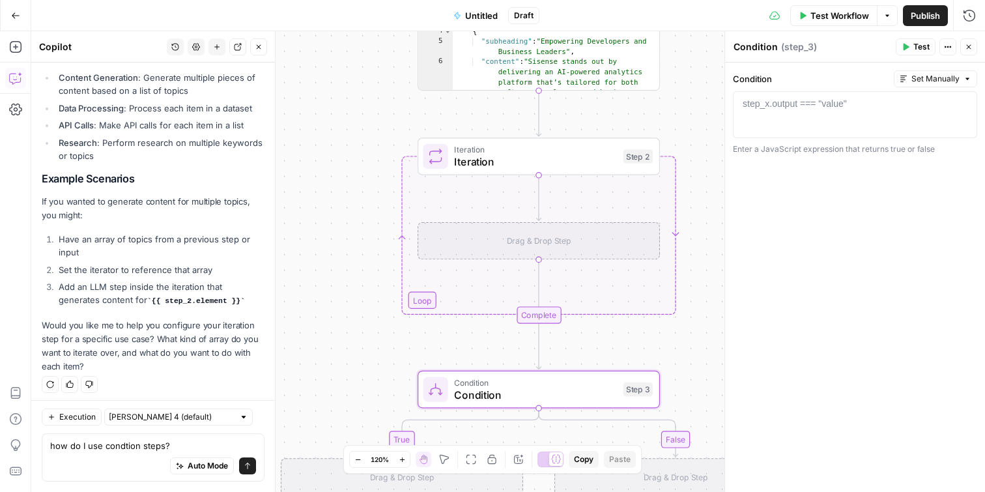
click at [128, 453] on div "Auto Mode Send" at bounding box center [153, 466] width 206 height 29
click at [123, 448] on textarea "how do I use condtion steps?" at bounding box center [153, 445] width 206 height 13
type textarea "how do I use condition steps?"
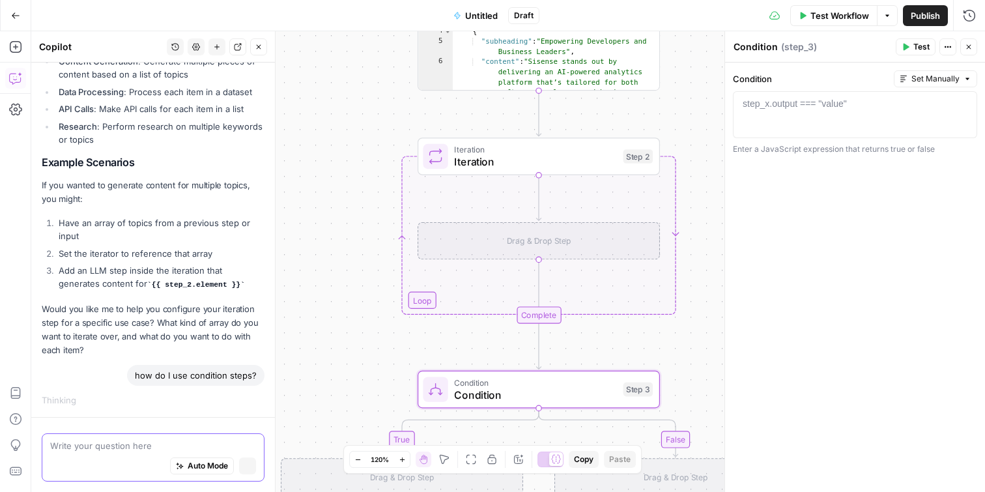
scroll to position [648, 0]
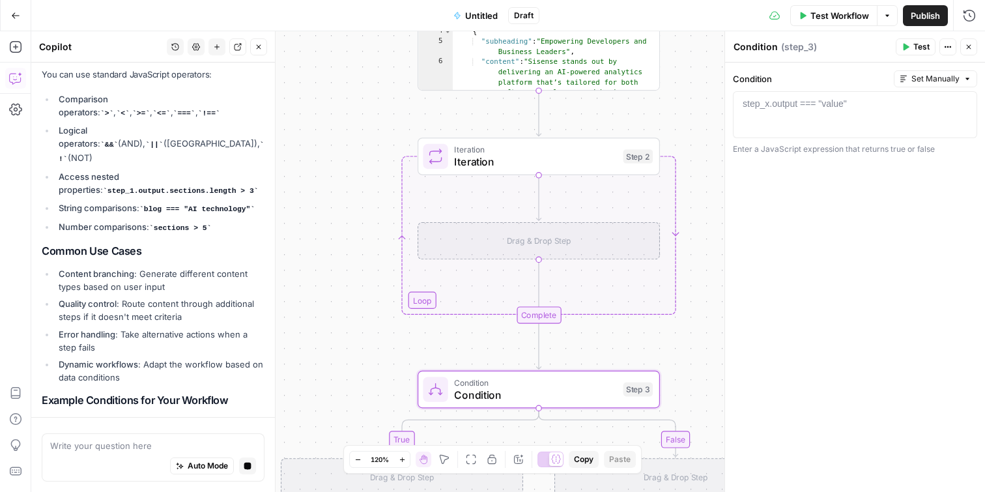
click at [966, 75] on icon "button" at bounding box center [968, 79] width 8 height 8
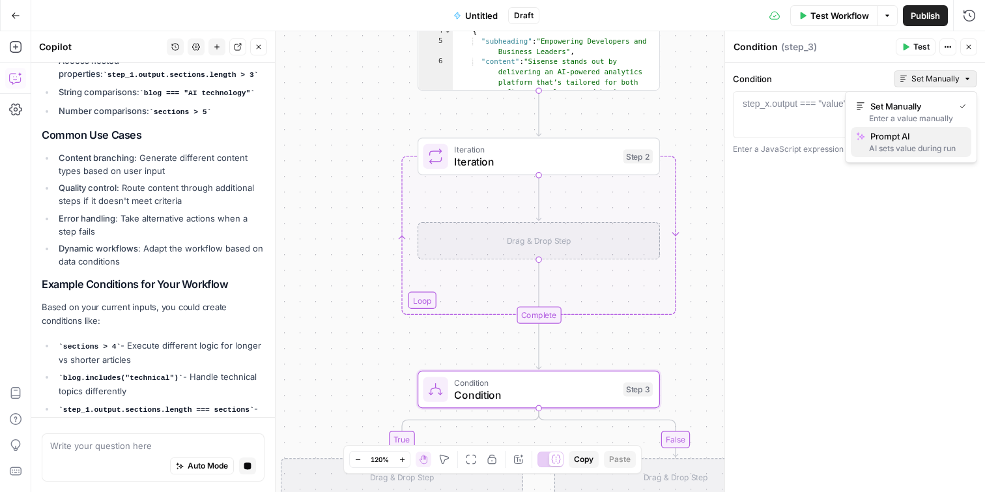
click at [917, 152] on div "AI sets value during run" at bounding box center [911, 149] width 110 height 12
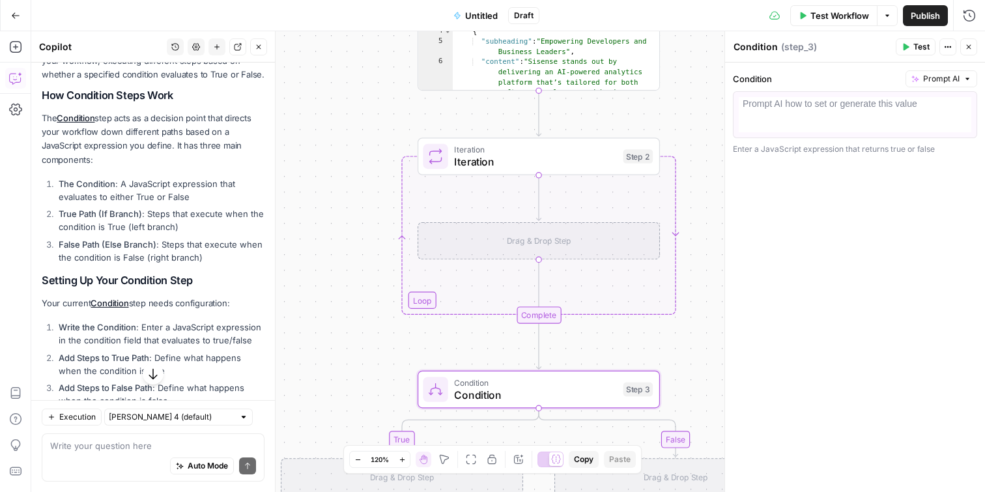
scroll to position [1049, 0]
click at [838, 113] on div at bounding box center [855, 126] width 233 height 59
type textarea "*"
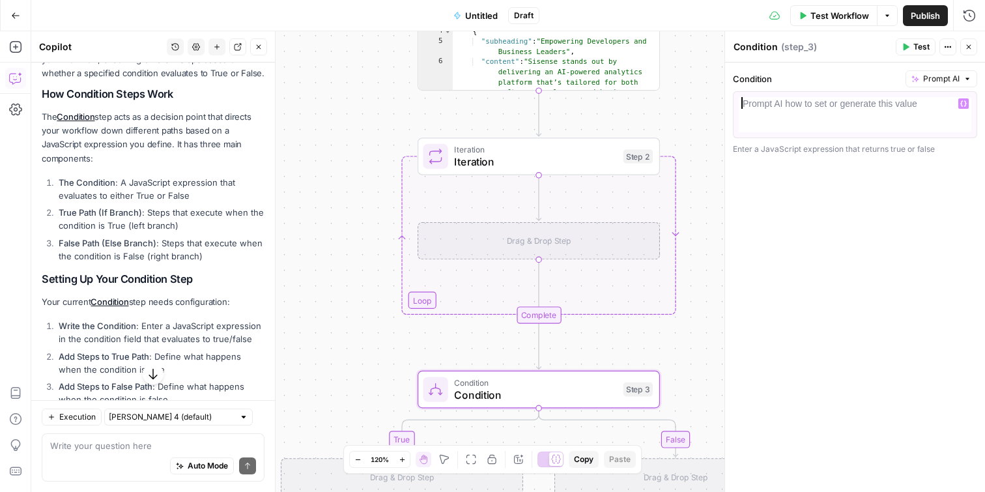
click at [964, 102] on icon "button" at bounding box center [964, 103] width 7 height 7
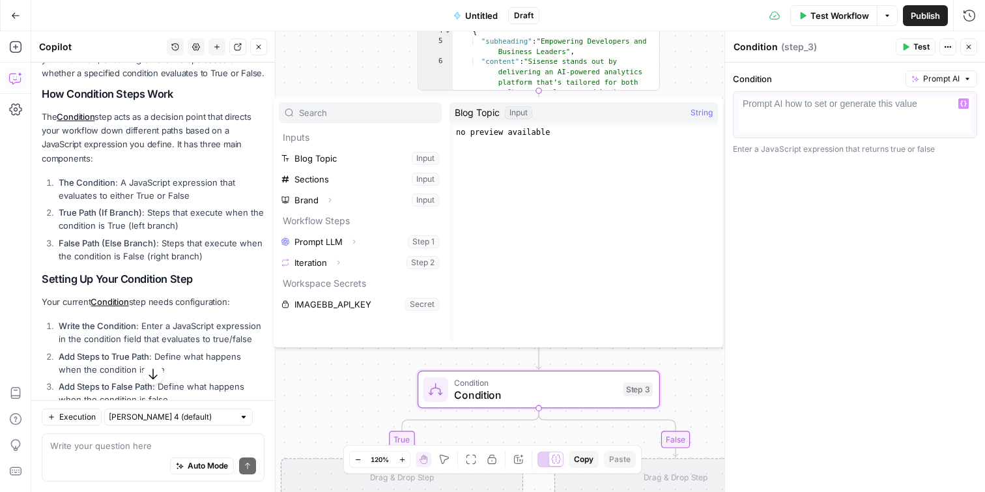
click at [890, 211] on div "Condition Prompt AI 1 Prompt AI how to set or generate this value XXXXXXXXXXXXX…" at bounding box center [855, 277] width 260 height 429
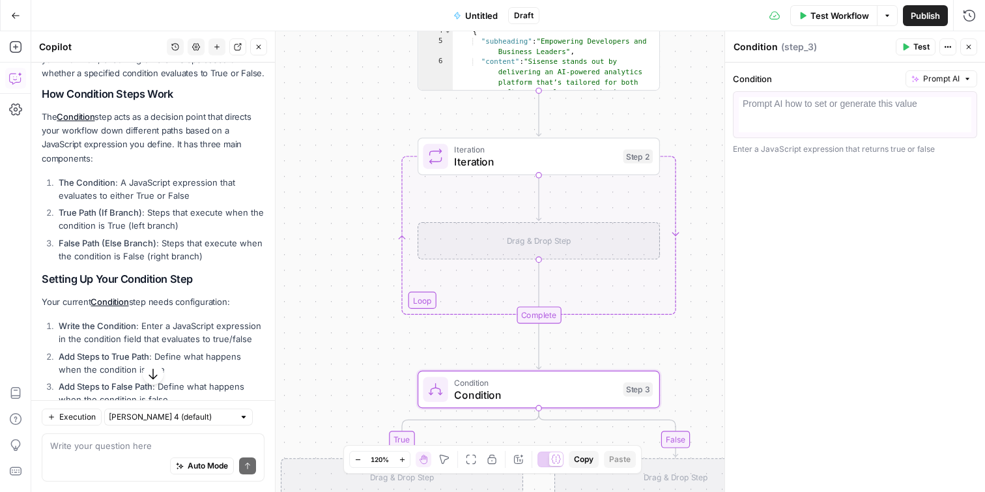
click at [865, 119] on div at bounding box center [855, 126] width 233 height 59
type textarea "*"
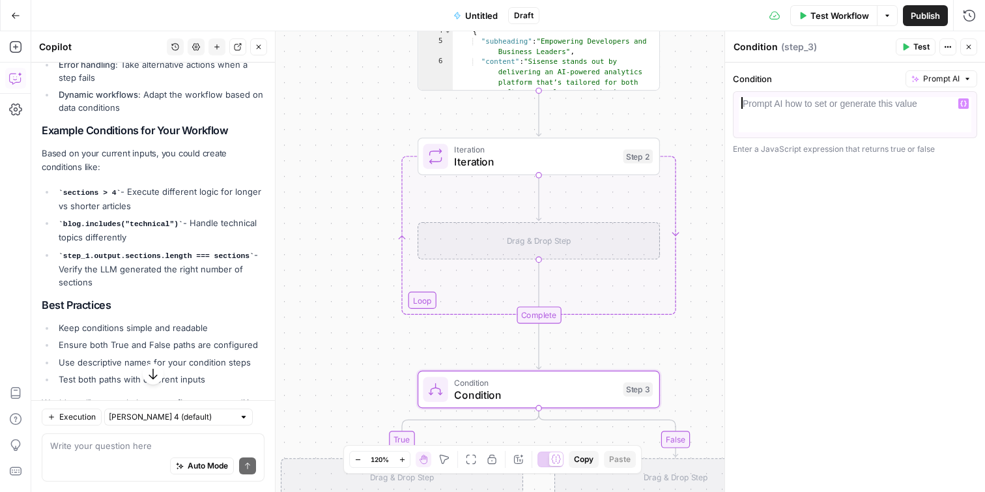
scroll to position [1732, 0]
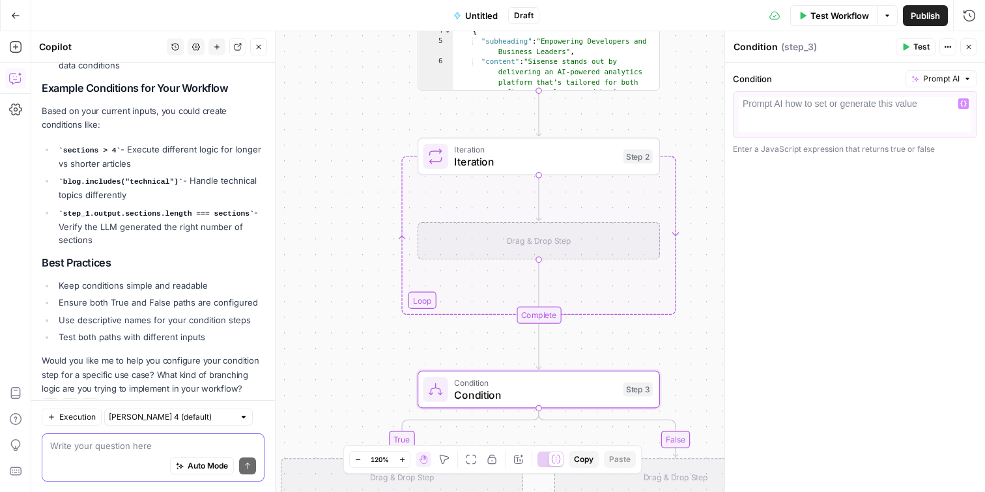
click at [158, 439] on textarea at bounding box center [153, 445] width 206 height 13
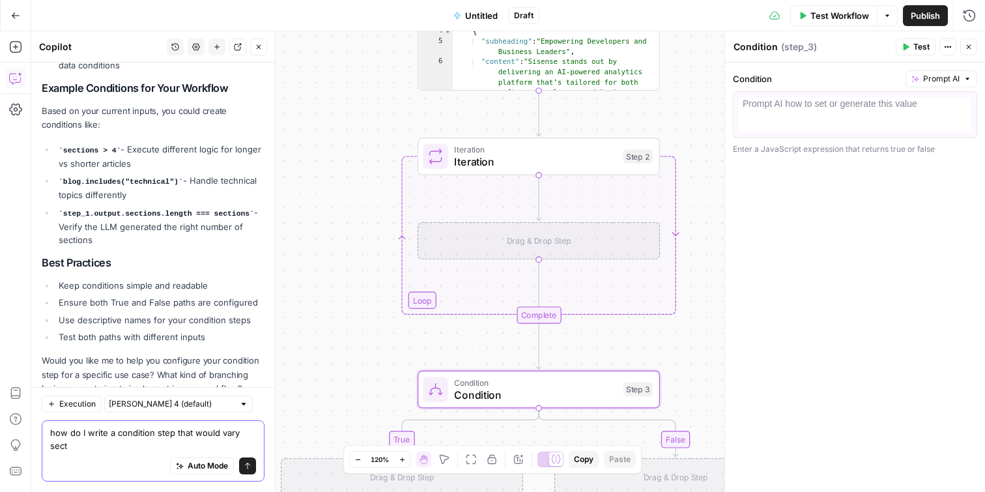
scroll to position [1745, 0]
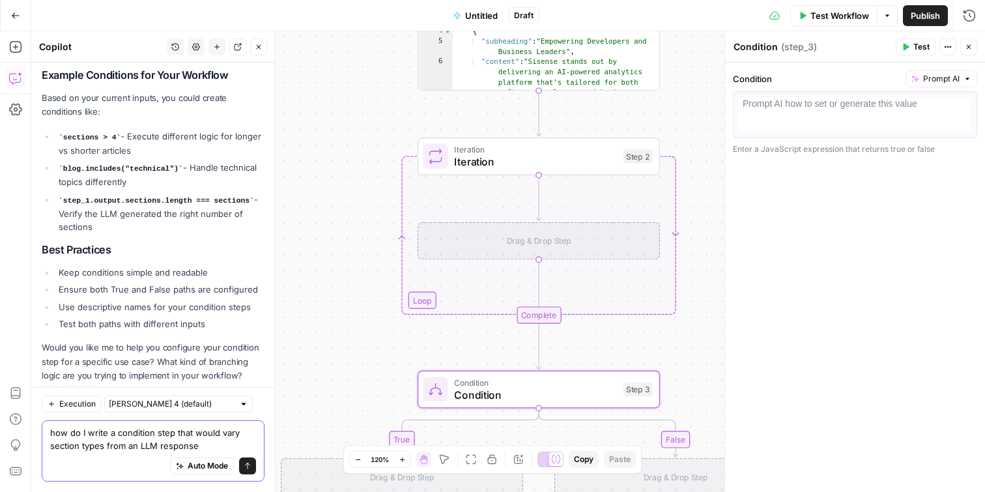
type textarea "how do I write a condition step that would vary section types from an LLM respo…"
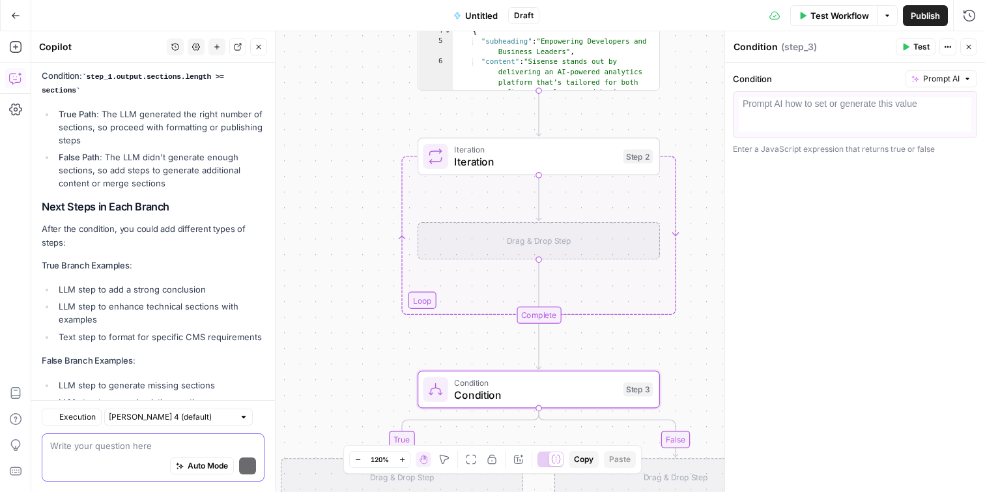
scroll to position [2990, 0]
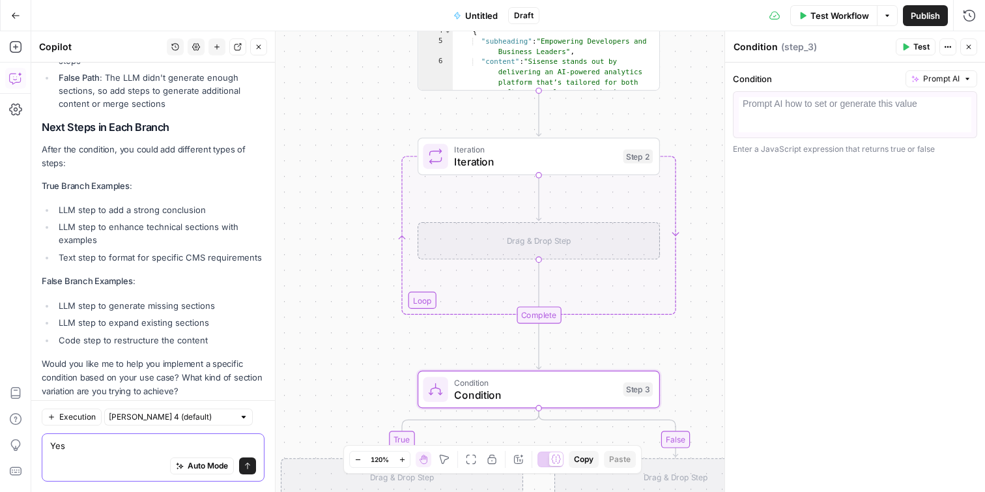
type textarea "Yes"
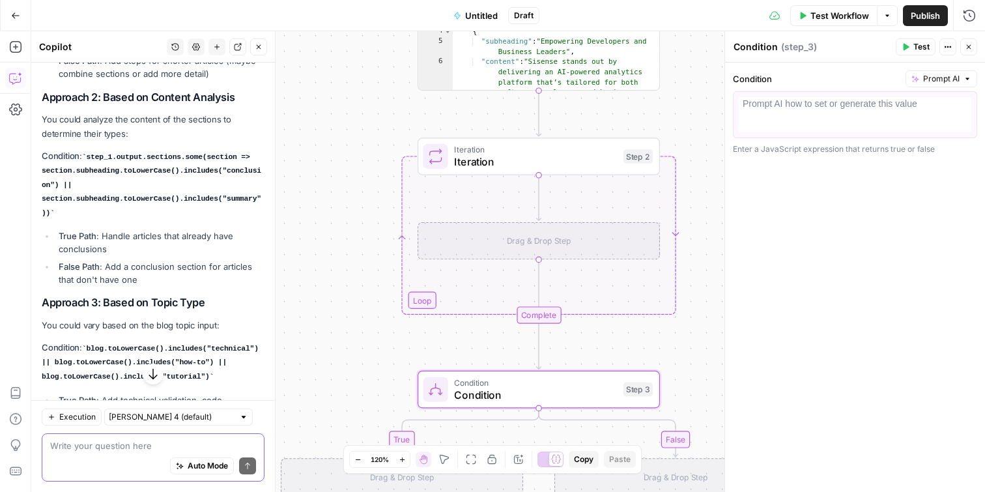
scroll to position [2256, 0]
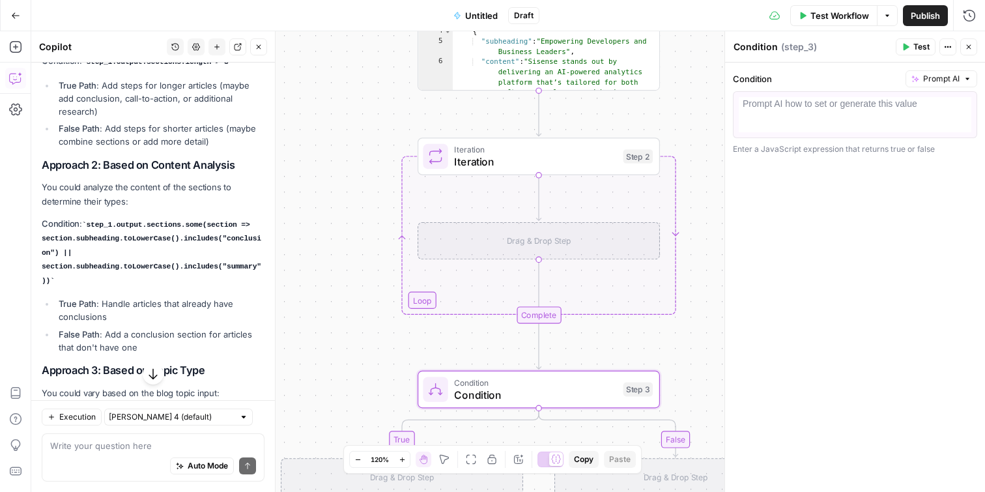
click at [14, 14] on icon "button" at bounding box center [15, 15] width 9 height 9
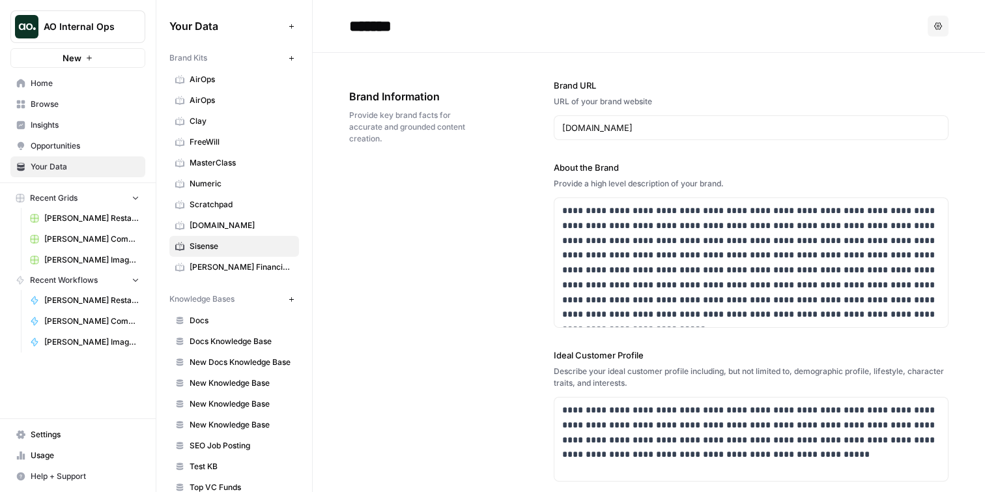
click at [61, 82] on span "Home" at bounding box center [85, 84] width 109 height 12
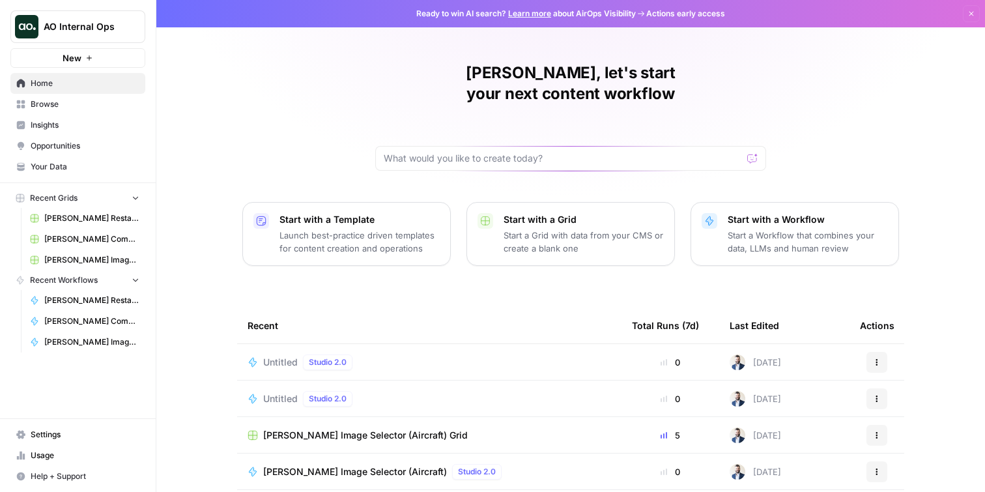
click at [468, 391] on div "Untitled Studio 2.0" at bounding box center [430, 399] width 364 height 16
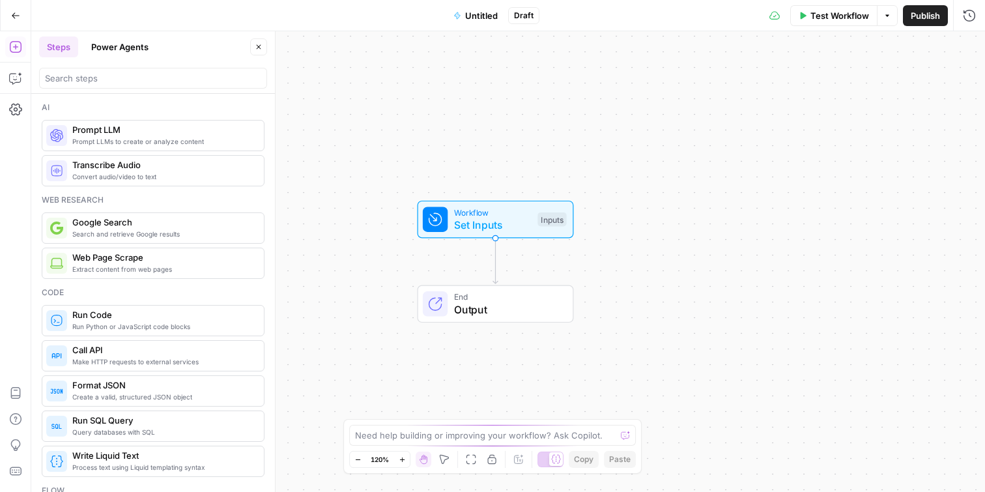
click at [892, 18] on button "Options" at bounding box center [887, 15] width 21 height 21
click at [12, 14] on icon "button" at bounding box center [15, 15] width 9 height 9
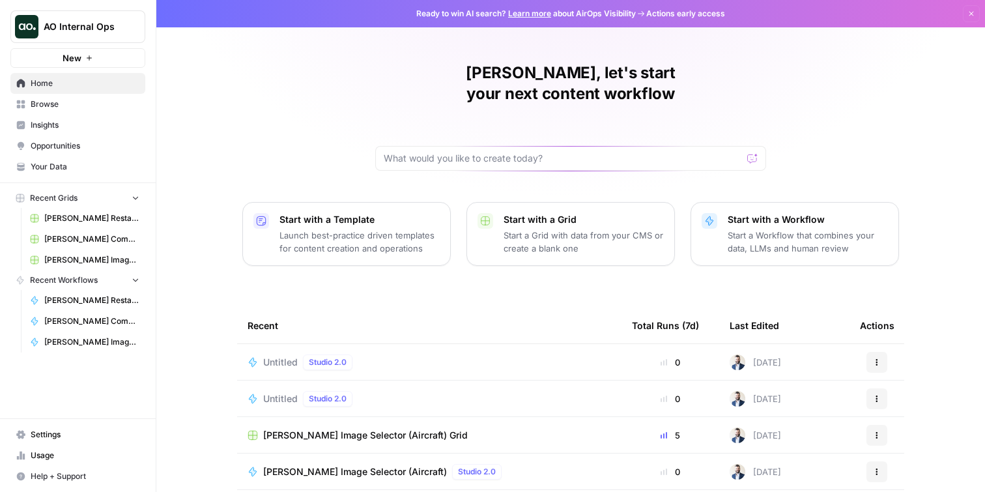
click at [487, 391] on div "Untitled Studio 2.0" at bounding box center [430, 399] width 364 height 16
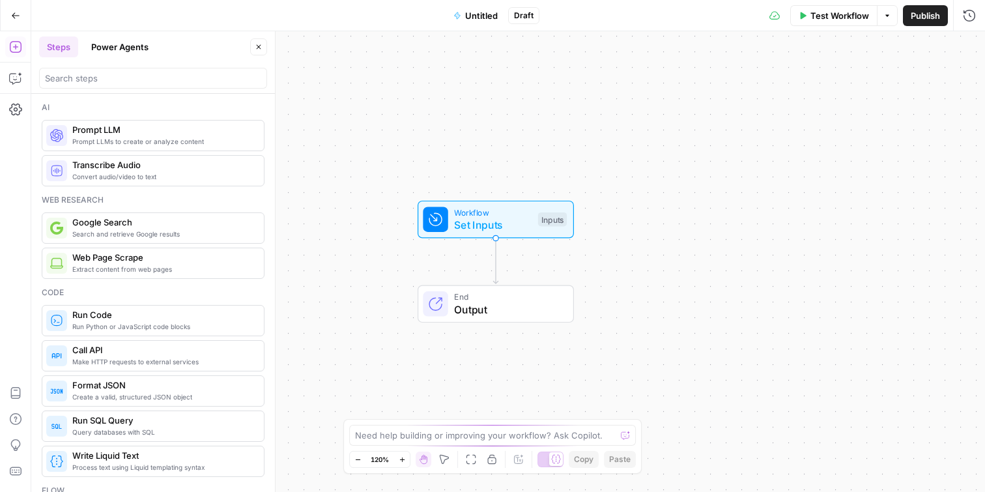
click at [20, 19] on button "Go Back" at bounding box center [15, 15] width 23 height 23
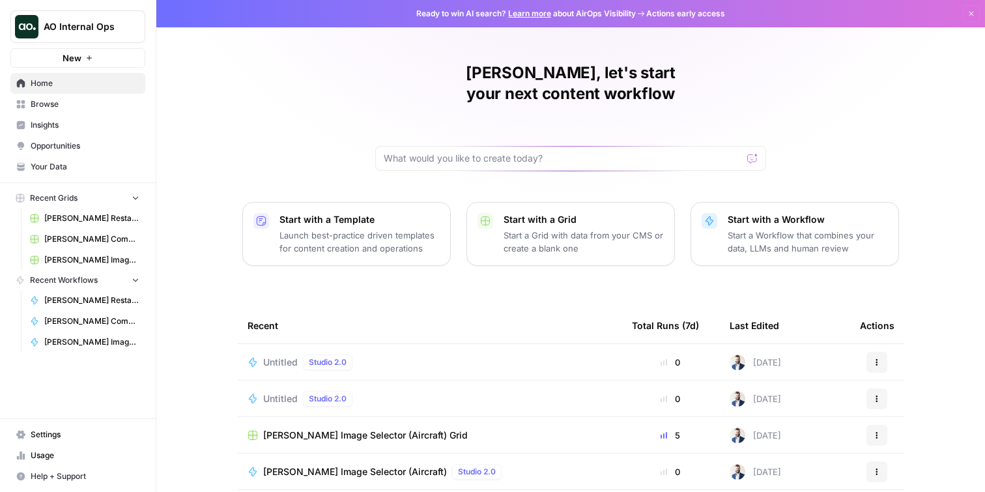
click at [879, 395] on icon "button" at bounding box center [877, 399] width 8 height 8
click at [811, 435] on span "Delete" at bounding box center [819, 437] width 104 height 13
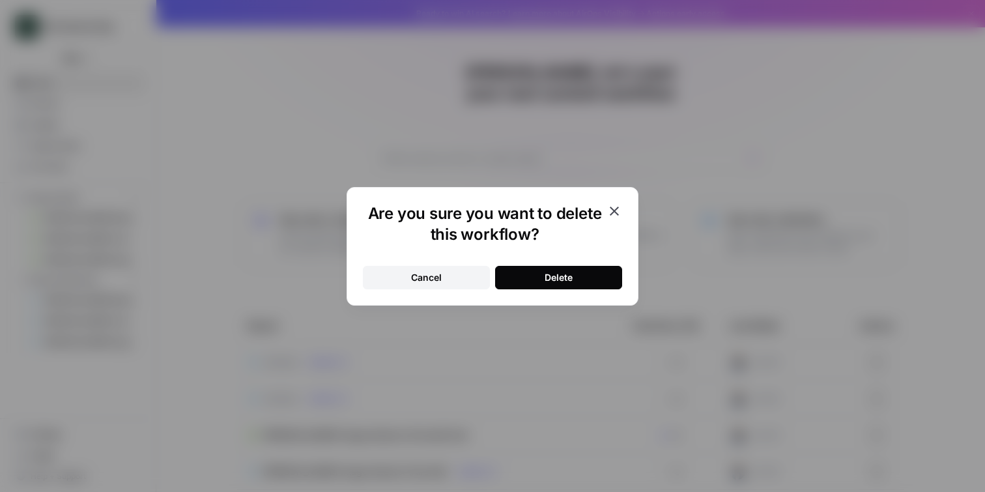
click at [580, 273] on button "Delete" at bounding box center [558, 277] width 127 height 23
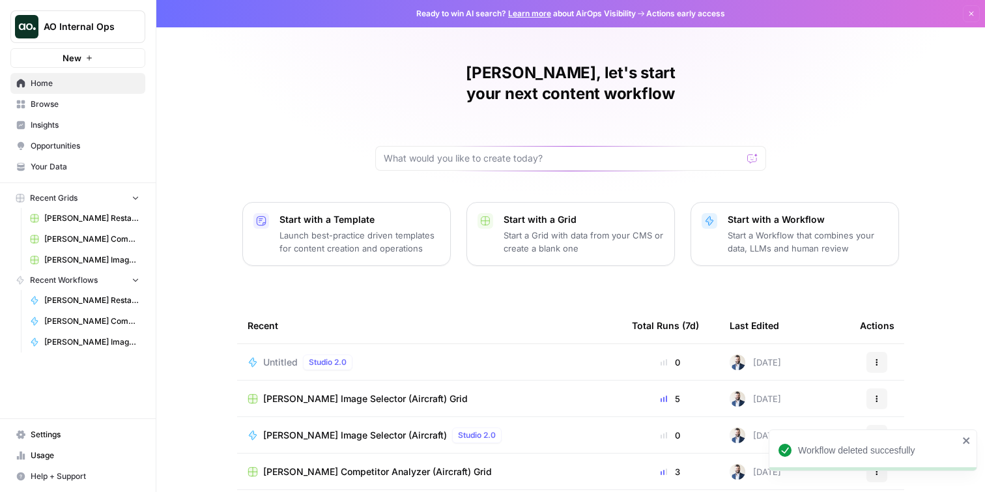
click at [532, 344] on td "Untitled Studio 2.0" at bounding box center [429, 362] width 384 height 36
click at [284, 356] on span "Untitled" at bounding box center [280, 362] width 35 height 13
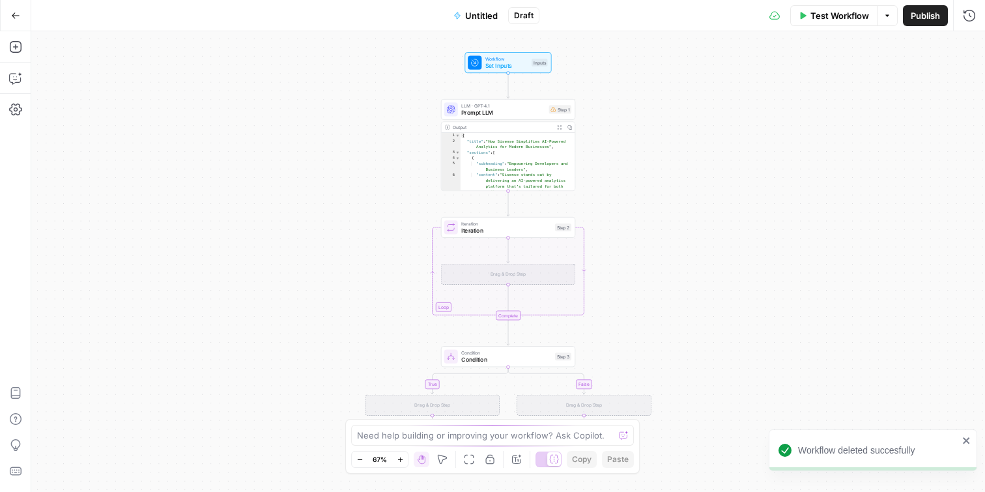
click at [487, 18] on span "Untitled" at bounding box center [481, 15] width 33 height 13
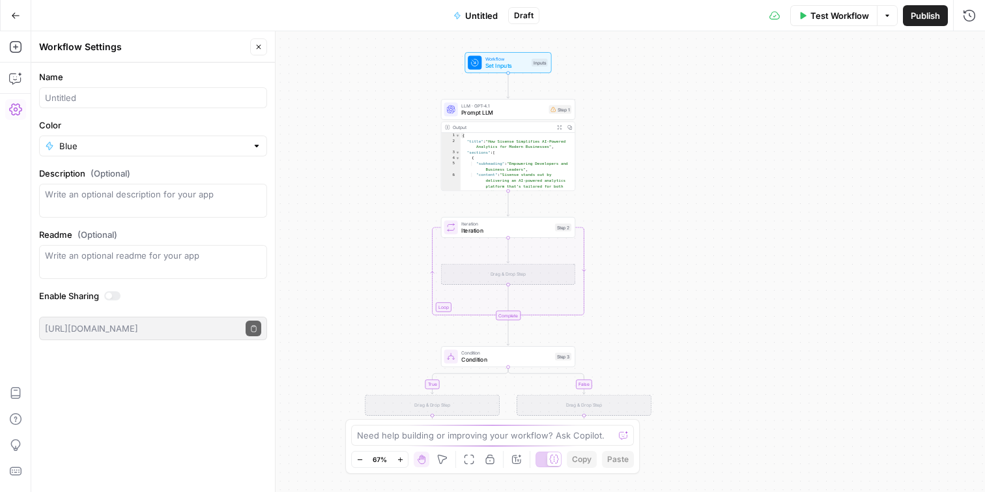
click at [170, 106] on div at bounding box center [153, 97] width 228 height 21
type input "[PERSON_NAME] Blog (Aircraft)"
click at [20, 18] on button "Go Back" at bounding box center [15, 15] width 23 height 23
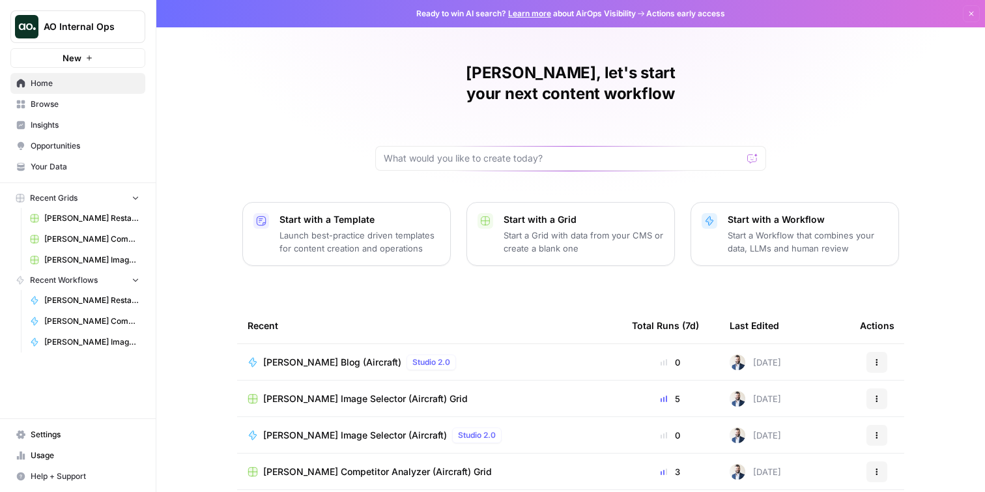
click at [874, 358] on icon "button" at bounding box center [877, 362] width 8 height 8
click at [345, 308] on div "Recent" at bounding box center [430, 326] width 364 height 36
click at [68, 102] on span "Browse" at bounding box center [85, 104] width 109 height 12
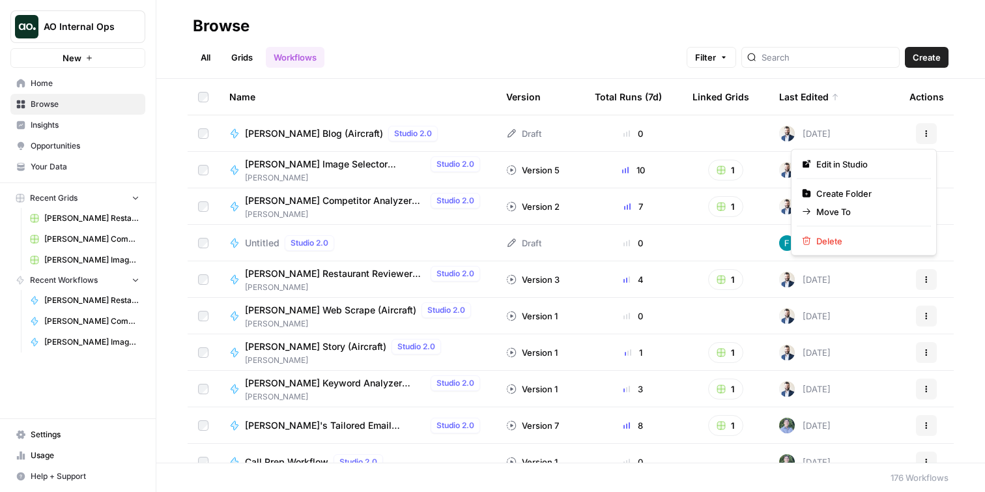
click at [929, 134] on icon "button" at bounding box center [927, 134] width 8 height 8
click at [841, 216] on span "Move To" at bounding box center [869, 211] width 104 height 13
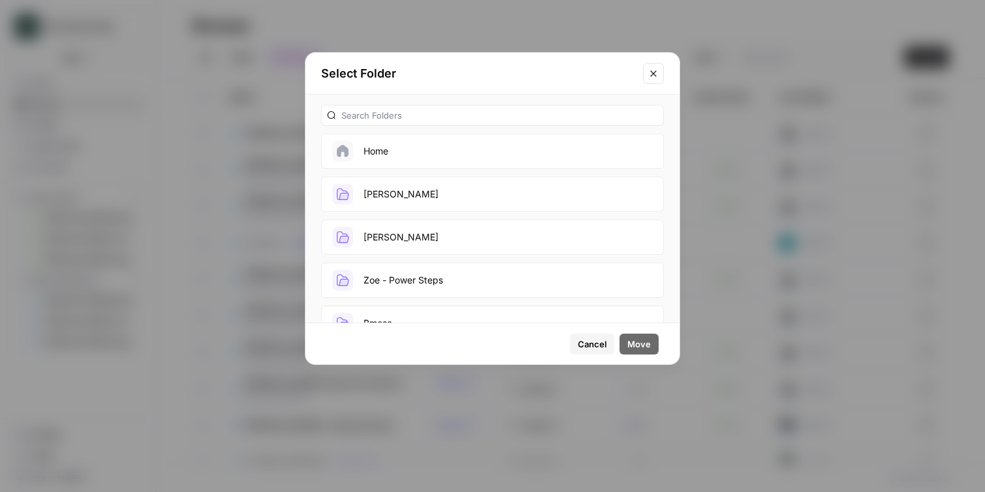
click at [396, 199] on button "[PERSON_NAME]" at bounding box center [492, 194] width 343 height 35
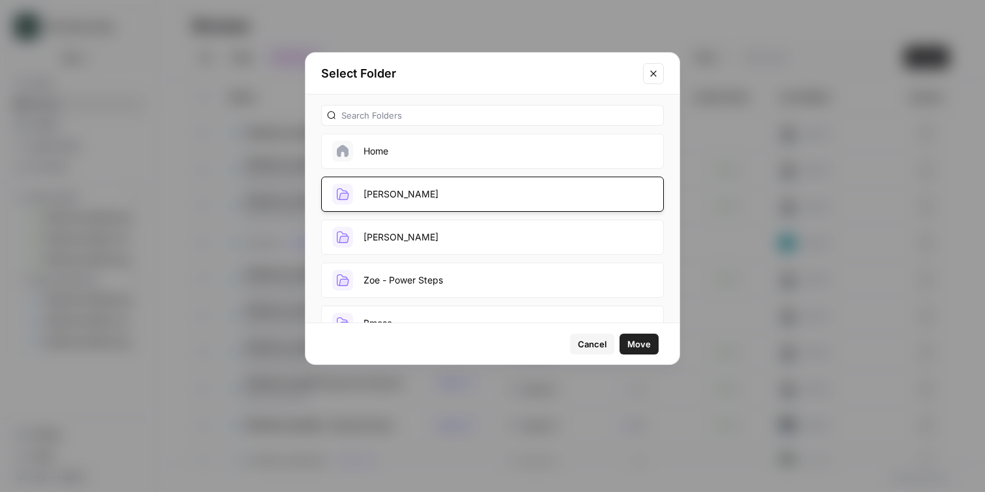
click at [640, 340] on span "Move" at bounding box center [639, 344] width 23 height 13
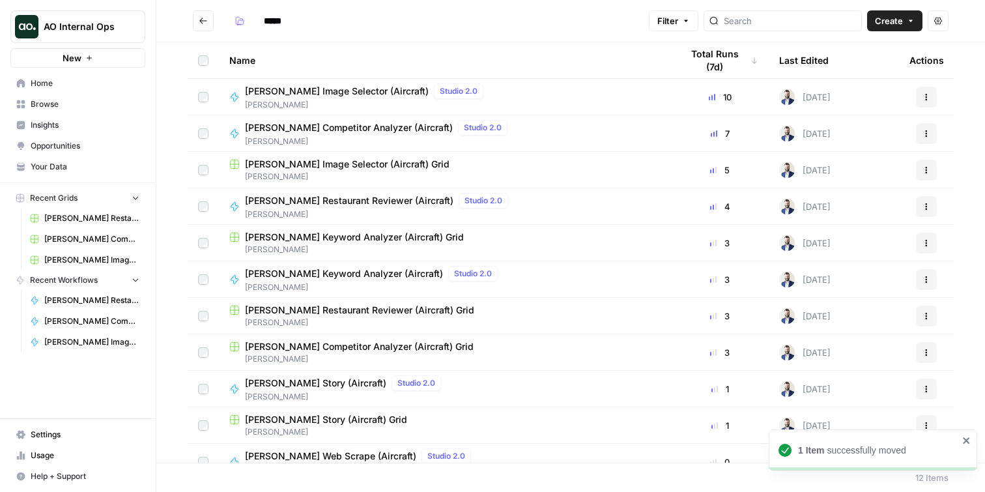
click at [54, 87] on span "Home" at bounding box center [85, 84] width 109 height 12
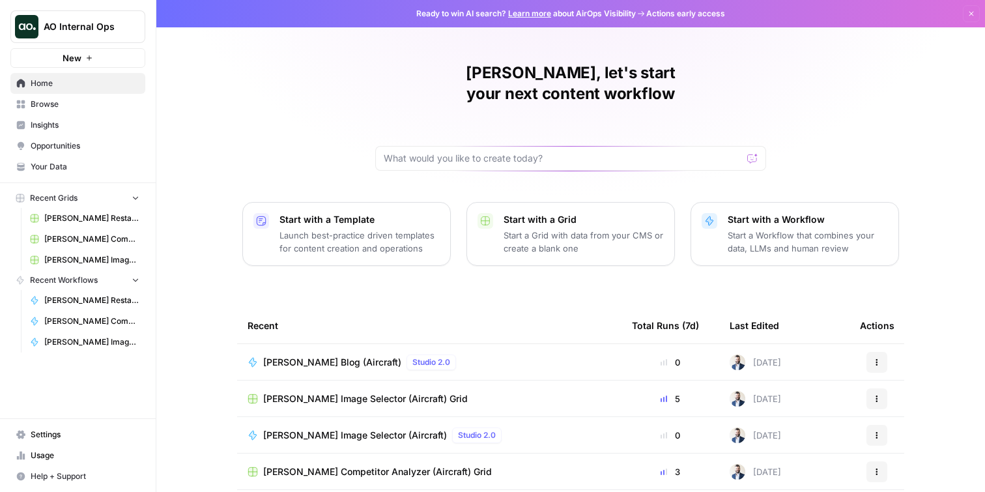
click at [758, 213] on p "Start with a Workflow" at bounding box center [808, 219] width 160 height 13
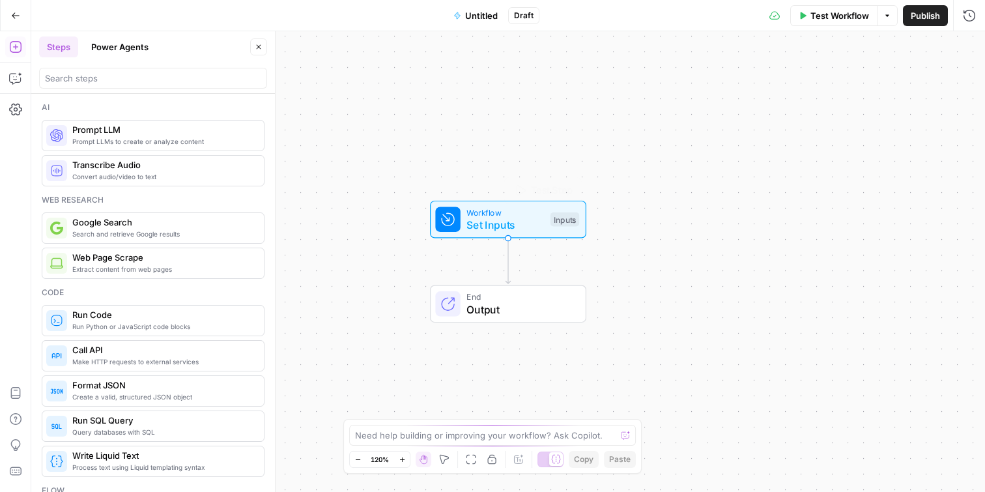
click at [491, 215] on span "Workflow" at bounding box center [506, 212] width 78 height 12
click at [879, 86] on button "Add Field" at bounding box center [844, 88] width 217 height 21
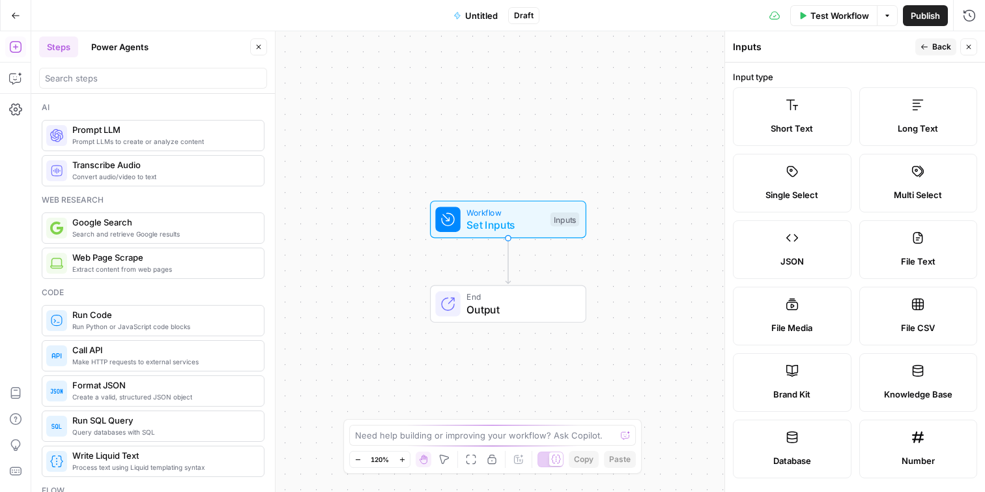
click at [803, 126] on span "Short Text" at bounding box center [792, 128] width 42 height 13
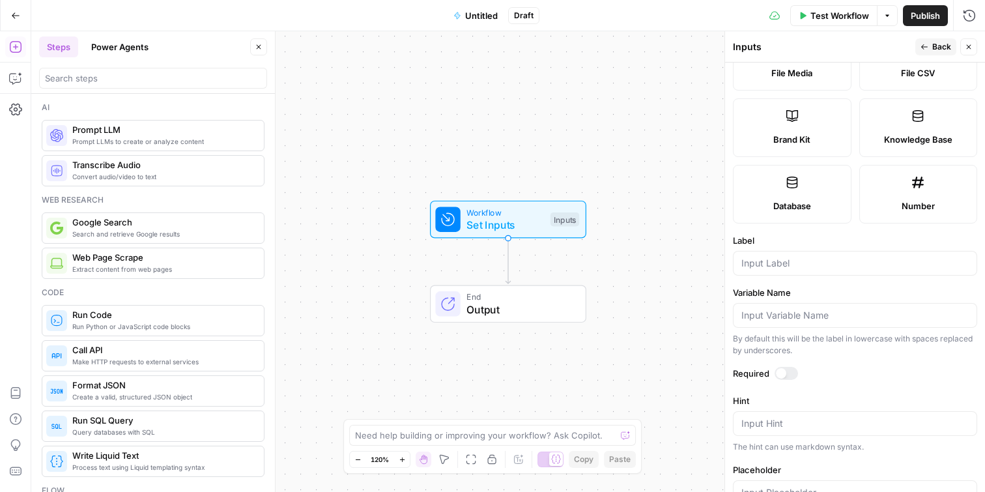
scroll to position [362, 0]
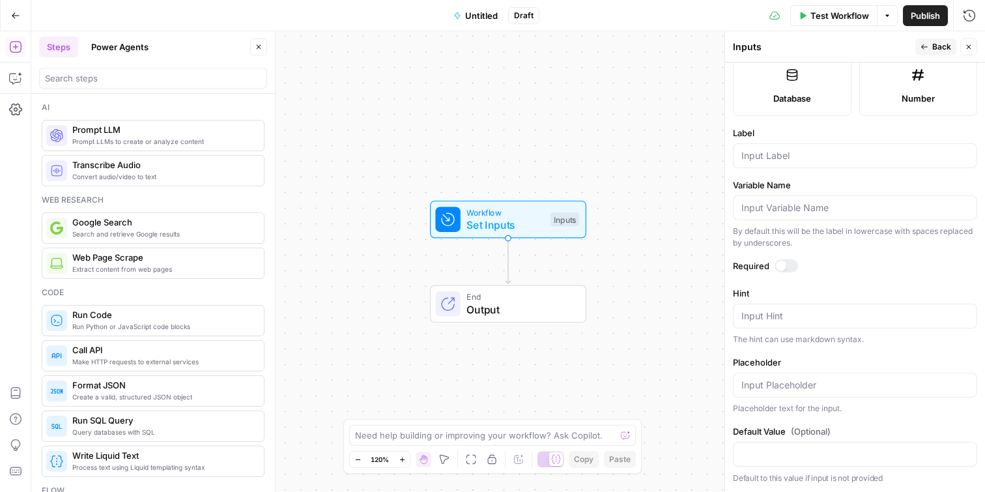
click at [783, 145] on div at bounding box center [855, 155] width 244 height 25
type input "url"
click at [177, 82] on input "search" at bounding box center [153, 78] width 216 height 13
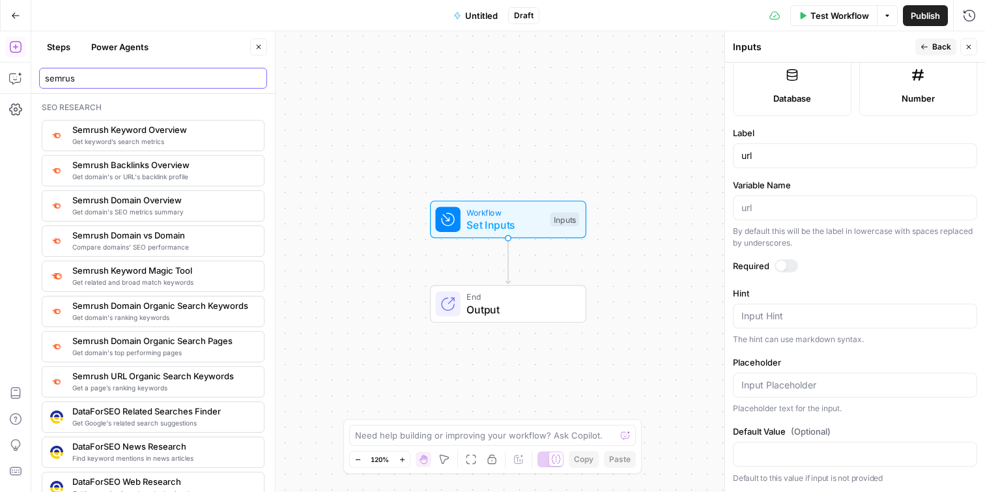
type input "semrush"
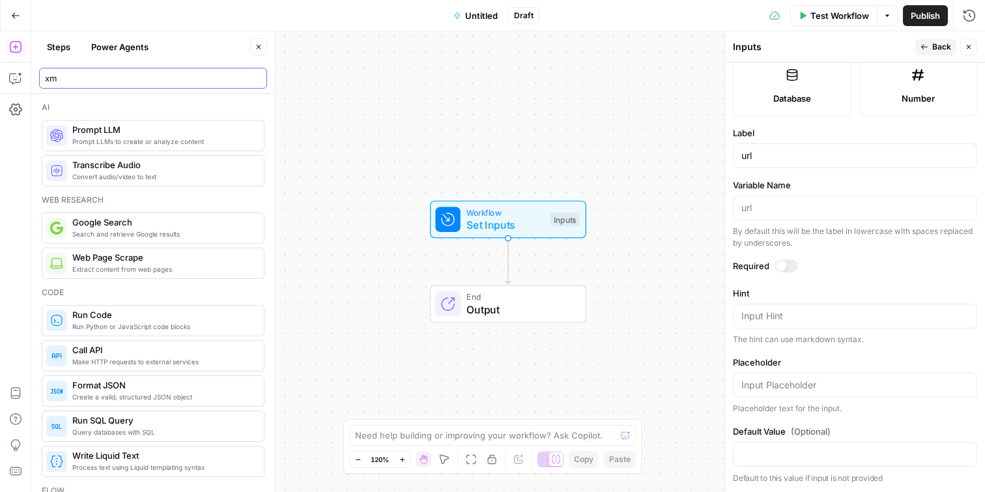
type input "xml"
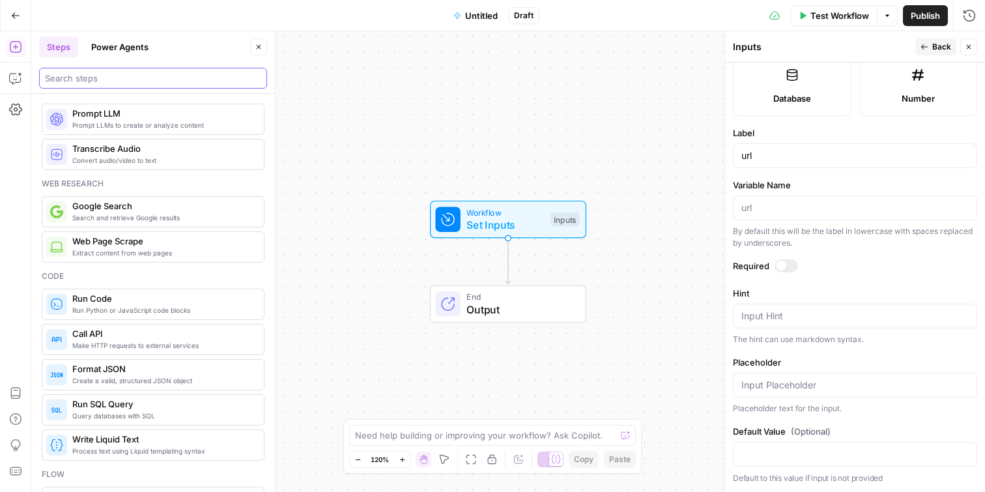
scroll to position [0, 0]
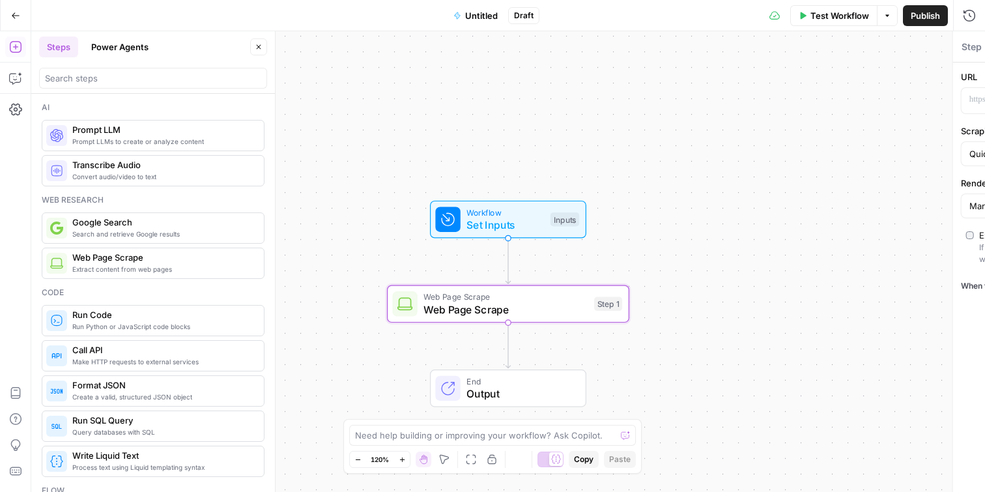
type textarea "Web Page Scrape"
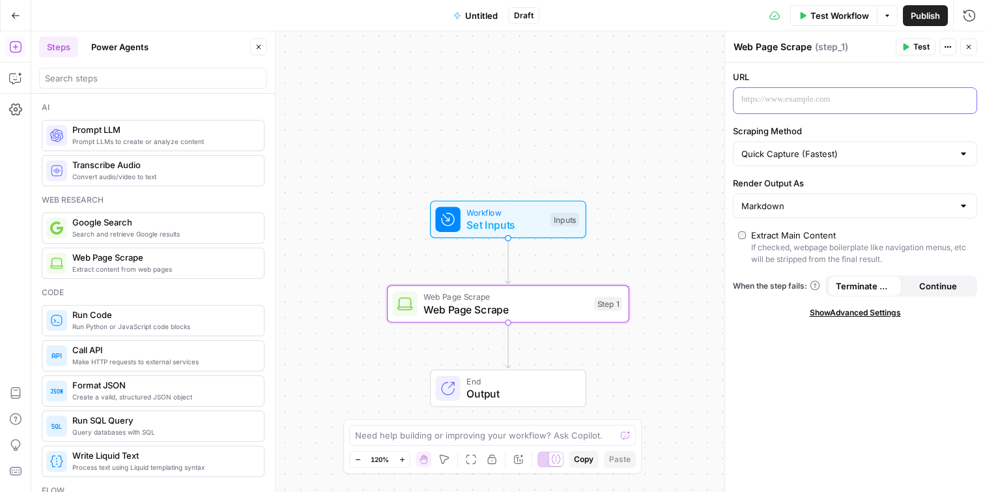
click at [860, 104] on p at bounding box center [845, 99] width 207 height 13
click at [963, 100] on icon "button" at bounding box center [965, 99] width 7 height 7
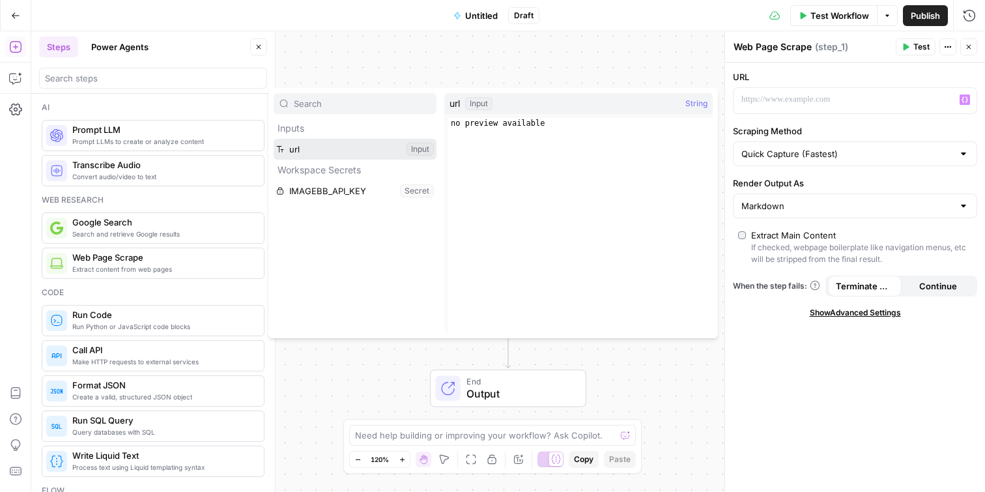
click at [312, 151] on button "Select variable url" at bounding box center [355, 149] width 163 height 21
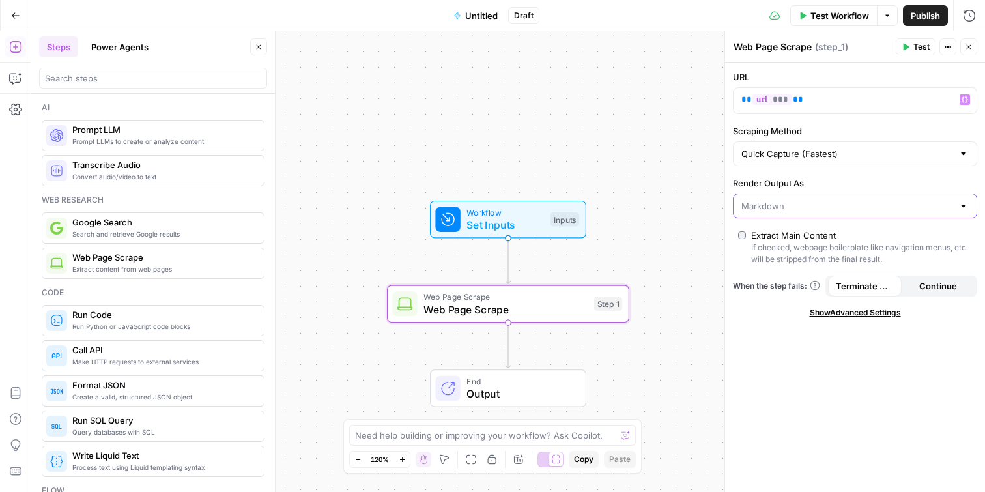
click at [867, 208] on input "Render Output As" at bounding box center [848, 205] width 212 height 13
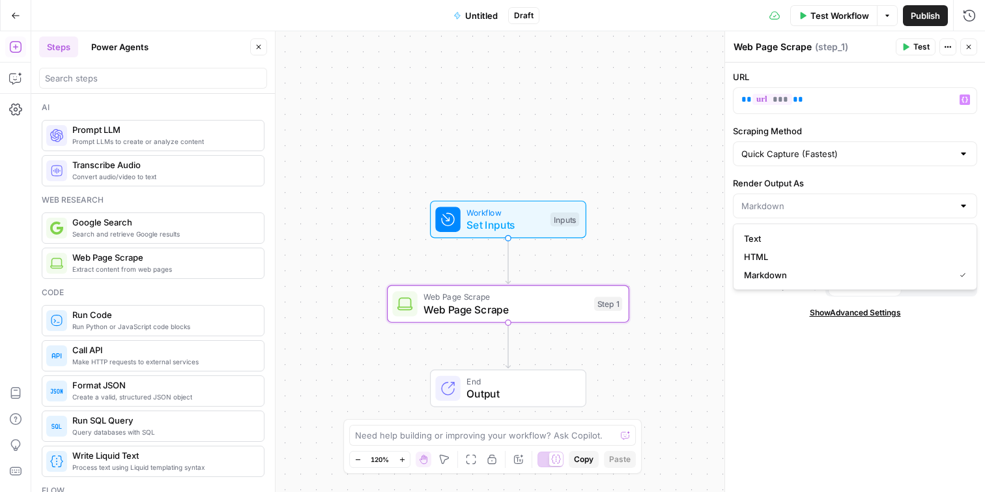
type input "Markdown"
click at [876, 184] on label "Render Output As" at bounding box center [855, 183] width 244 height 13
click at [876, 199] on input "Markdown" at bounding box center [848, 205] width 212 height 13
type input "Markdown"
click at [878, 179] on label "Render Output As" at bounding box center [855, 183] width 244 height 13
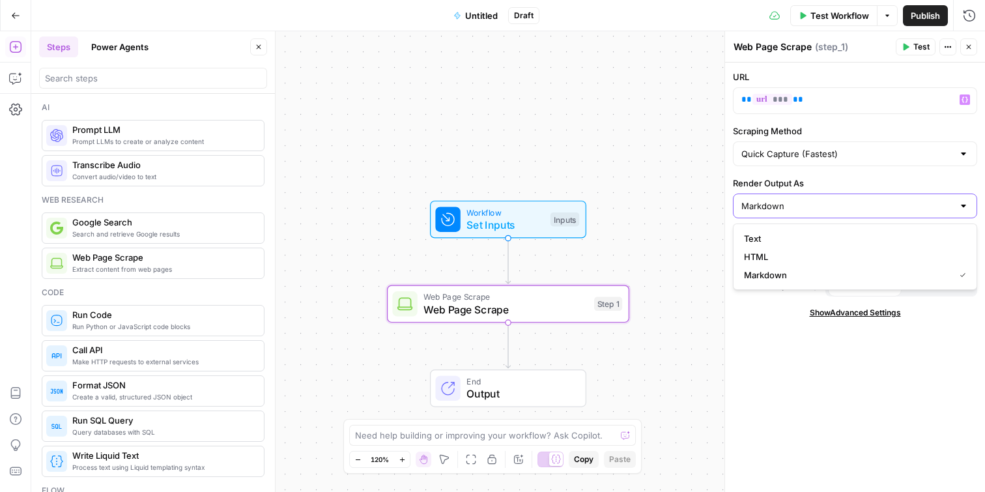
click at [878, 199] on input "Markdown" at bounding box center [848, 205] width 212 height 13
type input "Markdown"
click at [832, 356] on div "URL ** *** ** Variables Menu Scraping Method Quick Capture (Fastest) Render Out…" at bounding box center [855, 277] width 260 height 429
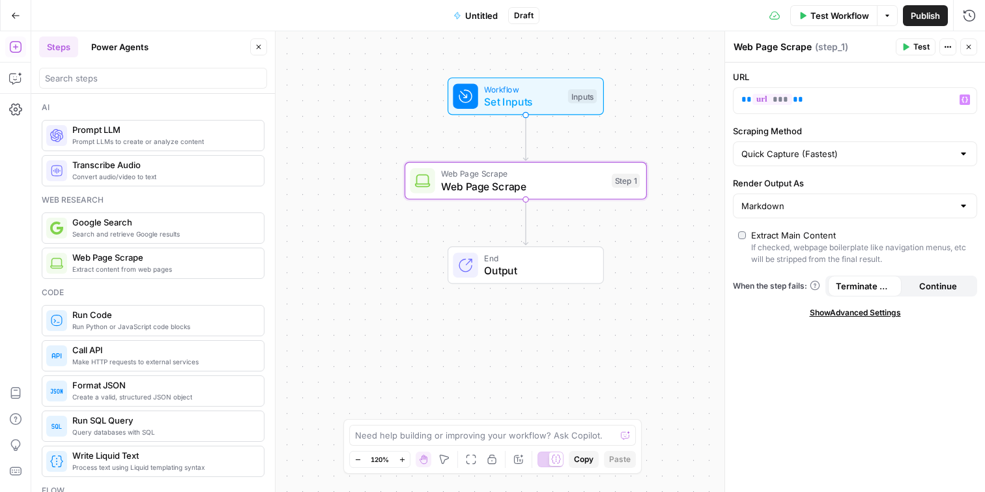
drag, startPoint x: 650, startPoint y: 226, endPoint x: 668, endPoint y: 103, distance: 124.4
click at [668, 103] on div "Workflow Set Inputs Inputs Web Page Scrape Web Page Scrape Step 1 End Output" at bounding box center [508, 261] width 954 height 461
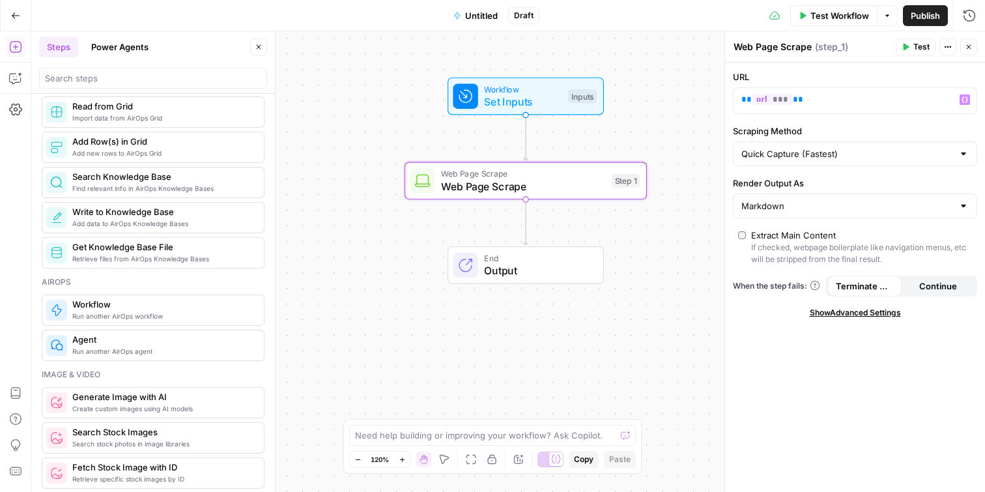
scroll to position [688, 0]
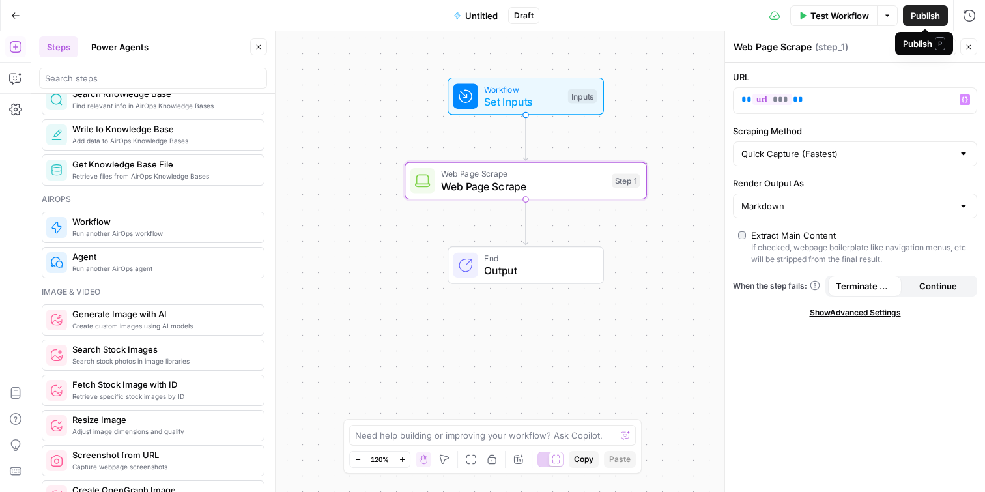
click at [480, 14] on span "Untitled" at bounding box center [481, 15] width 33 height 13
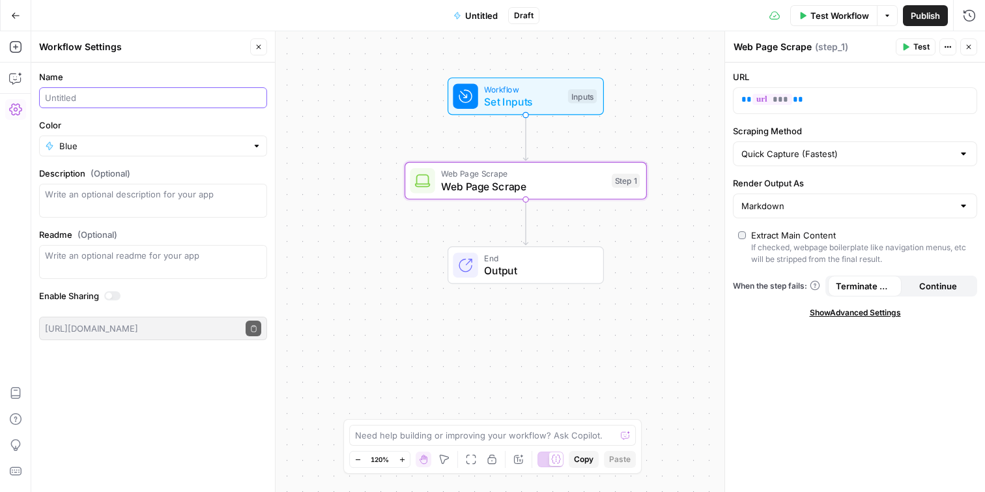
click at [123, 99] on input "Name" at bounding box center [153, 97] width 216 height 13
type input "[PERSON_NAME] Scrape (Aircraft)"
click at [917, 17] on span "Publish" at bounding box center [925, 15] width 29 height 13
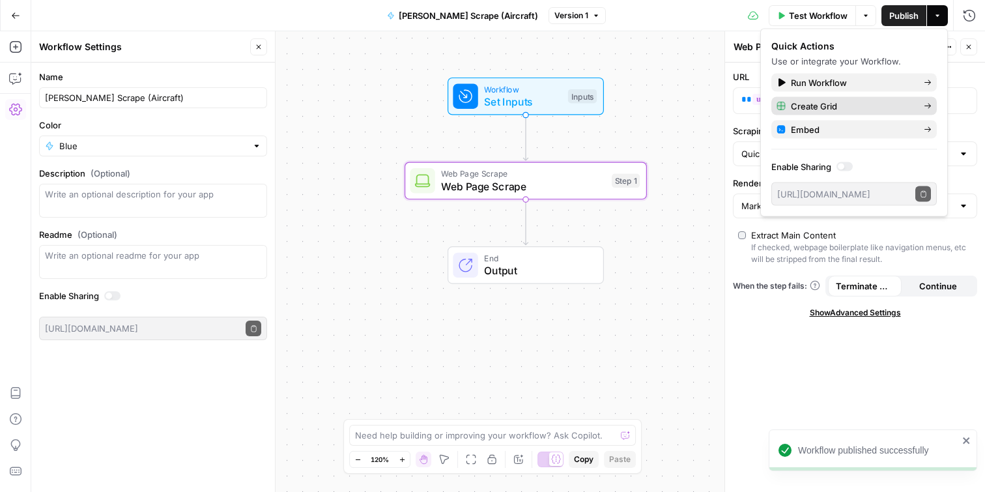
click at [841, 104] on span "Create Grid" at bounding box center [852, 106] width 123 height 13
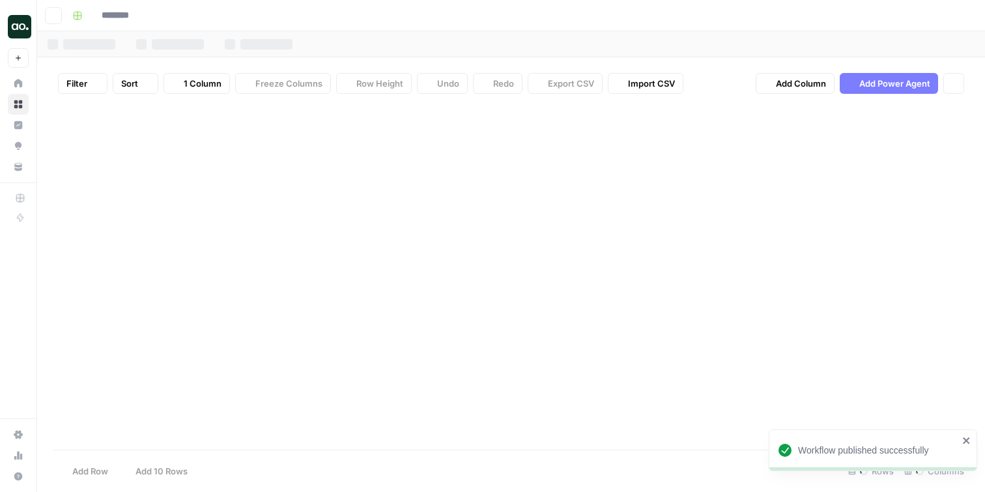
type input "**********"
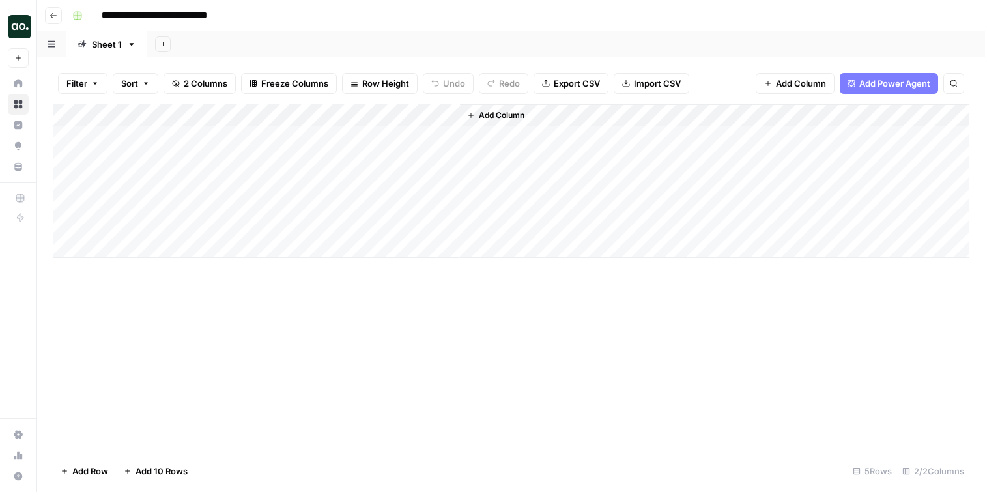
click at [55, 13] on icon "button" at bounding box center [54, 16] width 8 height 8
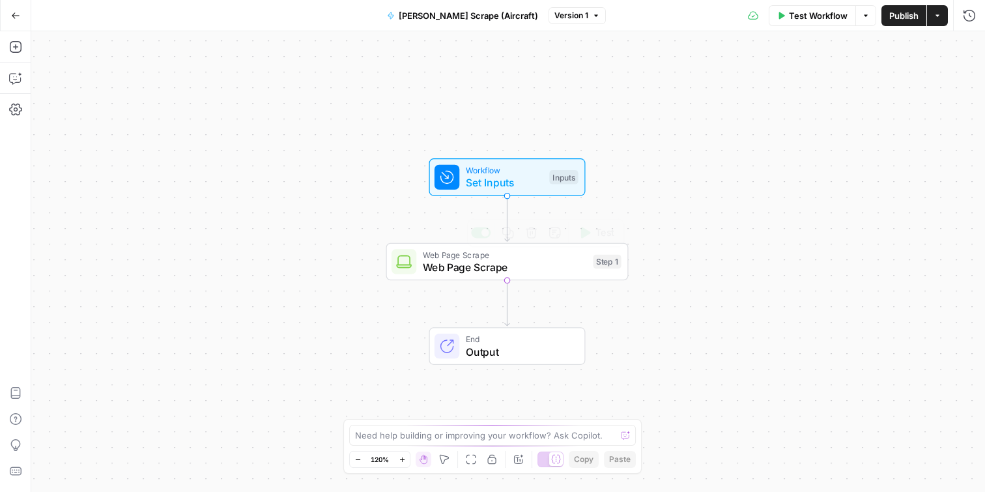
click at [499, 270] on span "Web Page Scrape" at bounding box center [505, 267] width 164 height 16
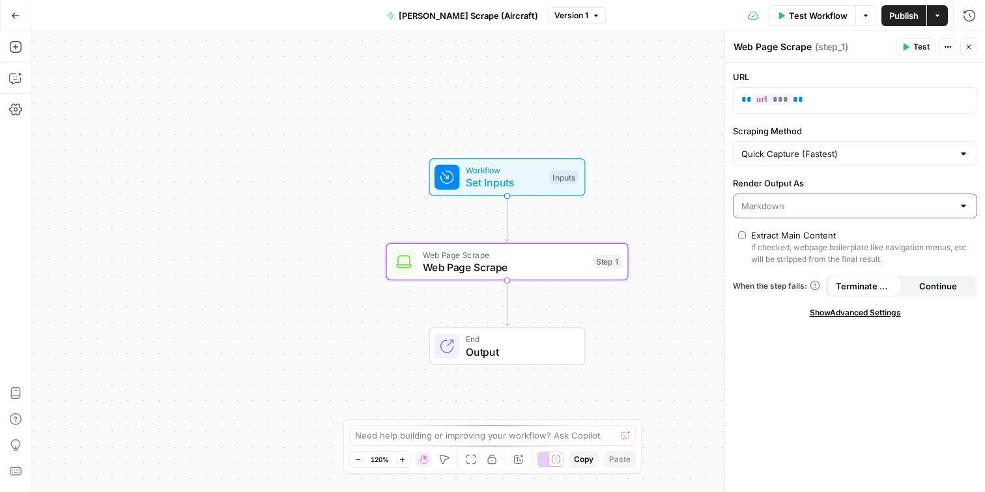
click at [908, 205] on input "Render Output As" at bounding box center [848, 205] width 212 height 13
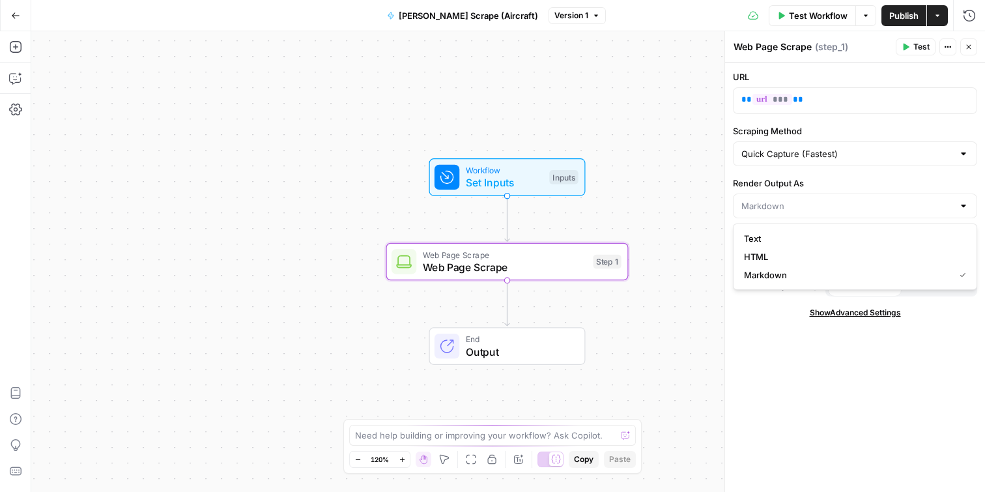
type input "Markdown"
click at [889, 169] on div "URL ** *** ** Scraping Method Quick Capture (Fastest) Render Output As Markdown…" at bounding box center [855, 277] width 260 height 429
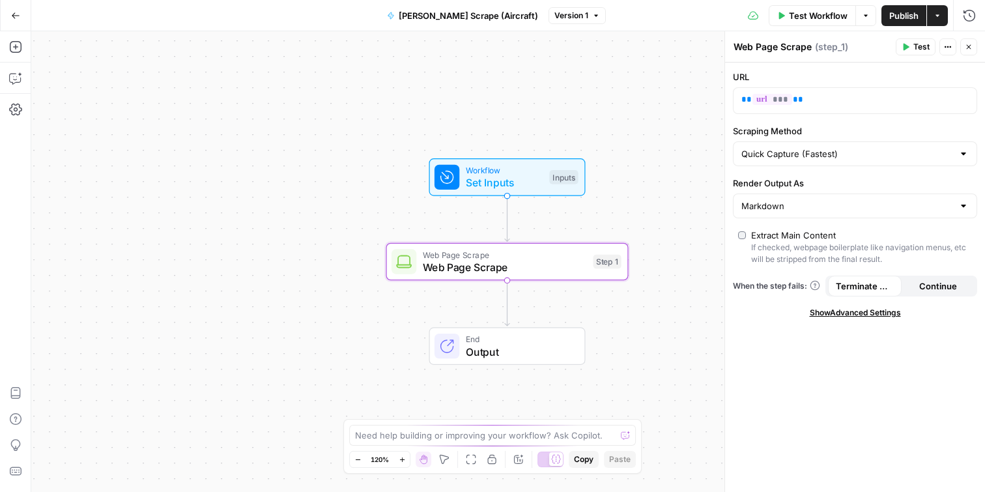
click at [863, 318] on div "URL ** *** ** Scraping Method Quick Capture (Fastest) Render Output As Markdown…" at bounding box center [855, 277] width 260 height 429
click at [863, 314] on span "Show Advanced Settings" at bounding box center [855, 313] width 91 height 12
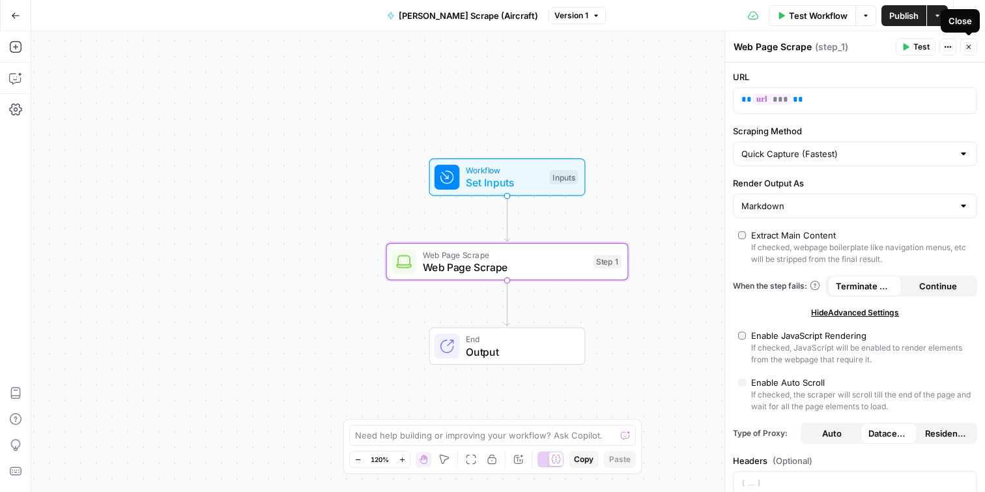
click at [967, 51] on button "Close" at bounding box center [969, 46] width 17 height 17
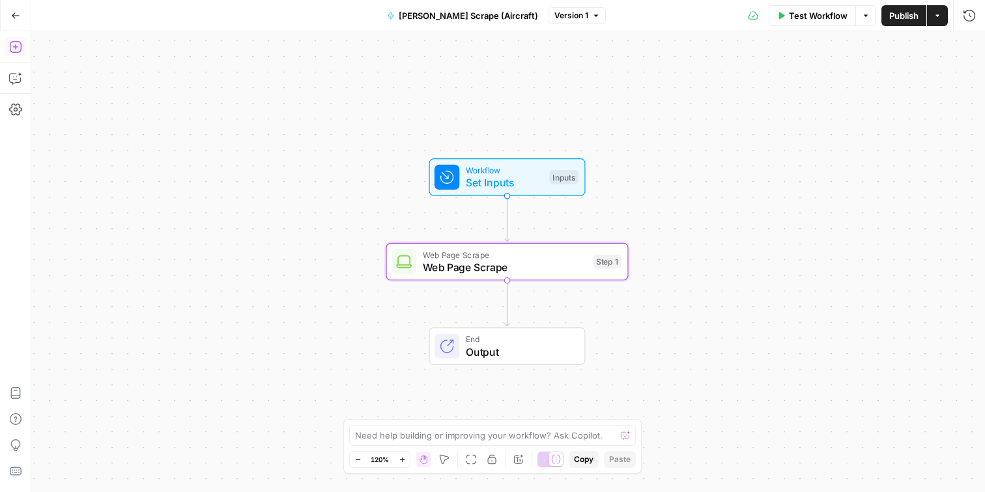
click at [20, 52] on icon "button" at bounding box center [15, 46] width 13 height 13
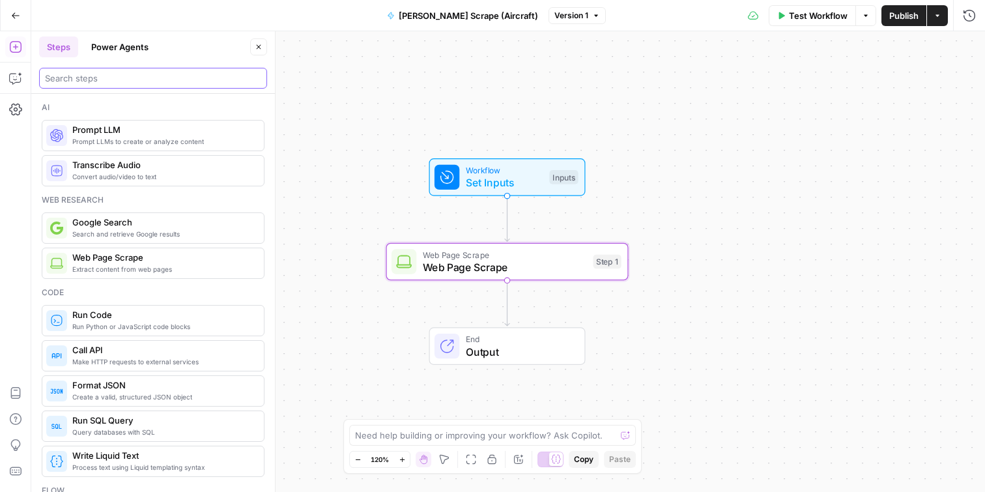
click at [136, 77] on input "search" at bounding box center [153, 78] width 216 height 13
click at [161, 141] on span "Prompt LLMs to create or analyze content" at bounding box center [162, 141] width 181 height 10
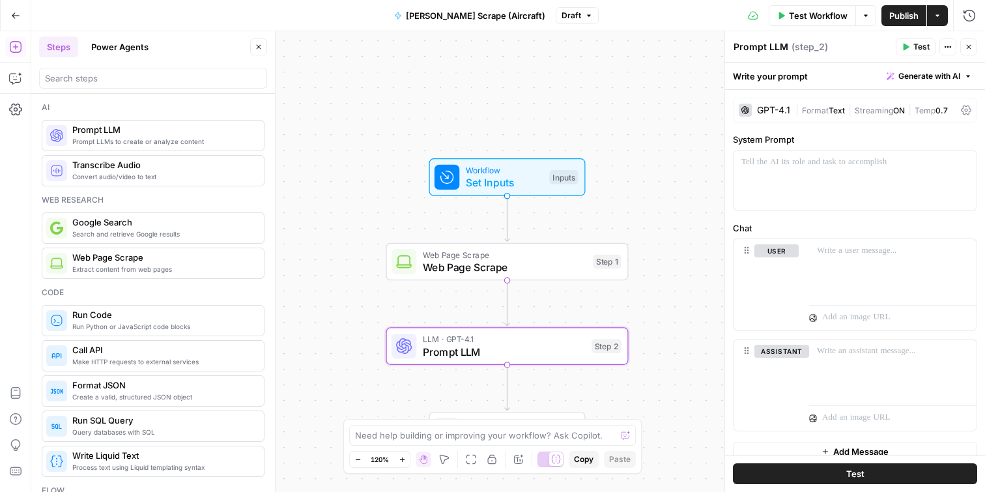
scroll to position [14, 0]
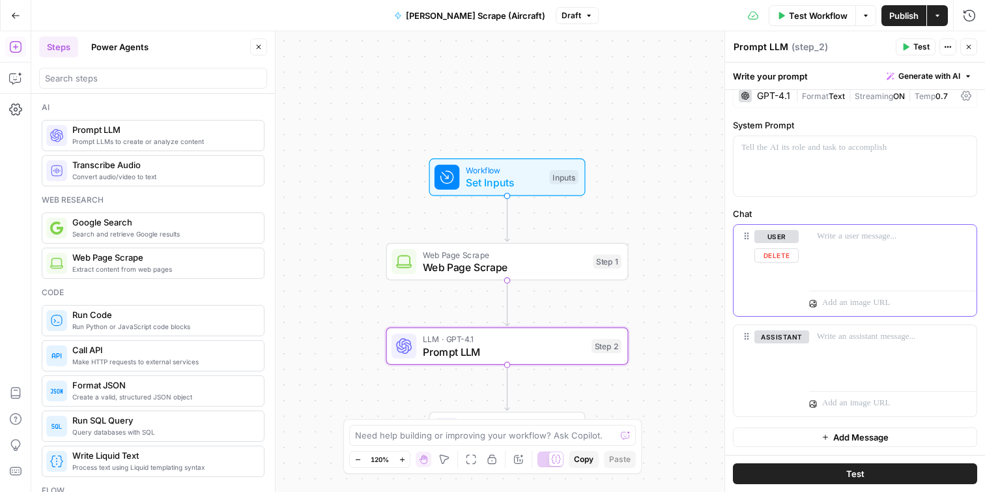
click at [874, 231] on p at bounding box center [893, 236] width 152 height 13
click at [968, 239] on button "Variables Menu" at bounding box center [965, 236] width 10 height 10
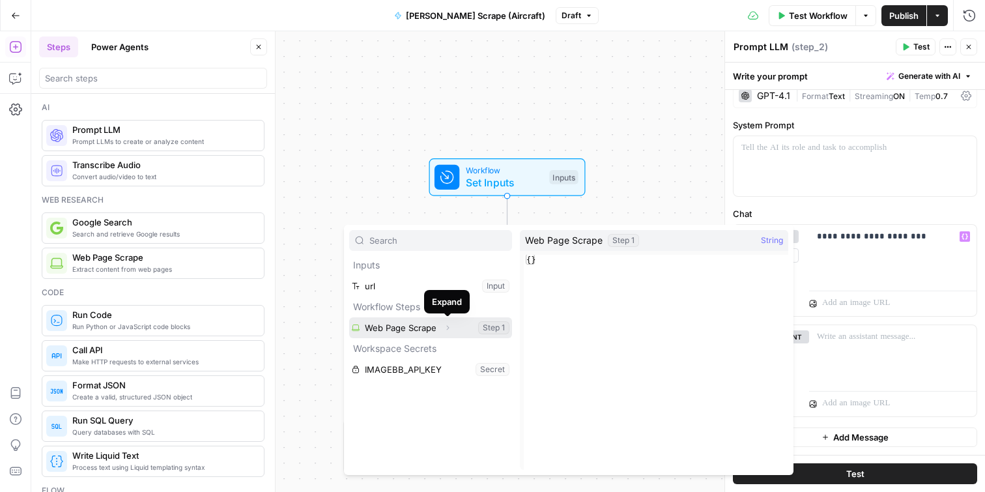
click at [449, 325] on icon "button" at bounding box center [448, 328] width 8 height 8
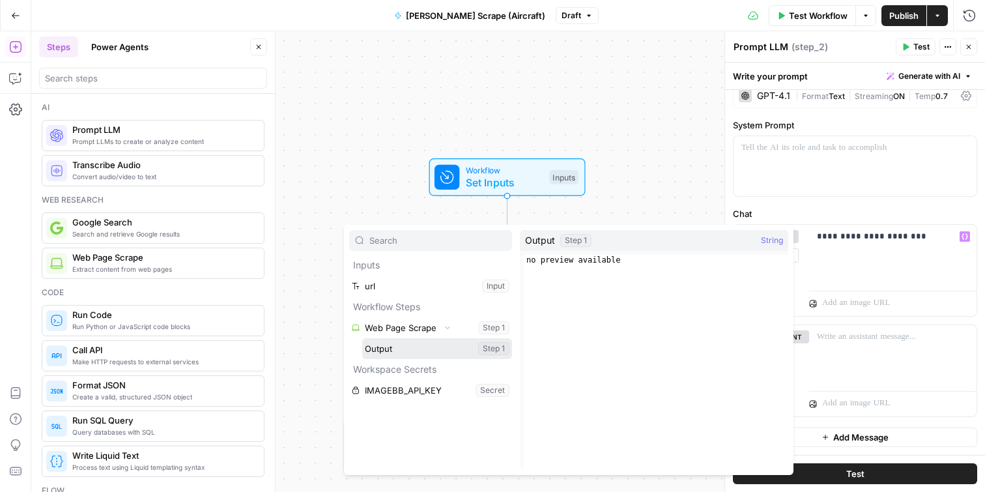
click at [414, 350] on button "Select variable Output" at bounding box center [437, 348] width 150 height 21
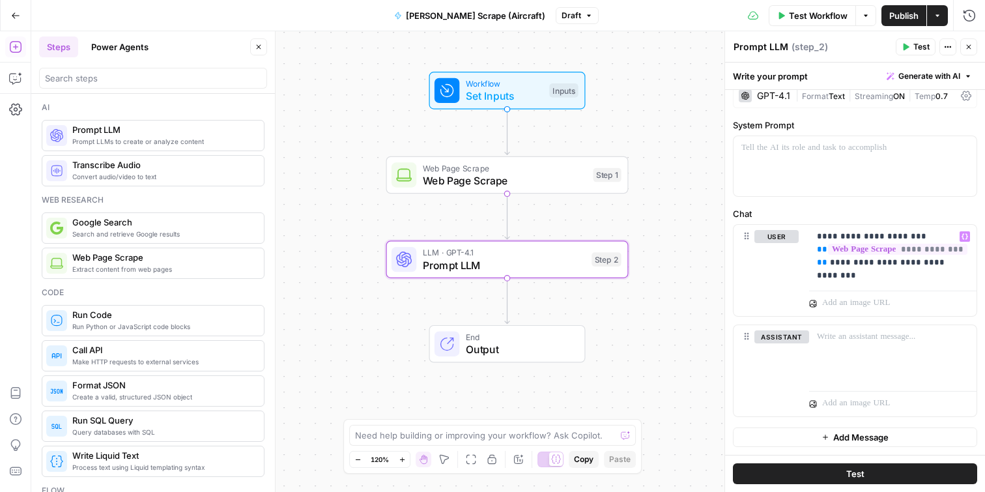
drag, startPoint x: 671, startPoint y: 257, endPoint x: 671, endPoint y: 171, distance: 86.7
click at [671, 171] on div "Workflow Set Inputs Inputs Web Page Scrape Web Page Scrape Step 1 LLM · GPT-4.1…" at bounding box center [508, 261] width 954 height 461
click at [892, 12] on span "Publish" at bounding box center [904, 15] width 29 height 13
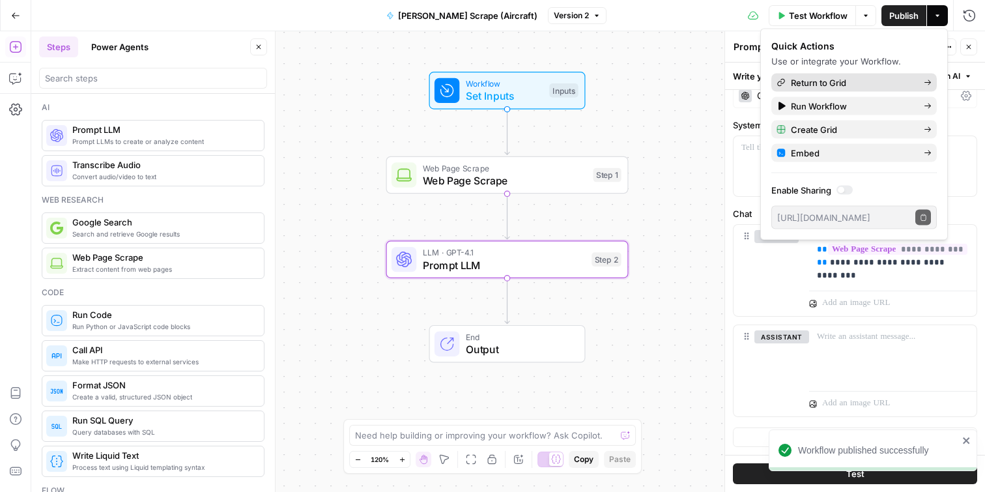
click at [814, 80] on span "Return to Grid" at bounding box center [852, 82] width 123 height 13
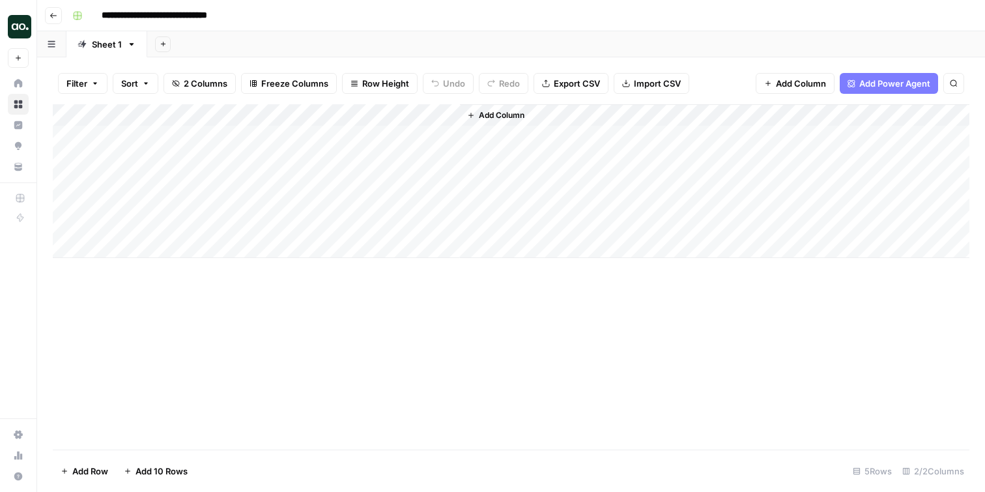
click at [178, 139] on div "Add Column" at bounding box center [511, 181] width 917 height 154
type textarea "**********"
click at [326, 134] on div "Add Column" at bounding box center [511, 181] width 917 height 154
click at [270, 326] on div "Add Column" at bounding box center [511, 276] width 917 height 345
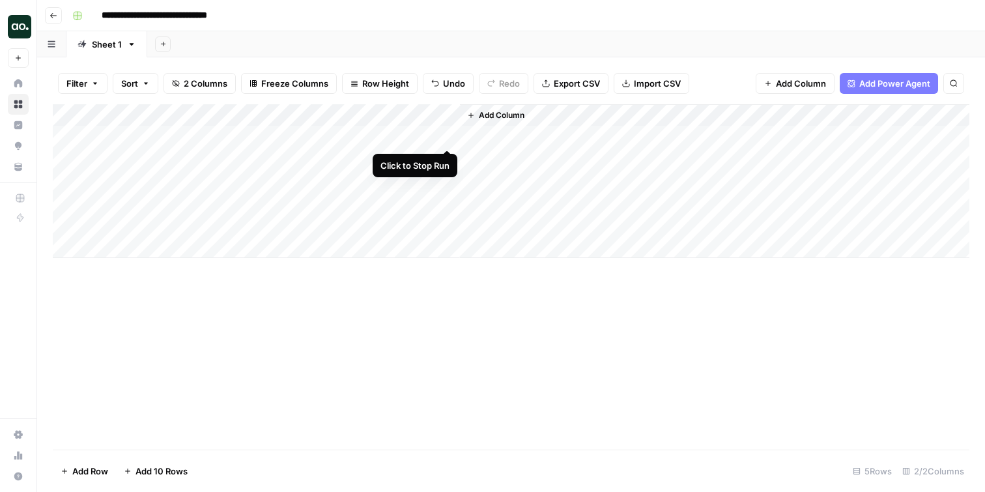
click at [448, 136] on div "Add Column" at bounding box center [511, 181] width 917 height 154
click at [54, 12] on icon "button" at bounding box center [54, 16] width 8 height 8
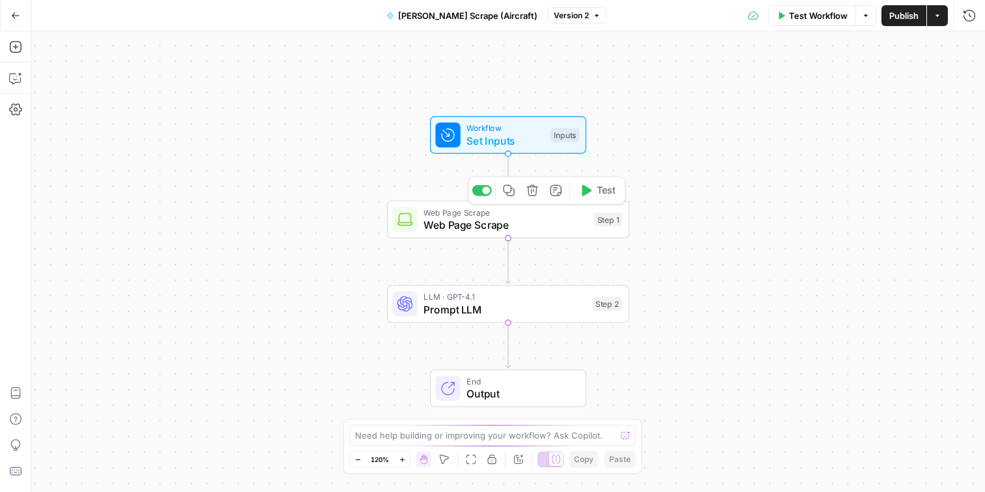
click at [515, 220] on span "Web Page Scrape" at bounding box center [506, 225] width 164 height 16
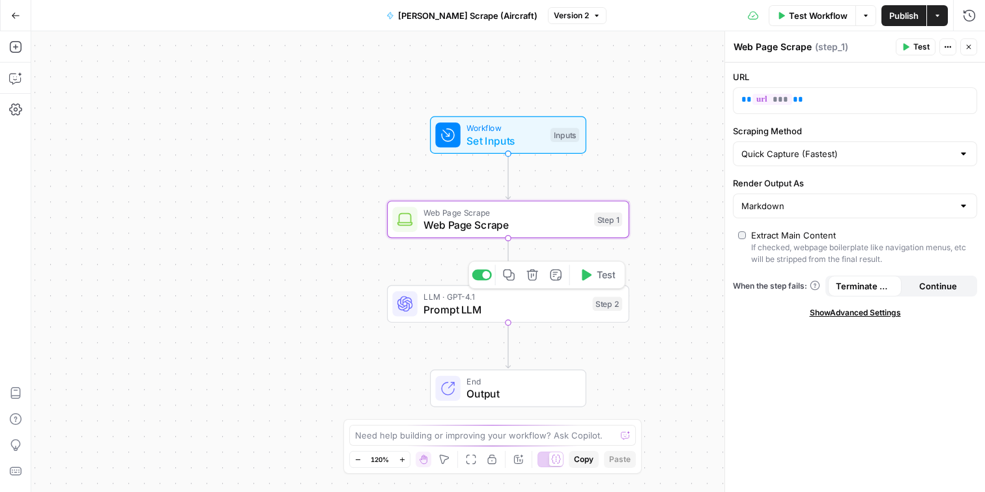
click at [502, 299] on span "LLM · GPT-4.1" at bounding box center [505, 297] width 163 height 12
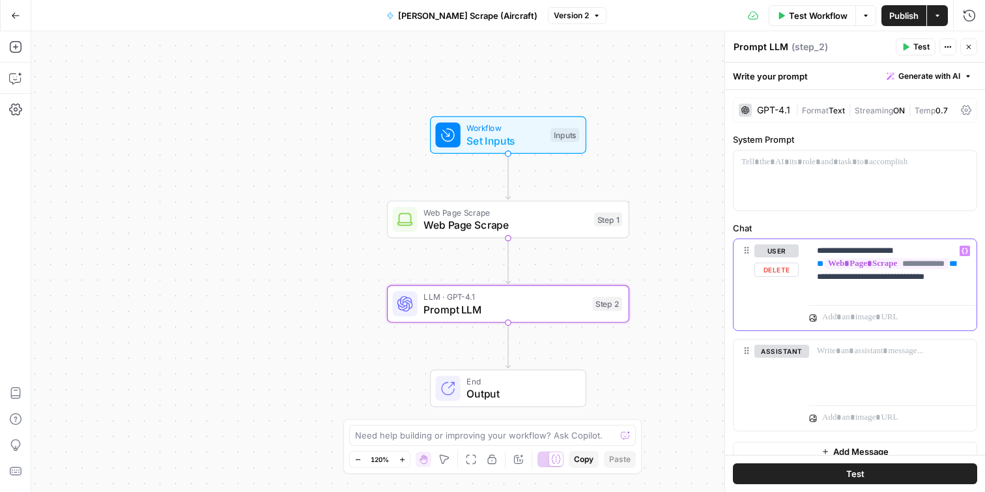
click at [957, 280] on p "**********" at bounding box center [893, 263] width 152 height 39
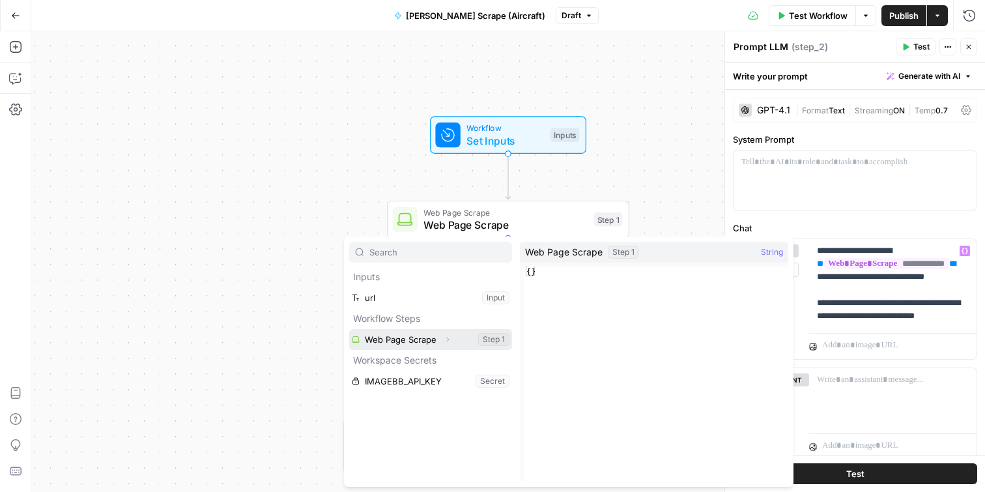
click at [445, 338] on icon "button" at bounding box center [448, 340] width 8 height 8
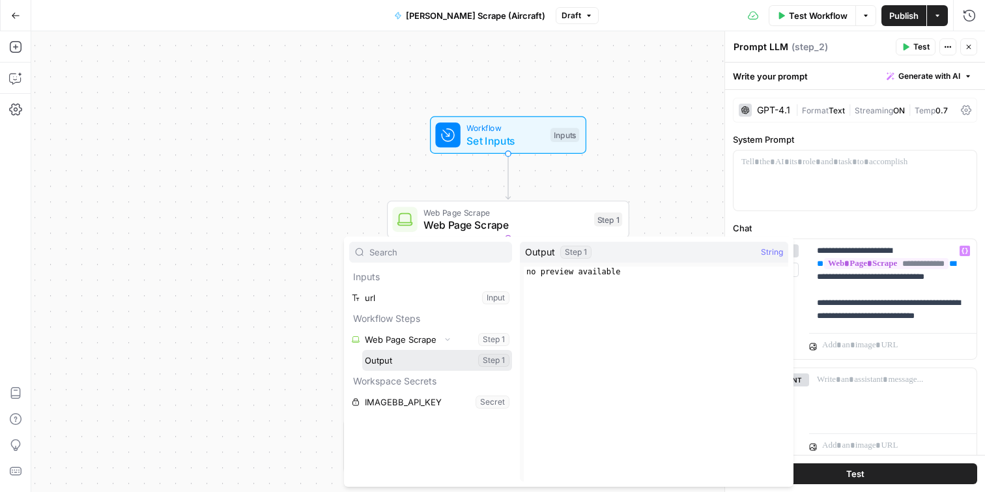
click at [404, 360] on button "Select variable Output" at bounding box center [437, 360] width 150 height 21
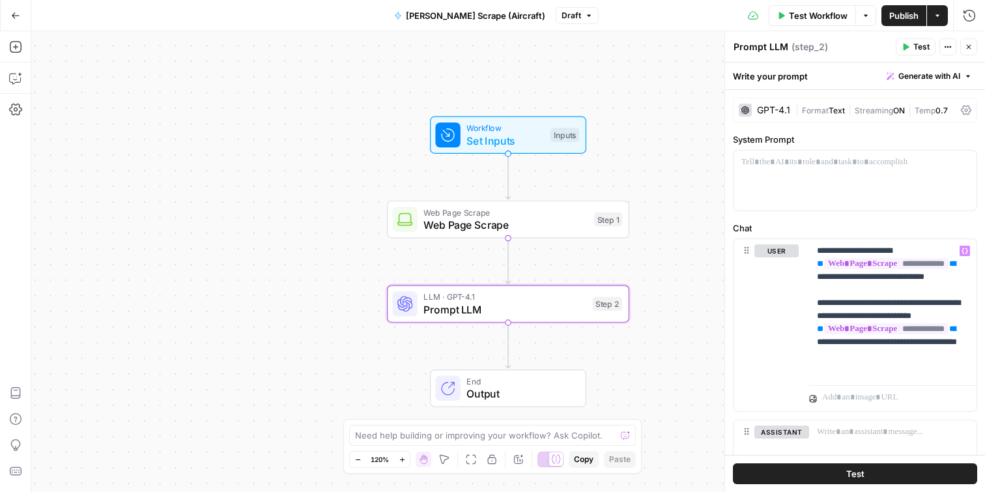
click at [896, 18] on span "Publish" at bounding box center [904, 15] width 29 height 13
click at [940, 12] on icon "button" at bounding box center [938, 16] width 8 height 8
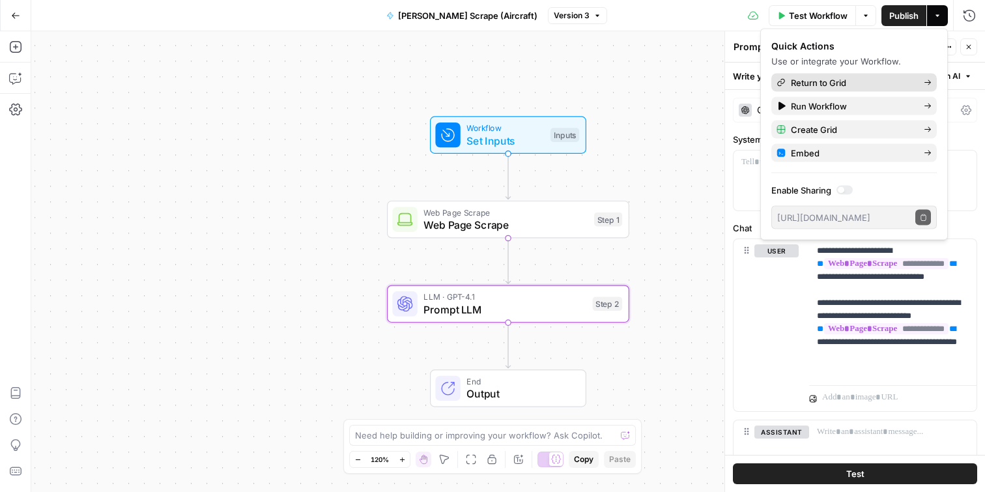
click at [834, 85] on span "Return to Grid" at bounding box center [852, 82] width 123 height 13
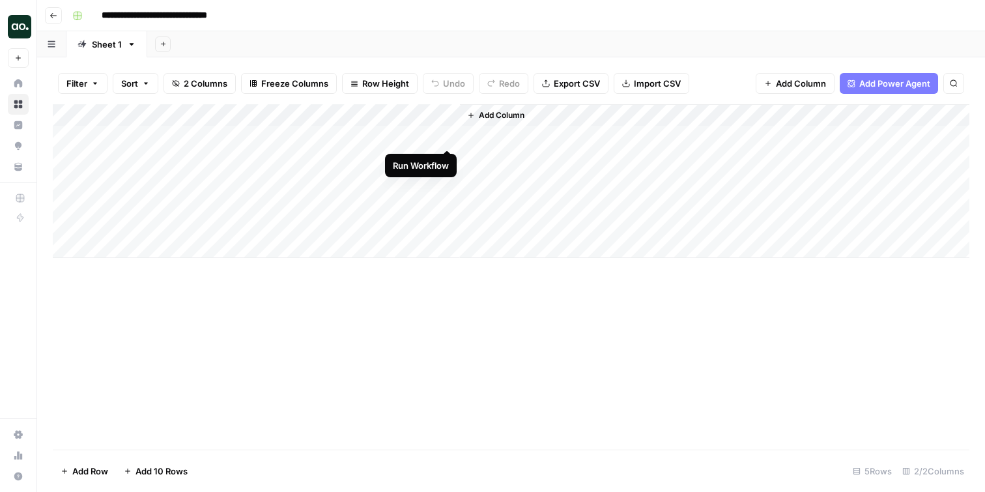
click at [448, 136] on div "Add Column" at bounding box center [511, 181] width 917 height 154
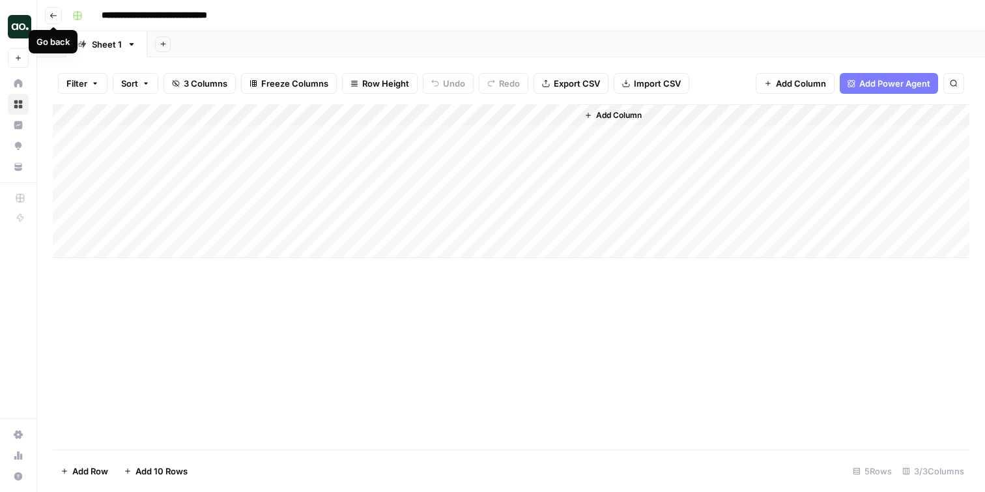
click at [53, 15] on icon "button" at bounding box center [54, 16] width 8 height 8
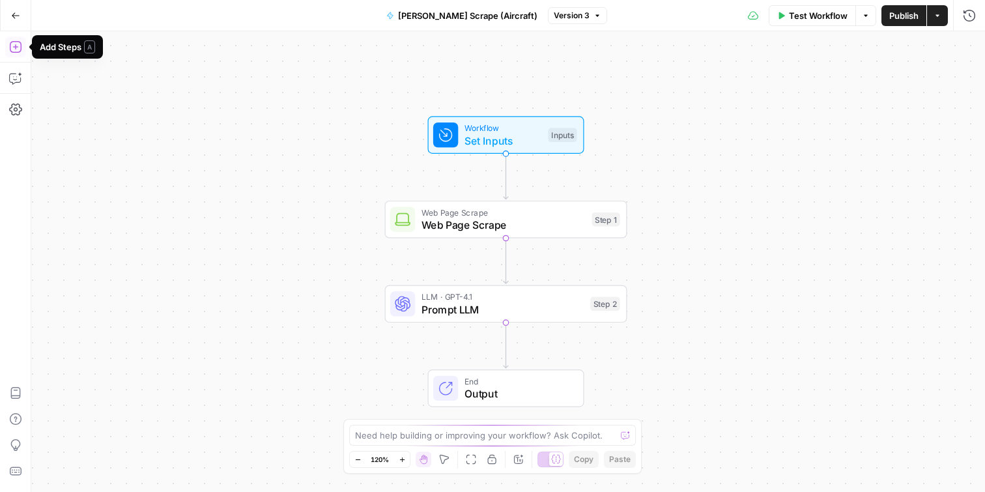
click at [18, 50] on icon "button" at bounding box center [15, 46] width 13 height 13
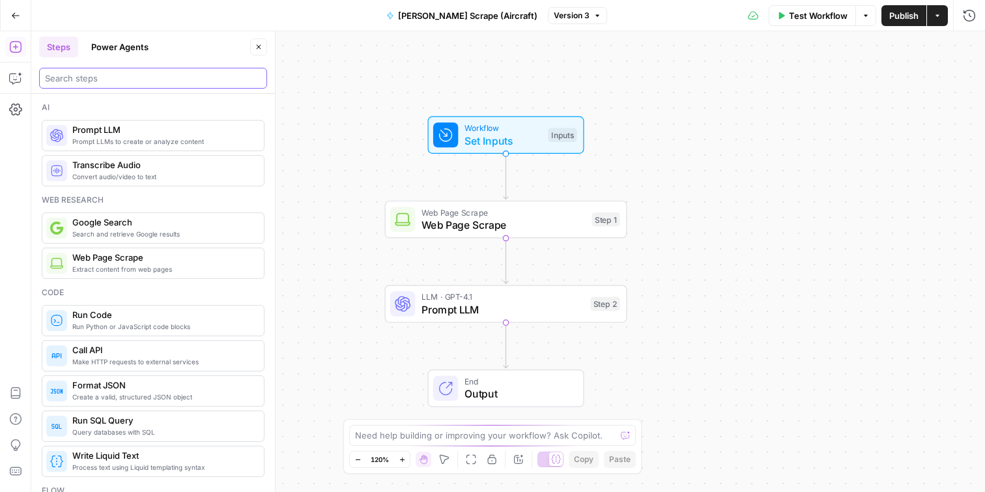
click at [124, 81] on input "search" at bounding box center [153, 78] width 216 height 13
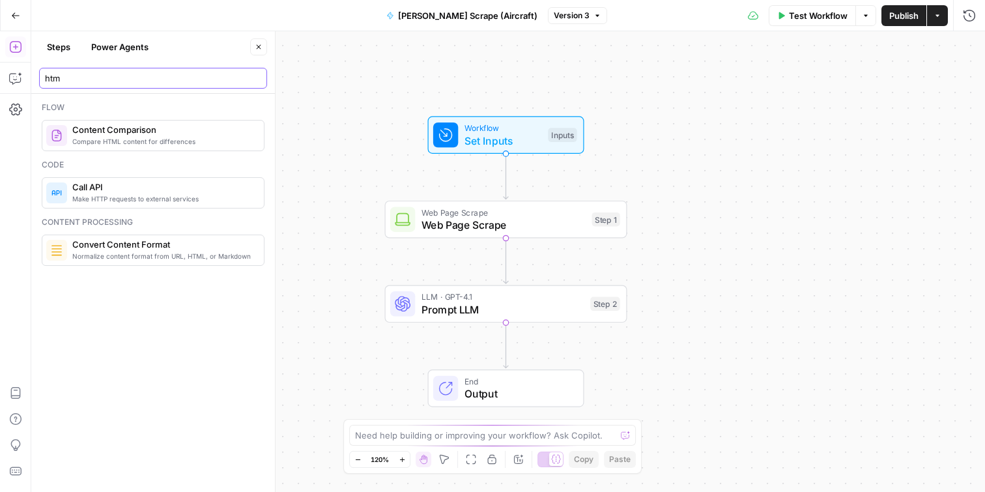
type input "html"
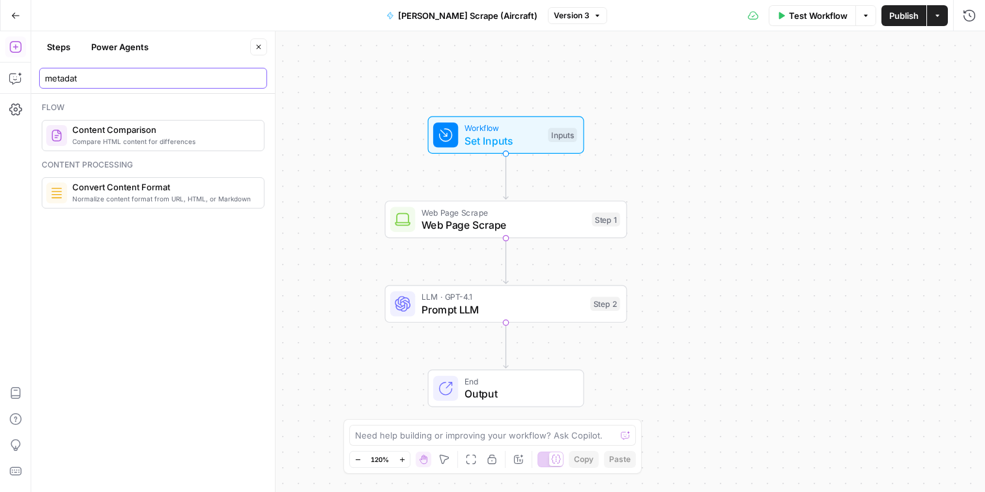
type input "metadata"
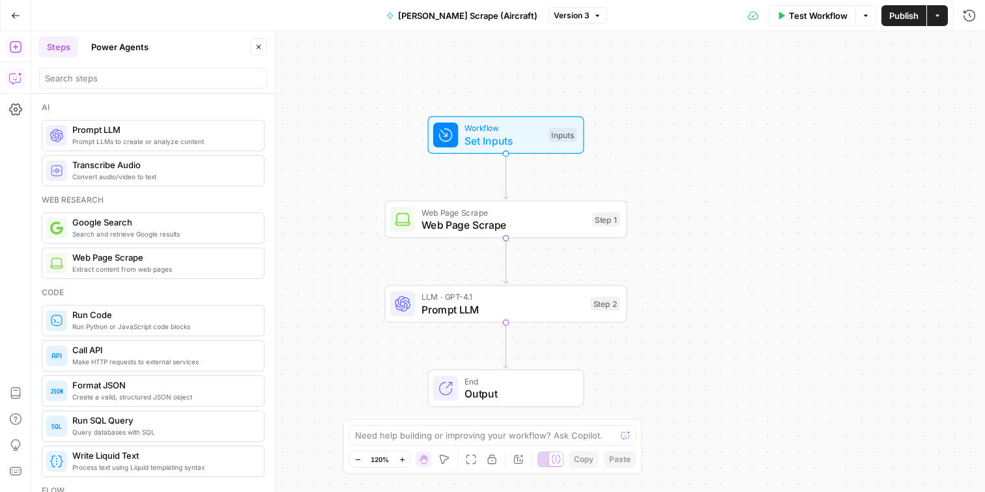
click at [12, 84] on icon "button" at bounding box center [15, 78] width 13 height 13
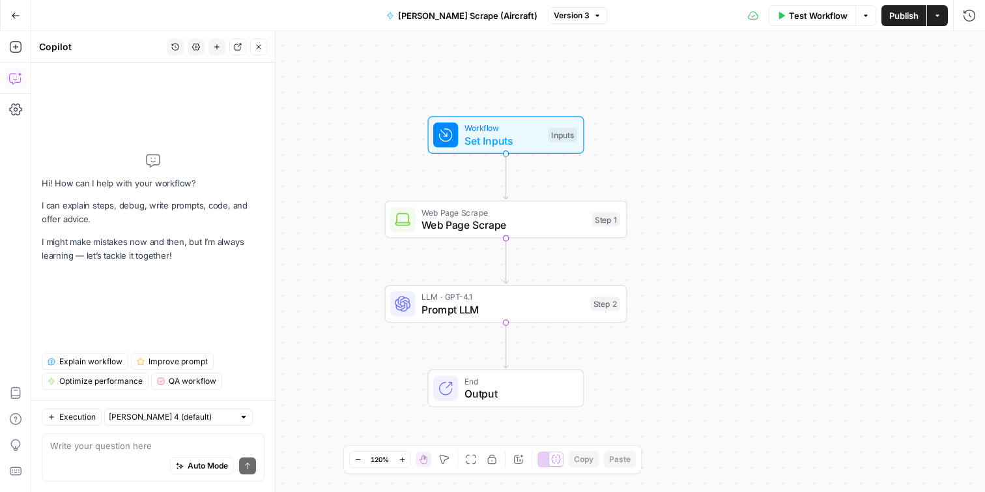
click at [109, 446] on textarea at bounding box center [153, 445] width 206 height 13
click at [141, 447] on textarea at bounding box center [153, 445] width 206 height 13
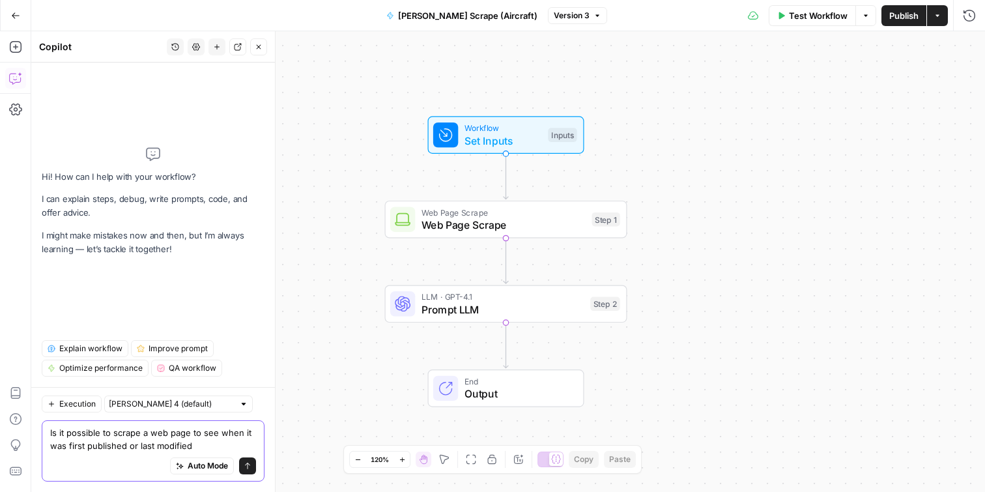
type textarea "Is it possible to scrape a web page to see when it was first published or last …"
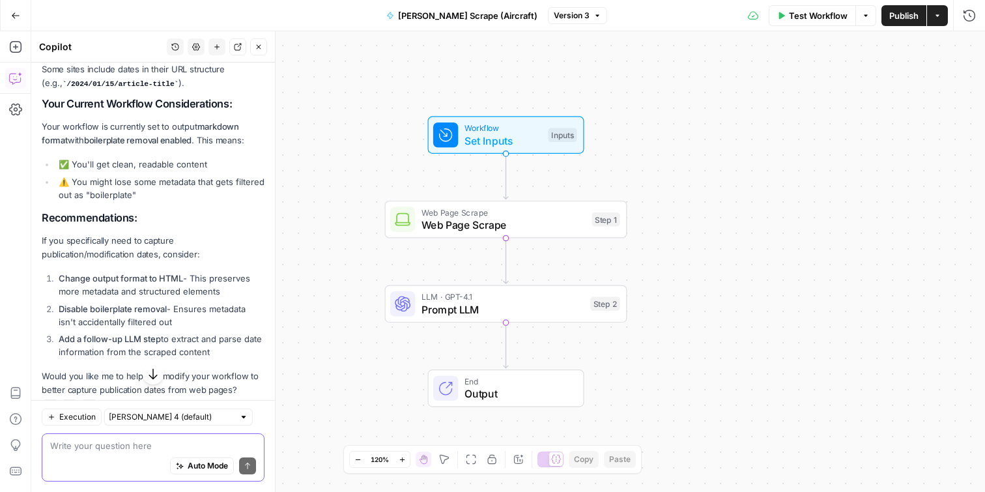
scroll to position [518, 0]
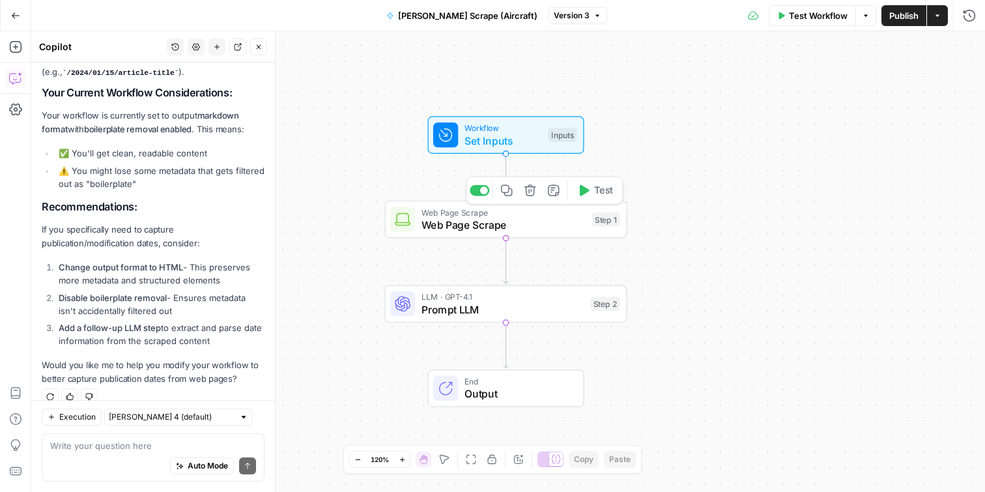
click at [519, 227] on span "Web Page Scrape" at bounding box center [504, 225] width 164 height 16
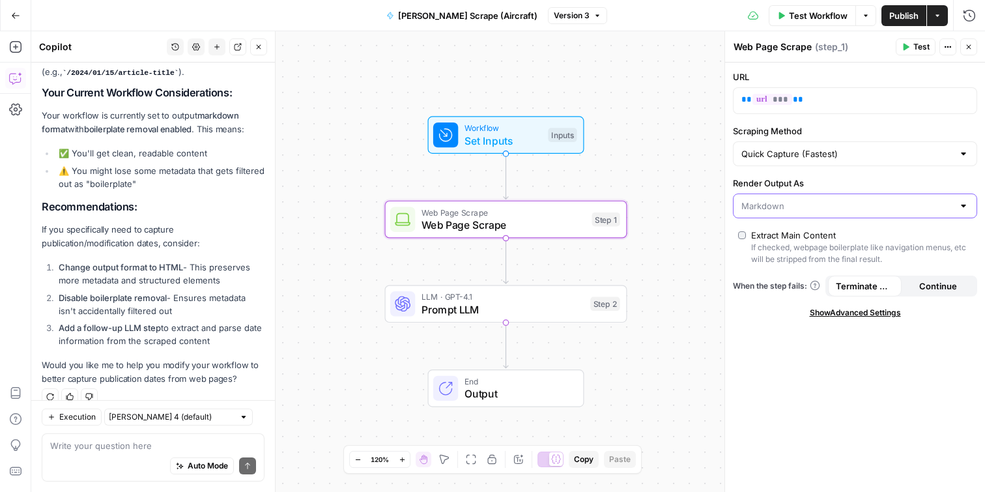
click at [865, 211] on input "Render Output As" at bounding box center [848, 205] width 212 height 13
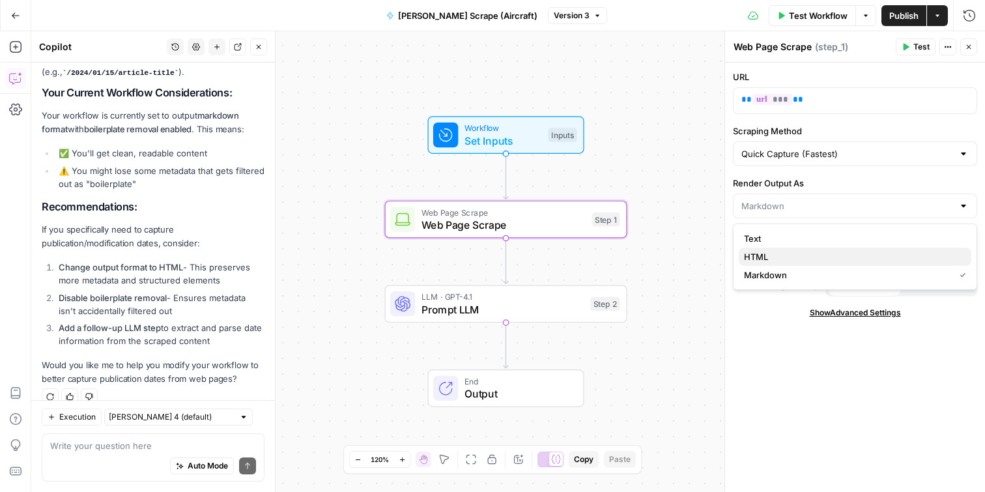
click at [833, 250] on span "HTML" at bounding box center [852, 256] width 217 height 13
type input "HTML"
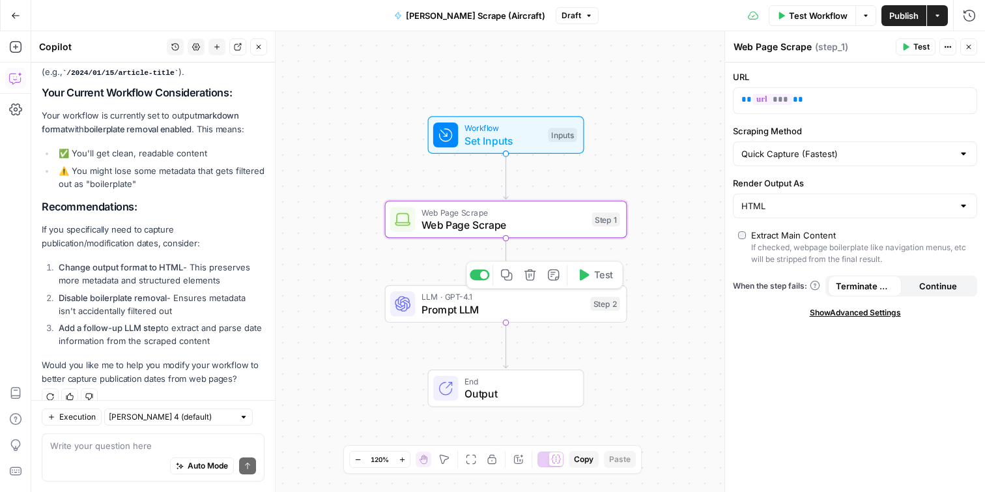
click at [520, 302] on span "Prompt LLM" at bounding box center [503, 310] width 163 height 16
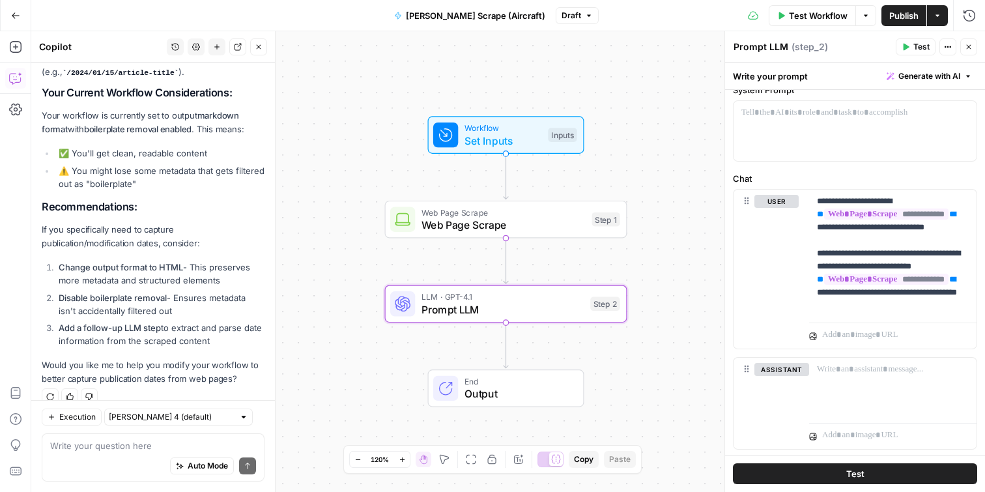
scroll to position [59, 0]
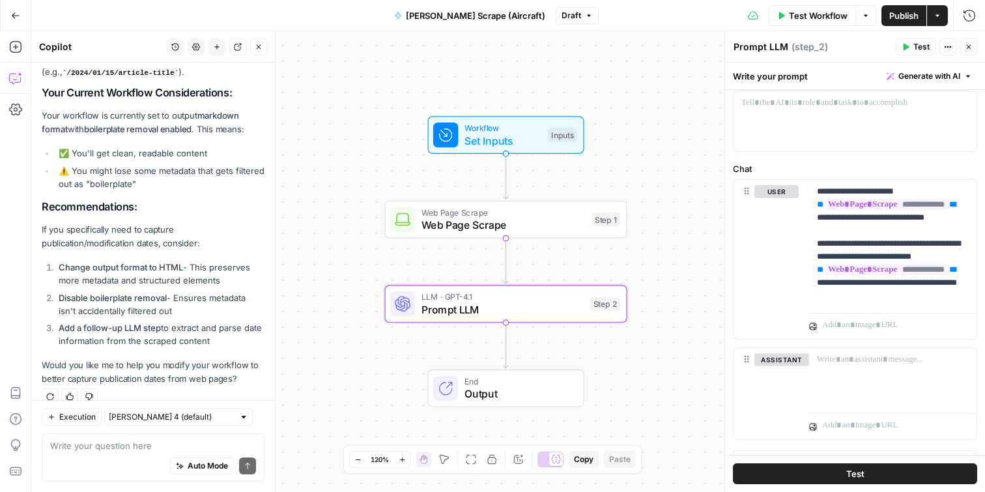
drag, startPoint x: 228, startPoint y: 325, endPoint x: 47, endPoint y: 316, distance: 181.4
click at [55, 321] on li "Add a follow-up LLM step to extract and parse date information from the scraped…" at bounding box center [159, 334] width 209 height 26
copy li "Add a follow-up LLM step to extract and parse date information from the scraped…"
click at [18, 46] on icon "button" at bounding box center [15, 46] width 13 height 13
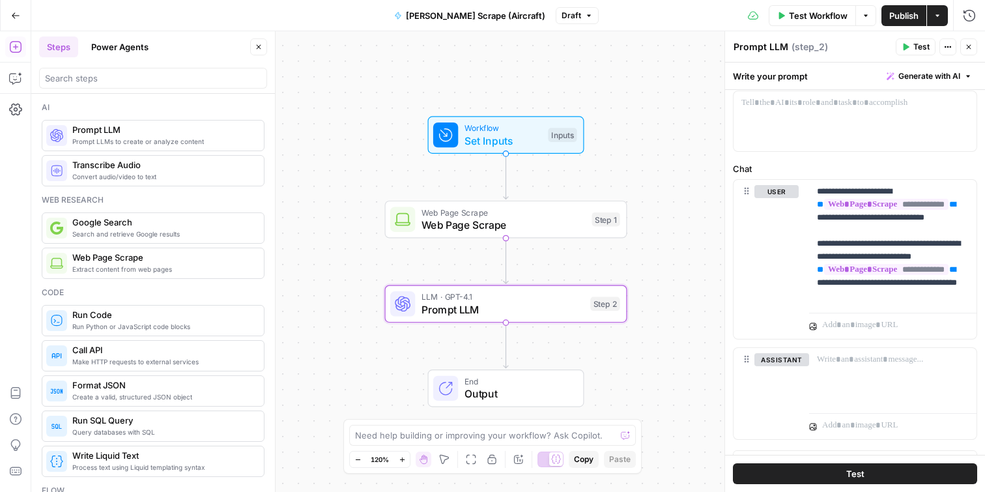
click at [158, 139] on span "Prompt LLMs to create or analyze content" at bounding box center [162, 141] width 181 height 10
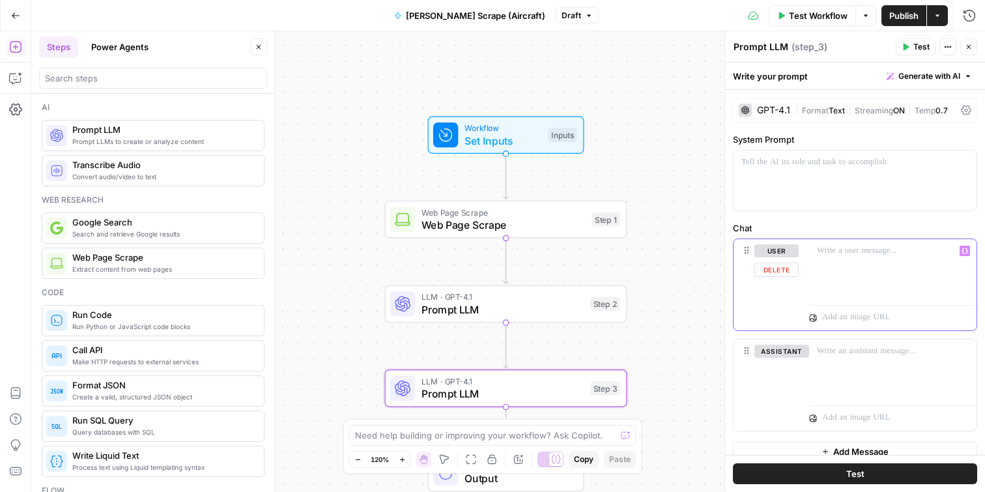
click at [881, 267] on div at bounding box center [892, 269] width 167 height 60
drag, startPoint x: 936, startPoint y: 250, endPoint x: 813, endPoint y: 247, distance: 123.2
click at [813, 247] on div "**********" at bounding box center [892, 269] width 167 height 60
drag, startPoint x: 955, startPoint y: 264, endPoint x: 837, endPoint y: 267, distance: 117.3
click at [837, 267] on p "**********" at bounding box center [893, 257] width 152 height 26
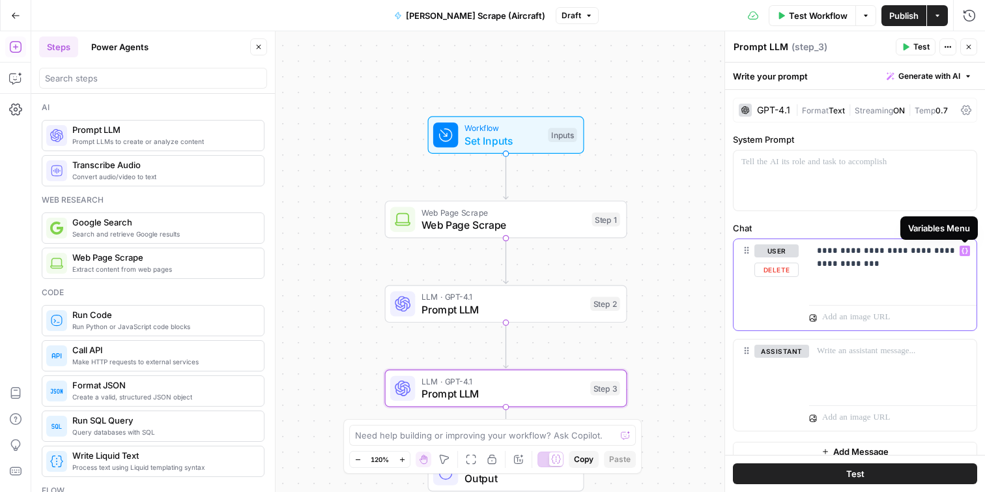
click at [966, 252] on icon "button" at bounding box center [965, 251] width 7 height 7
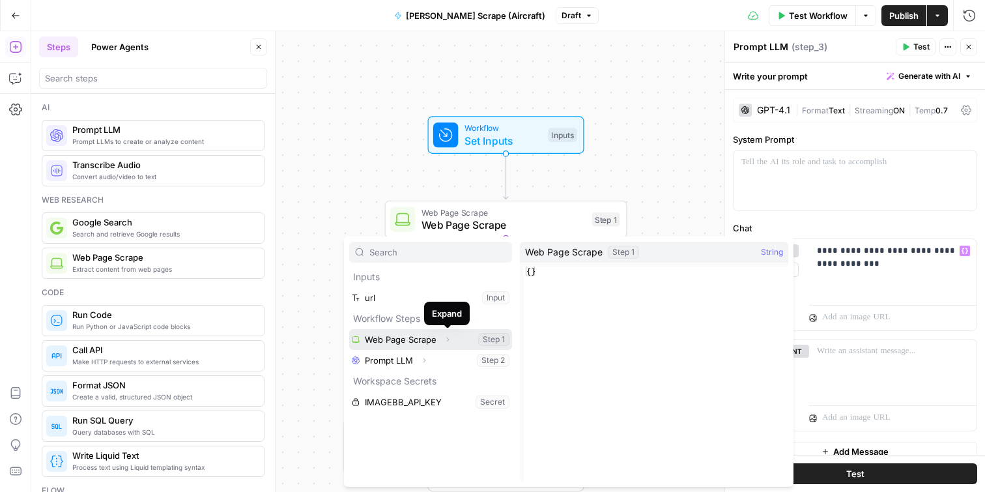
click at [448, 340] on icon "button" at bounding box center [448, 340] width 8 height 8
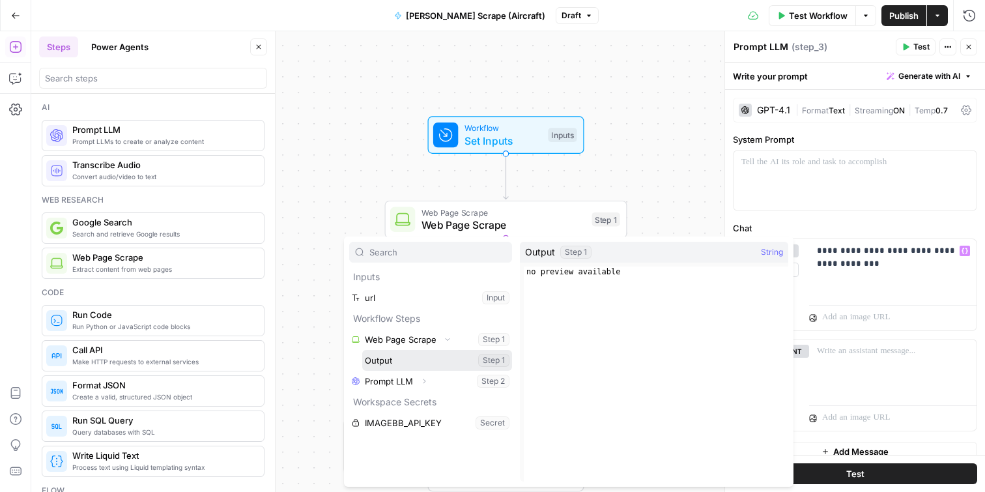
click at [408, 358] on button "Select variable Output" at bounding box center [437, 360] width 150 height 21
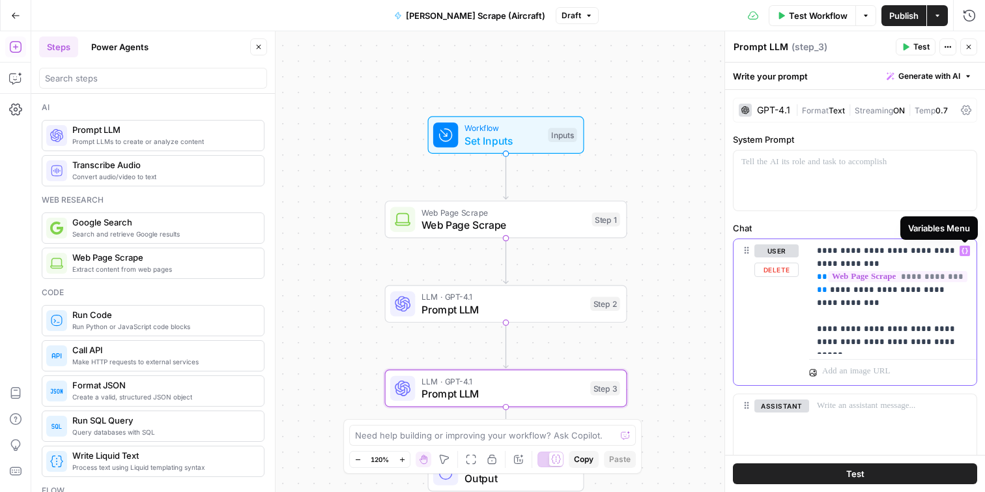
click at [967, 250] on icon "button" at bounding box center [965, 251] width 7 height 6
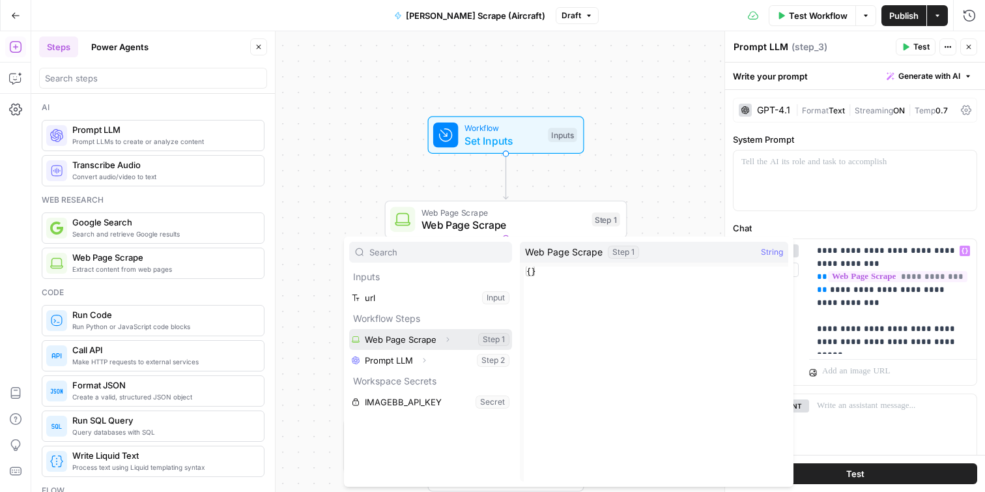
click at [448, 340] on icon "button" at bounding box center [448, 340] width 3 height 5
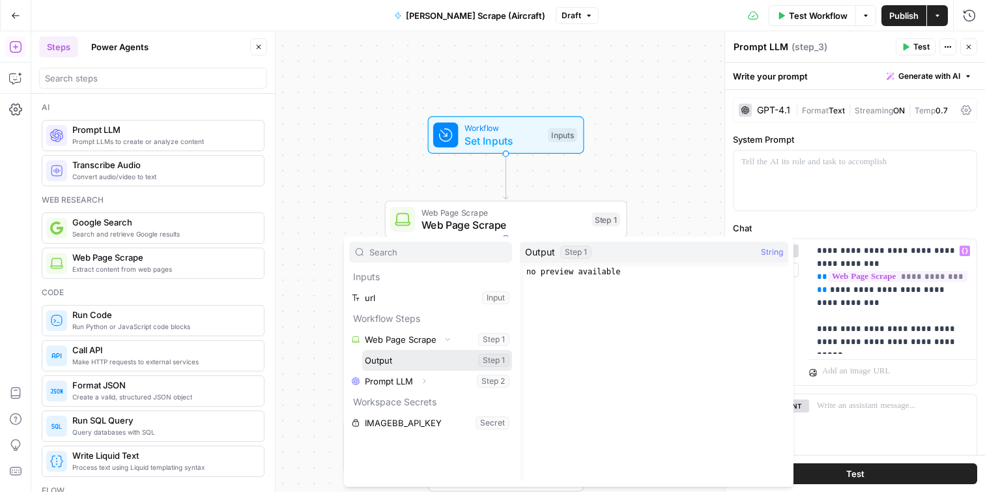
click at [401, 358] on button "Select variable Output" at bounding box center [437, 360] width 150 height 21
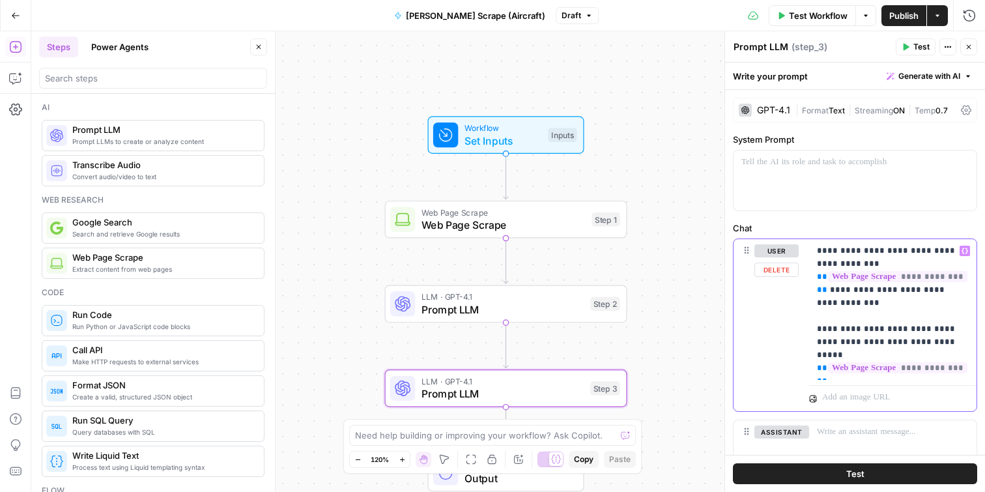
click at [850, 265] on p "**********" at bounding box center [893, 309] width 152 height 130
click at [943, 338] on p "**********" at bounding box center [893, 309] width 152 height 130
click at [838, 380] on p "**********" at bounding box center [893, 315] width 152 height 143
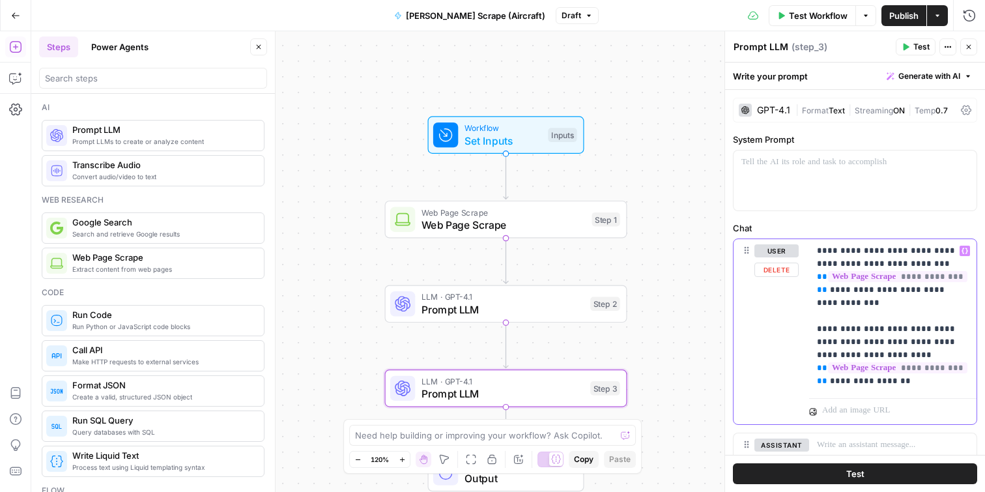
click at [869, 293] on p "**********" at bounding box center [893, 315] width 152 height 143
click at [897, 380] on p "**********" at bounding box center [893, 315] width 152 height 143
click at [873, 384] on p "**********" at bounding box center [893, 315] width 152 height 143
click at [918, 382] on p "**********" at bounding box center [893, 315] width 152 height 143
click at [862, 390] on p "**********" at bounding box center [893, 322] width 152 height 156
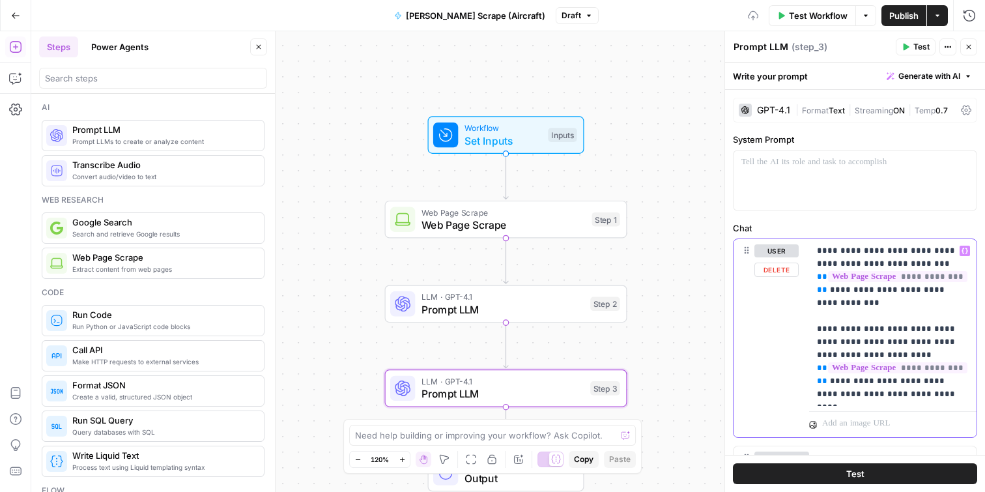
click at [938, 393] on p "**********" at bounding box center [893, 322] width 152 height 156
click at [905, 15] on span "Publish" at bounding box center [904, 15] width 29 height 13
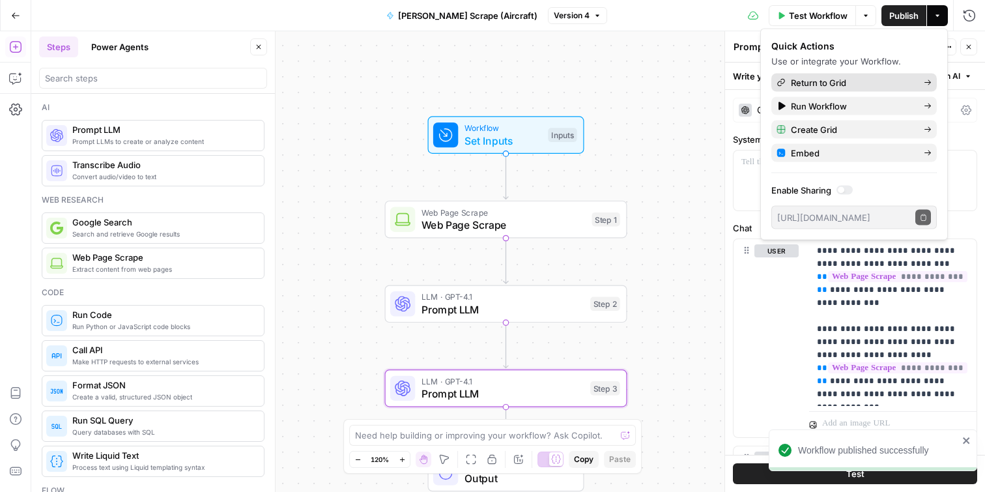
click at [840, 82] on span "Return to Grid" at bounding box center [852, 82] width 123 height 13
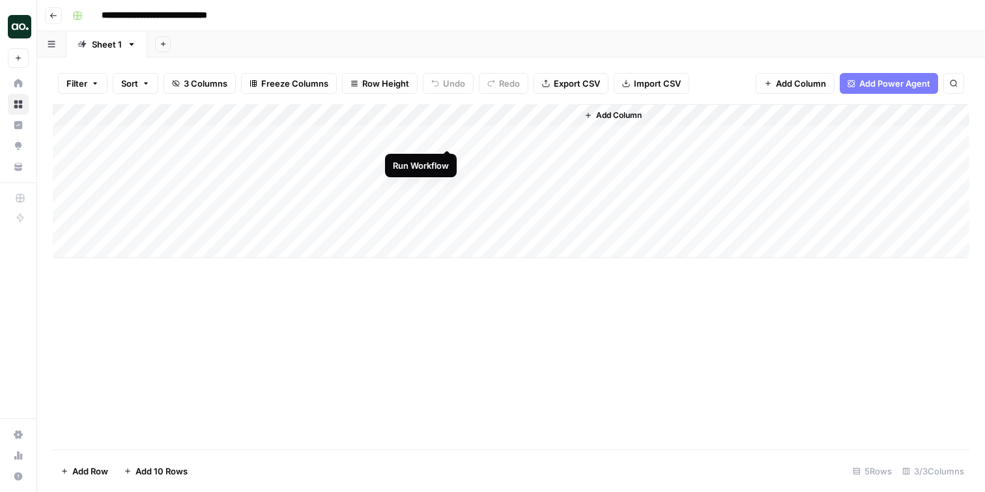
click at [448, 136] on div "Add Column" at bounding box center [511, 181] width 917 height 154
click at [524, 137] on div "Add Column" at bounding box center [511, 181] width 917 height 154
click at [517, 136] on div "Add Column" at bounding box center [511, 181] width 917 height 154
click at [517, 136] on input "text" at bounding box center [530, 138] width 132 height 13
click at [513, 196] on div "Add Column" at bounding box center [511, 181] width 917 height 154
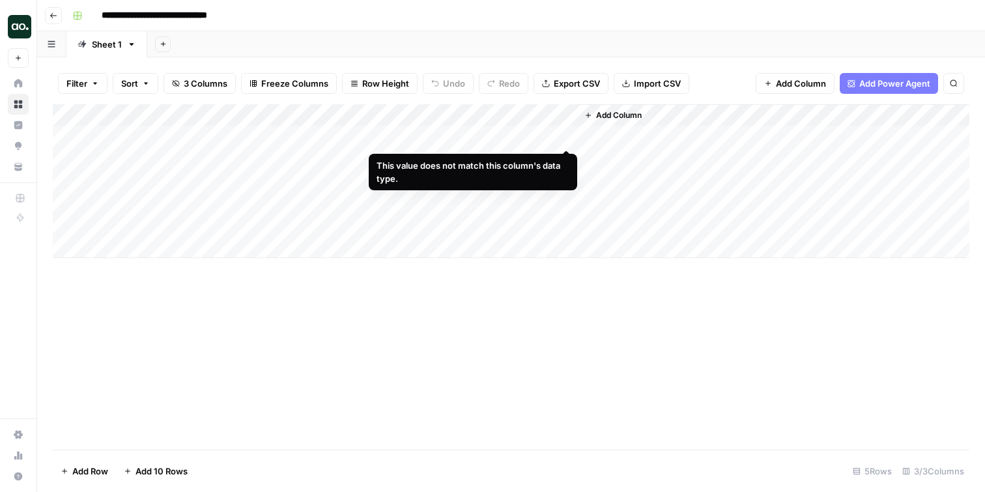
click at [567, 134] on div "Add Column" at bounding box center [511, 181] width 917 height 154
click at [567, 134] on div at bounding box center [530, 138] width 143 height 21
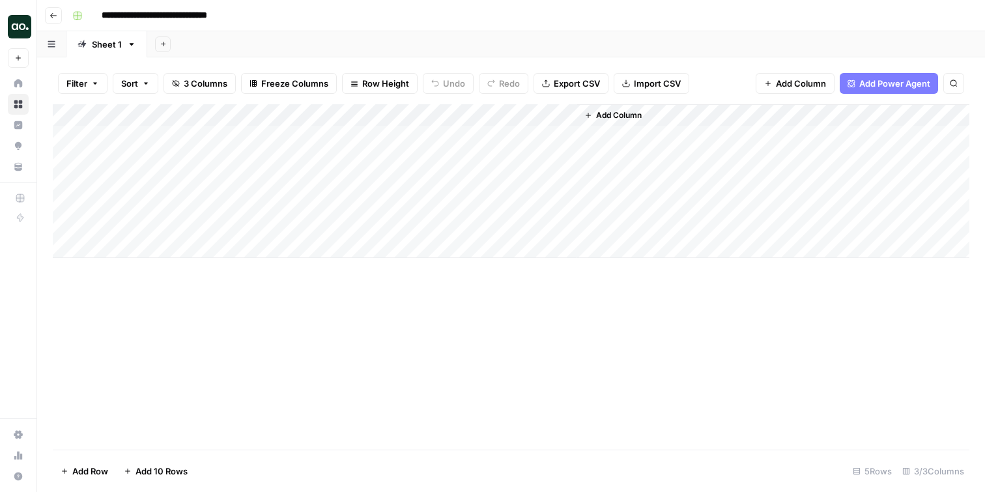
click at [508, 218] on div "Add Column" at bounding box center [511, 181] width 917 height 154
click at [395, 139] on div "Add Column" at bounding box center [511, 181] width 917 height 154
click at [429, 137] on div "Add Column" at bounding box center [511, 181] width 917 height 154
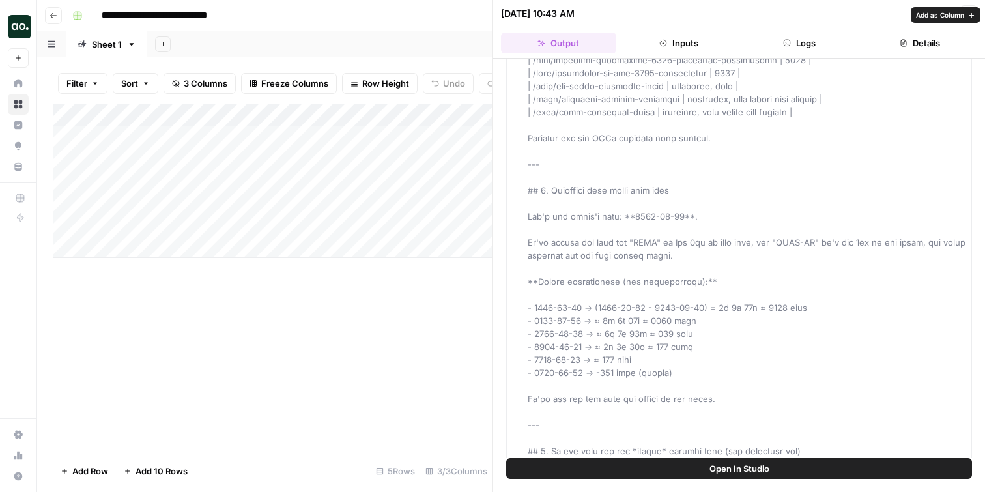
scroll to position [1363, 0]
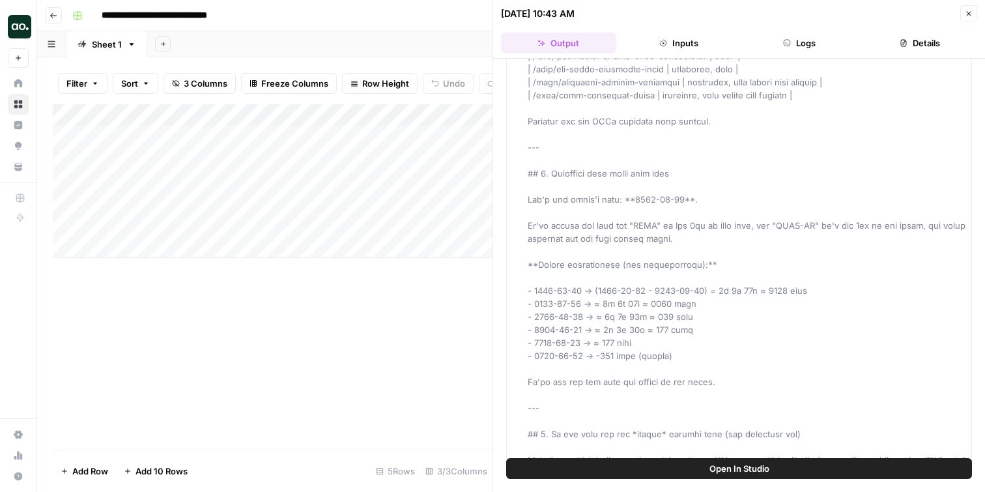
click at [429, 383] on div "Add Column" at bounding box center [273, 276] width 440 height 345
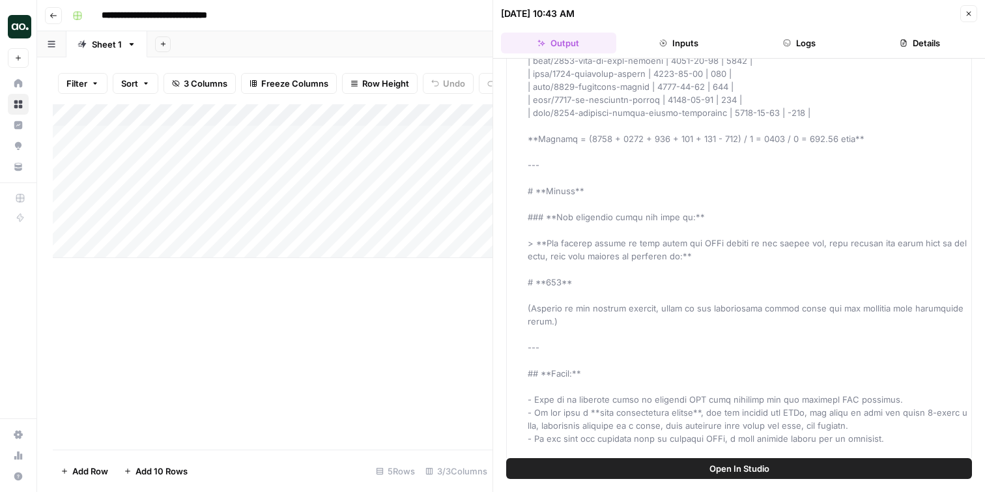
scroll to position [2137, 0]
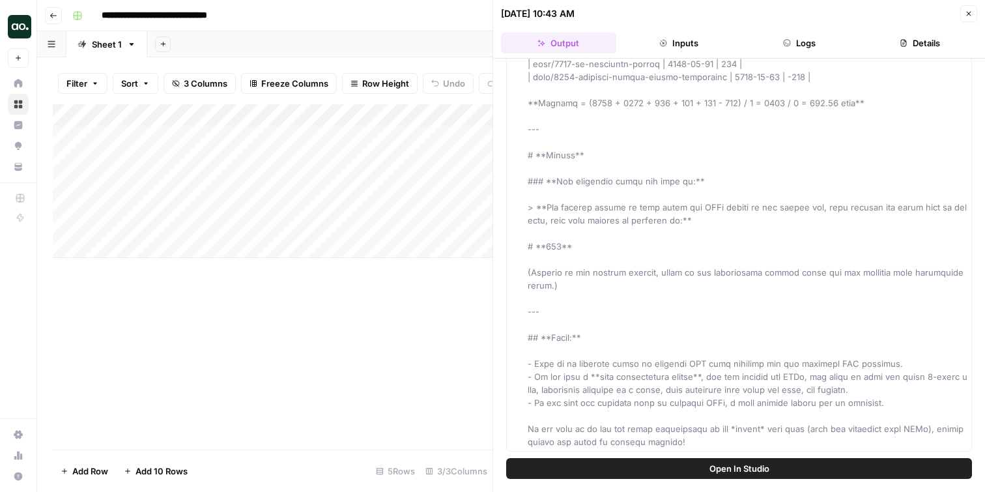
click at [968, 8] on button "Close" at bounding box center [969, 13] width 17 height 17
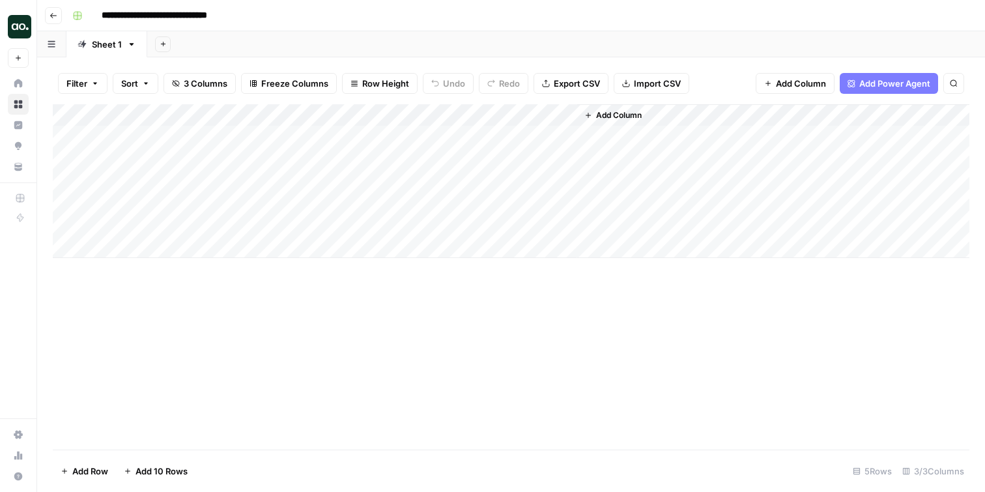
click at [53, 16] on icon "button" at bounding box center [54, 16] width 8 height 8
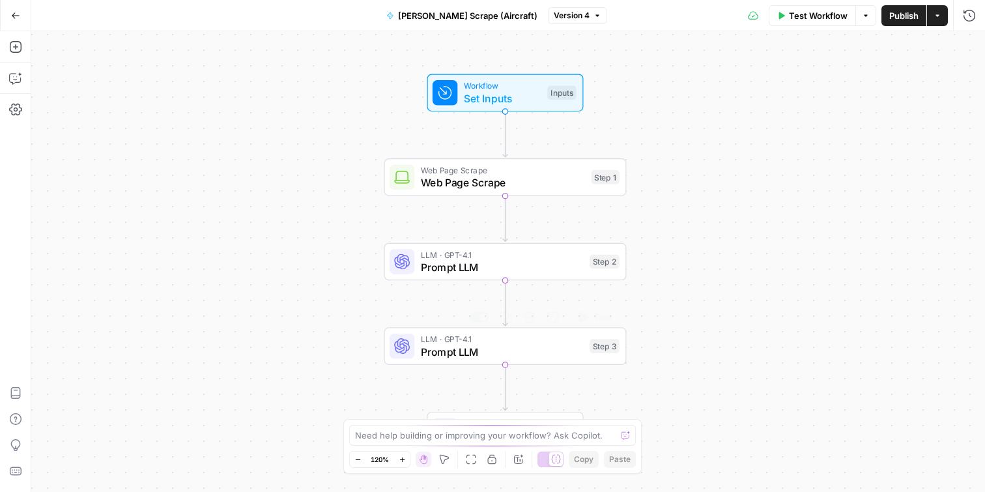
click at [515, 351] on span "Prompt LLM" at bounding box center [502, 352] width 163 height 16
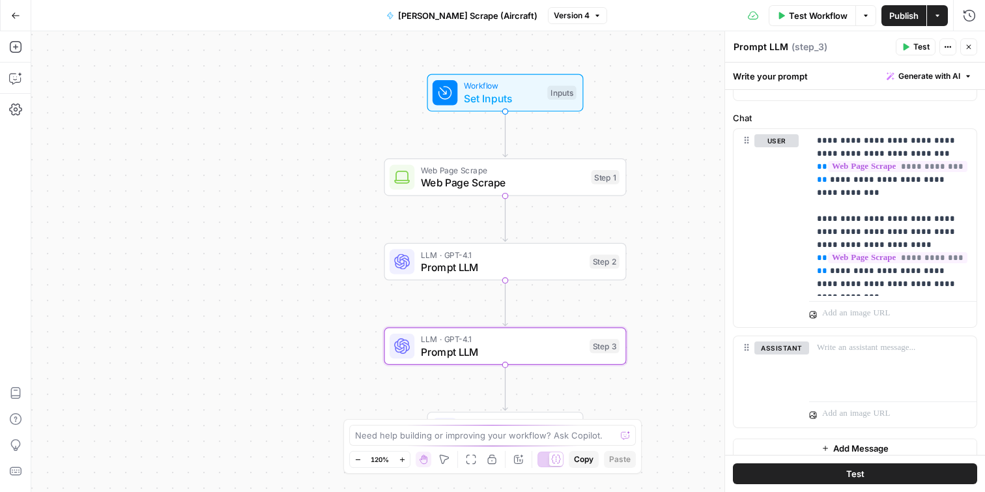
scroll to position [121, 0]
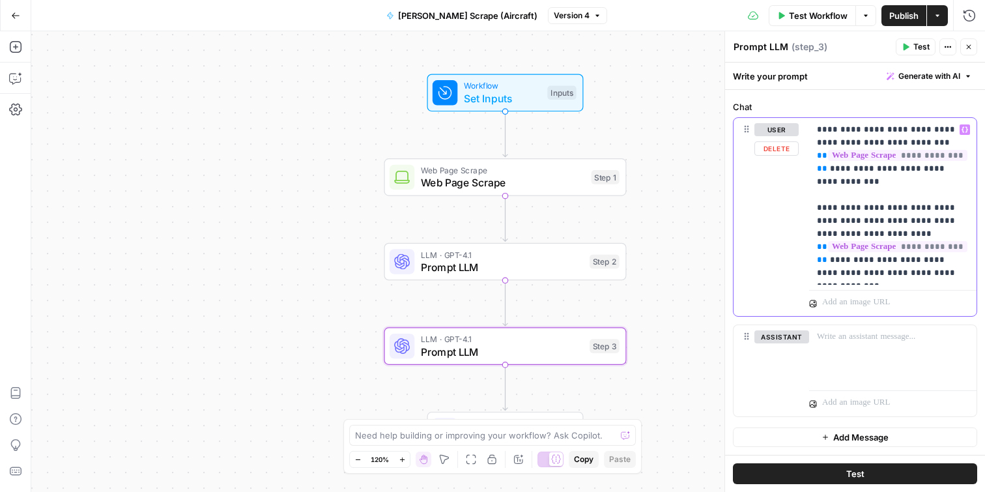
click at [914, 220] on p "**********" at bounding box center [893, 201] width 152 height 156
drag, startPoint x: 951, startPoint y: 222, endPoint x: 816, endPoint y: 224, distance: 135.6
click at [816, 224] on div "**********" at bounding box center [892, 201] width 167 height 167
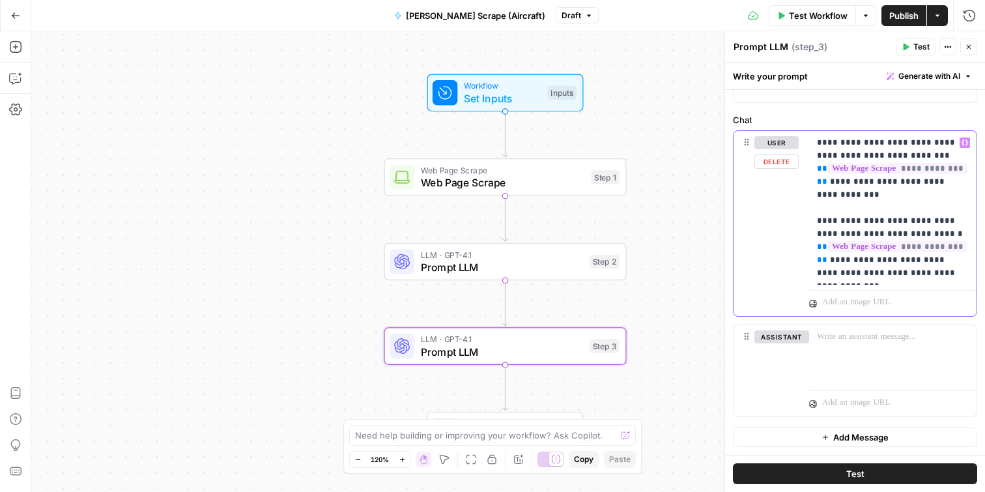
drag, startPoint x: 963, startPoint y: 274, endPoint x: 845, endPoint y: 271, distance: 118.6
click at [845, 271] on p "**********" at bounding box center [893, 207] width 152 height 143
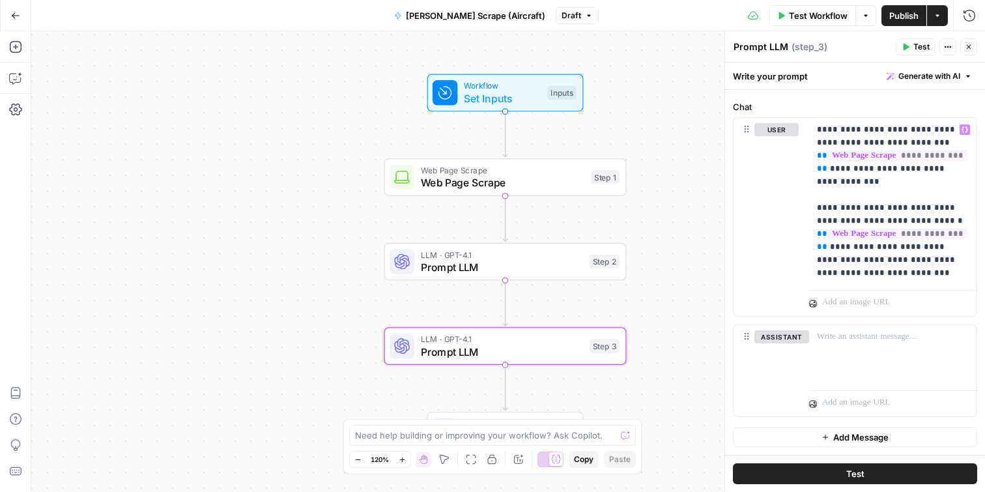
click at [901, 17] on span "Publish" at bounding box center [904, 15] width 29 height 13
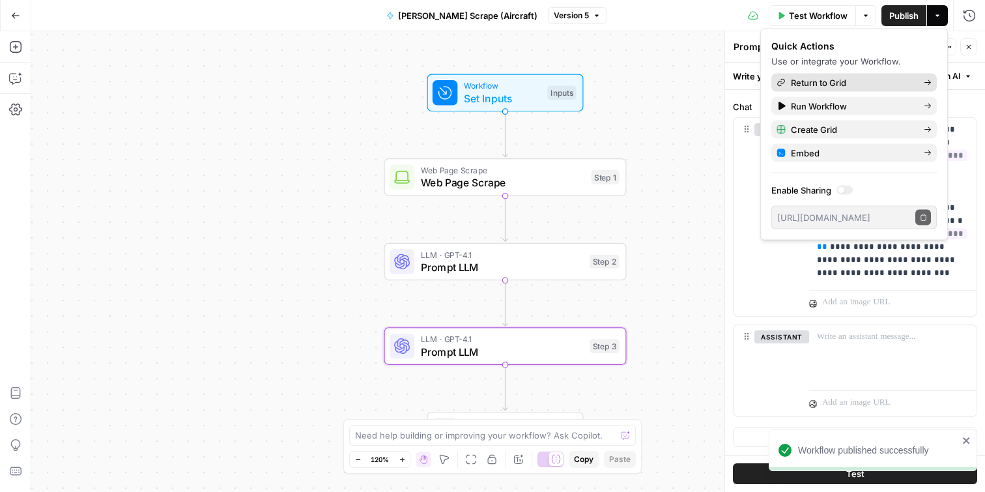
click at [862, 80] on span "Return to Grid" at bounding box center [852, 82] width 123 height 13
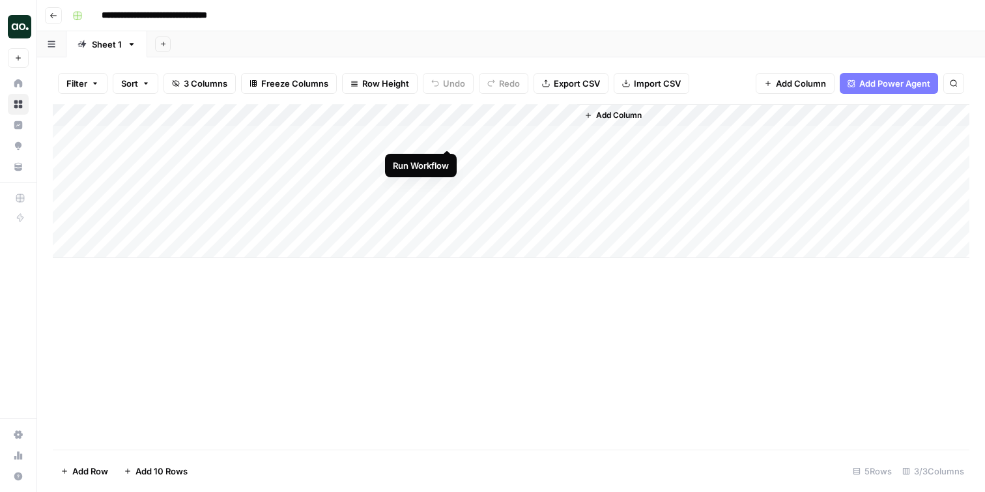
click at [450, 134] on div "Add Column" at bounding box center [511, 181] width 917 height 154
click at [526, 134] on div "Add Column" at bounding box center [511, 181] width 917 height 154
click at [564, 134] on div "Add Column" at bounding box center [511, 181] width 917 height 154
click at [508, 239] on div "Add Column" at bounding box center [511, 181] width 917 height 154
click at [679, 41] on div "Add Sheet" at bounding box center [566, 44] width 838 height 26
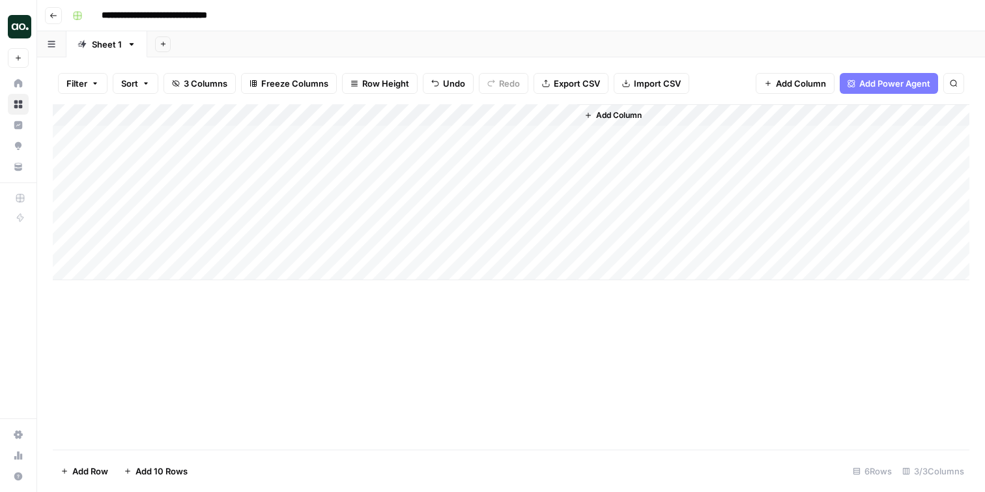
click at [391, 138] on div "Add Column" at bounding box center [511, 192] width 917 height 176
click at [432, 134] on div "Add Column" at bounding box center [511, 192] width 917 height 176
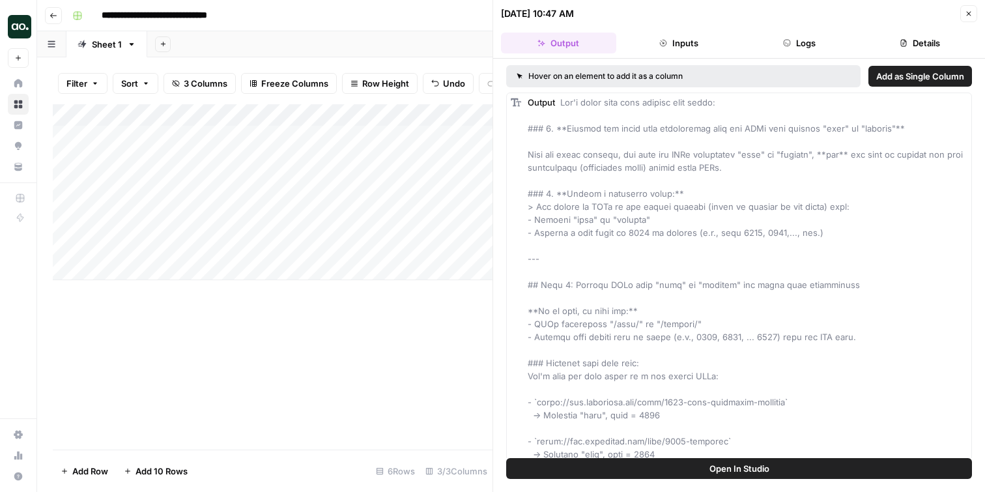
click at [895, 34] on button "Details" at bounding box center [919, 43] width 115 height 21
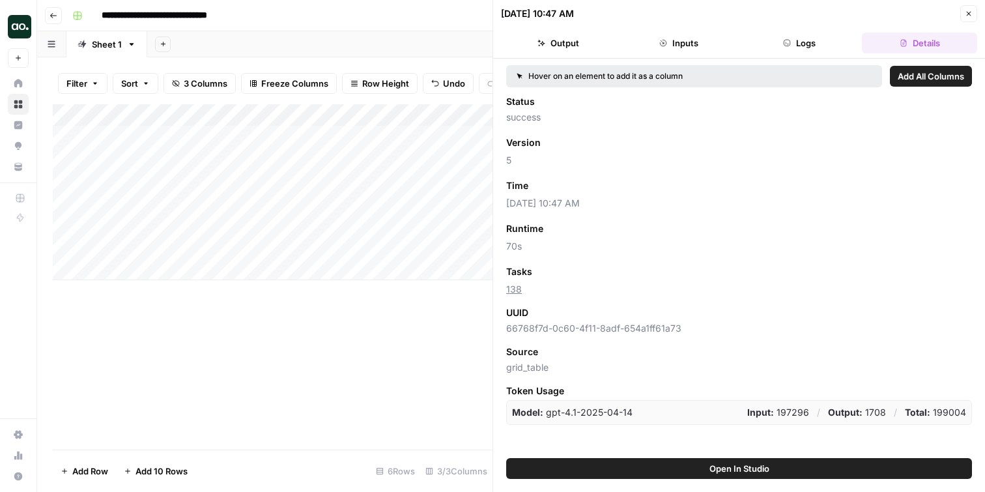
click at [810, 41] on button "Logs" at bounding box center [799, 43] width 115 height 21
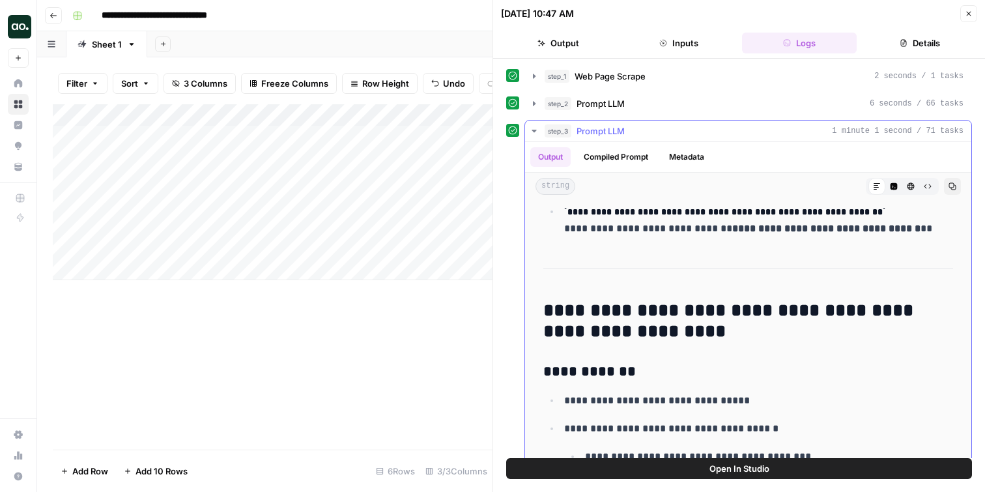
scroll to position [713, 0]
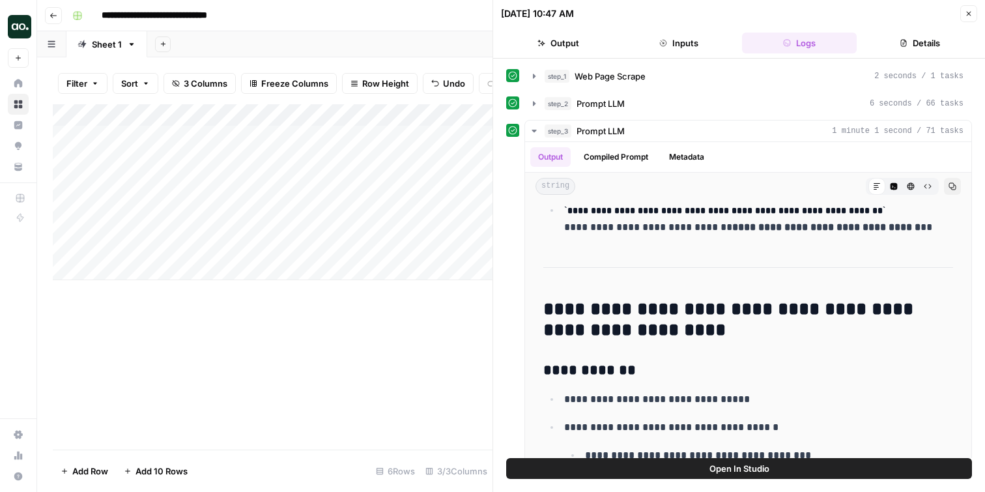
click at [721, 467] on span "Open In Studio" at bounding box center [740, 468] width 60 height 13
click at [965, 15] on icon "button" at bounding box center [969, 14] width 8 height 8
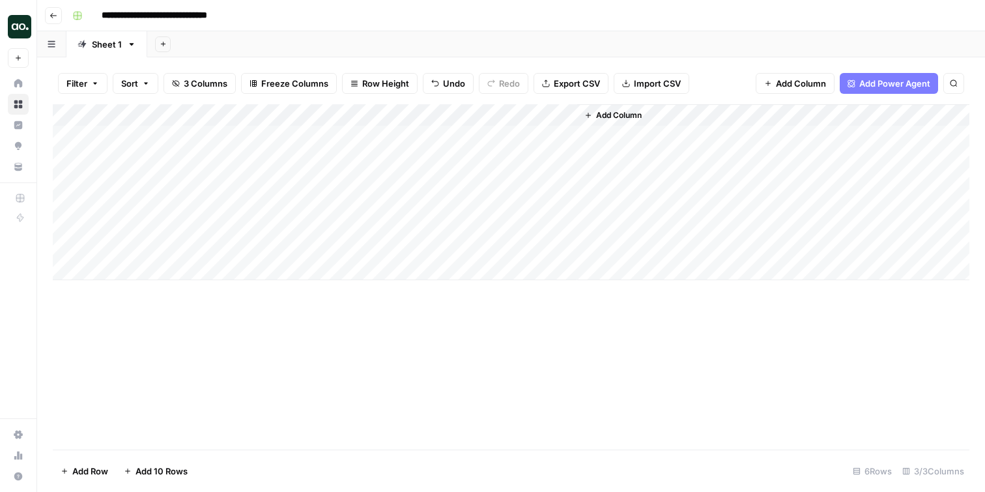
click at [66, 252] on div "Add Column" at bounding box center [511, 192] width 917 height 176
click at [76, 473] on span "Delete 1 Row" at bounding box center [87, 471] width 52 height 13
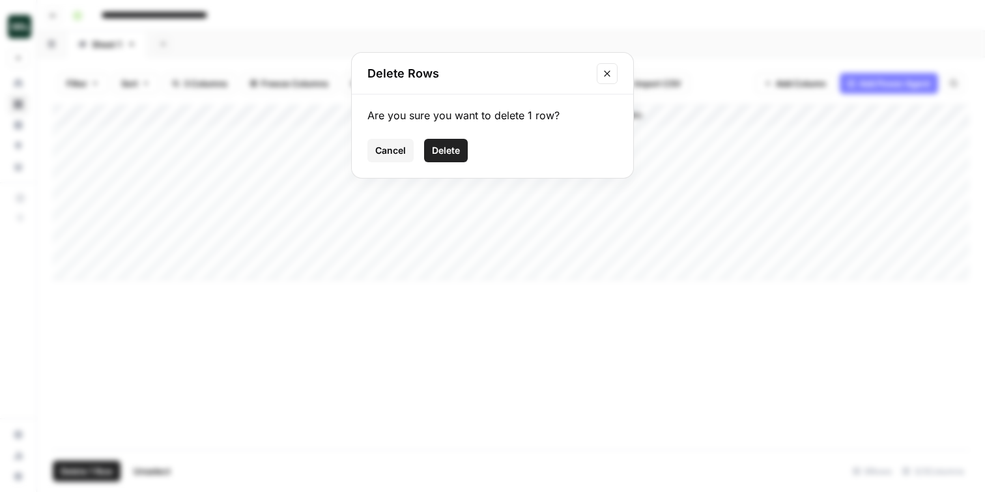
click at [471, 148] on div "Cancel Delete" at bounding box center [493, 150] width 250 height 23
click at [452, 149] on span "Delete" at bounding box center [446, 150] width 28 height 13
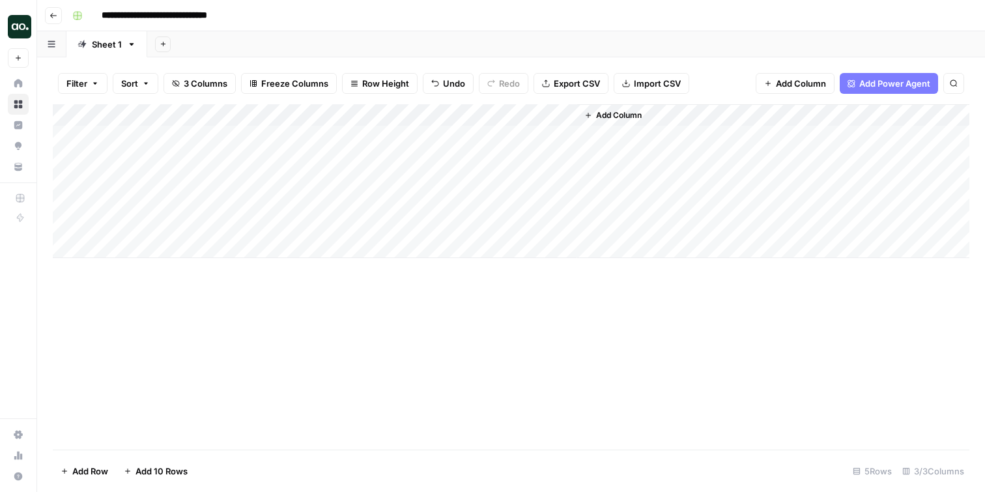
click at [632, 116] on span "Add Column" at bounding box center [619, 115] width 46 height 12
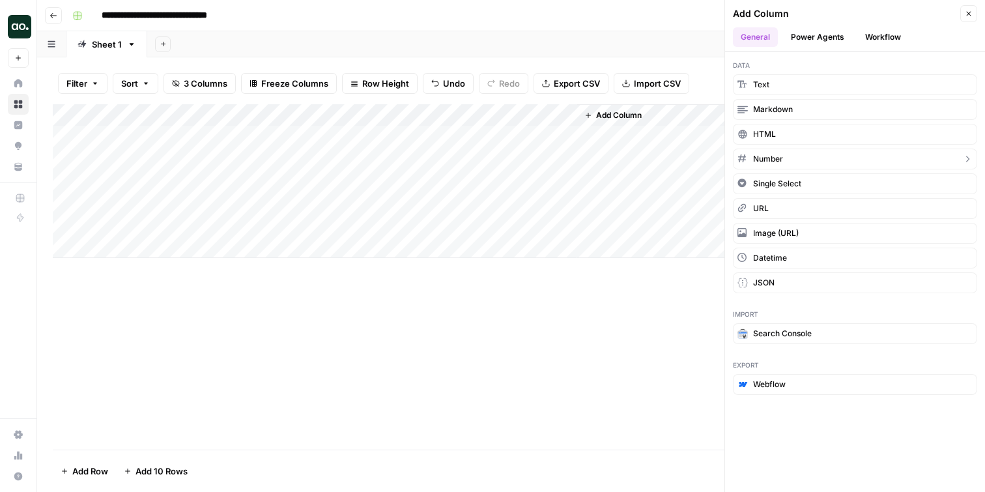
click at [776, 160] on span "Number" at bounding box center [768, 159] width 30 height 12
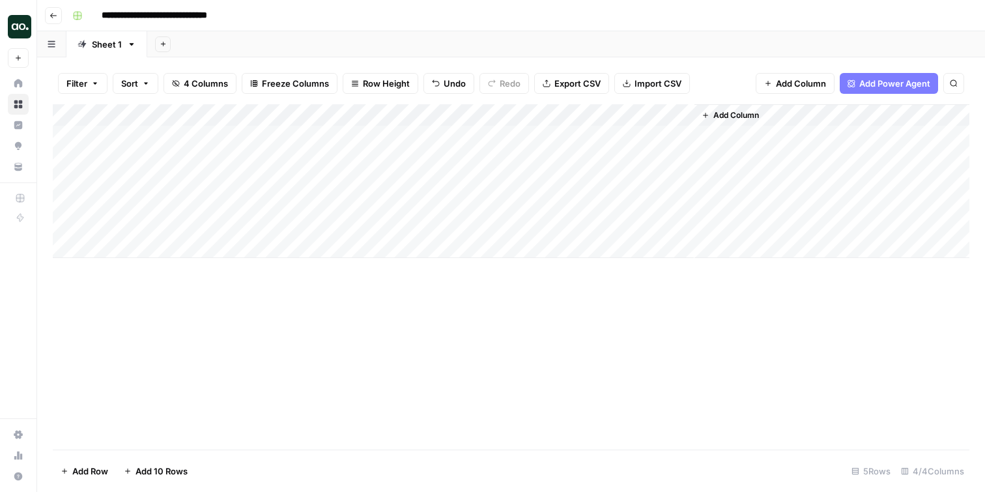
click at [389, 136] on div "Add Column" at bounding box center [511, 181] width 917 height 154
click at [59, 12] on button "Go back" at bounding box center [53, 15] width 17 height 17
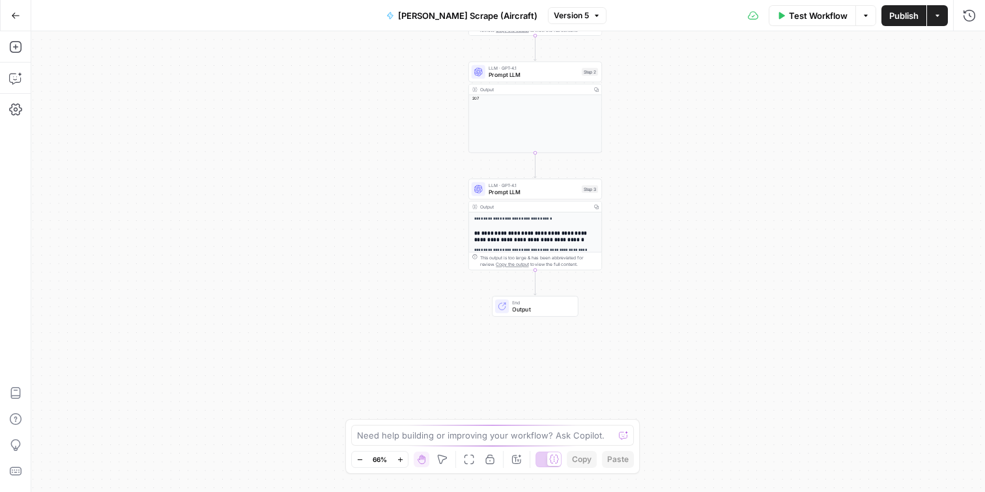
drag, startPoint x: 343, startPoint y: 291, endPoint x: 375, endPoint y: 110, distance: 183.3
click at [375, 110] on div "**********" at bounding box center [508, 261] width 954 height 461
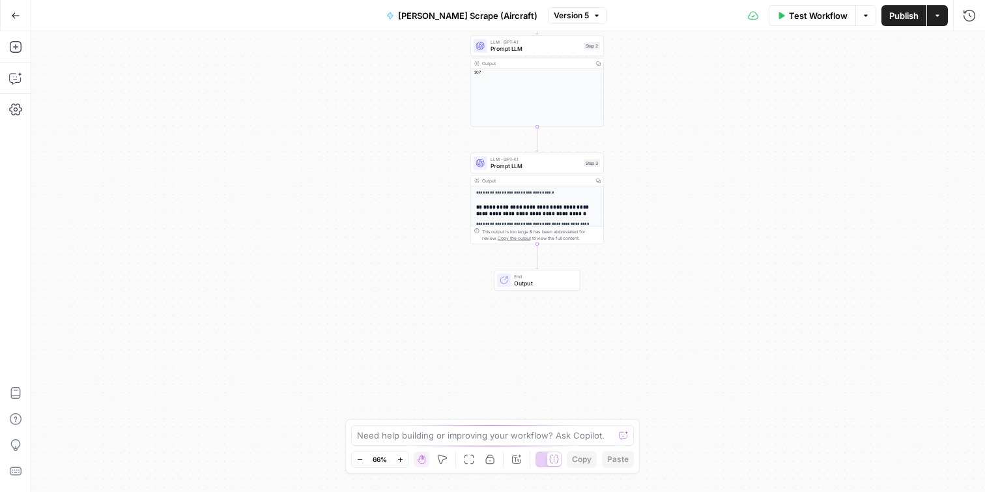
click at [518, 281] on span "Output" at bounding box center [543, 283] width 59 height 8
click at [518, 281] on span "Output" at bounding box center [544, 283] width 59 height 8
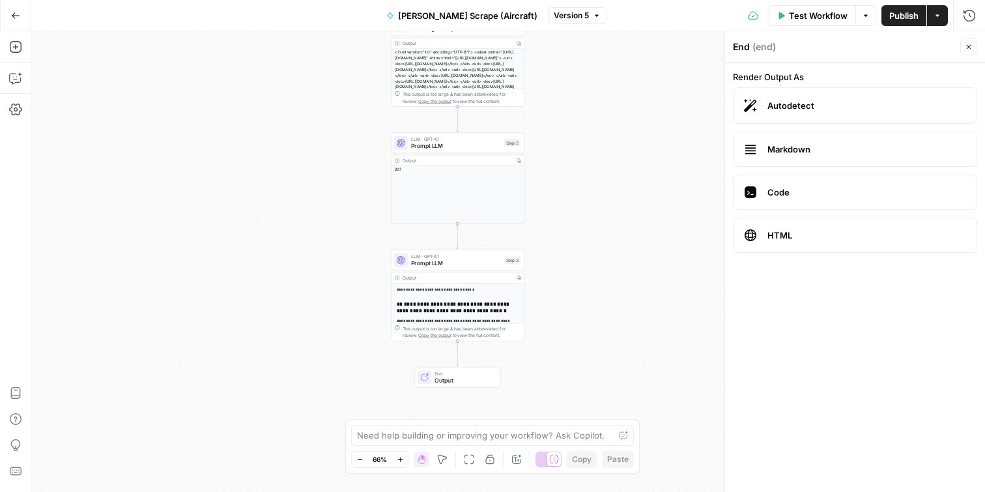
drag, startPoint x: 366, startPoint y: 164, endPoint x: 285, endPoint y: 261, distance: 125.9
click at [285, 261] on div "**********" at bounding box center [508, 261] width 954 height 461
click at [465, 253] on span "LLM · GPT-4.1" at bounding box center [456, 256] width 90 height 7
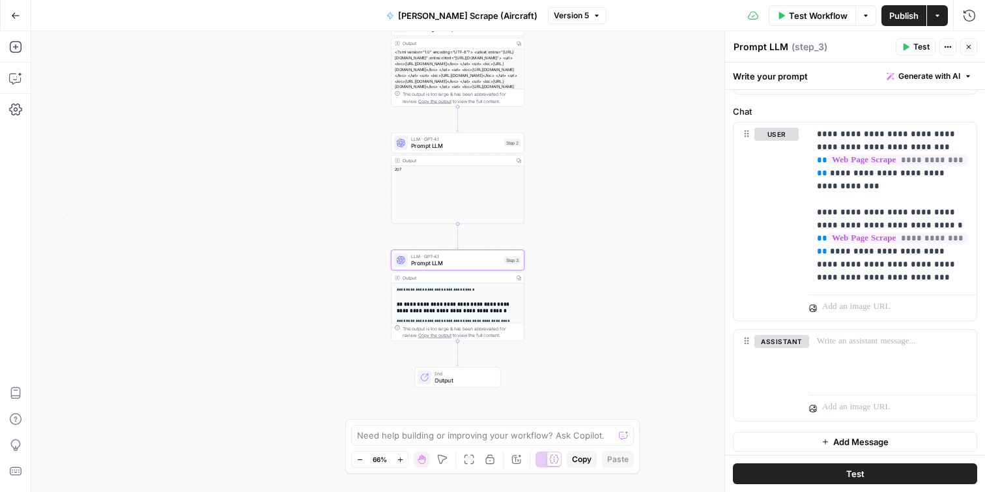
scroll to position [121, 0]
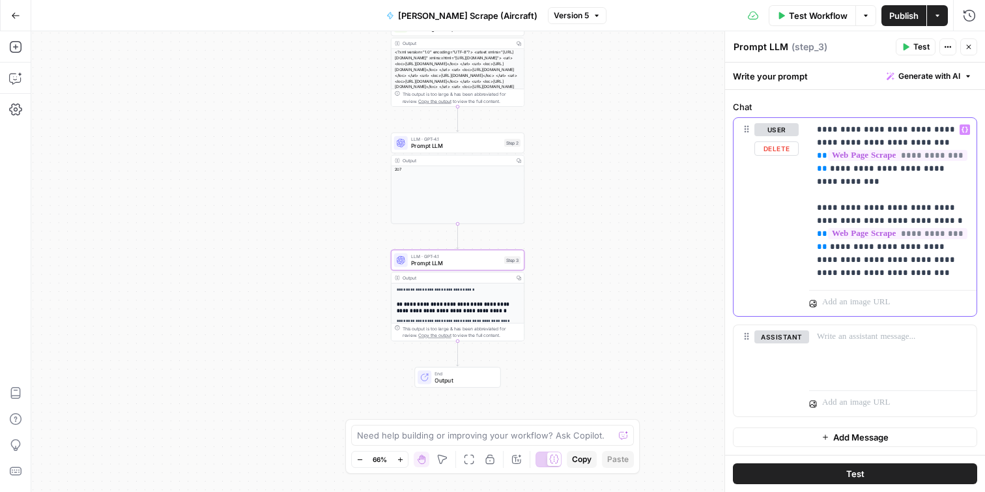
drag, startPoint x: 843, startPoint y: 208, endPoint x: 812, endPoint y: 207, distance: 30.6
click at [812, 207] on div "**********" at bounding box center [892, 201] width 167 height 167
click at [906, 18] on span "Publish" at bounding box center [904, 15] width 29 height 13
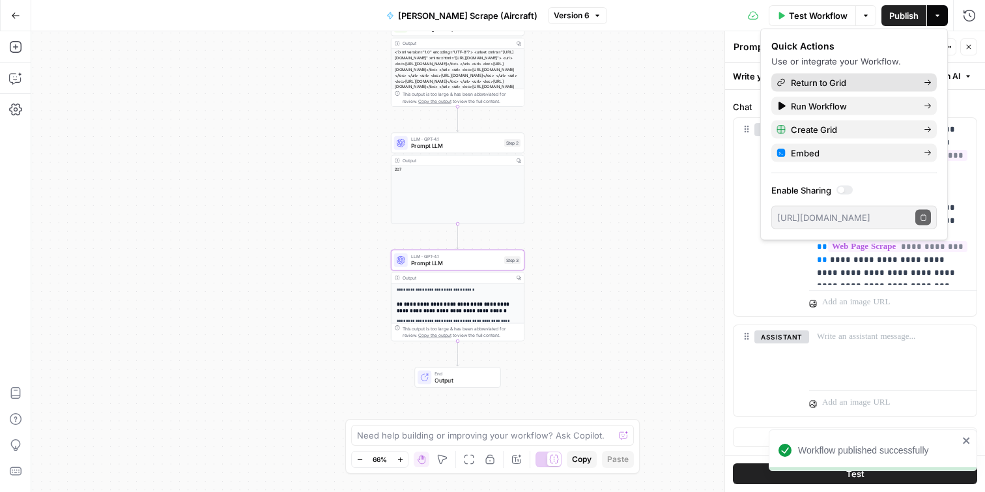
click at [849, 86] on span "Return to Grid" at bounding box center [852, 82] width 123 height 13
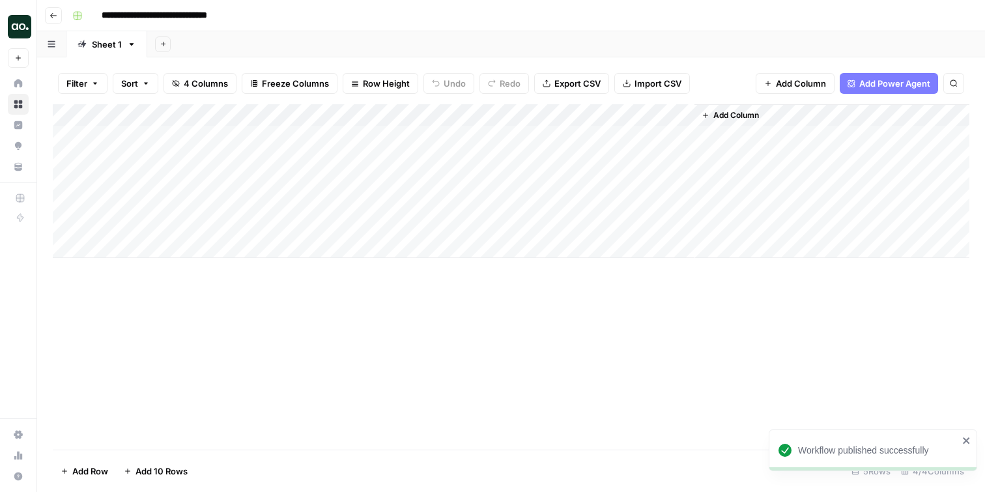
click at [449, 137] on div "Add Column" at bounding box center [511, 181] width 917 height 154
click at [514, 139] on div "Add Column" at bounding box center [511, 181] width 917 height 154
click at [517, 136] on div "Add Column" at bounding box center [511, 181] width 917 height 154
click at [429, 135] on div "Add Column" at bounding box center [511, 181] width 917 height 154
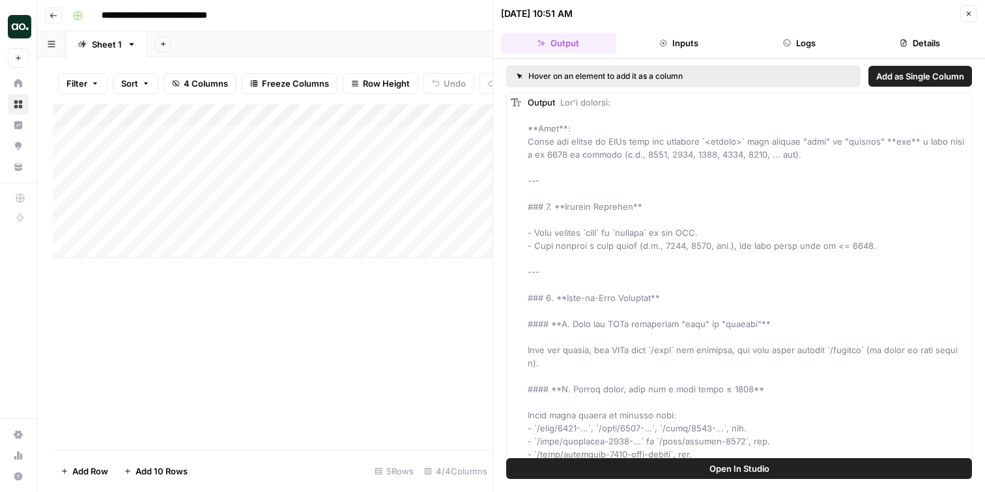
click at [968, 8] on button "Close" at bounding box center [969, 13] width 17 height 17
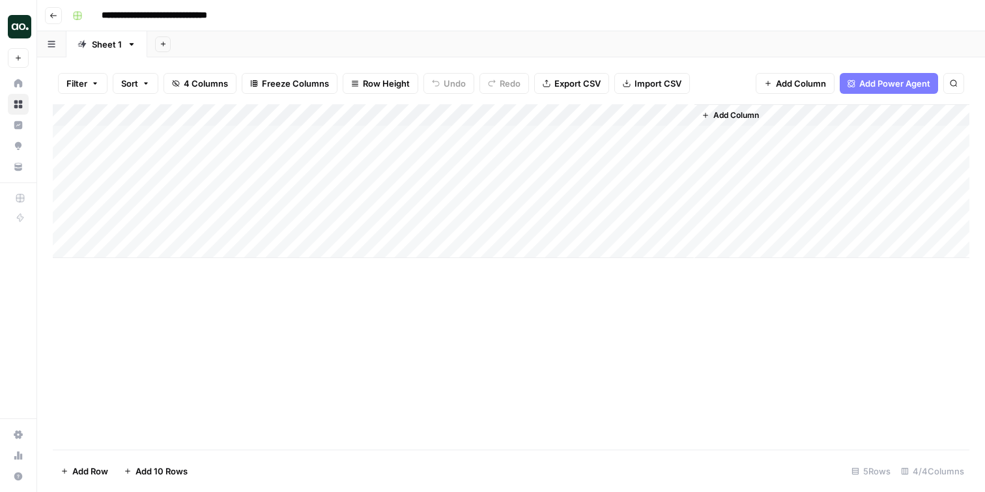
click at [56, 14] on icon "button" at bounding box center [54, 16] width 8 height 8
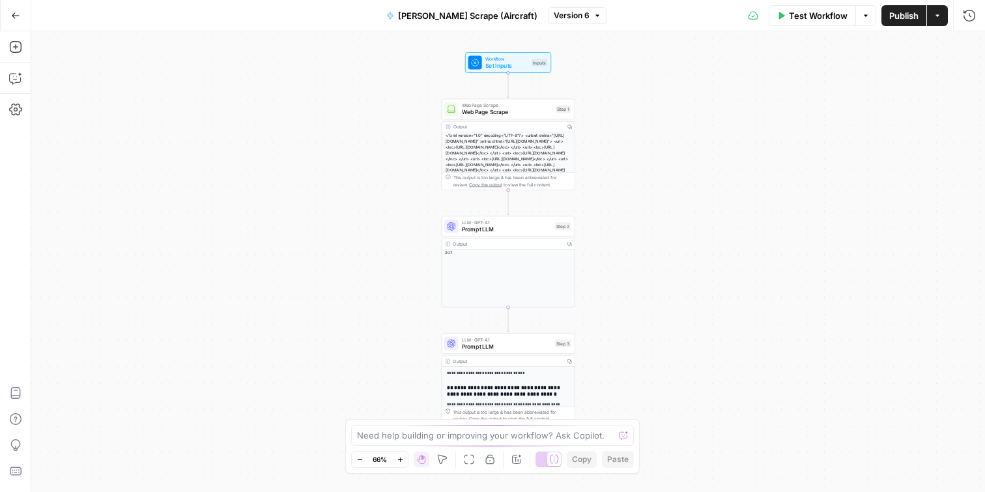
click at [506, 219] on span "LLM · GPT-4.1" at bounding box center [507, 222] width 90 height 7
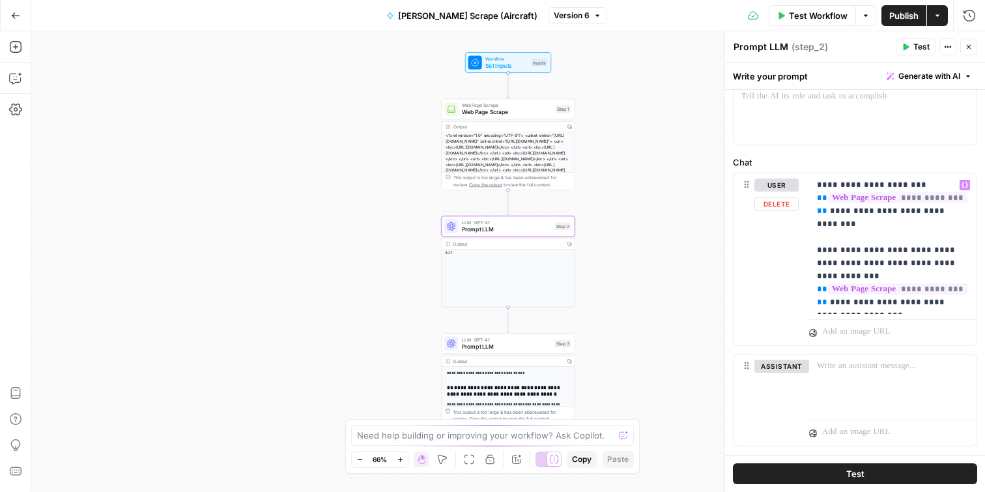
scroll to position [67, 0]
click at [512, 347] on span "Prompt LLM" at bounding box center [507, 346] width 90 height 8
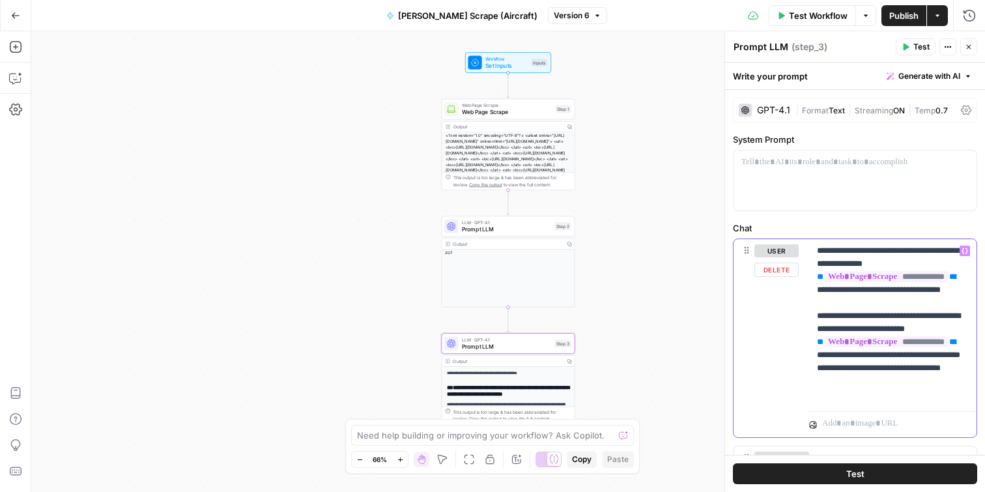
drag, startPoint x: 892, startPoint y: 328, endPoint x: 806, endPoint y: 331, distance: 86.1
click at [806, 331] on div "**********" at bounding box center [855, 338] width 243 height 198
click at [961, 328] on p "**********" at bounding box center [893, 322] width 152 height 156
click at [824, 343] on p "**********" at bounding box center [893, 322] width 152 height 156
click at [859, 392] on p "**********" at bounding box center [893, 328] width 152 height 169
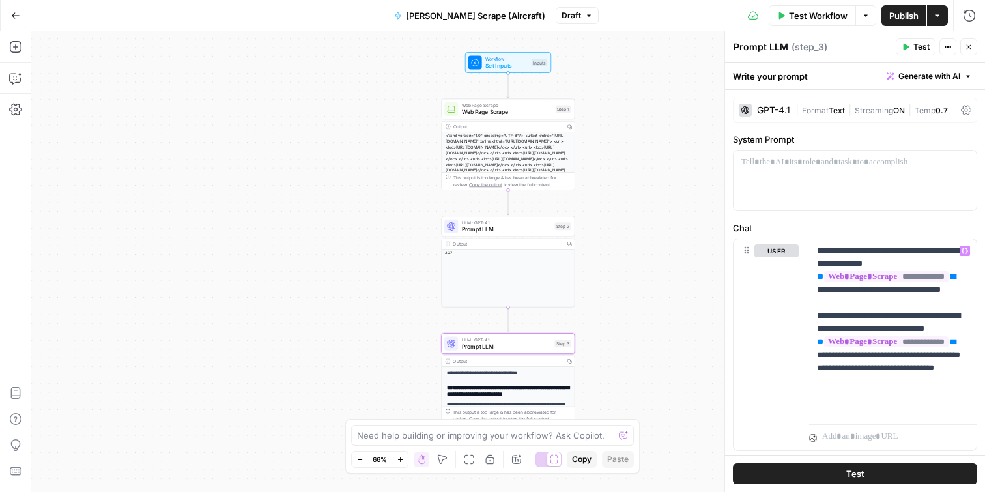
click at [906, 12] on span "Publish" at bounding box center [904, 15] width 29 height 13
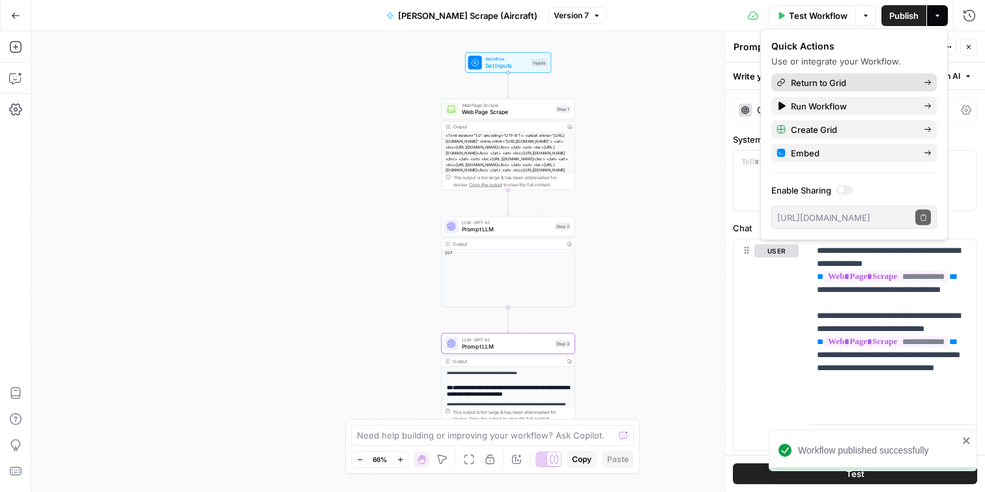
click at [852, 79] on span "Return to Grid" at bounding box center [852, 82] width 123 height 13
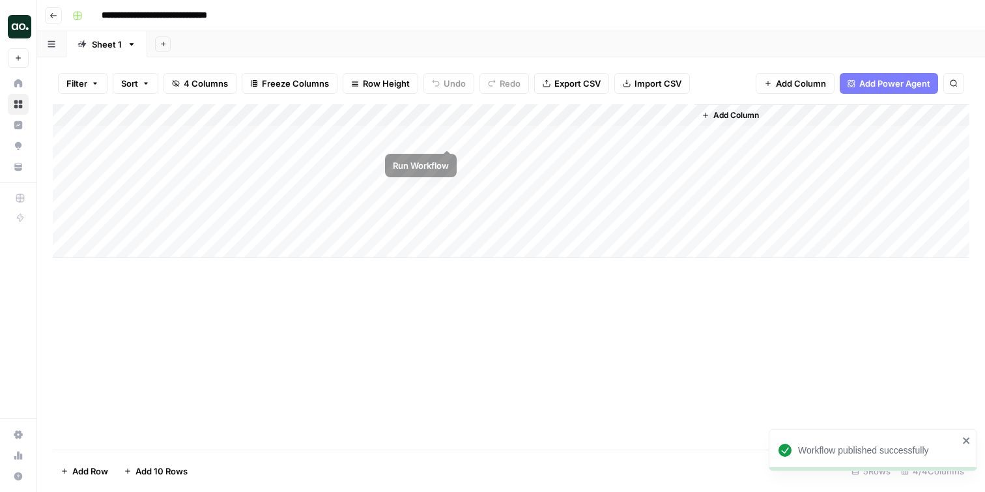
click at [448, 133] on div "Add Column" at bounding box center [511, 181] width 917 height 154
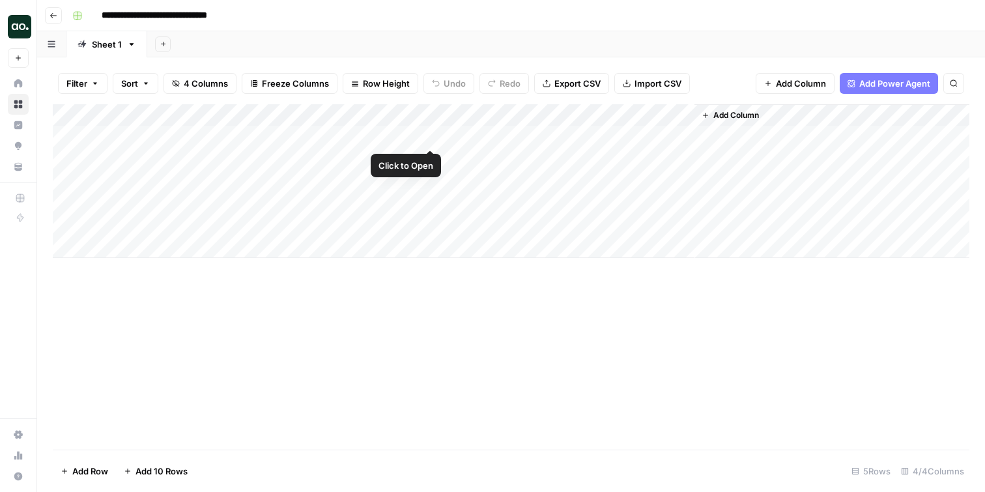
click at [428, 136] on div "Add Column" at bounding box center [511, 181] width 917 height 154
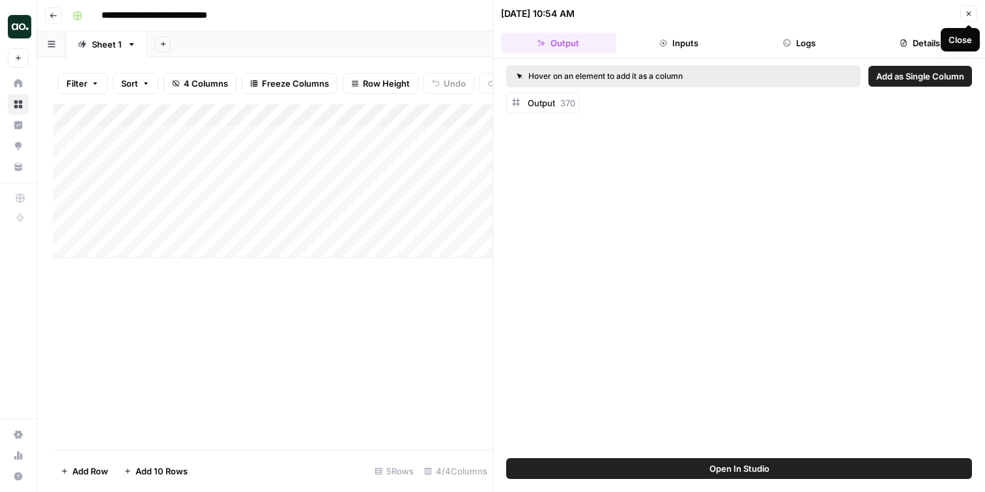
click at [968, 12] on icon "button" at bounding box center [969, 14] width 5 height 5
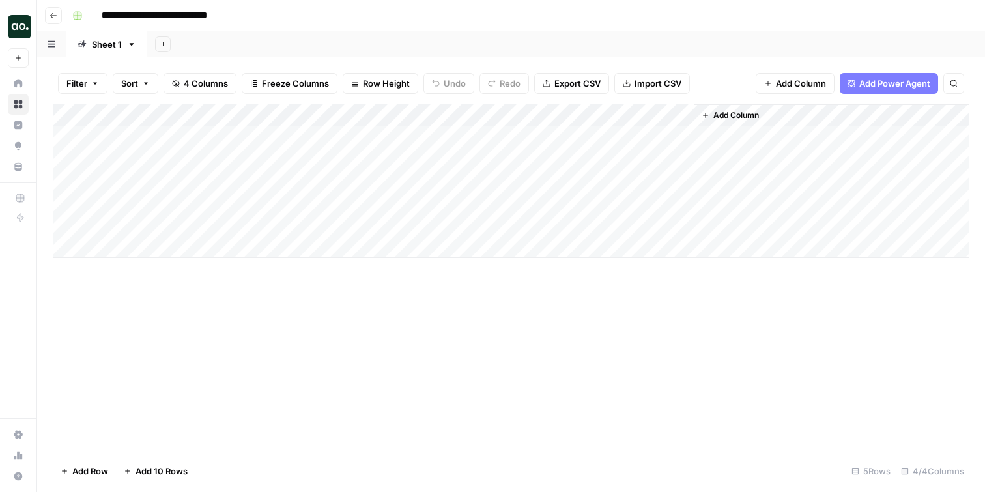
click at [639, 110] on div "Add Column" at bounding box center [511, 181] width 917 height 154
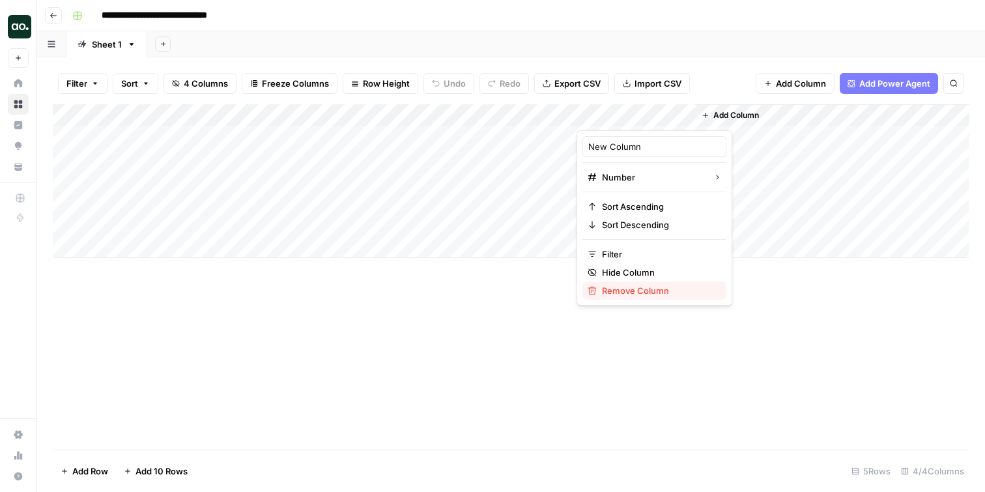
click at [624, 295] on span "Remove Column" at bounding box center [659, 290] width 114 height 13
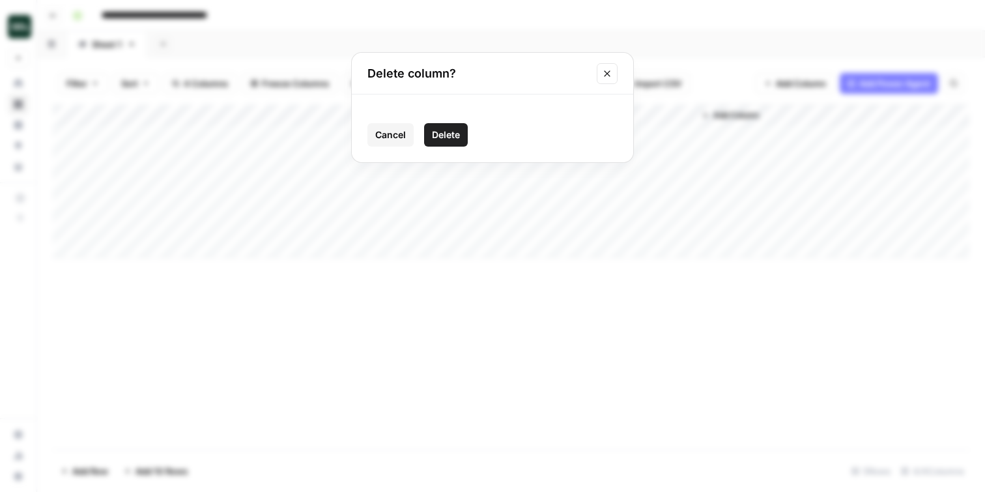
click at [444, 136] on span "Delete" at bounding box center [446, 134] width 28 height 13
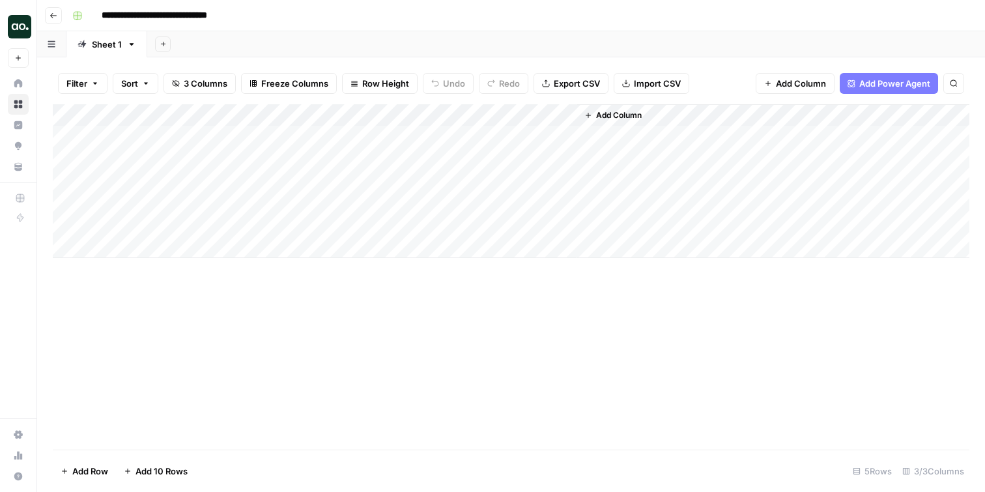
click at [53, 18] on icon "button" at bounding box center [54, 16] width 8 height 8
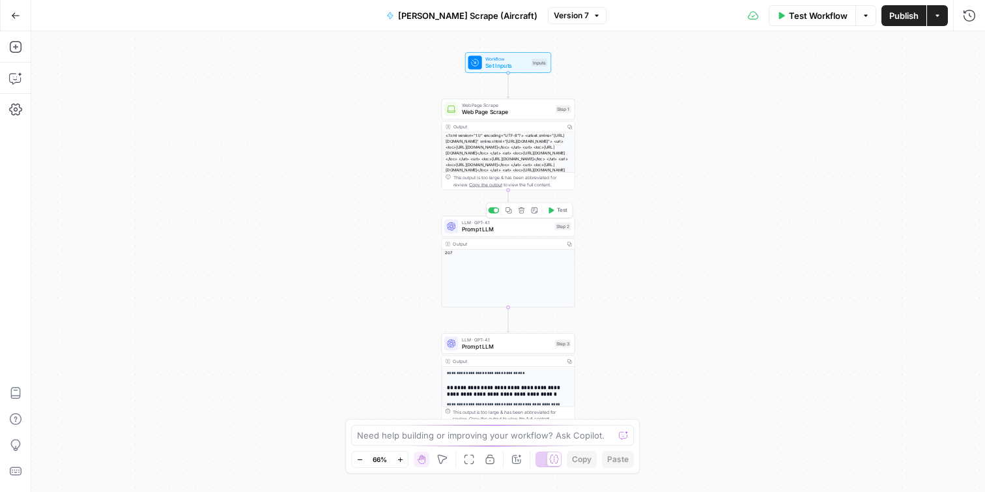
click at [514, 347] on span "Prompt LLM" at bounding box center [507, 346] width 90 height 8
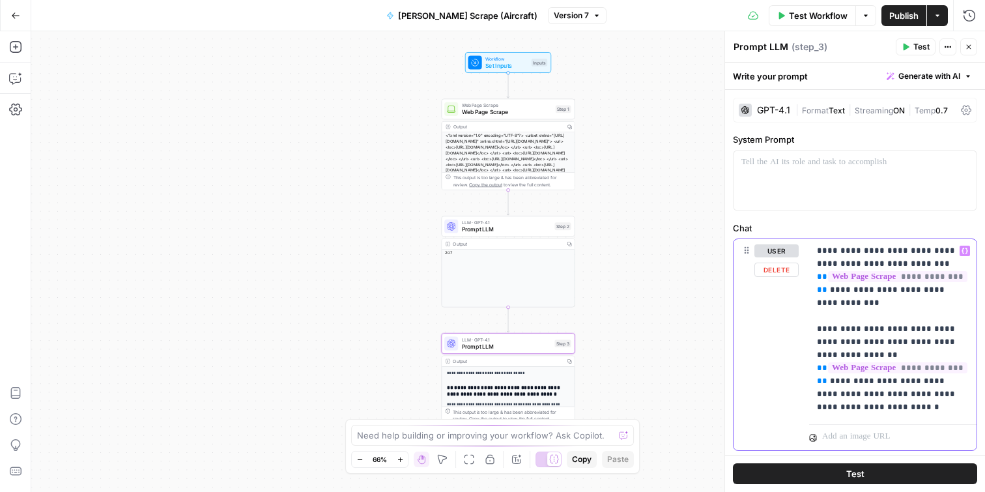
click at [888, 330] on p "**********" at bounding box center [893, 328] width 152 height 169
click at [530, 267] on div "Output Copy 207" at bounding box center [509, 273] width 134 height 69
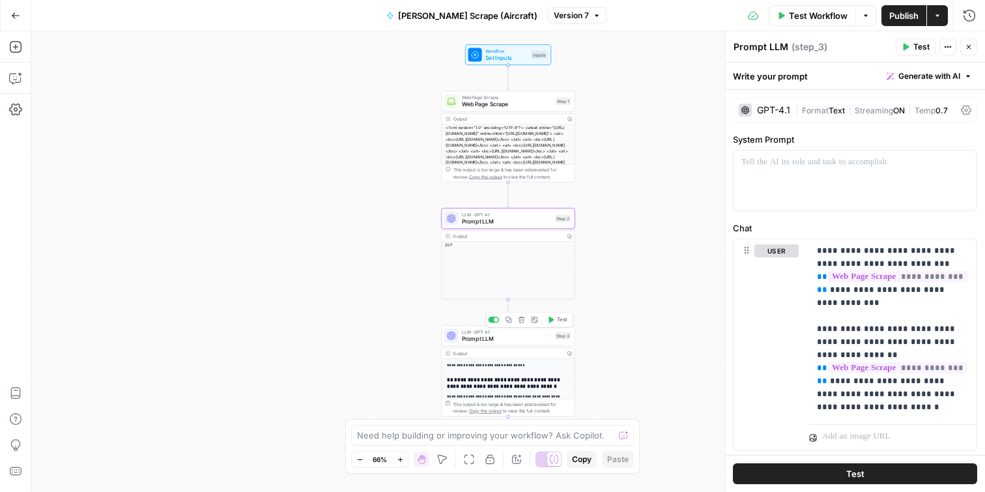
click at [522, 323] on icon "button" at bounding box center [522, 320] width 7 height 7
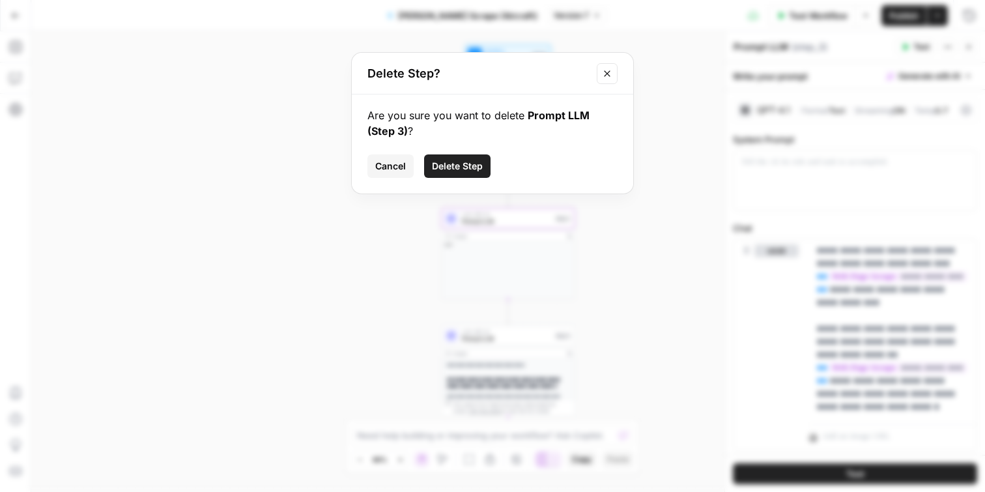
click at [467, 163] on span "Delete Step" at bounding box center [457, 166] width 51 height 13
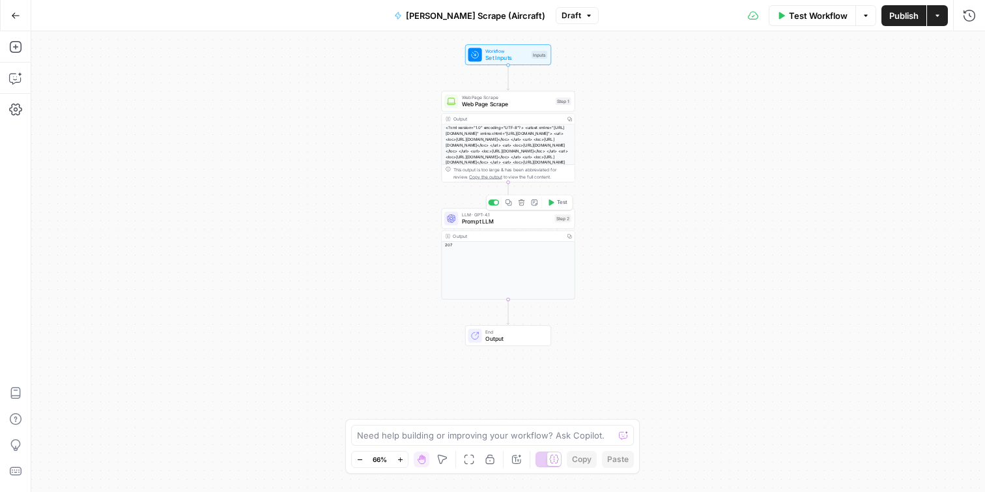
click at [512, 222] on span "Prompt LLM" at bounding box center [507, 221] width 90 height 8
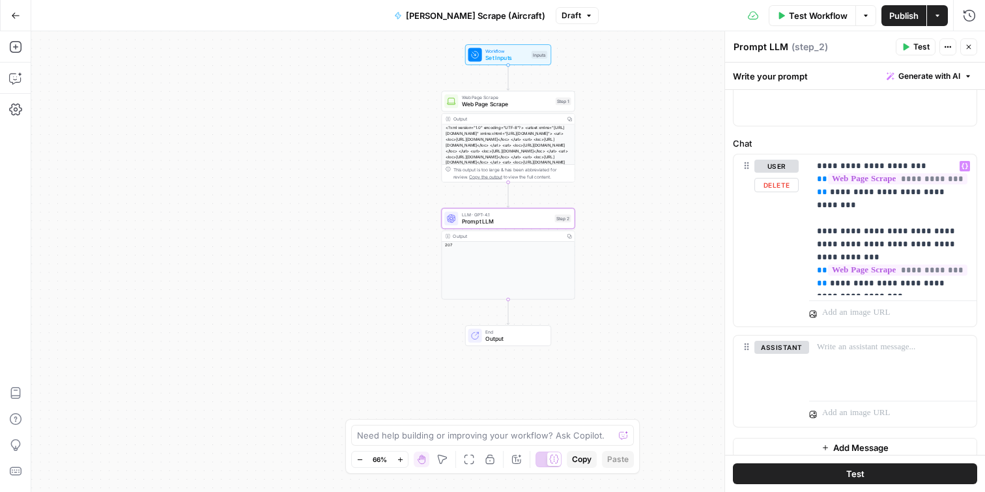
scroll to position [88, 0]
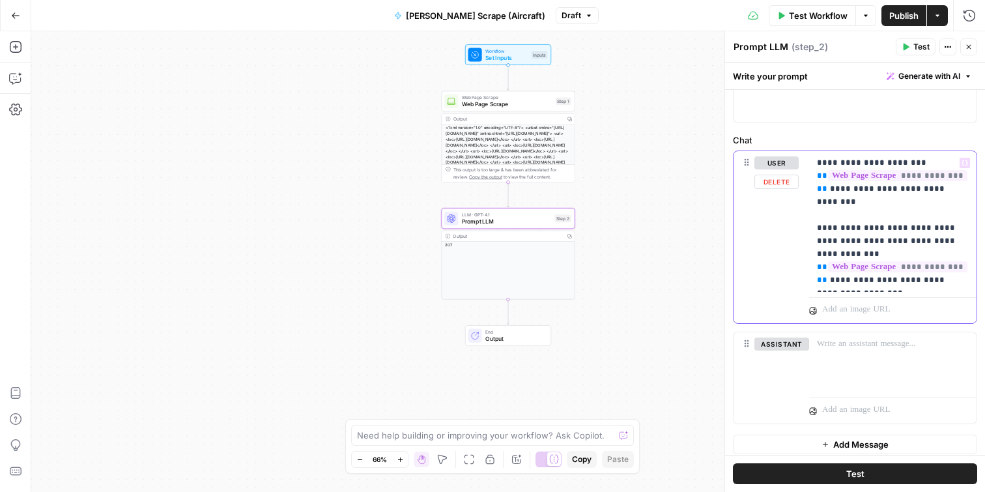
click at [869, 283] on p "**********" at bounding box center [893, 221] width 152 height 130
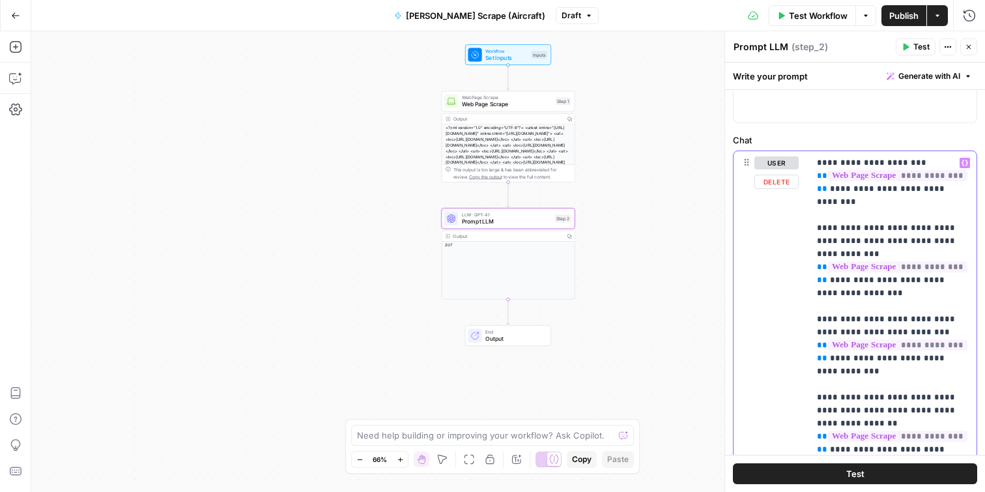
click at [815, 163] on div "**********" at bounding box center [892, 312] width 167 height 323
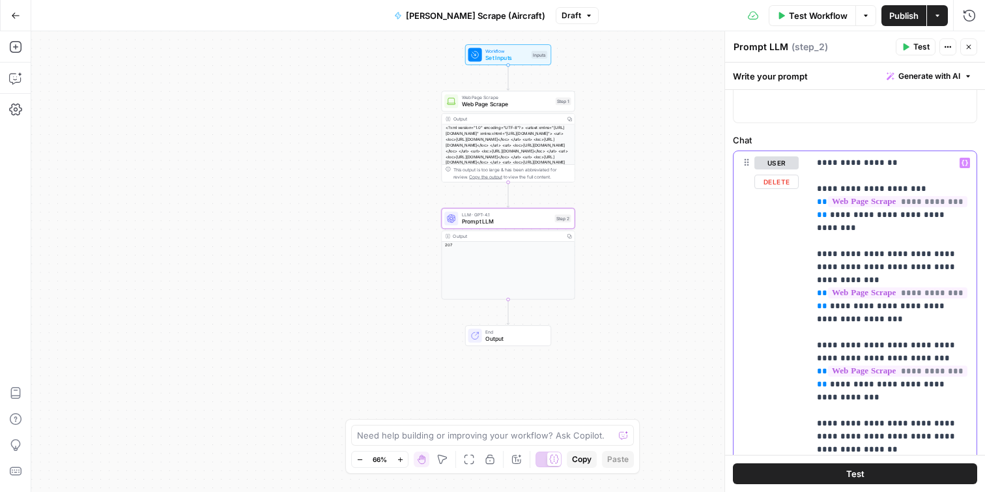
click at [968, 160] on button "Variables Menu" at bounding box center [965, 163] width 10 height 10
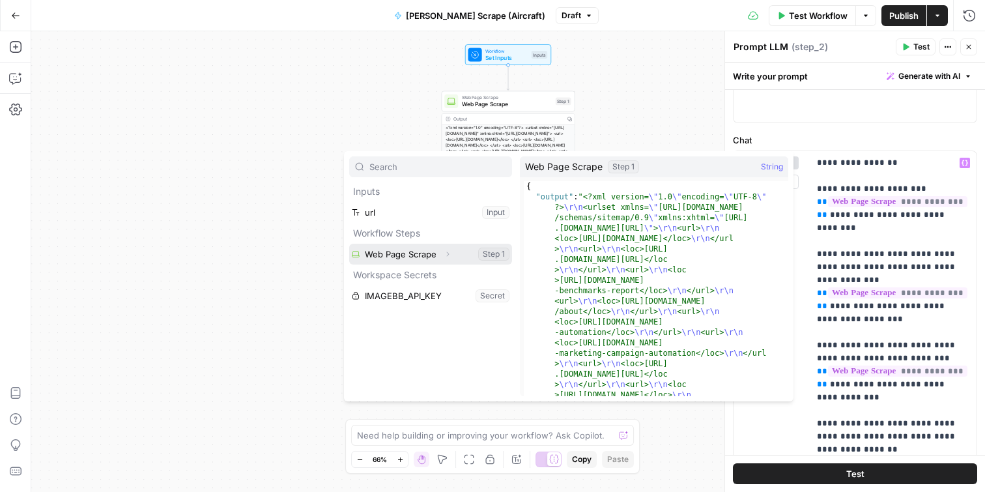
click at [447, 254] on icon "button" at bounding box center [448, 254] width 8 height 8
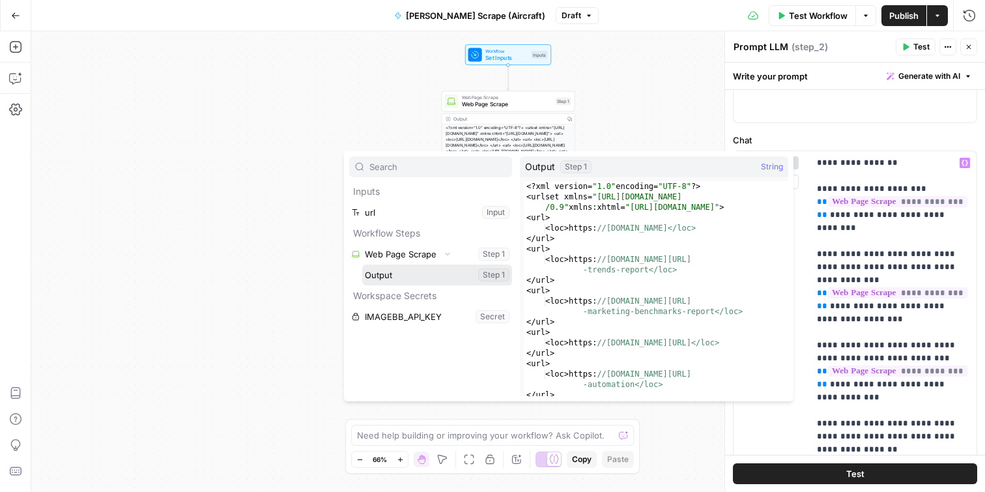
click at [405, 280] on button "Select variable Output" at bounding box center [437, 275] width 150 height 21
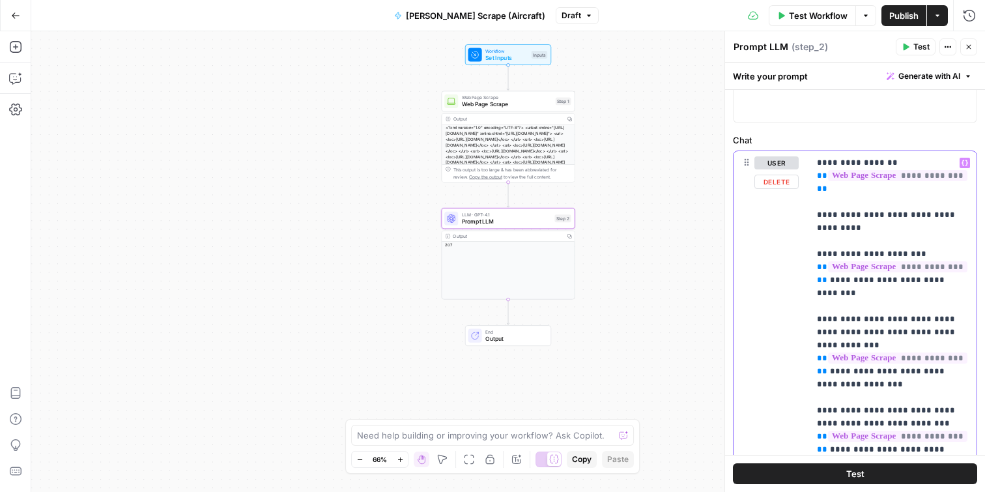
drag, startPoint x: 877, startPoint y: 305, endPoint x: 794, endPoint y: 256, distance: 96.7
click at [794, 256] on div "**********" at bounding box center [855, 374] width 243 height 446
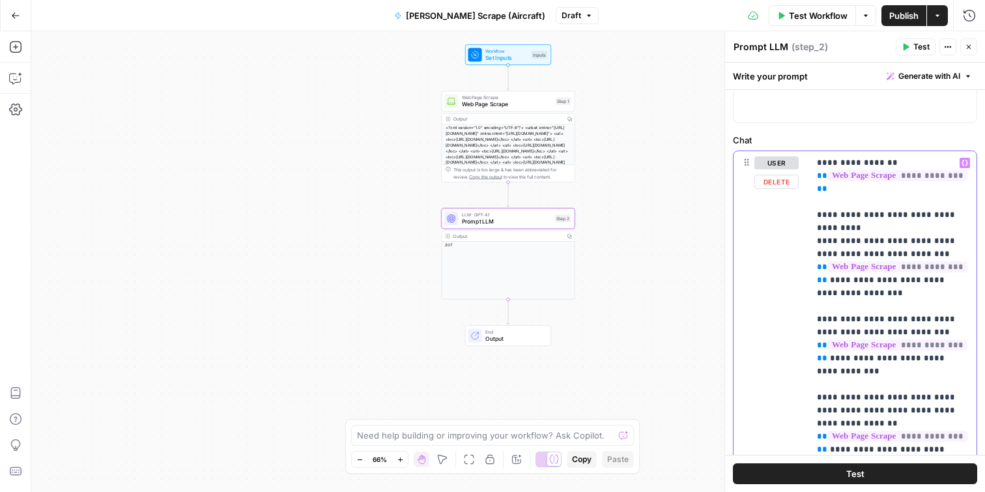
drag, startPoint x: 881, startPoint y: 397, endPoint x: 800, endPoint y: 308, distance: 120.4
click at [800, 308] on div "**********" at bounding box center [855, 335] width 243 height 368
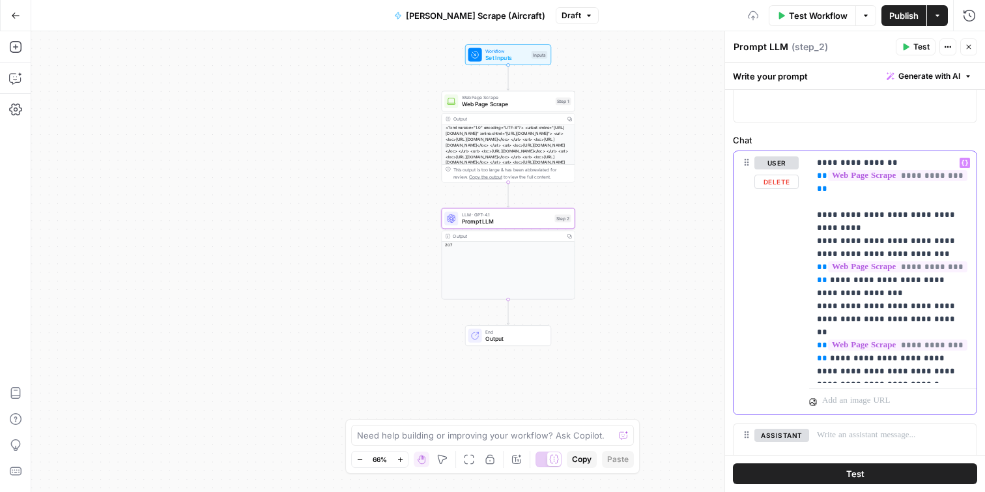
click at [911, 372] on p "**********" at bounding box center [893, 267] width 152 height 222
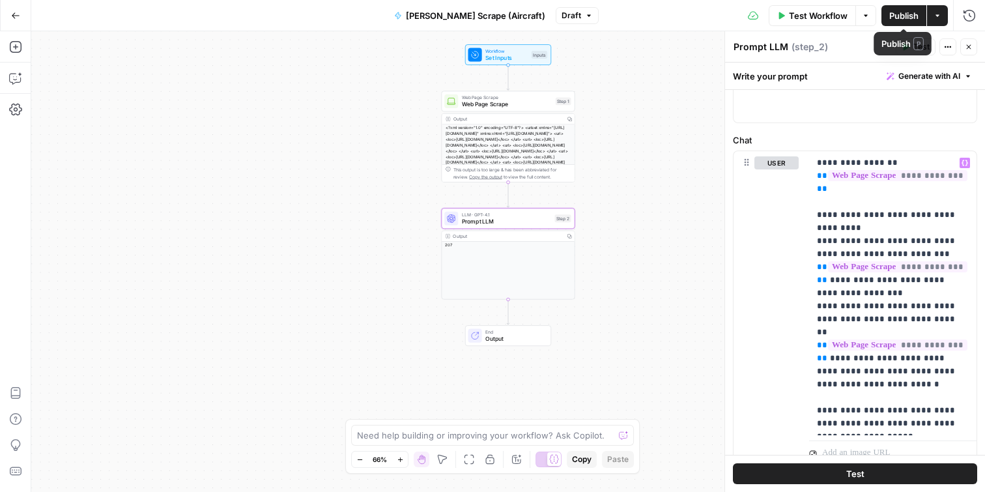
click at [907, 20] on span "Publish" at bounding box center [904, 15] width 29 height 13
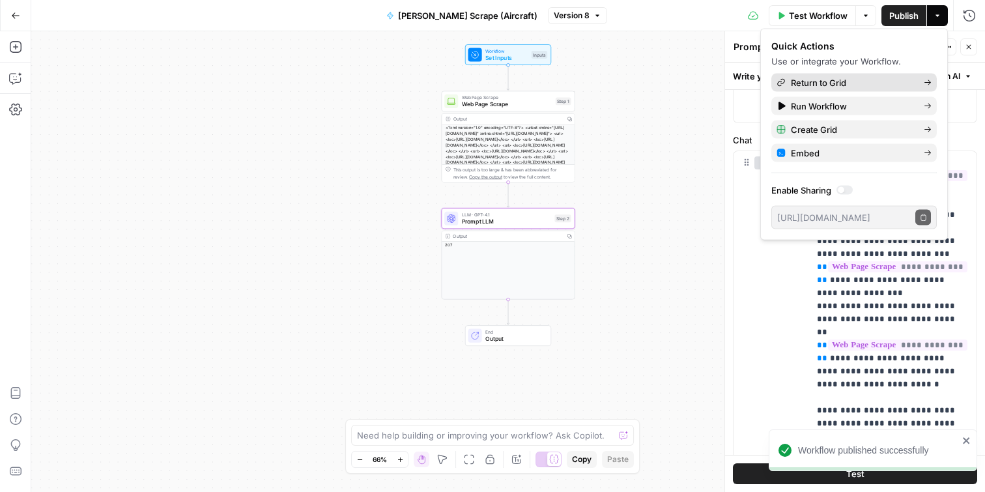
click at [849, 83] on span "Return to Grid" at bounding box center [852, 82] width 123 height 13
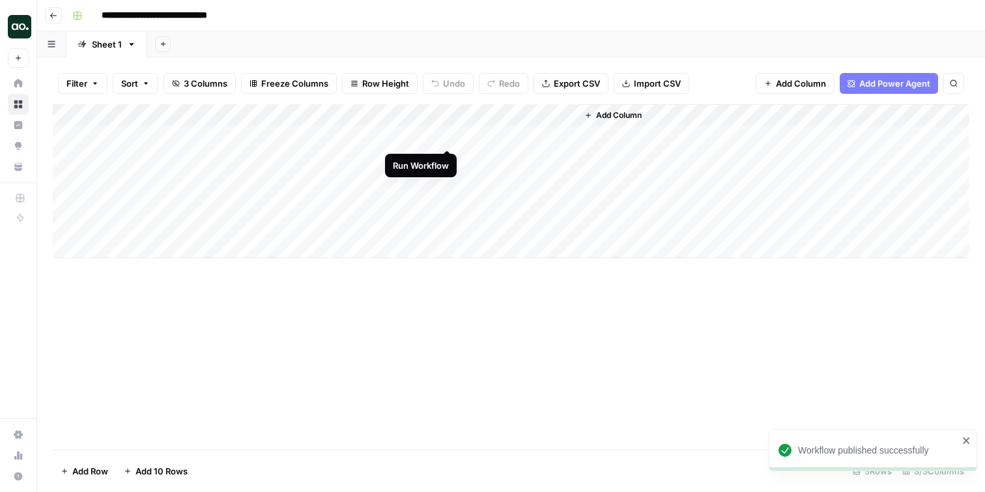
click at [447, 135] on div "Add Column" at bounding box center [511, 181] width 917 height 154
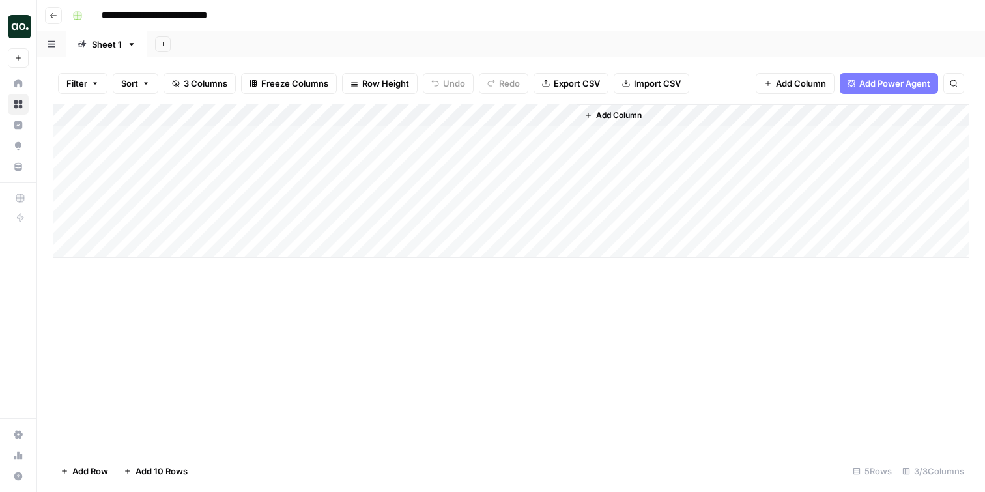
click at [54, 12] on icon "button" at bounding box center [54, 16] width 8 height 8
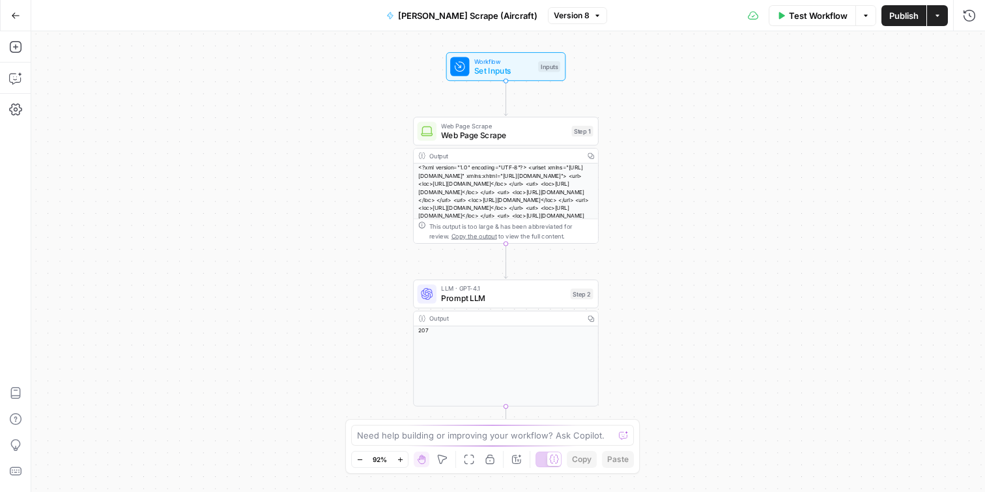
click at [529, 134] on span "Web Page Scrape" at bounding box center [504, 136] width 126 height 12
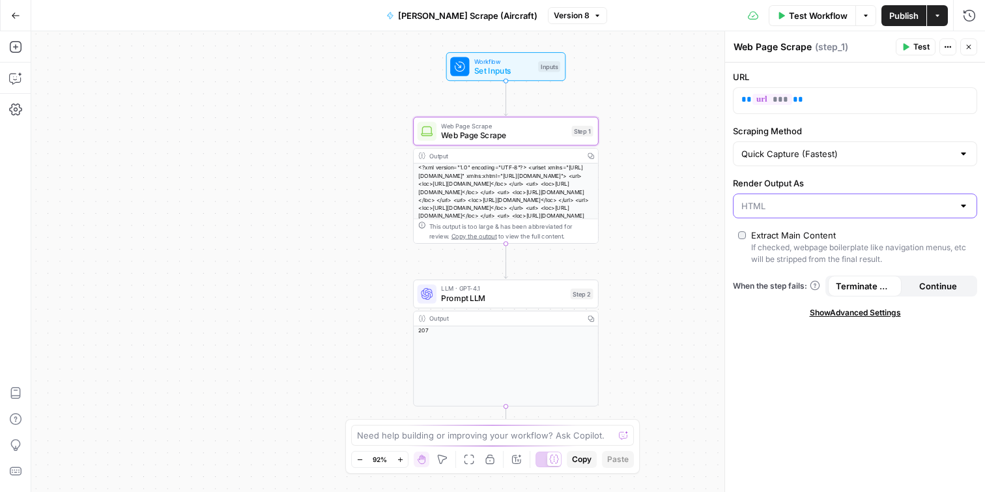
click at [854, 207] on input "Render Output As" at bounding box center [848, 205] width 212 height 13
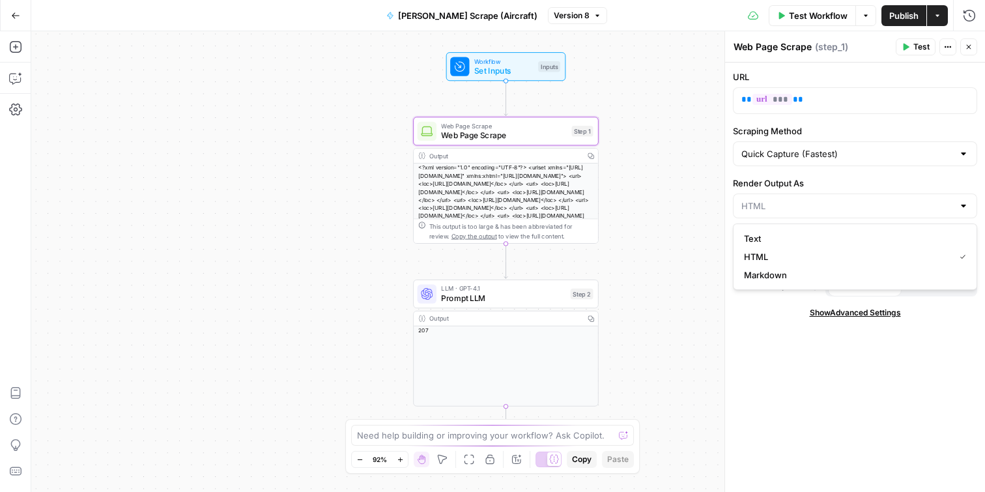
type input "HTML"
click at [787, 397] on div "URL ** *** ** Scraping Method Quick Capture (Fastest) Render Output As HTML Ext…" at bounding box center [855, 277] width 260 height 429
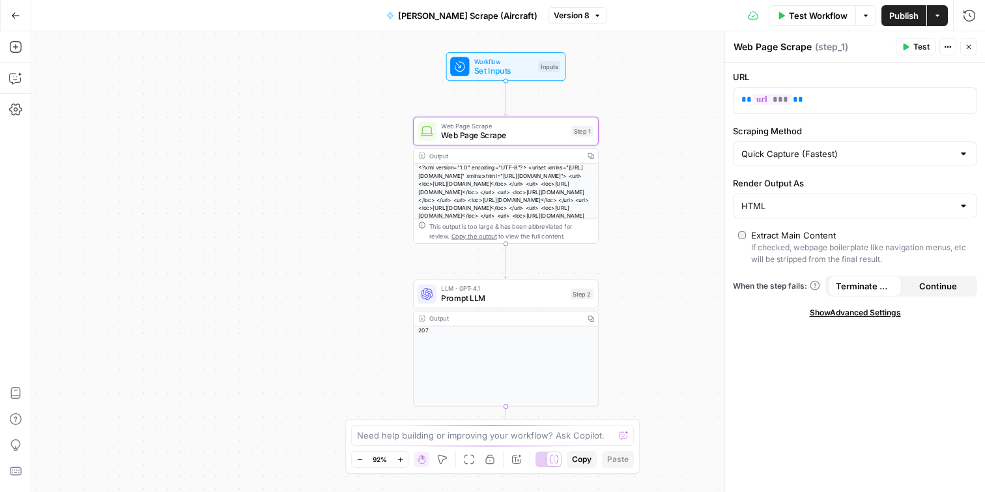
drag, startPoint x: 849, startPoint y: 231, endPoint x: 772, endPoint y: 233, distance: 77.6
click at [772, 233] on div "Extract Main Content" at bounding box center [861, 235] width 221 height 13
click at [793, 417] on div "URL ** *** ** Scraping Method Quick Capture (Fastest) Render Output As HTML Ext…" at bounding box center [855, 277] width 260 height 429
click at [529, 295] on span "Prompt LLM" at bounding box center [503, 298] width 124 height 12
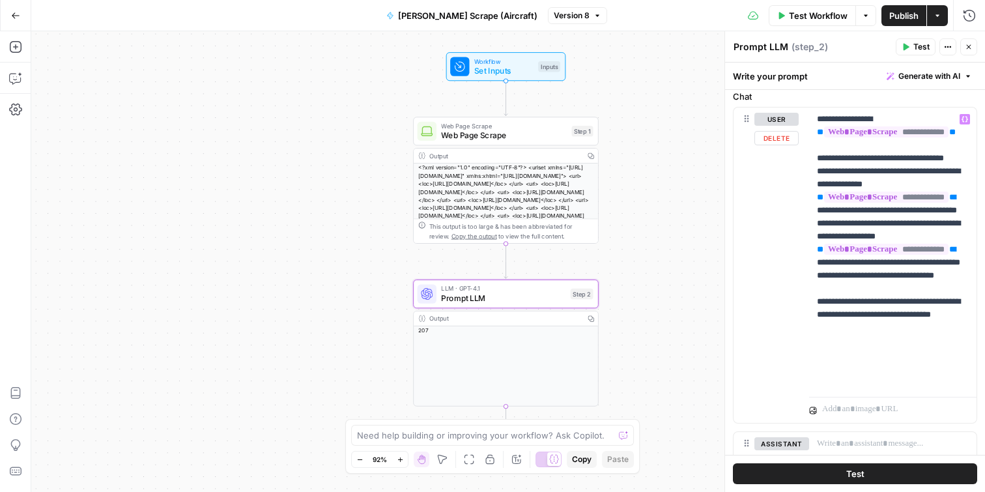
scroll to position [134, 0]
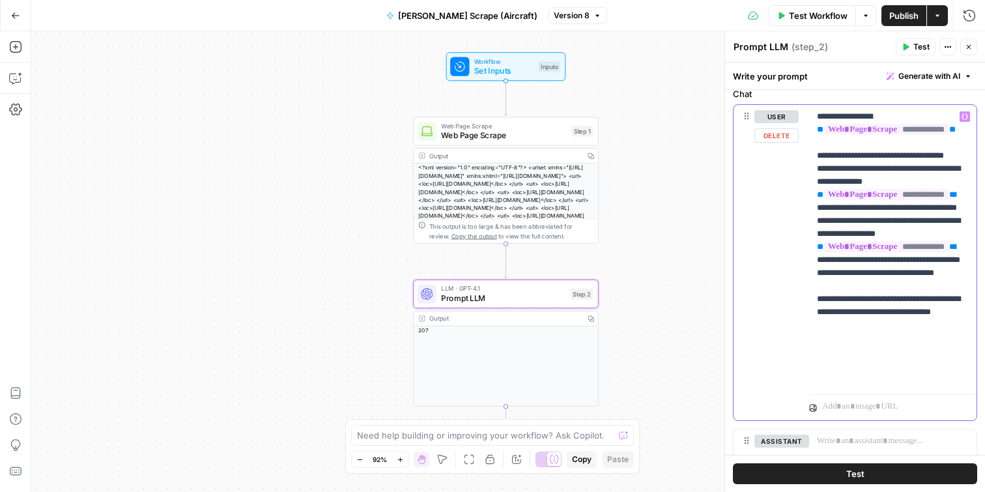
drag, startPoint x: 891, startPoint y: 236, endPoint x: 856, endPoint y: 236, distance: 34.5
click at [856, 236] on p "**********" at bounding box center [893, 247] width 152 height 274
drag, startPoint x: 890, startPoint y: 310, endPoint x: 857, endPoint y: 310, distance: 33.2
click at [857, 310] on p "**********" at bounding box center [893, 247] width 152 height 274
click at [939, 14] on icon "button" at bounding box center [938, 16] width 8 height 8
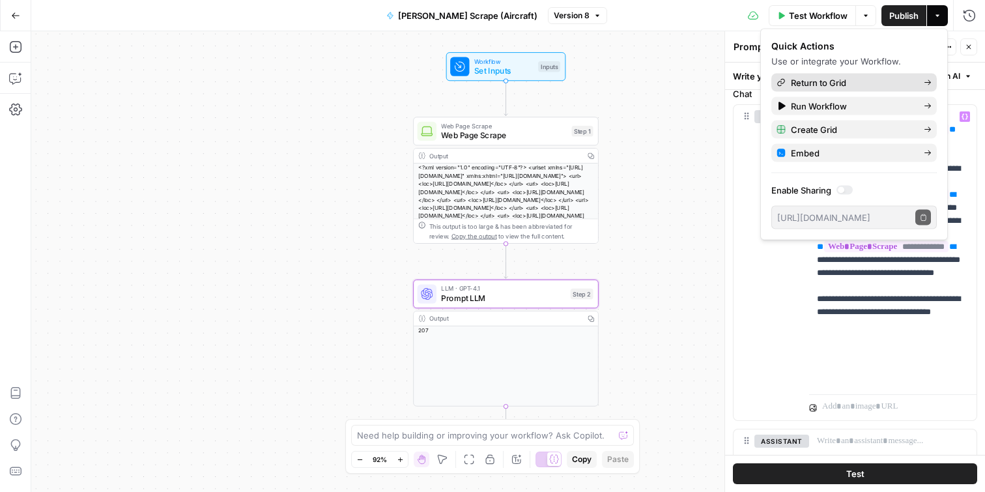
click at [842, 83] on span "Return to Grid" at bounding box center [852, 82] width 123 height 13
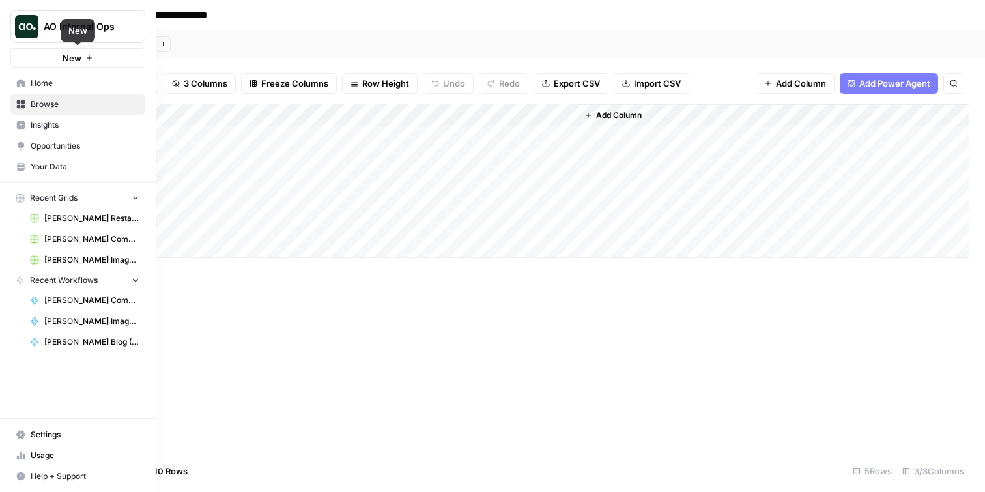
click at [33, 85] on span "Home" at bounding box center [85, 84] width 109 height 12
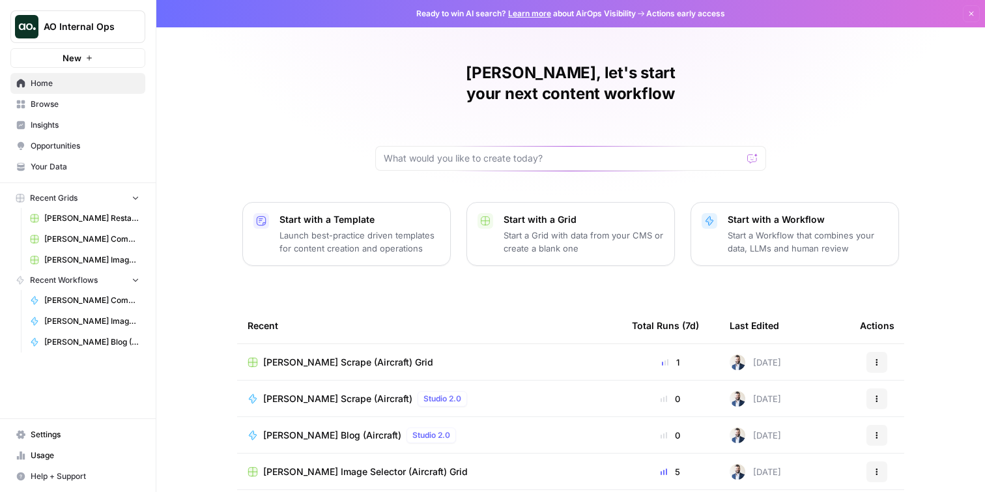
click at [58, 107] on span "Browse" at bounding box center [85, 104] width 109 height 12
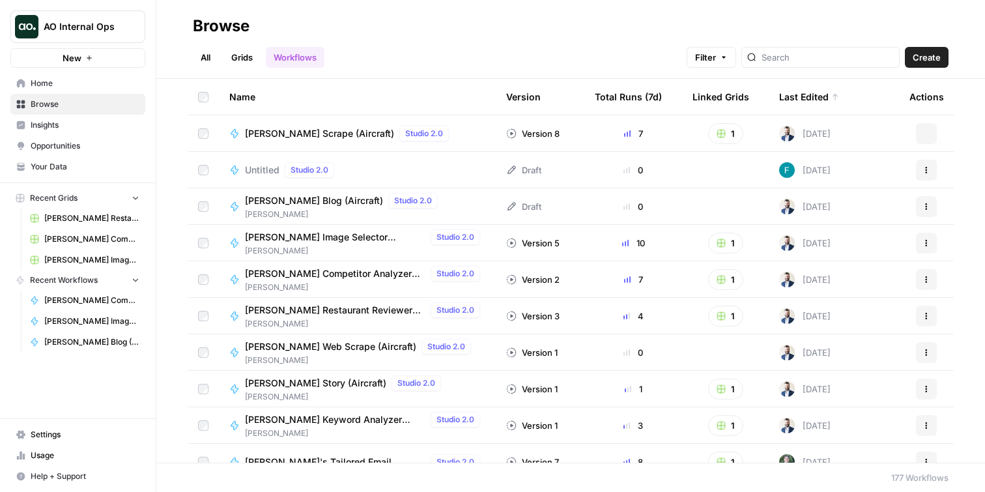
click at [278, 124] on td "[PERSON_NAME] Scrape (Aircraft) Studio 2.0" at bounding box center [357, 133] width 277 height 36
click at [272, 203] on span "[PERSON_NAME] Blog (Aircraft)" at bounding box center [314, 200] width 138 height 13
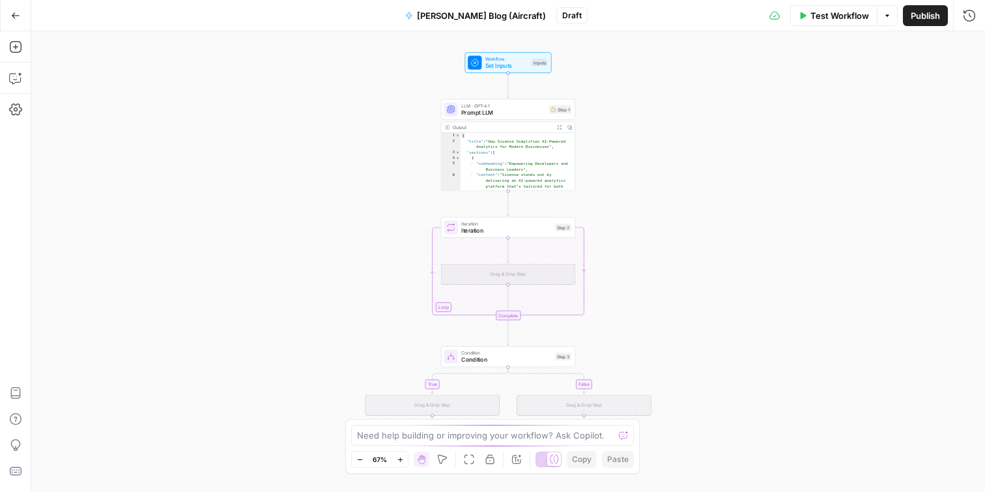
click at [516, 112] on span "Prompt LLM" at bounding box center [503, 112] width 84 height 8
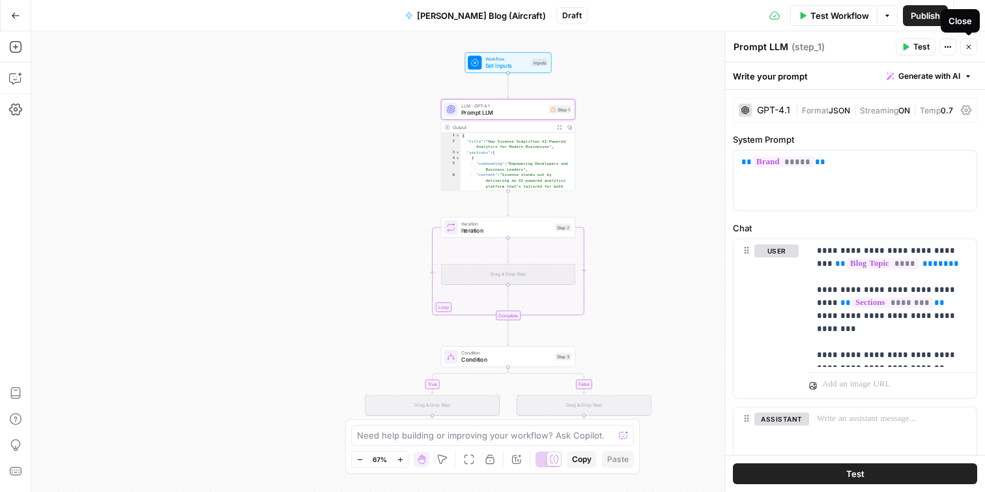
click at [966, 51] on button "Close" at bounding box center [969, 46] width 17 height 17
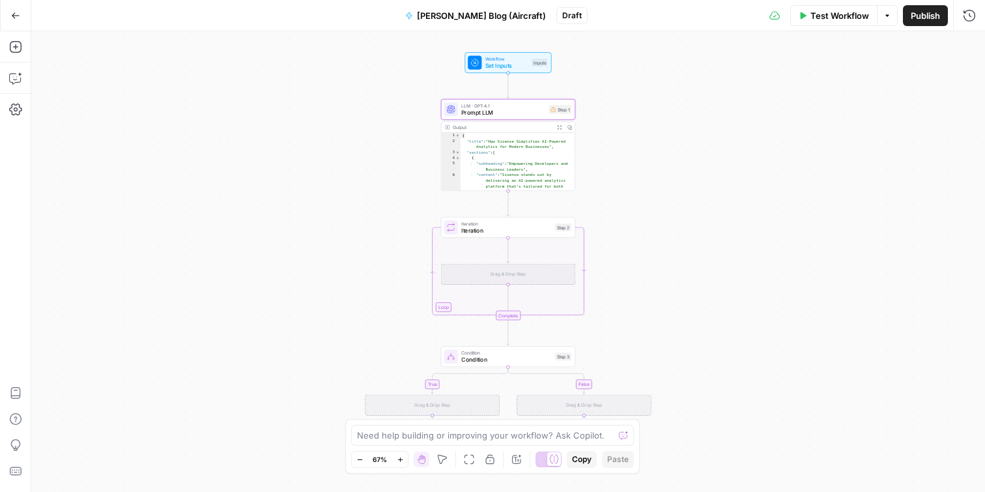
click at [13, 20] on button "Go Back" at bounding box center [15, 15] width 23 height 23
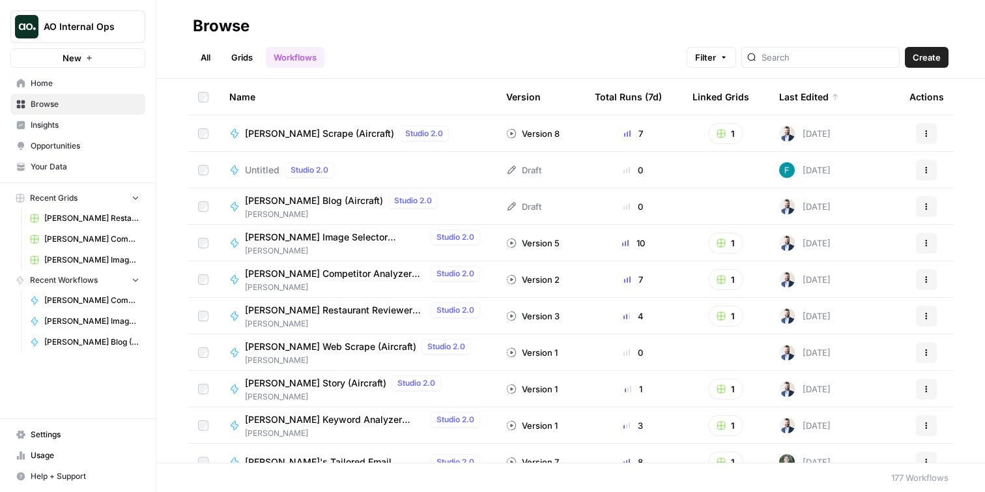
click at [108, 24] on span "AO Internal Ops" at bounding box center [83, 26] width 79 height 13
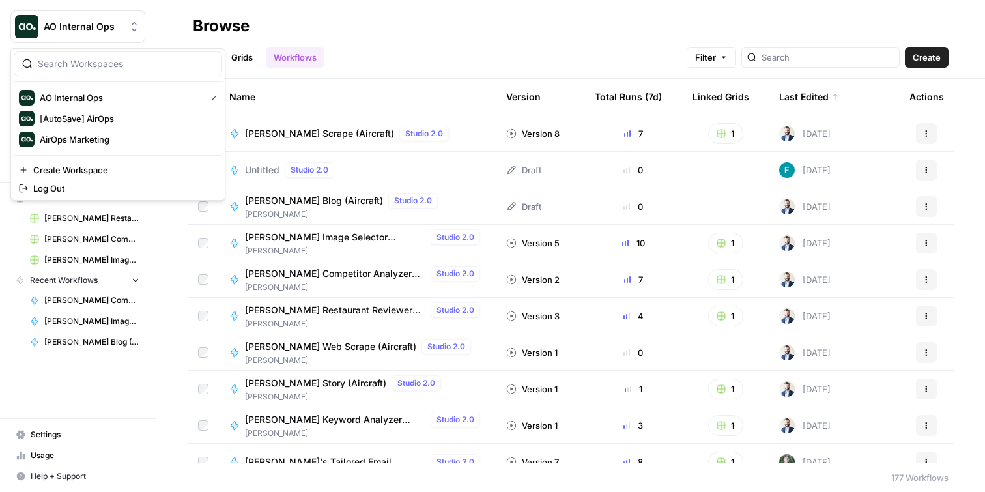
click at [370, 23] on div "Browse" at bounding box center [571, 26] width 756 height 21
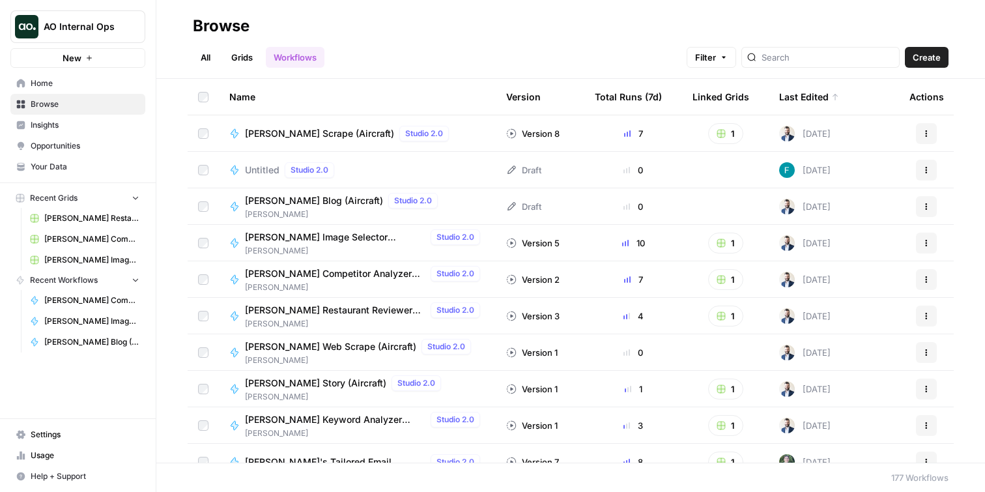
click at [115, 29] on span "AO Internal Ops" at bounding box center [83, 26] width 79 height 13
click at [374, 12] on header "Browse All Grids Workflows Filter Create" at bounding box center [570, 39] width 829 height 79
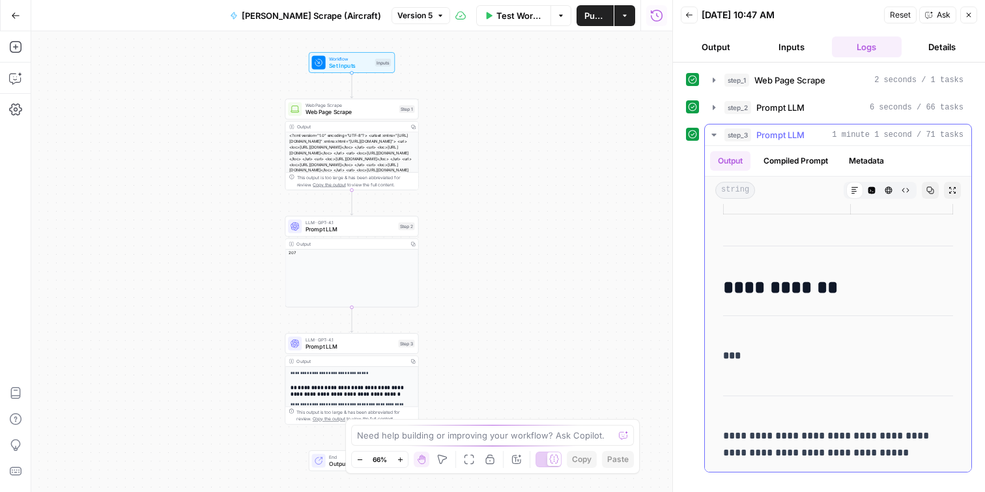
scroll to position [4504, 0]
click at [332, 341] on span "LLM · GPT-4.1" at bounding box center [351, 339] width 90 height 7
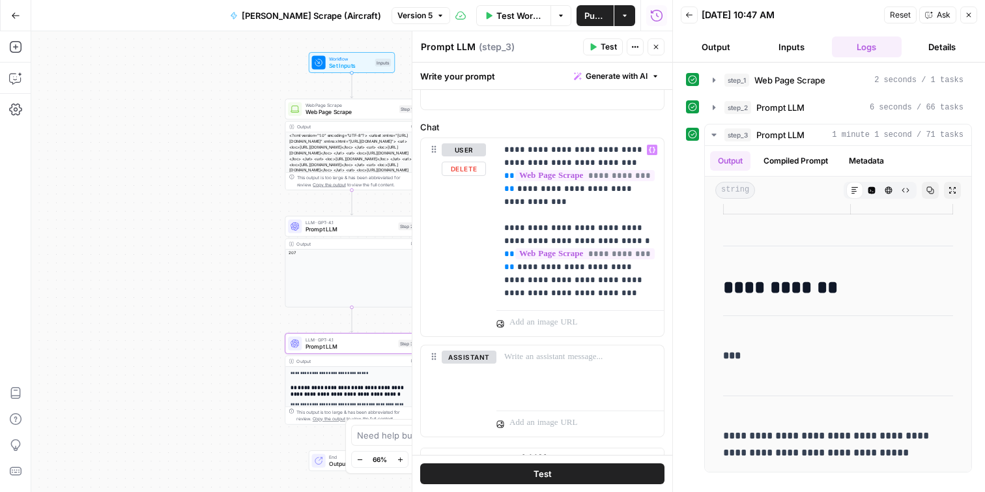
scroll to position [121, 0]
